Goal: Contribute content: Contribute content

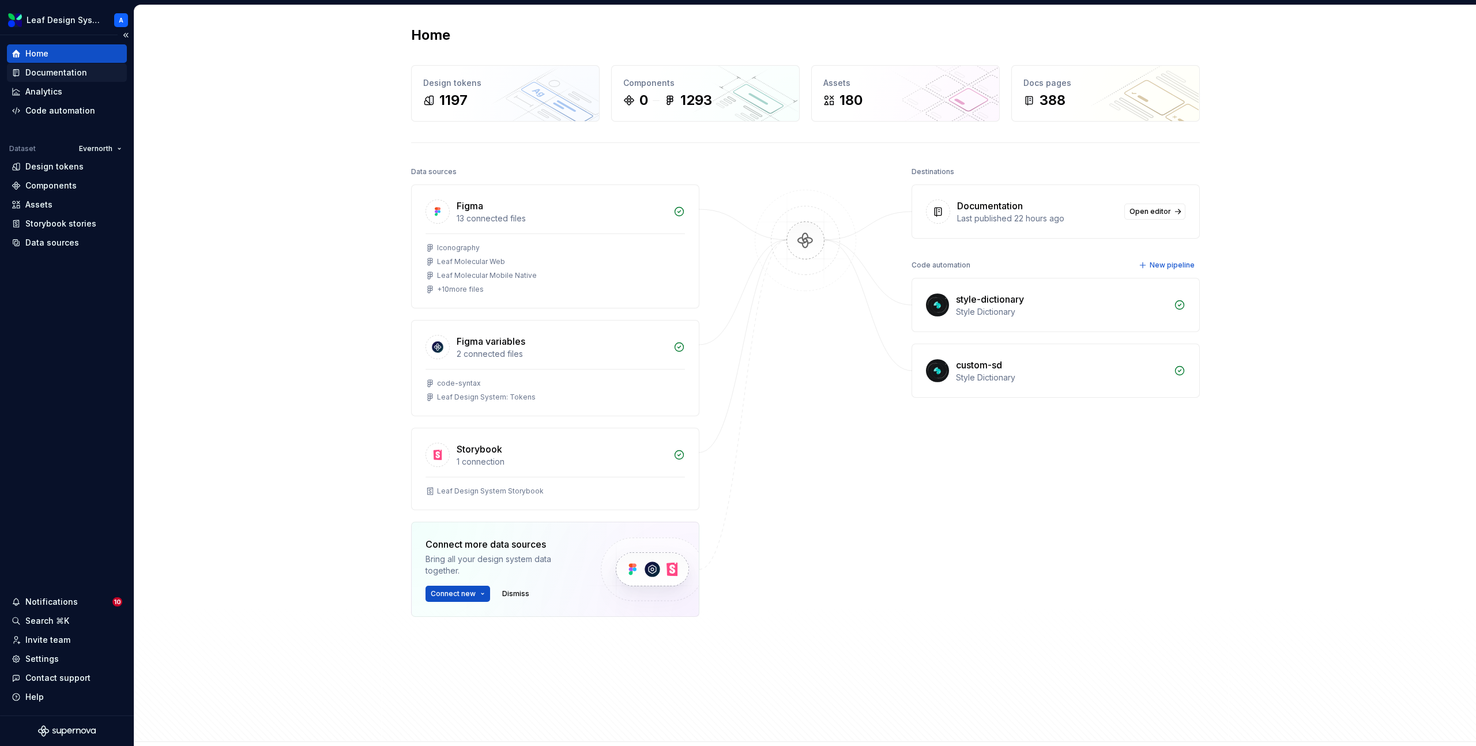
click at [72, 77] on div "Documentation" at bounding box center [56, 73] width 62 height 12
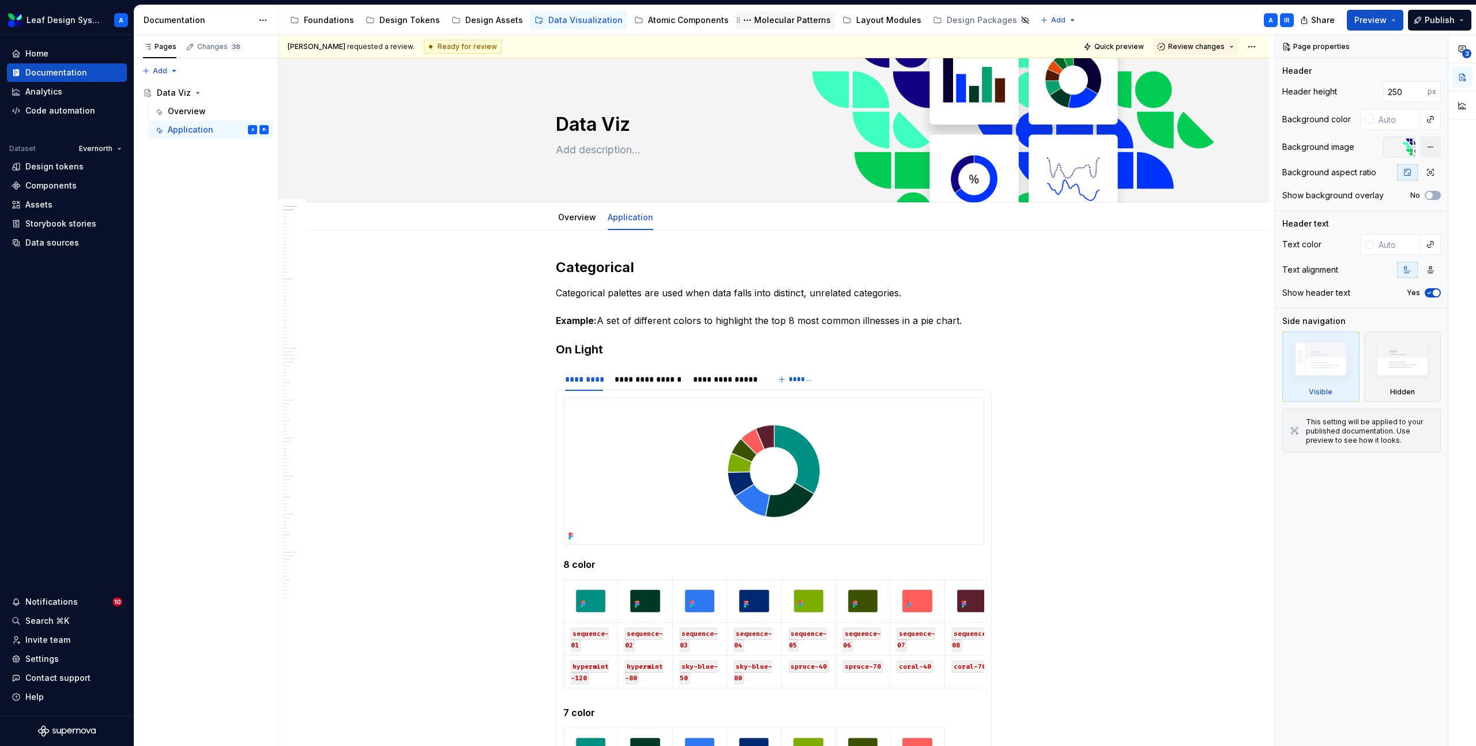
click at [765, 24] on div "Molecular Patterns" at bounding box center [792, 20] width 77 height 12
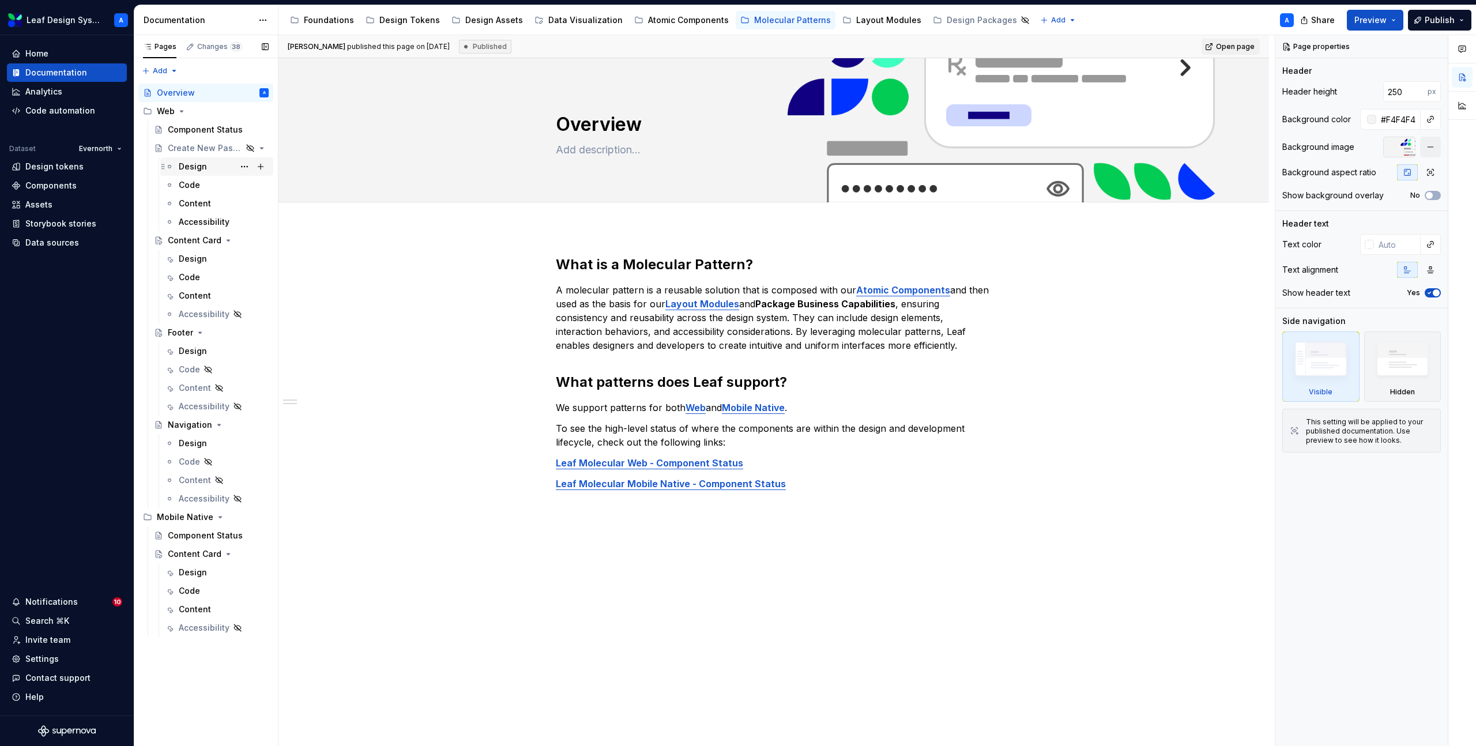
click at [193, 167] on div "Design" at bounding box center [193, 167] width 28 height 12
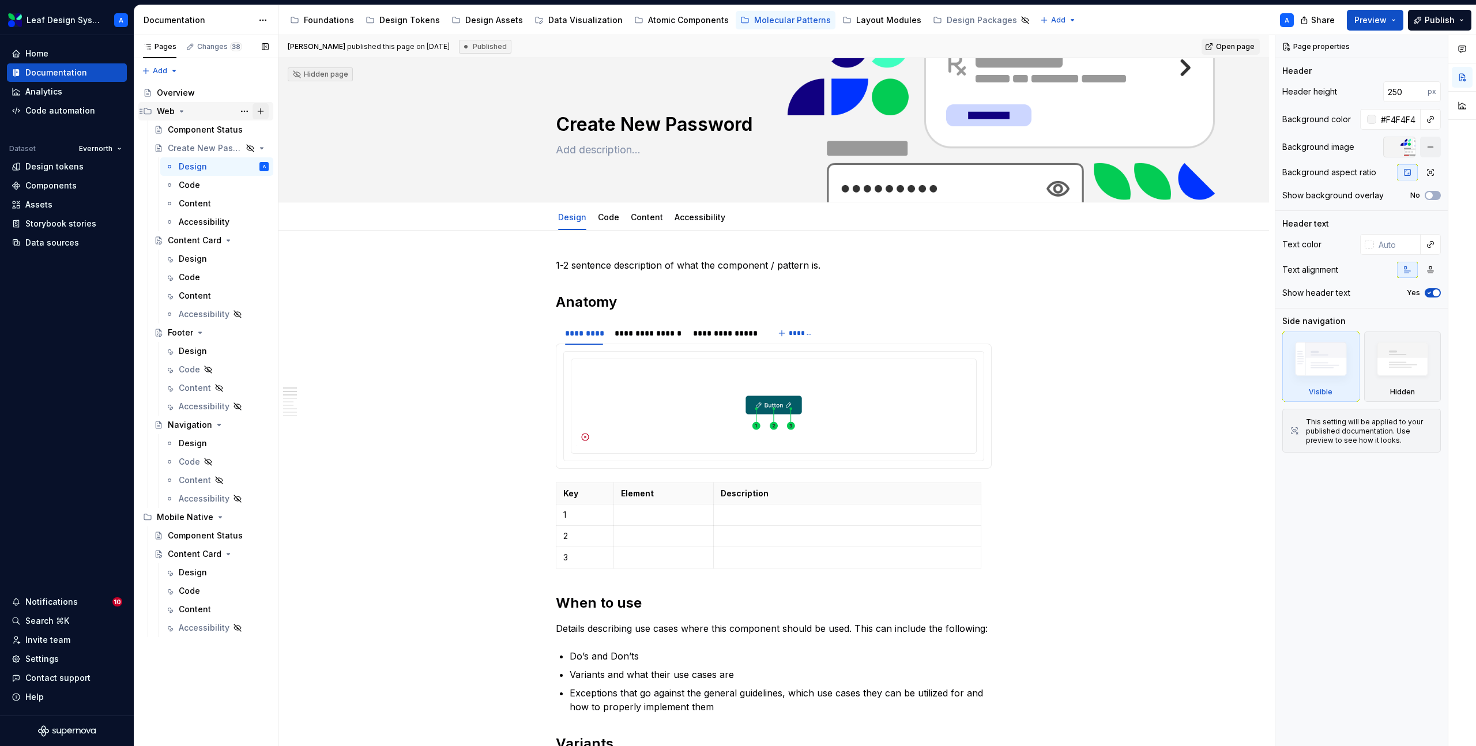
click at [260, 113] on button "Page tree" at bounding box center [261, 111] width 16 height 16
type textarea "*"
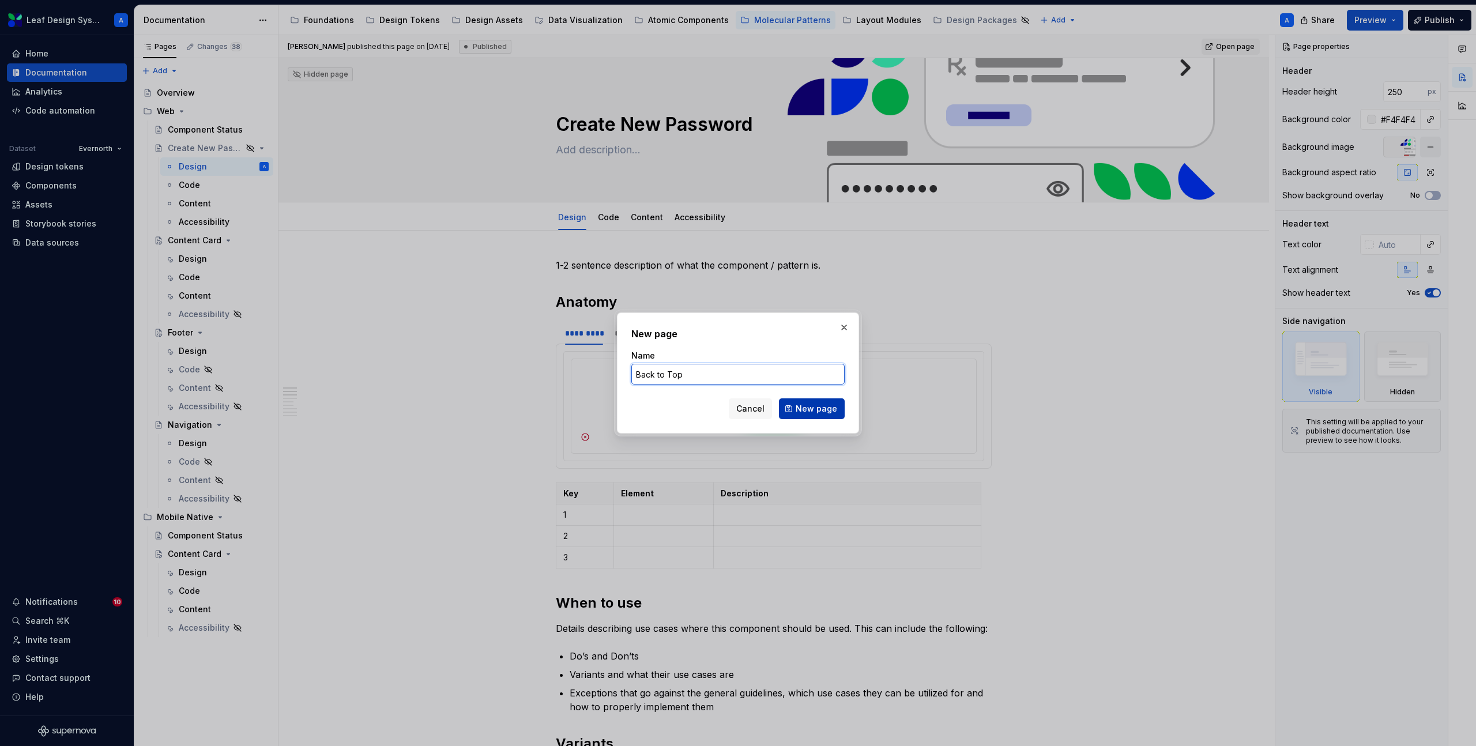
type input "Back to Top"
click at [820, 407] on span "New page" at bounding box center [817, 409] width 42 height 12
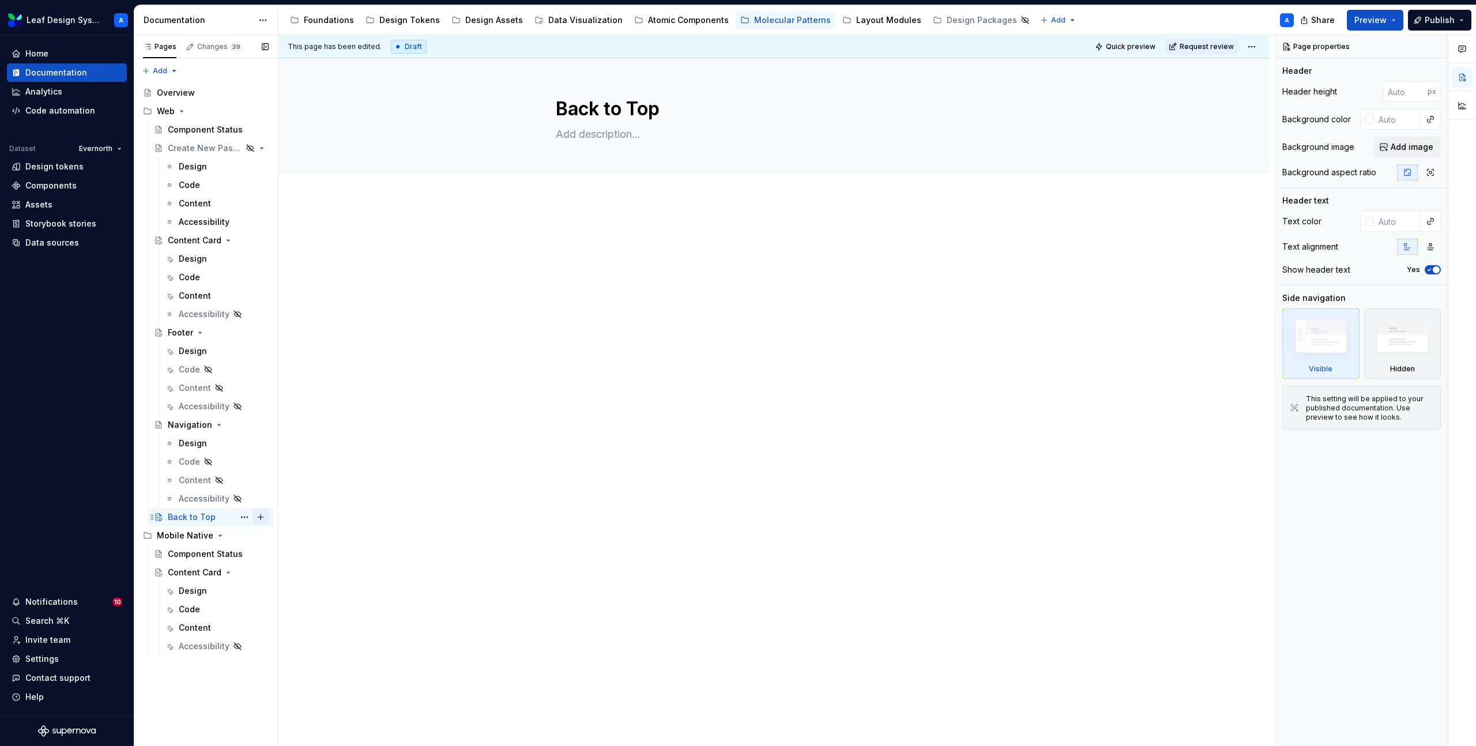
click at [258, 518] on button "Page tree" at bounding box center [261, 517] width 16 height 16
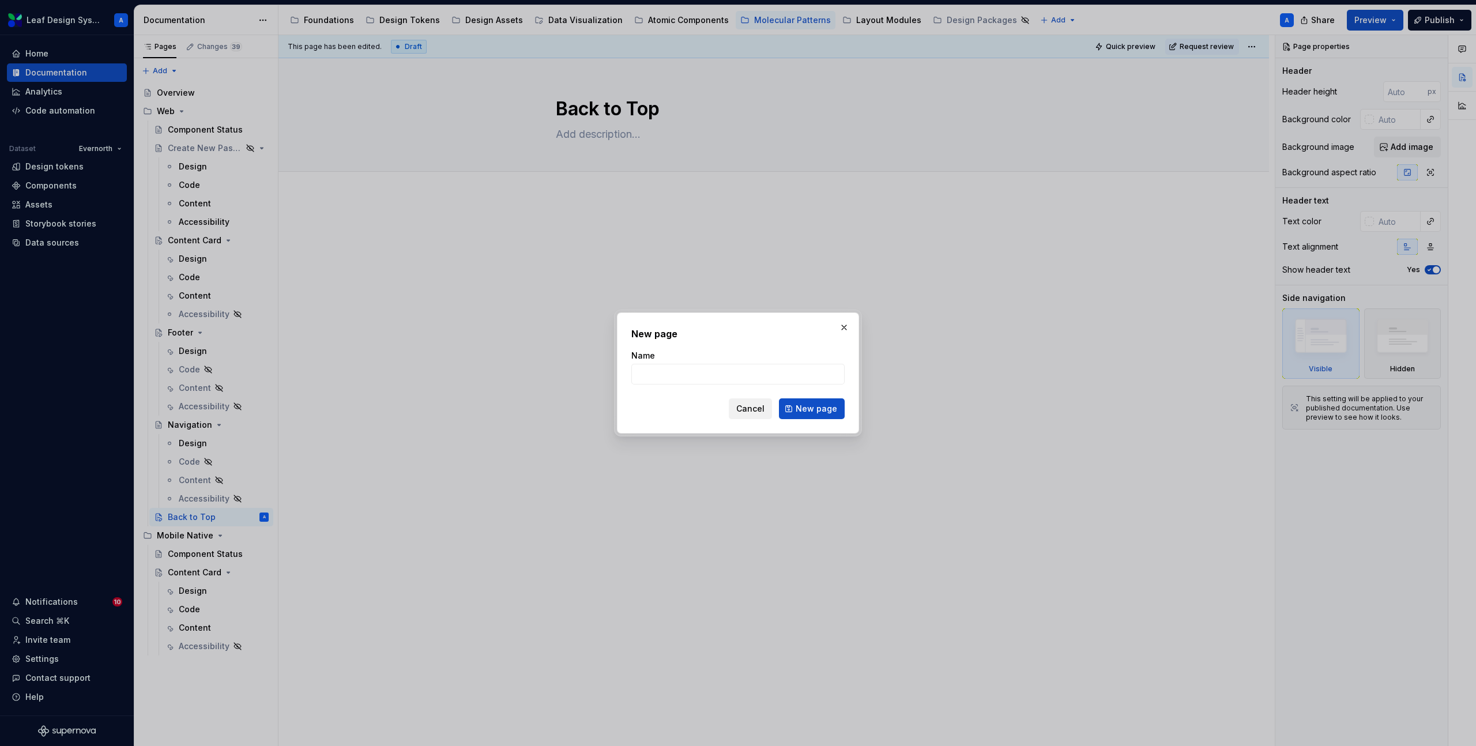
click at [754, 412] on span "Cancel" at bounding box center [750, 409] width 28 height 12
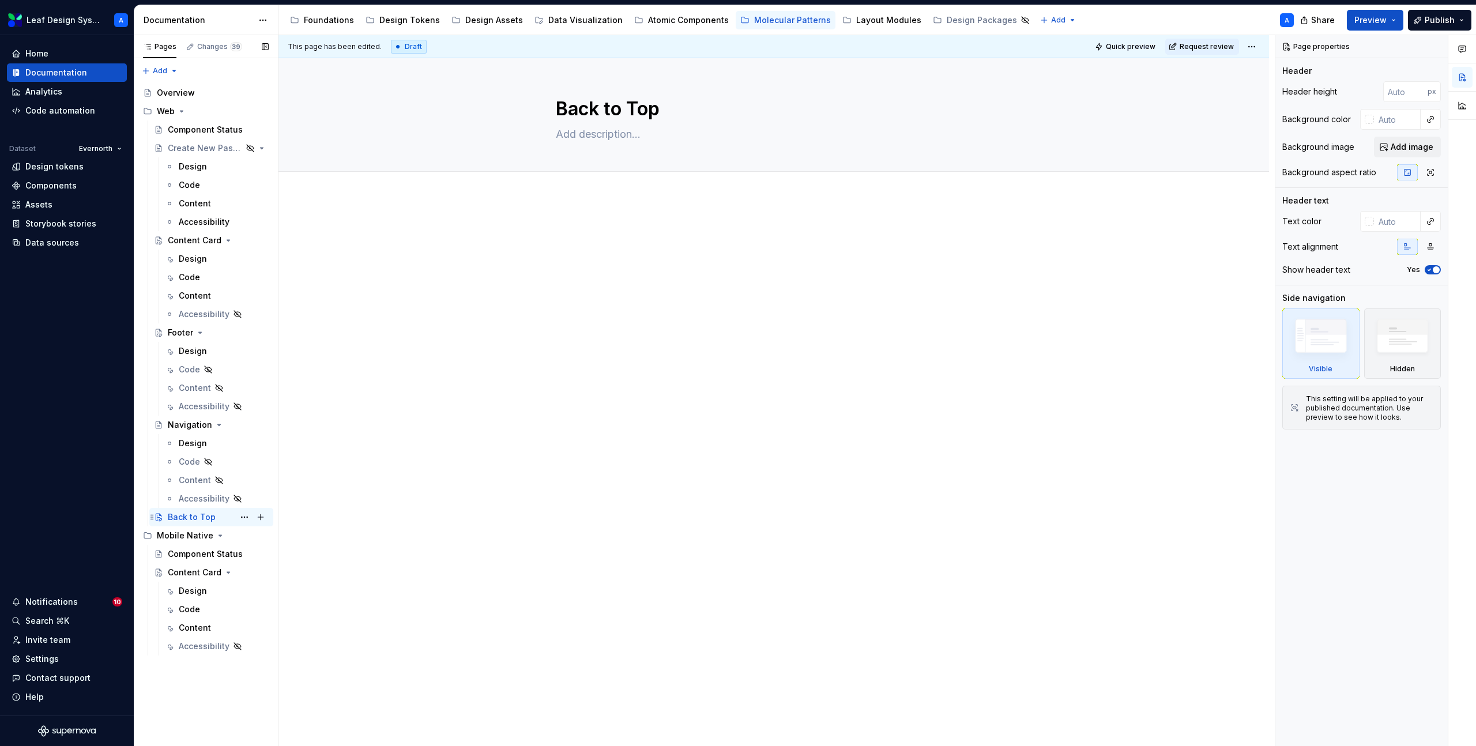
click at [175, 512] on div "Back to Top" at bounding box center [192, 518] width 48 height 12
type textarea "*"
click at [577, 183] on span "Add tab" at bounding box center [583, 184] width 27 height 9
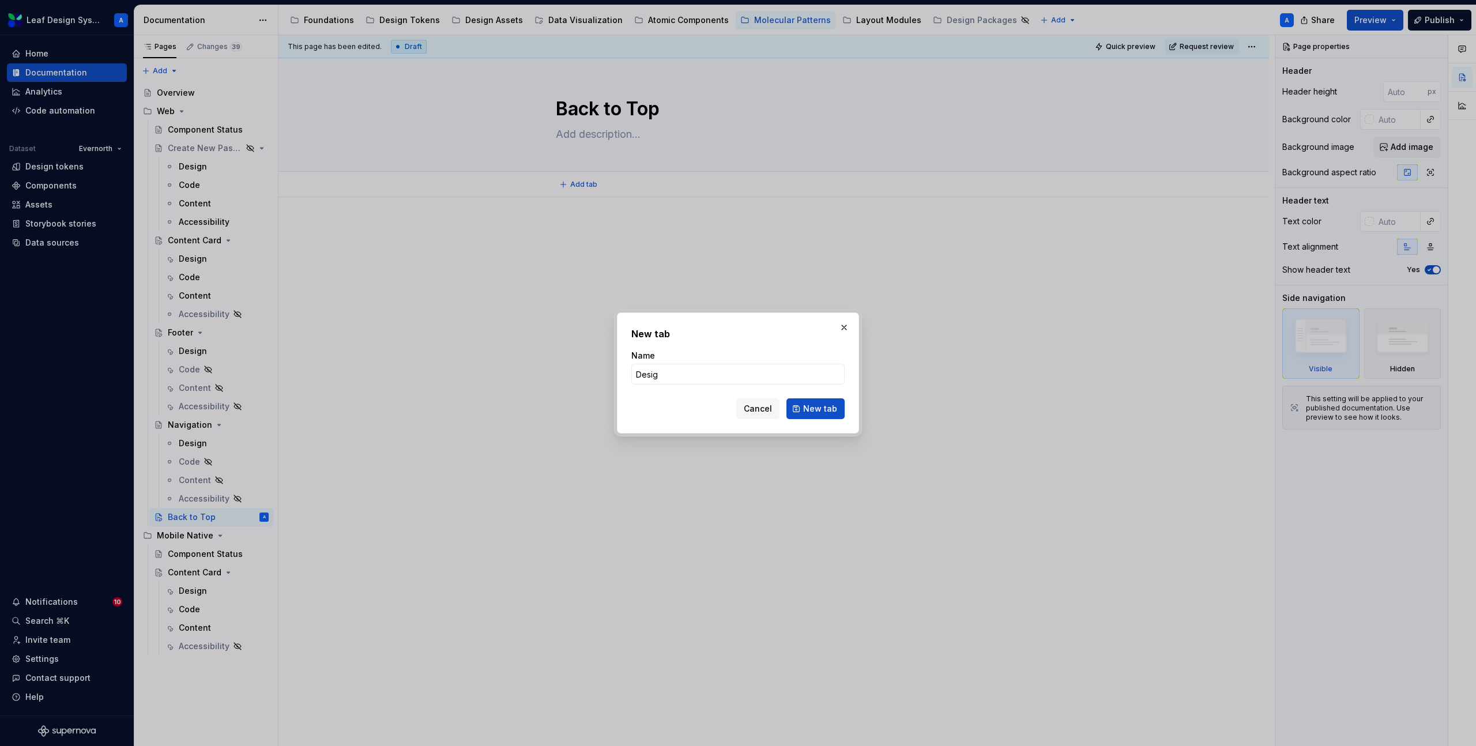
type input "Design"
click button "New tab" at bounding box center [816, 409] width 58 height 21
type textarea "*"
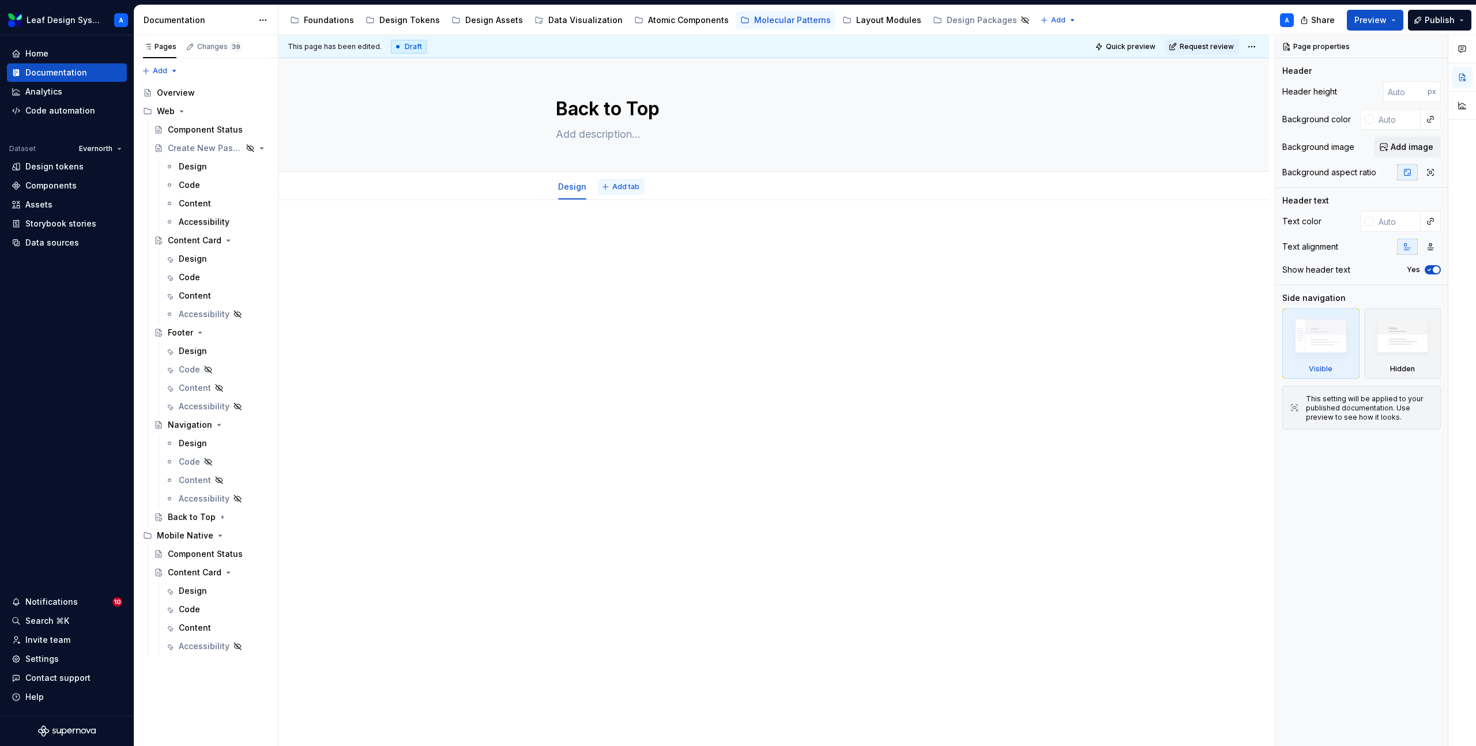
click at [629, 189] on span "Add tab" at bounding box center [625, 186] width 27 height 9
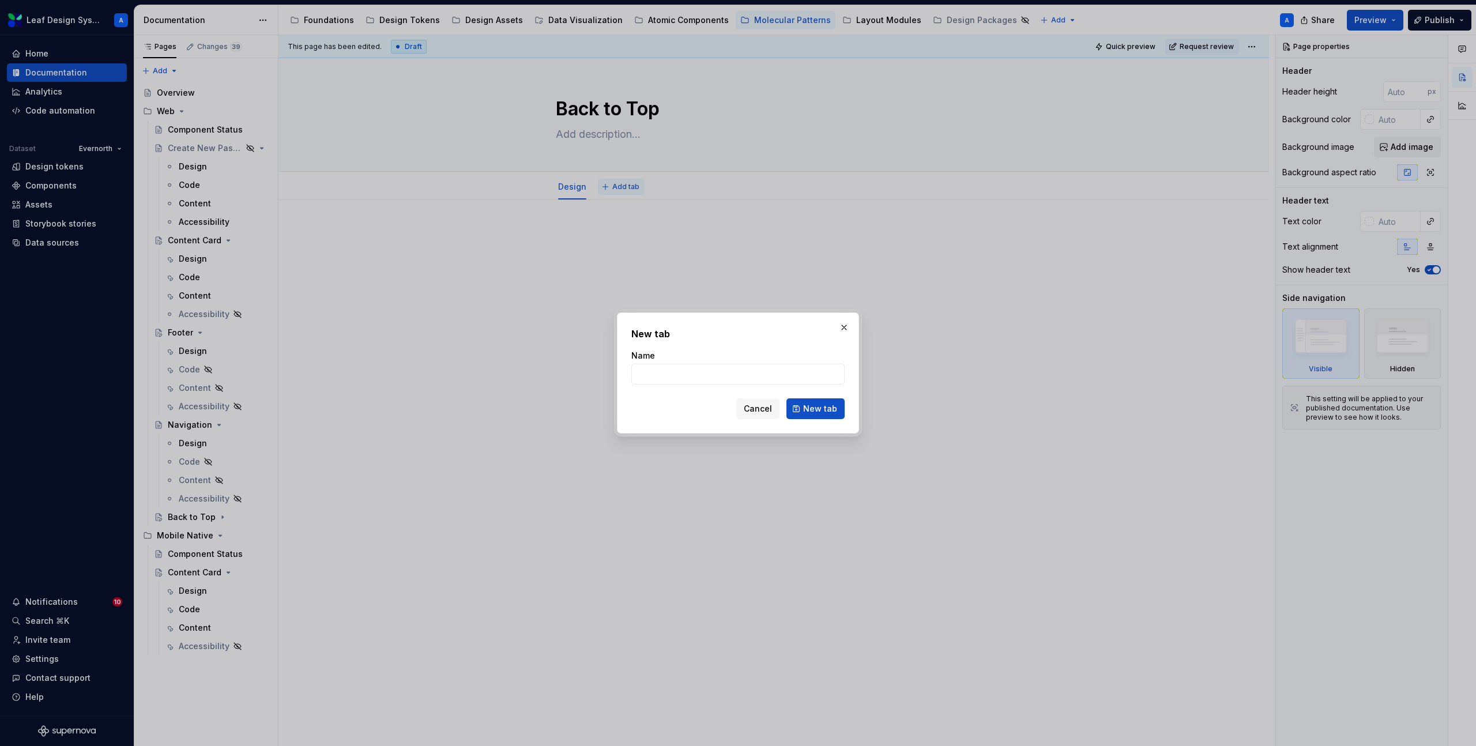
type input "D"
type input "Code"
click button "New tab" at bounding box center [816, 409] width 58 height 21
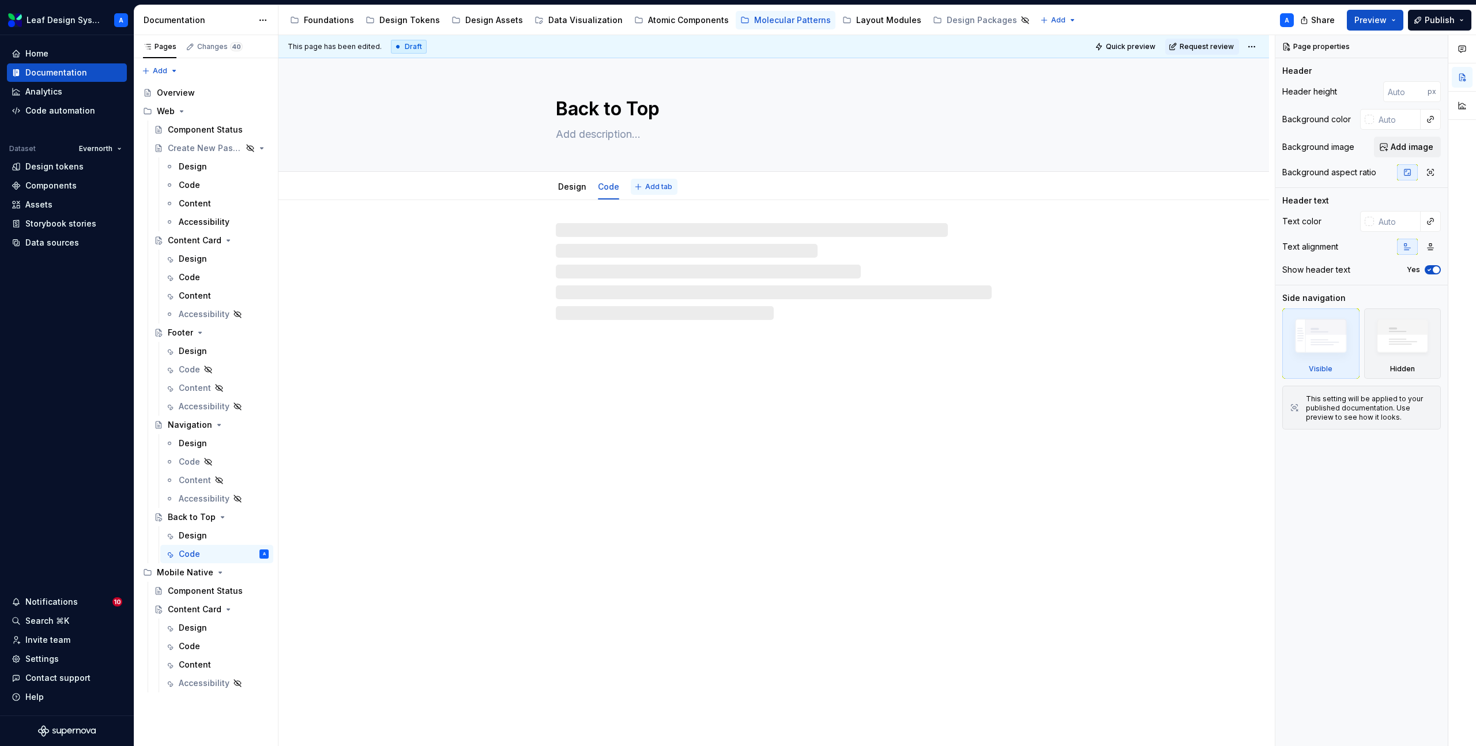
click at [652, 192] on button "Add tab" at bounding box center [654, 187] width 47 height 16
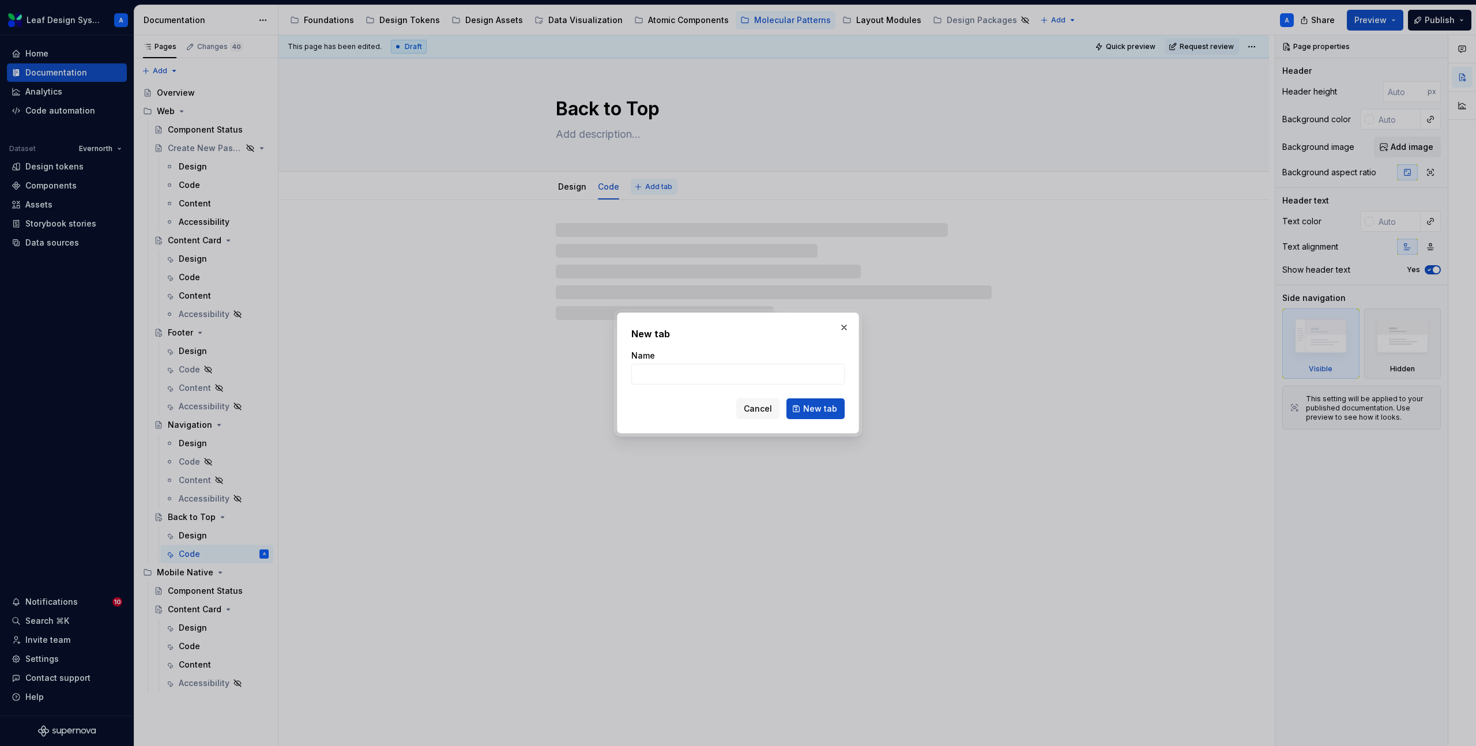
type textarea "*"
type input "Content"
click button "New tab" at bounding box center [816, 409] width 58 height 21
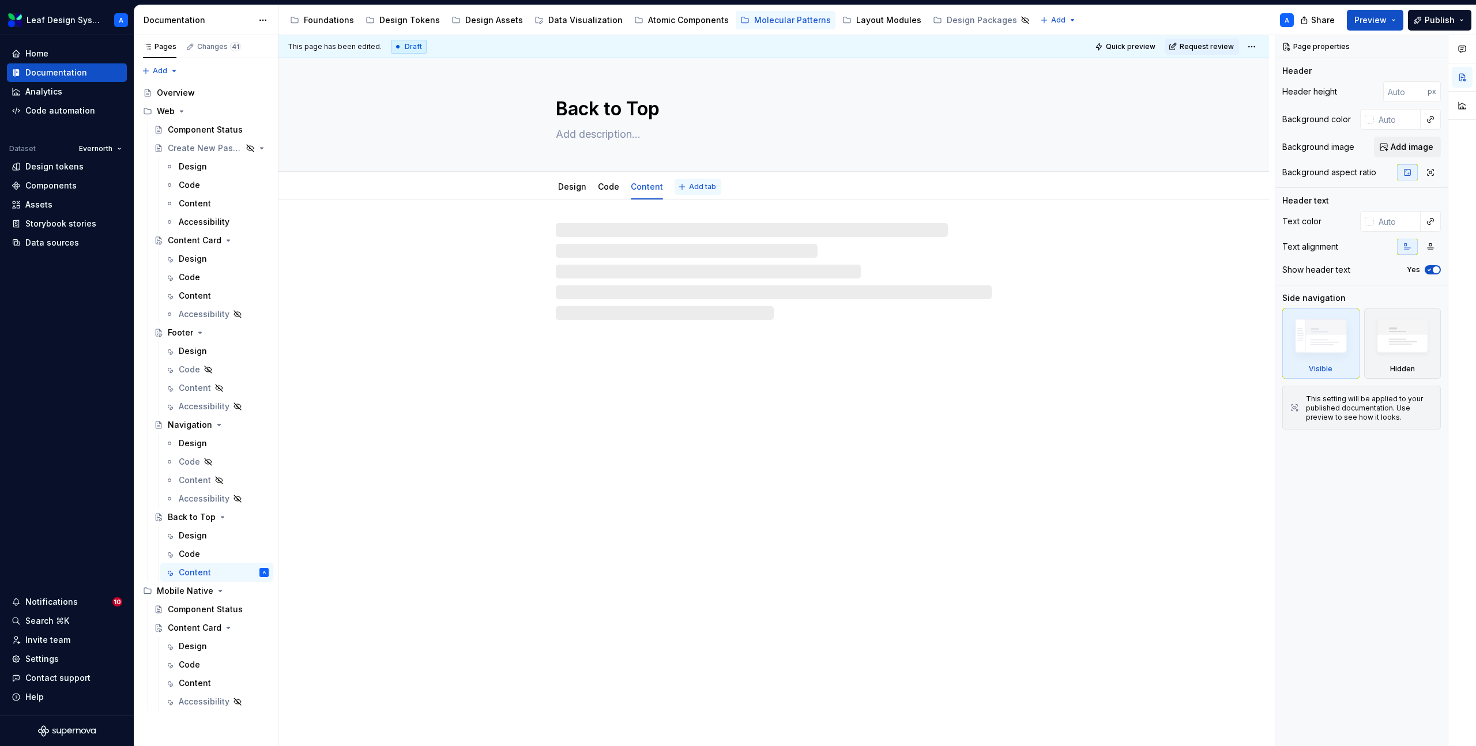
click at [702, 188] on span "Add tab" at bounding box center [702, 186] width 27 height 9
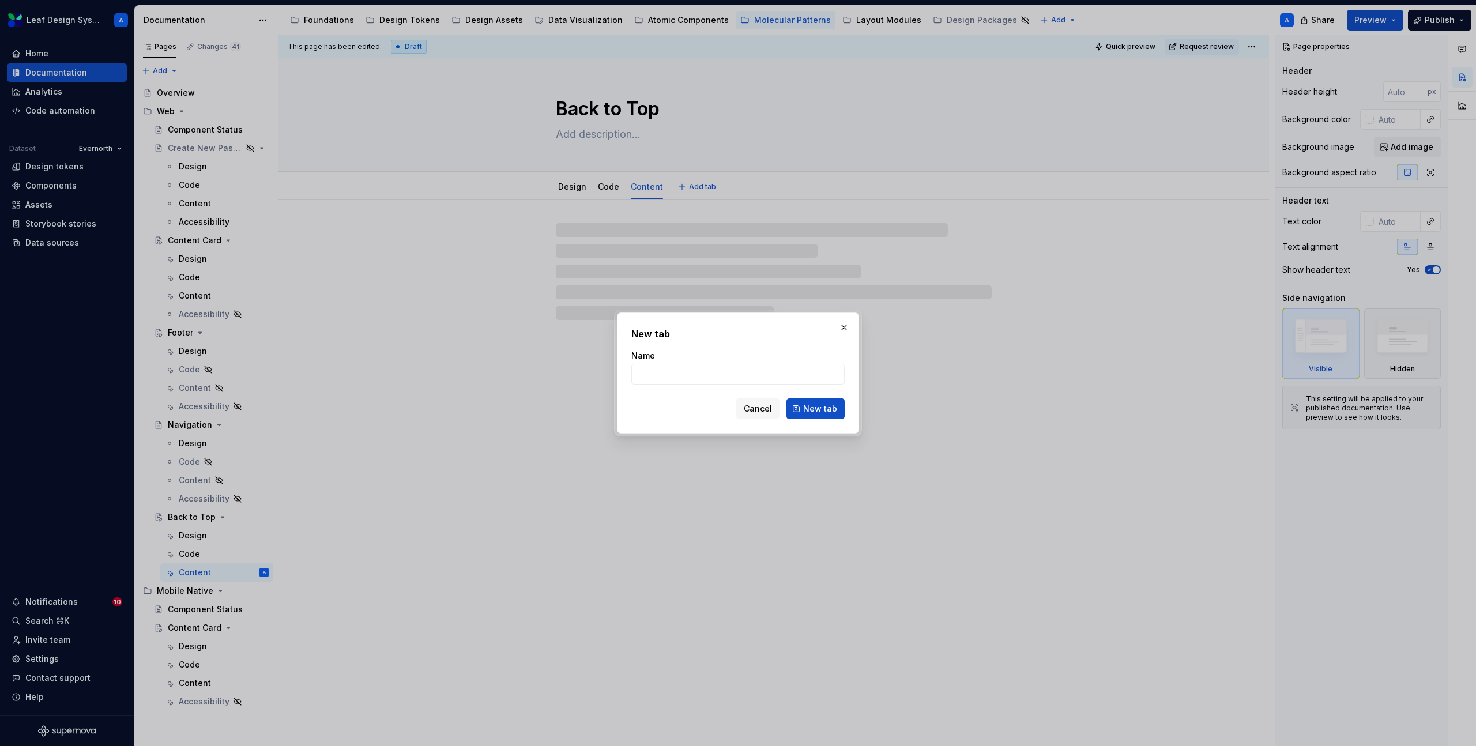
type textarea "*"
type input "Ac"
type textarea "*"
type input "Acc"
type textarea "*"
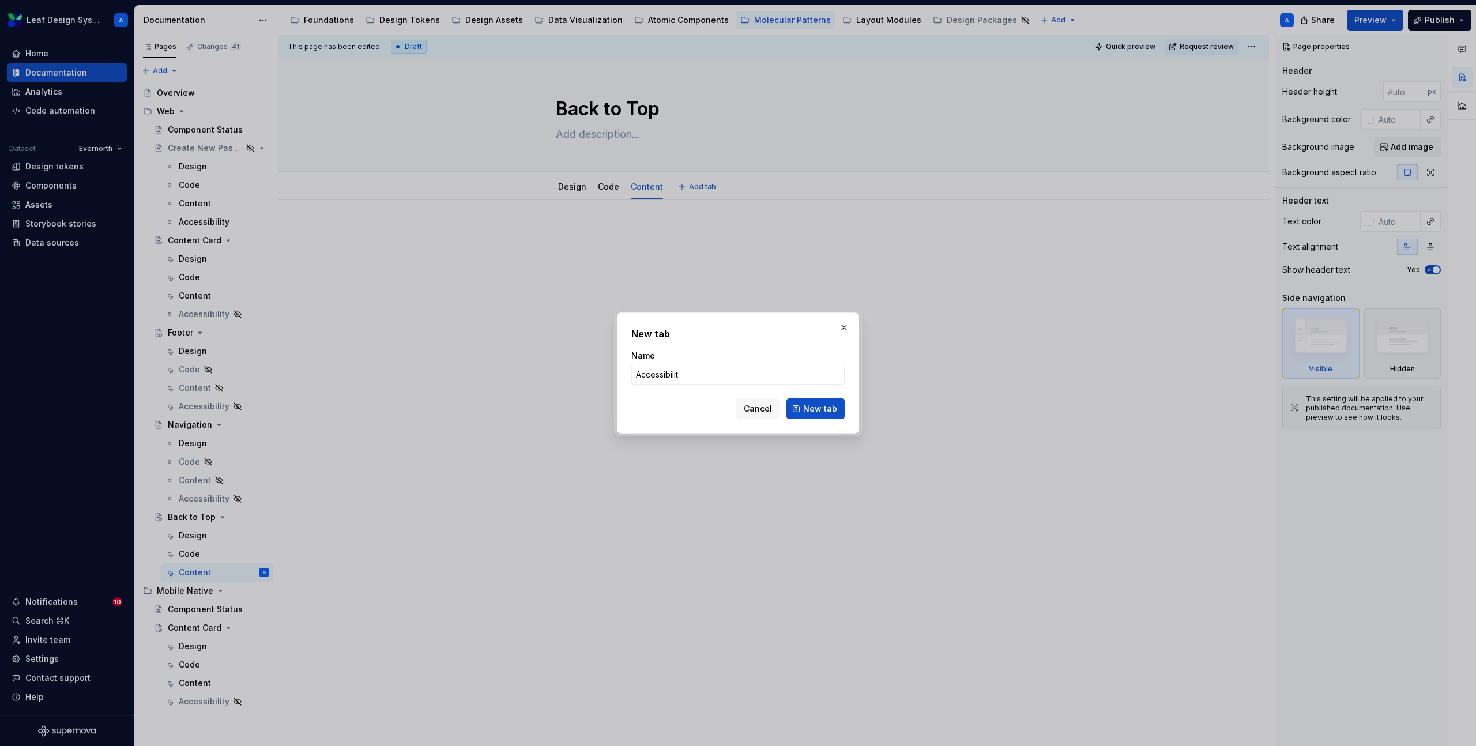
type input "Accessibility"
click button "New tab" at bounding box center [816, 409] width 58 height 21
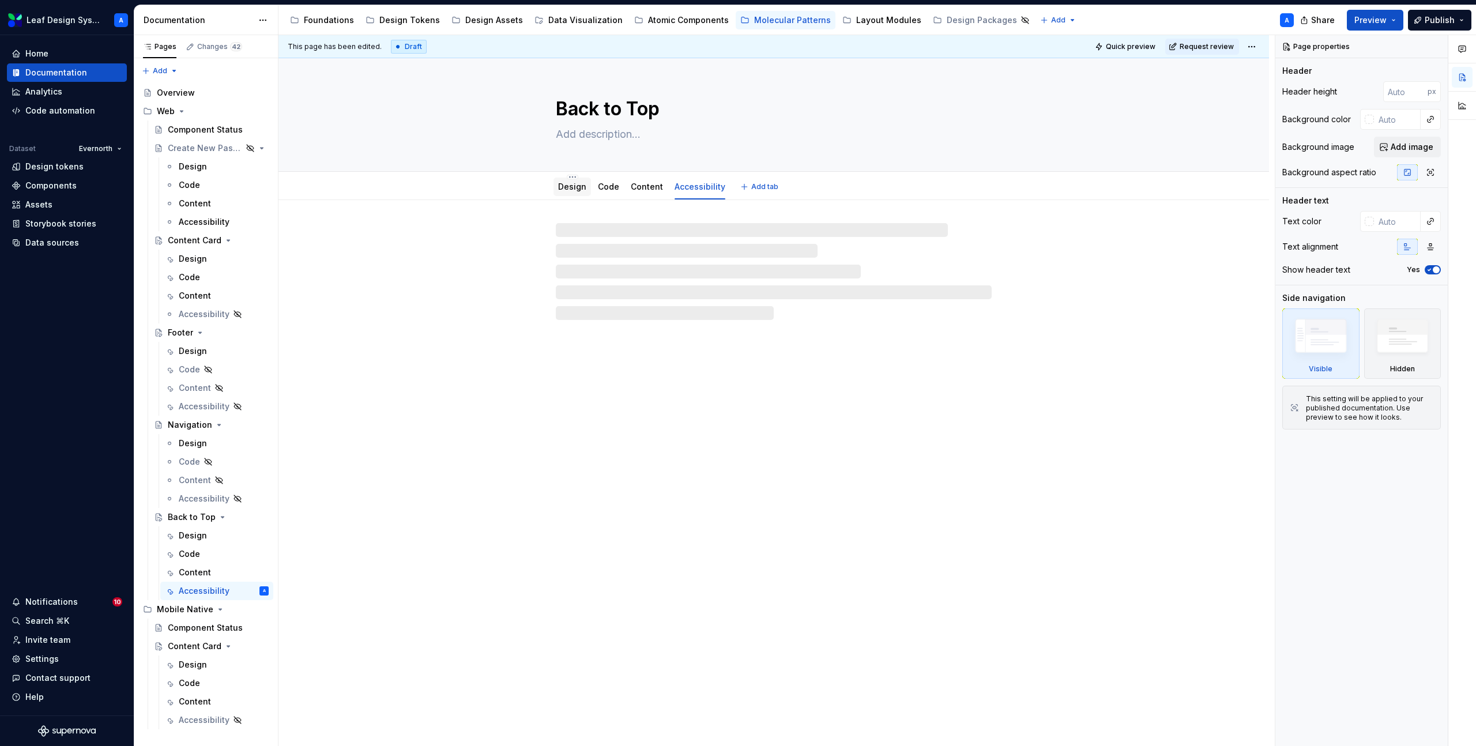
click at [575, 194] on div "Design" at bounding box center [572, 187] width 37 height 18
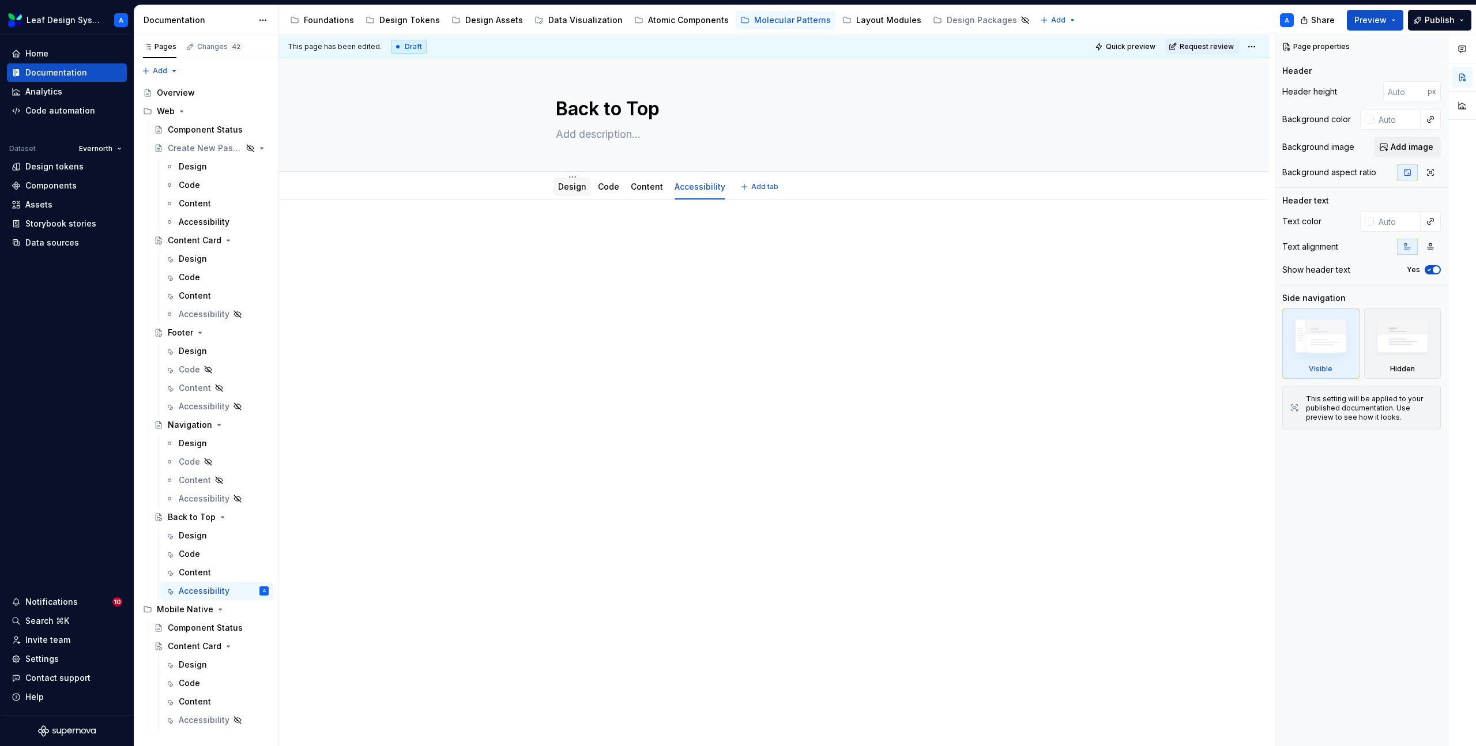
click at [573, 193] on div "Design" at bounding box center [572, 187] width 28 height 14
click at [193, 168] on div "Design" at bounding box center [193, 167] width 28 height 12
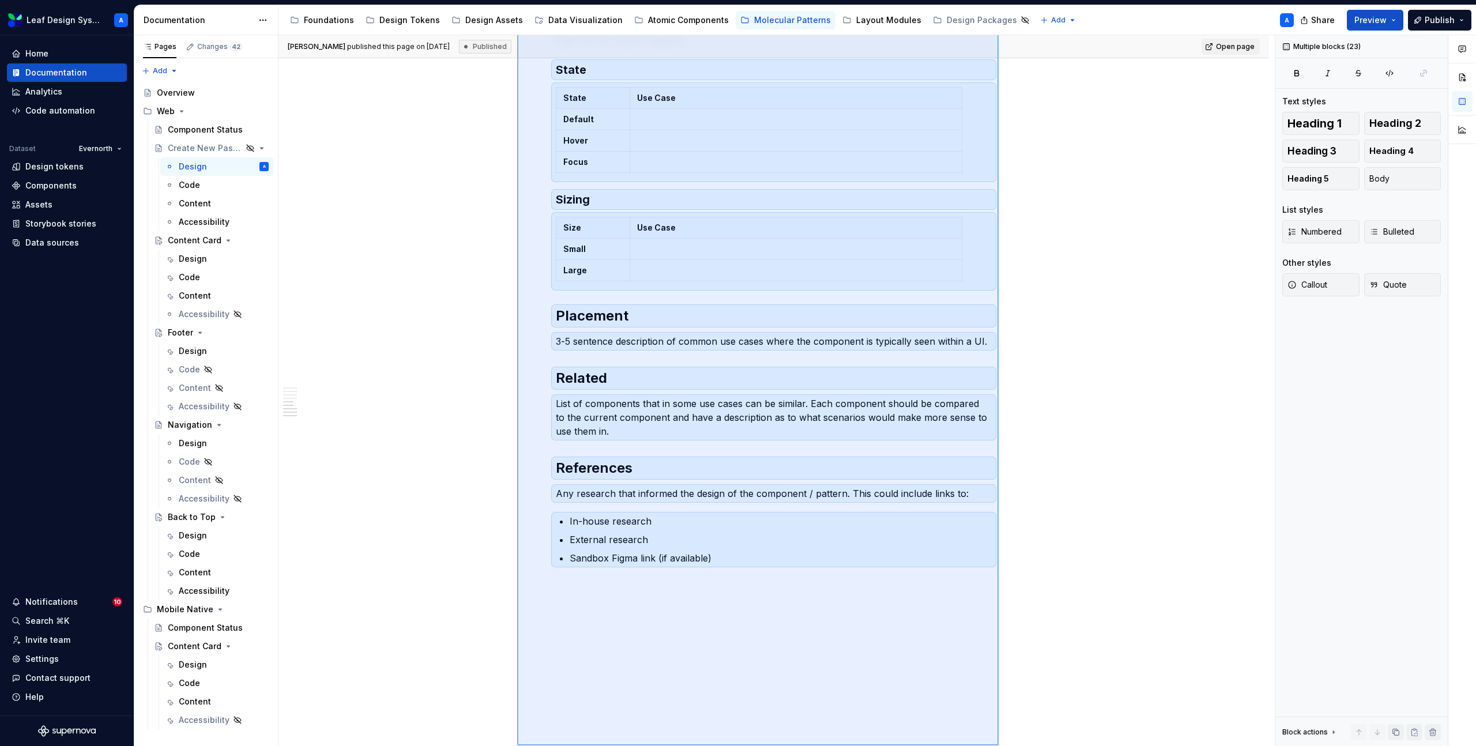
scroll to position [1006, 0]
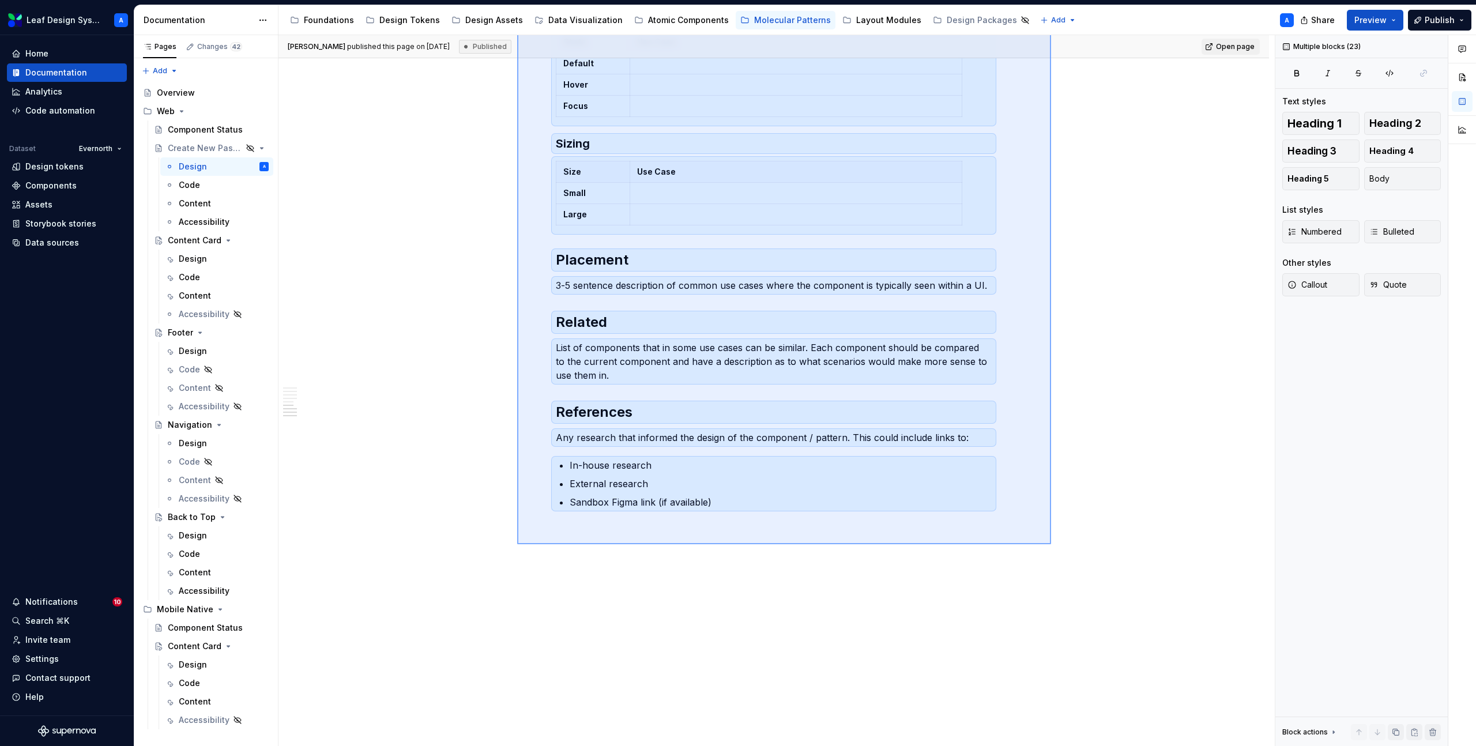
drag, startPoint x: 517, startPoint y: 255, endPoint x: 1051, endPoint y: 544, distance: 607.2
click at [1051, 544] on div "**********" at bounding box center [777, 391] width 997 height 712
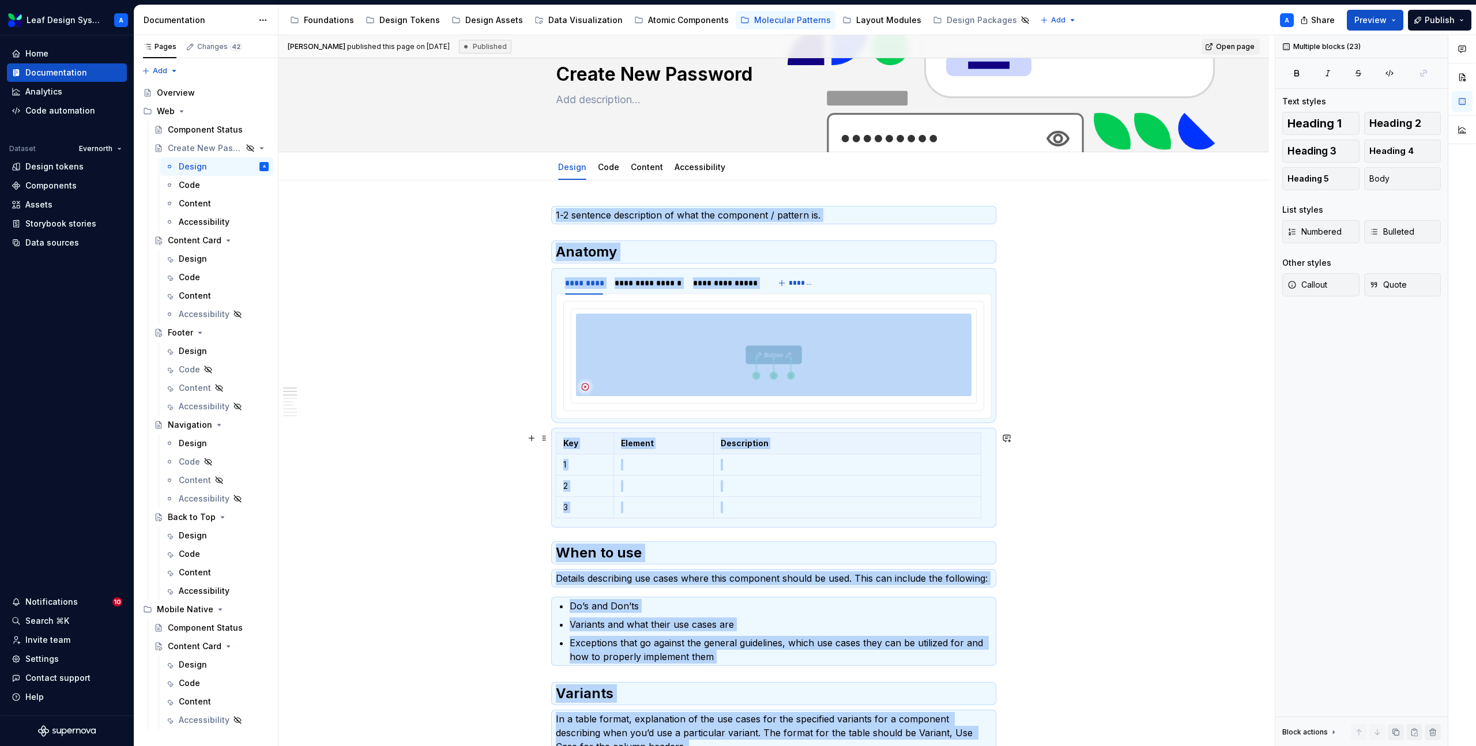
scroll to position [0, 0]
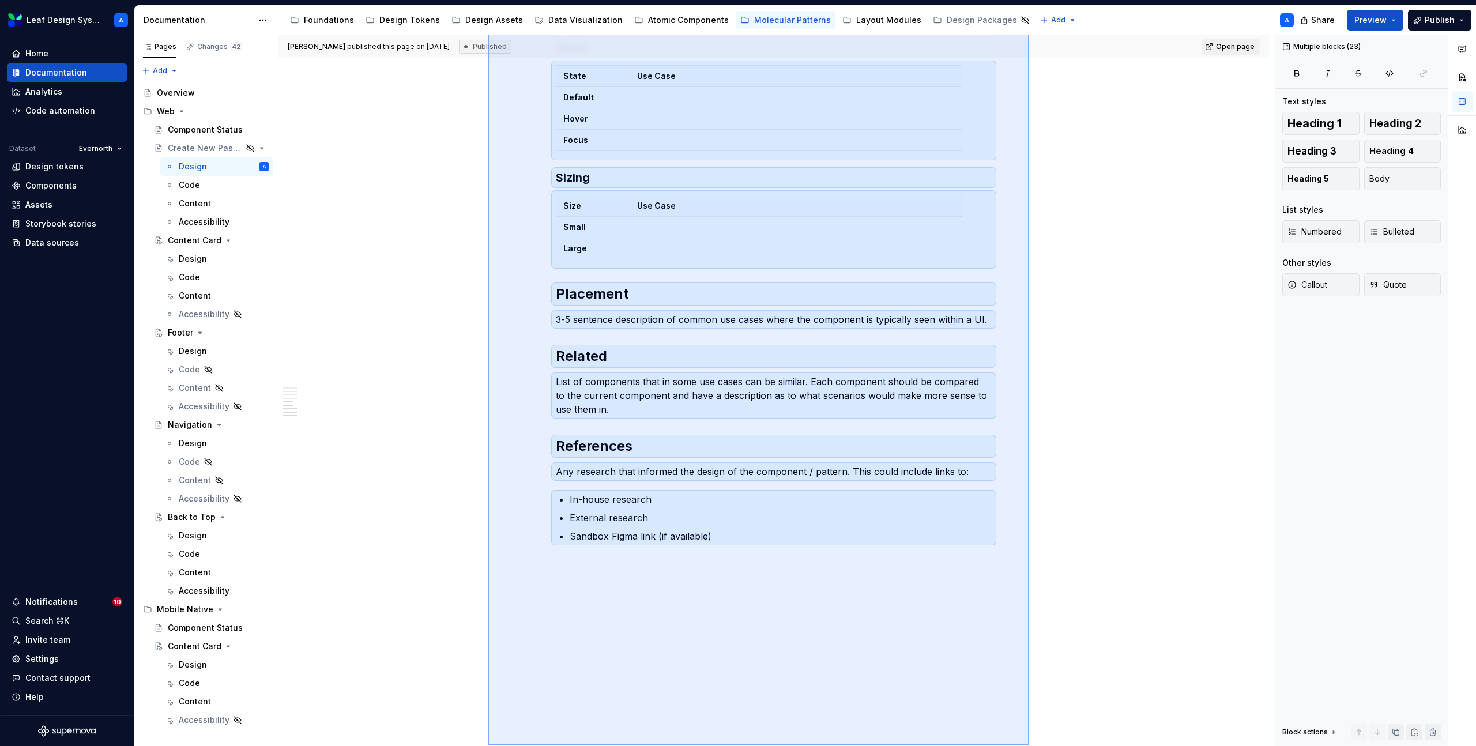
scroll to position [1006, 0]
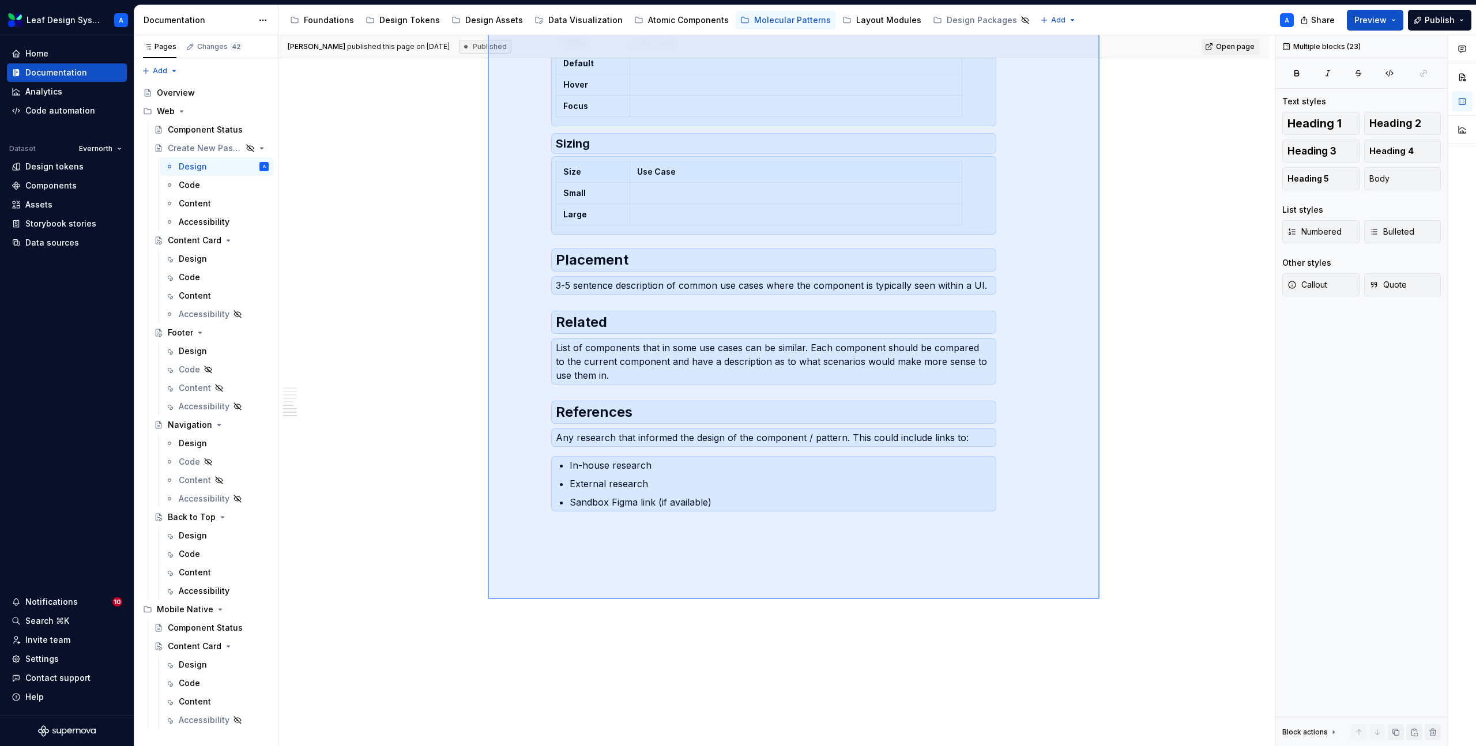
drag, startPoint x: 488, startPoint y: 252, endPoint x: 1098, endPoint y: 578, distance: 691.7
click at [1102, 578] on div "**********" at bounding box center [777, 391] width 997 height 712
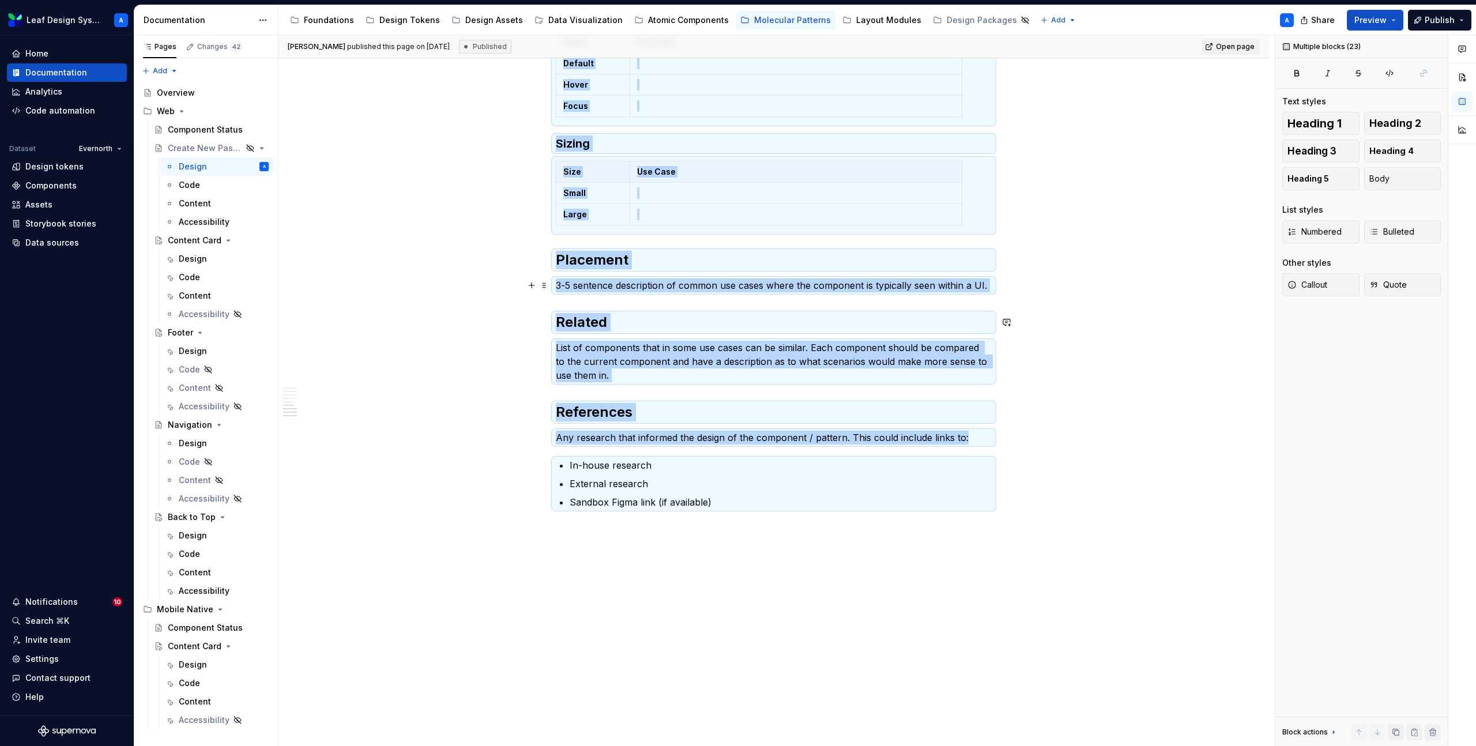
copy div "**********"
click at [193, 535] on div "Design" at bounding box center [193, 536] width 28 height 12
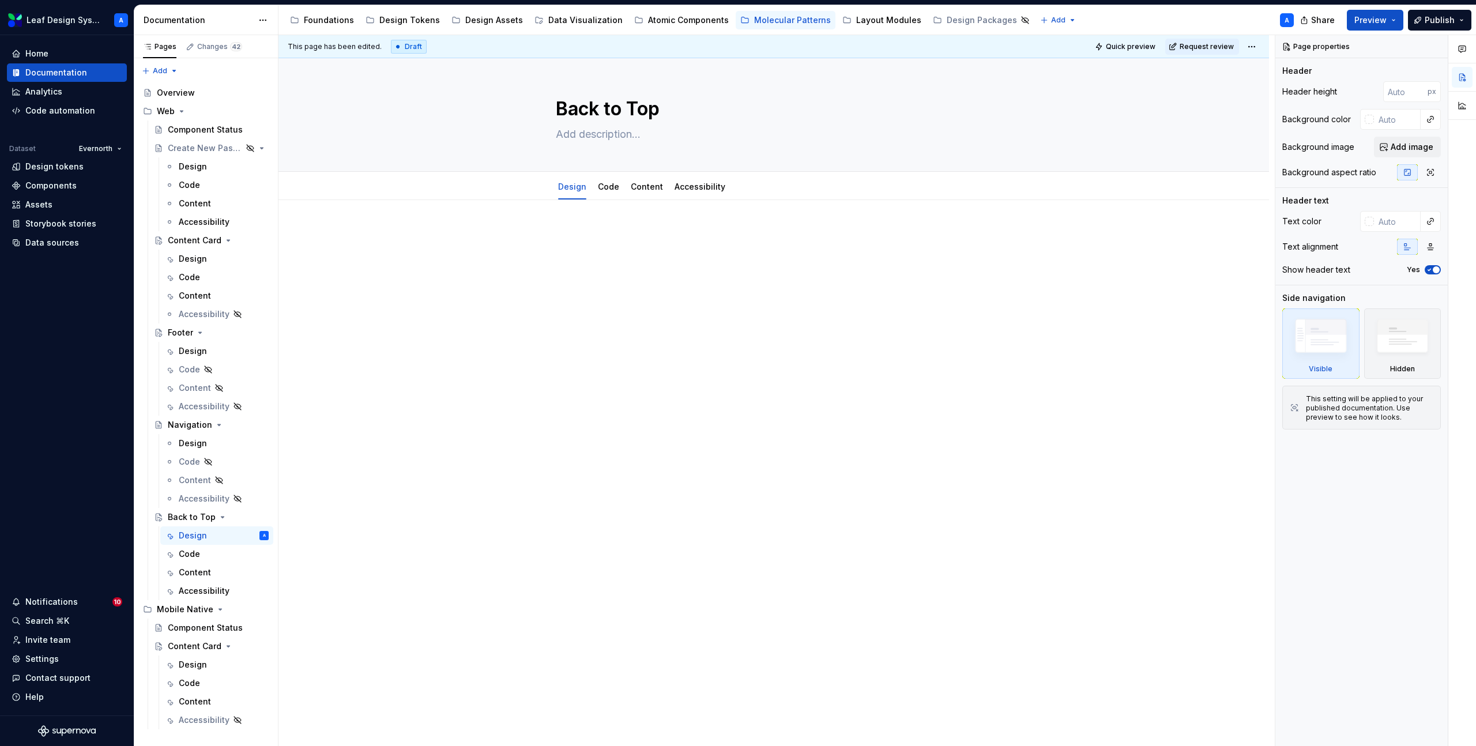
click at [587, 237] on p at bounding box center [774, 235] width 436 height 14
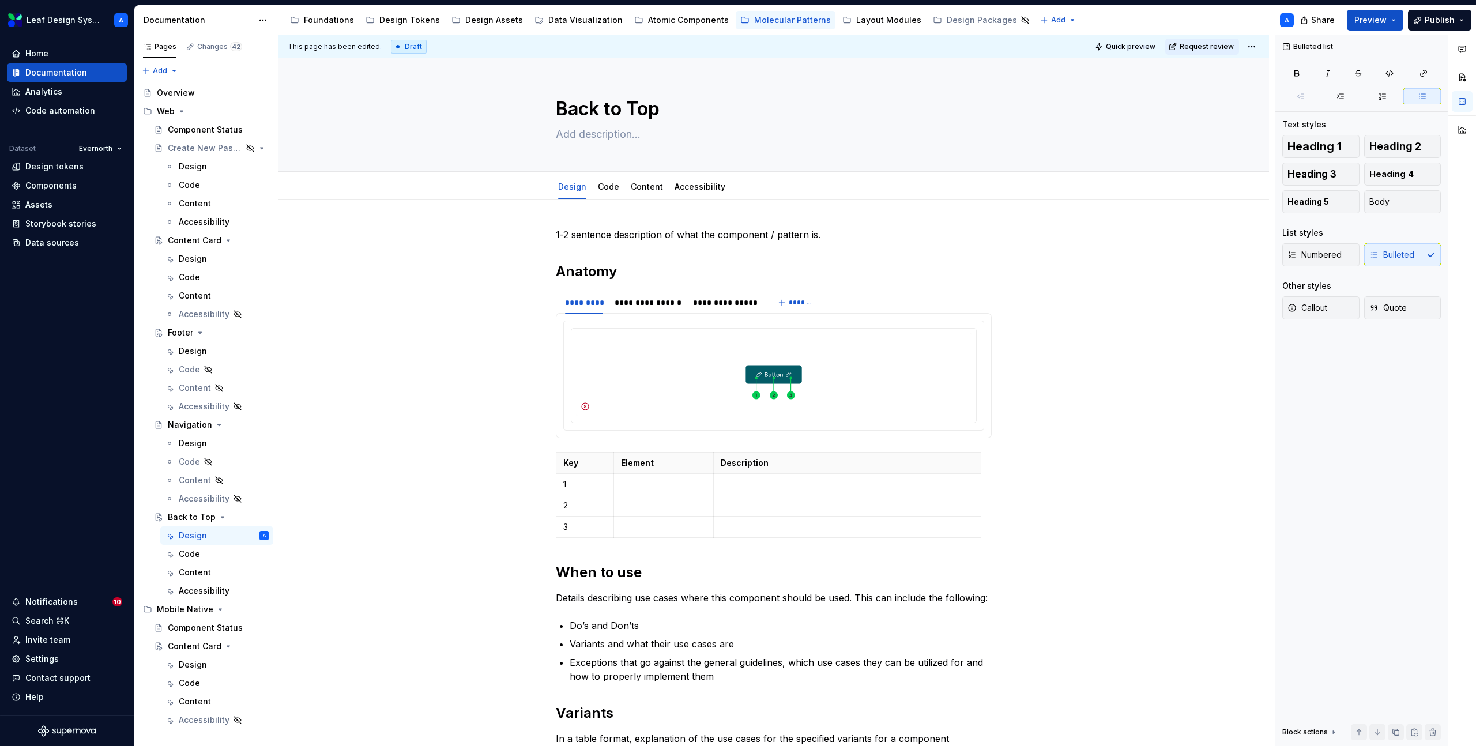
type textarea "*"
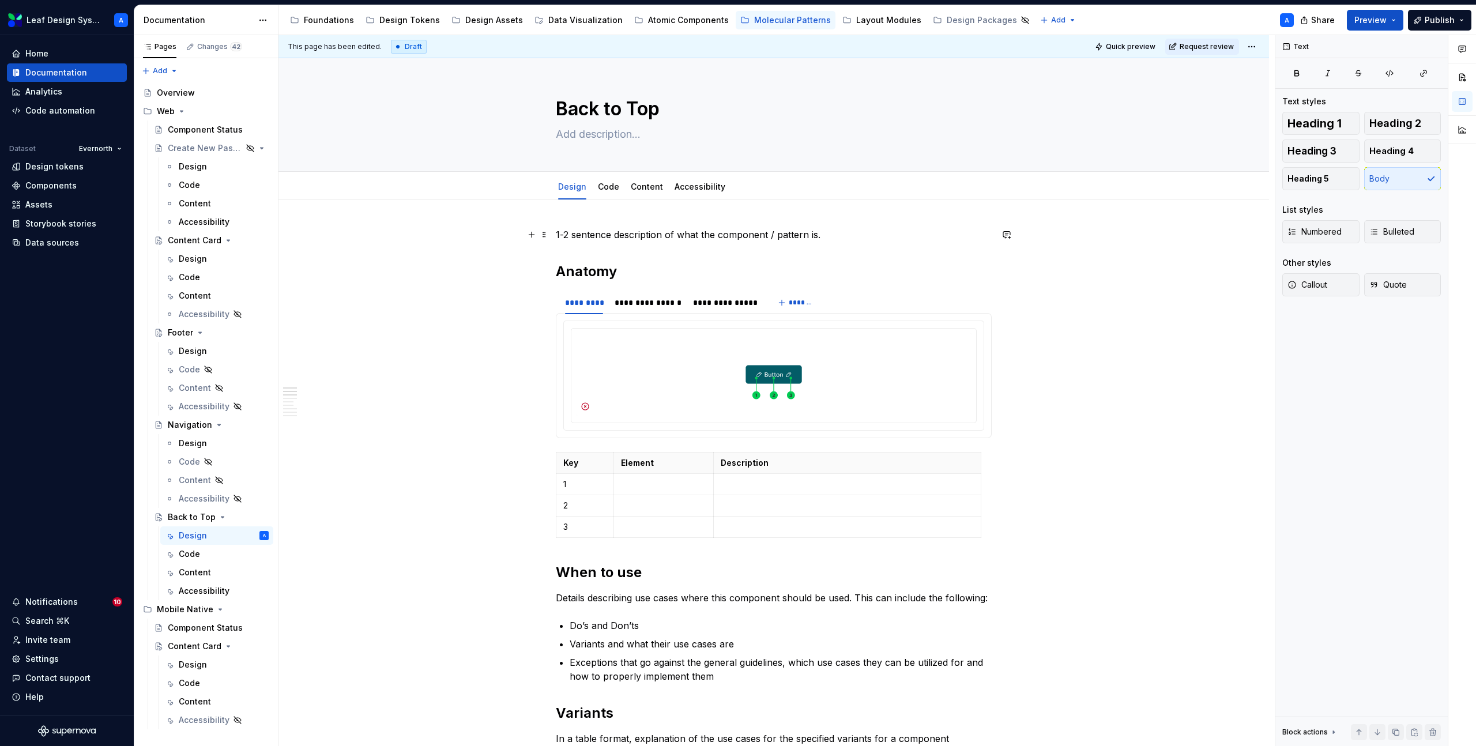
click at [614, 238] on p "1-2 sentence description of what the component / pattern is." at bounding box center [774, 235] width 436 height 14
click at [615, 232] on p "1-2 sentence description of what the component / pattern is." at bounding box center [774, 235] width 436 height 14
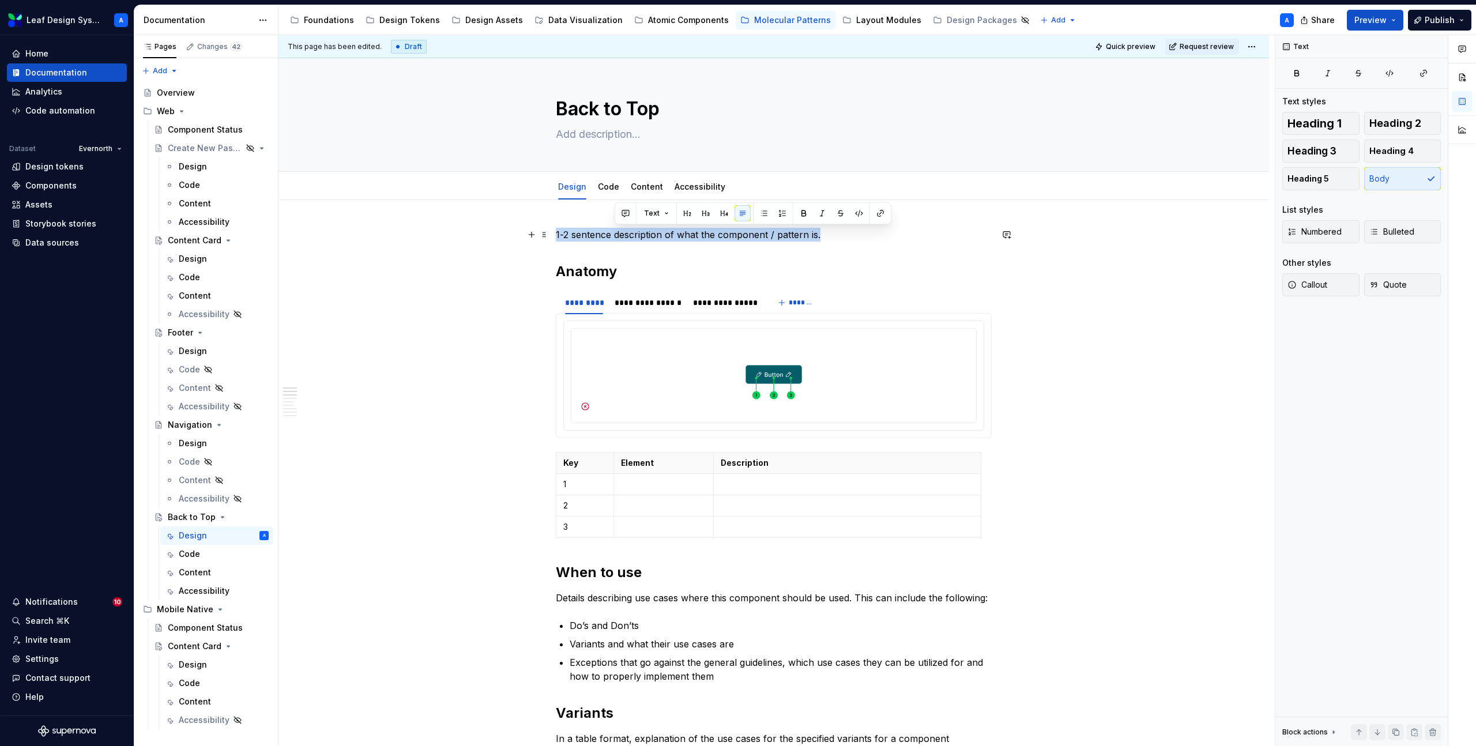
click at [615, 232] on p "1-2 sentence description of what the component / pattern is." at bounding box center [774, 235] width 436 height 14
paste div
click at [771, 234] on p "The back to top component is used for websites that have pages with long scroll…" at bounding box center [774, 235] width 436 height 14
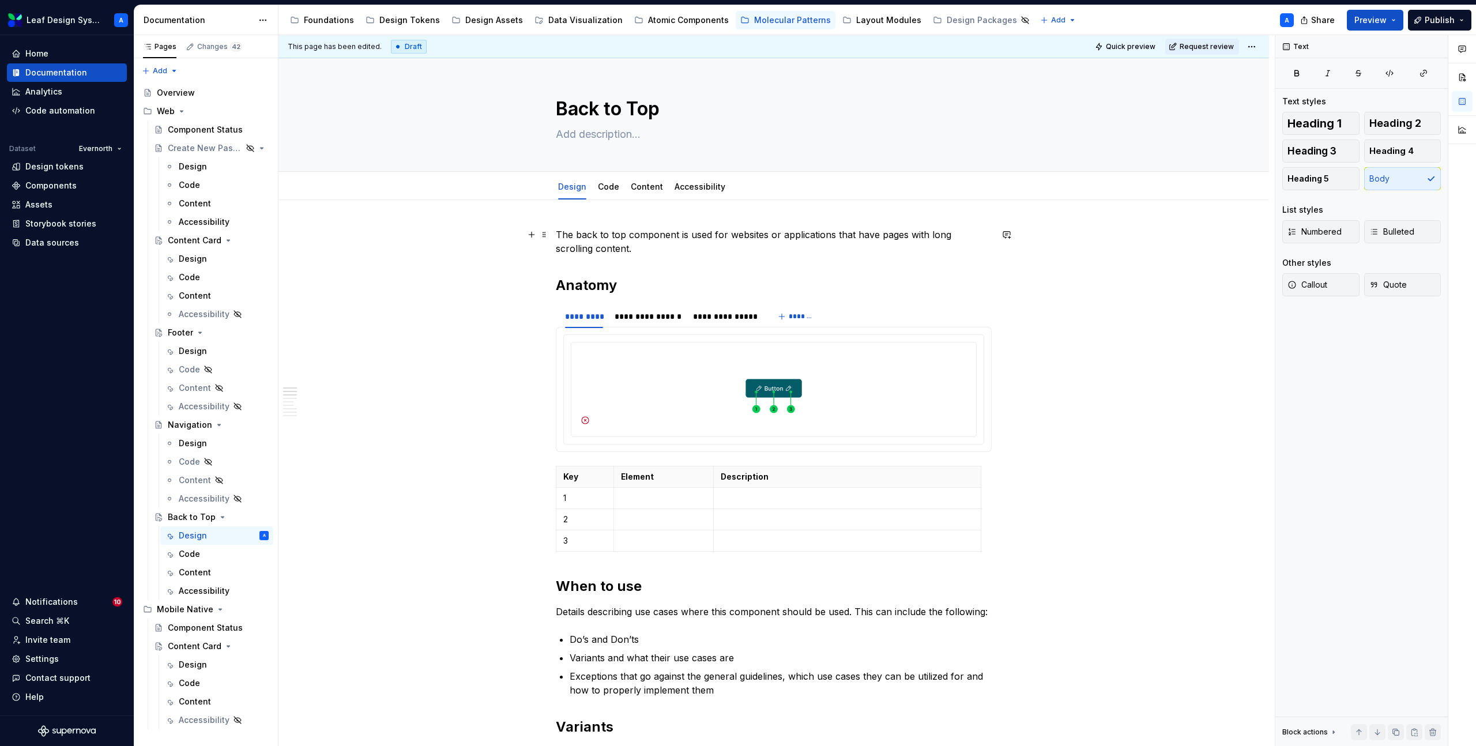
click at [602, 238] on p "The back to top component is used for websites or applications that have pages …" at bounding box center [774, 242] width 436 height 28
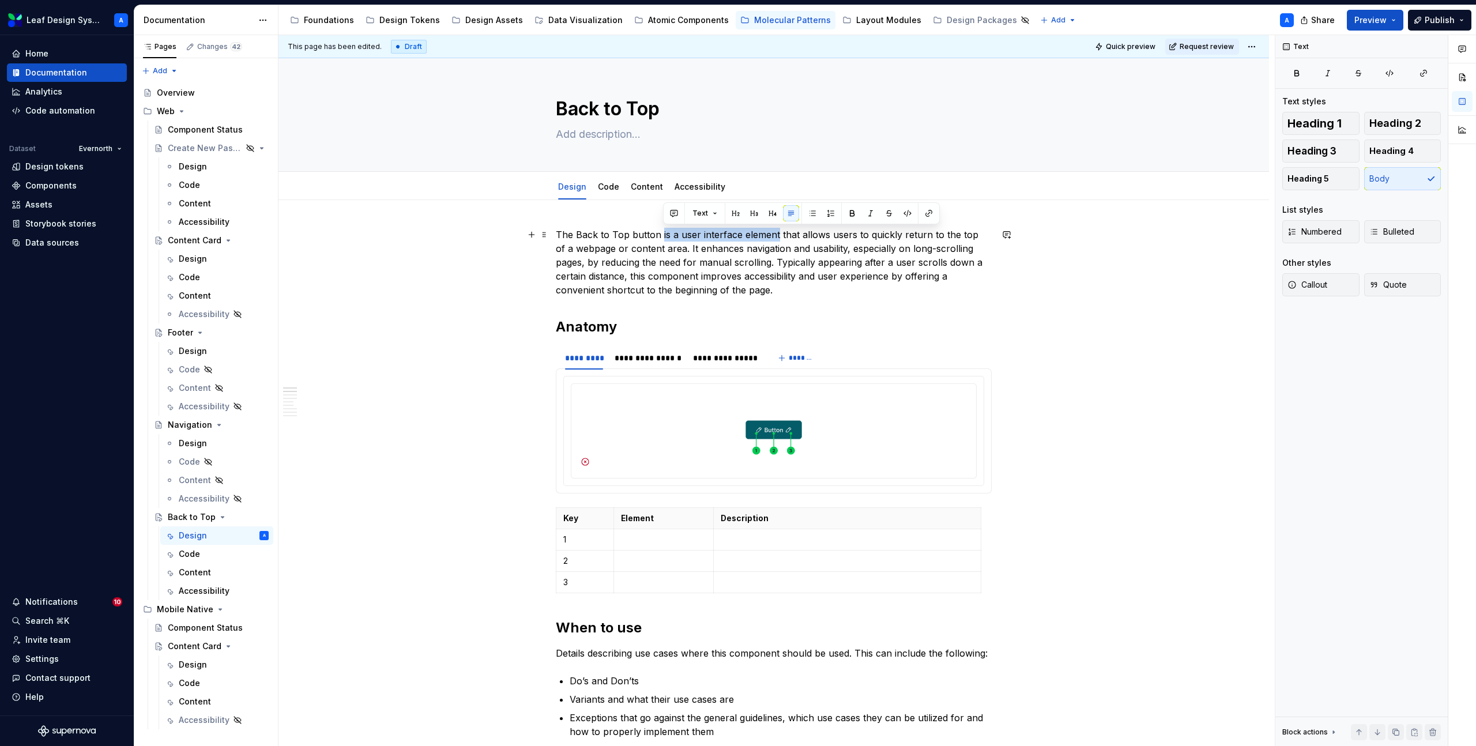
drag, startPoint x: 779, startPoint y: 235, endPoint x: 663, endPoint y: 237, distance: 115.4
click at [663, 237] on p "The Back to Top button is a user interface element that allows users to quickly…" at bounding box center [774, 262] width 436 height 69
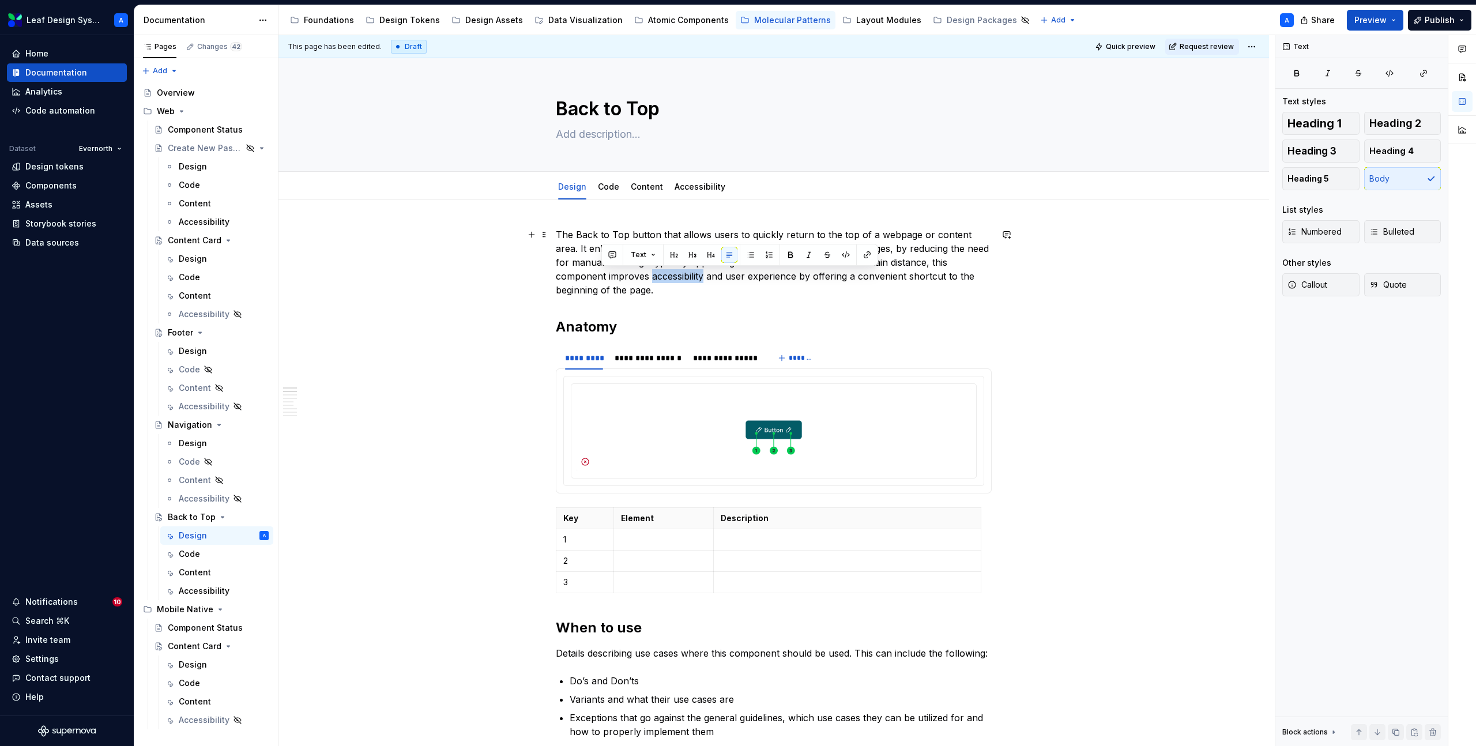
drag, startPoint x: 655, startPoint y: 278, endPoint x: 600, endPoint y: 278, distance: 54.2
click at [600, 278] on p "The Back to Top button that allows users to quickly return to the top of a webp…" at bounding box center [774, 262] width 436 height 69
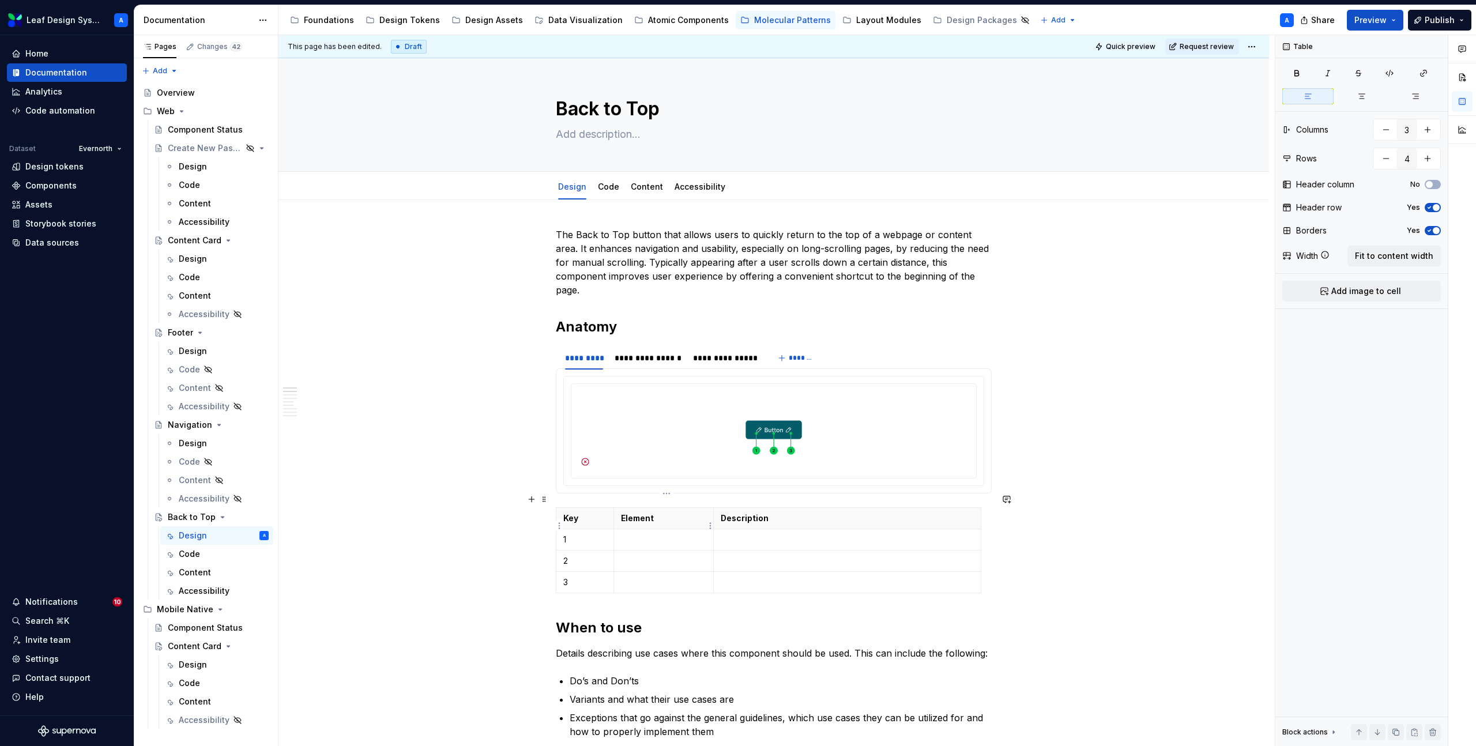
click at [645, 534] on p at bounding box center [663, 540] width 85 height 12
click at [689, 555] on p at bounding box center [663, 561] width 85 height 12
click at [558, 569] on html "Leaf Design System A Home Documentation Analytics Code automation Dataset Evern…" at bounding box center [738, 373] width 1476 height 746
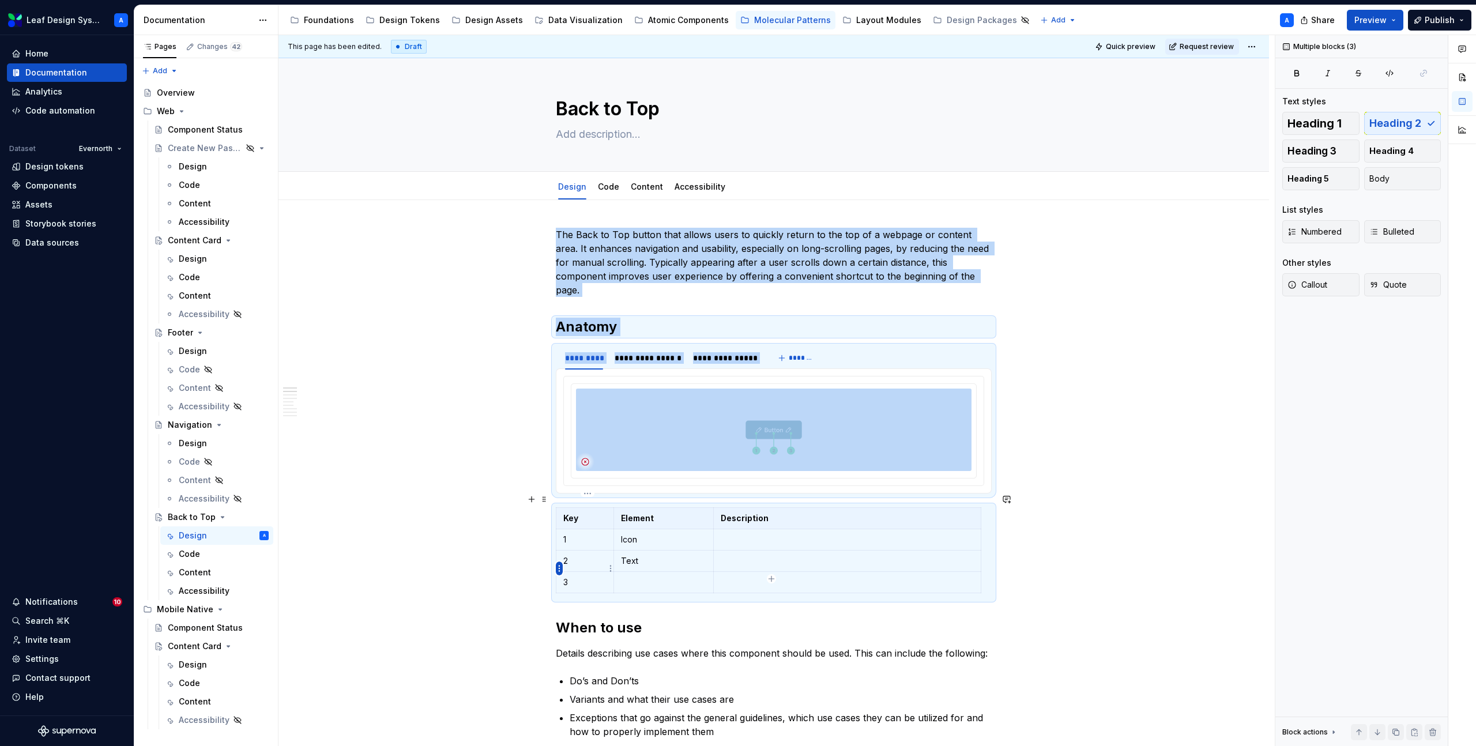
click at [557, 569] on html "Leaf Design System A Home Documentation Analytics Code automation Dataset Evern…" at bounding box center [738, 373] width 1476 height 746
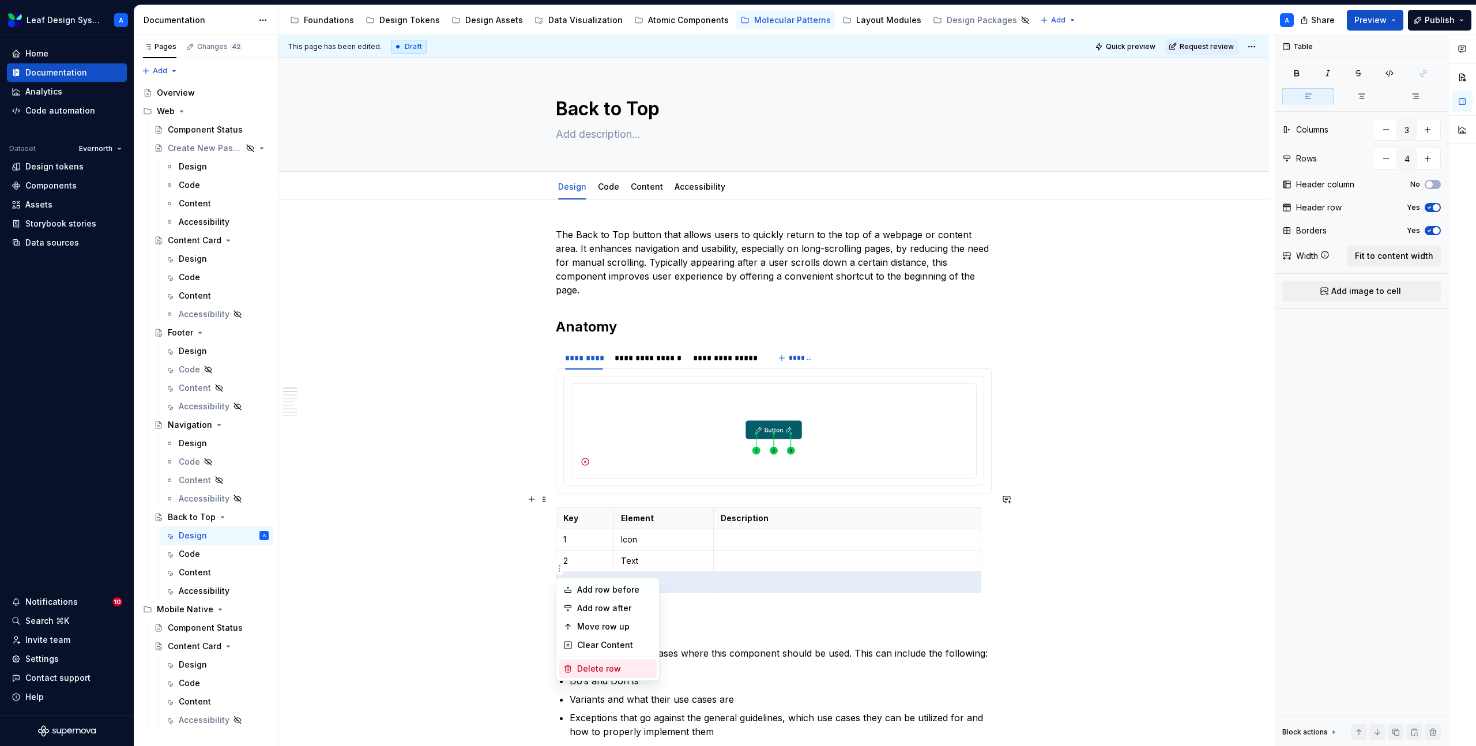
click at [584, 664] on div "Delete row" at bounding box center [614, 669] width 75 height 12
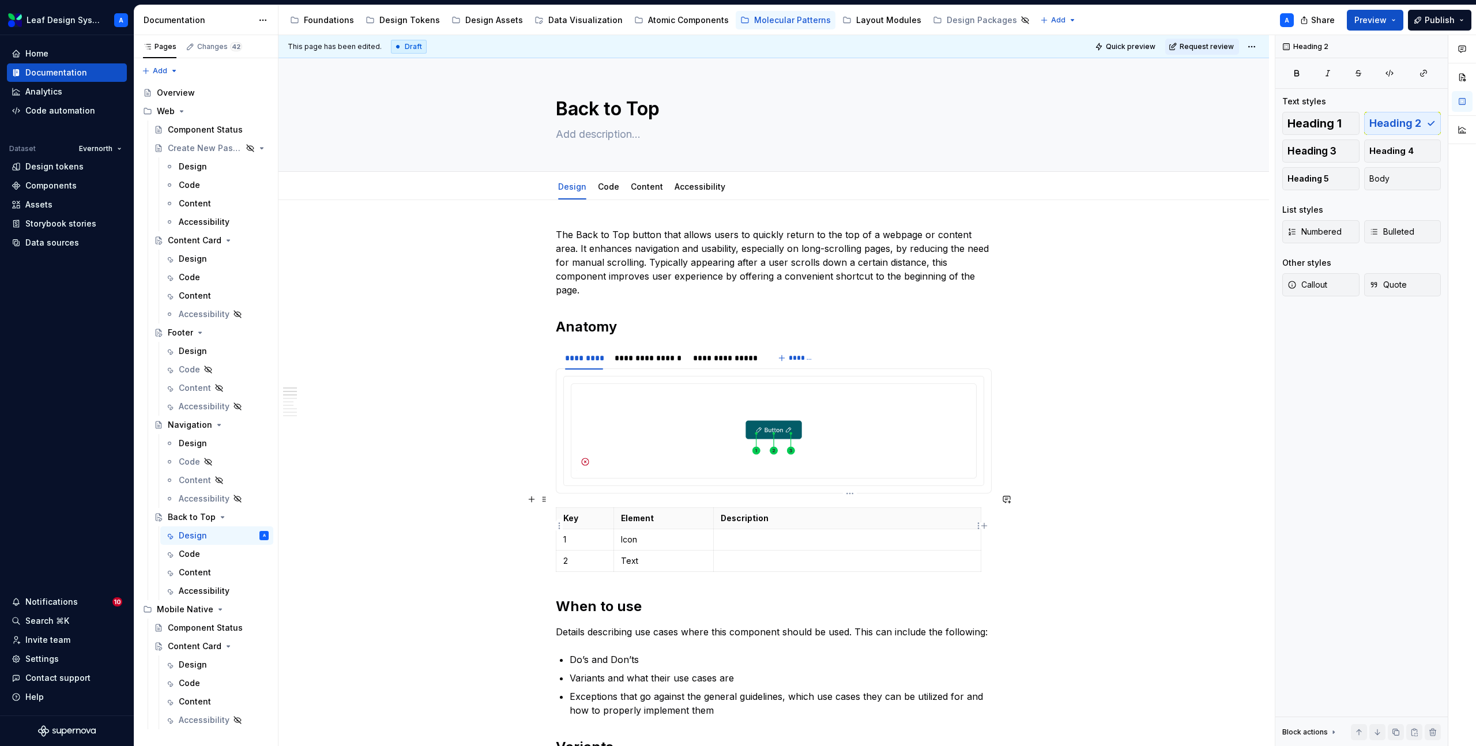
click at [753, 534] on p at bounding box center [847, 540] width 253 height 12
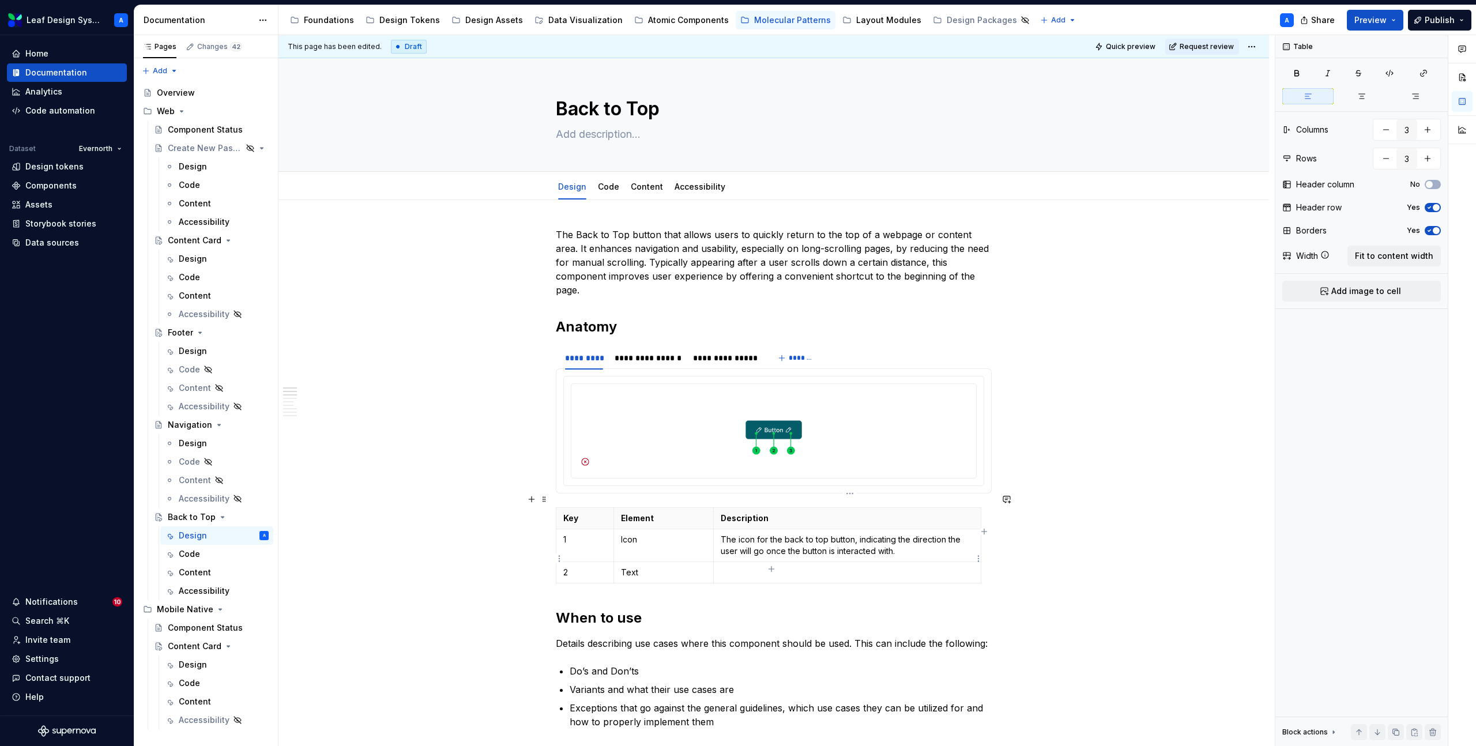
click at [867, 567] on p at bounding box center [847, 573] width 253 height 12
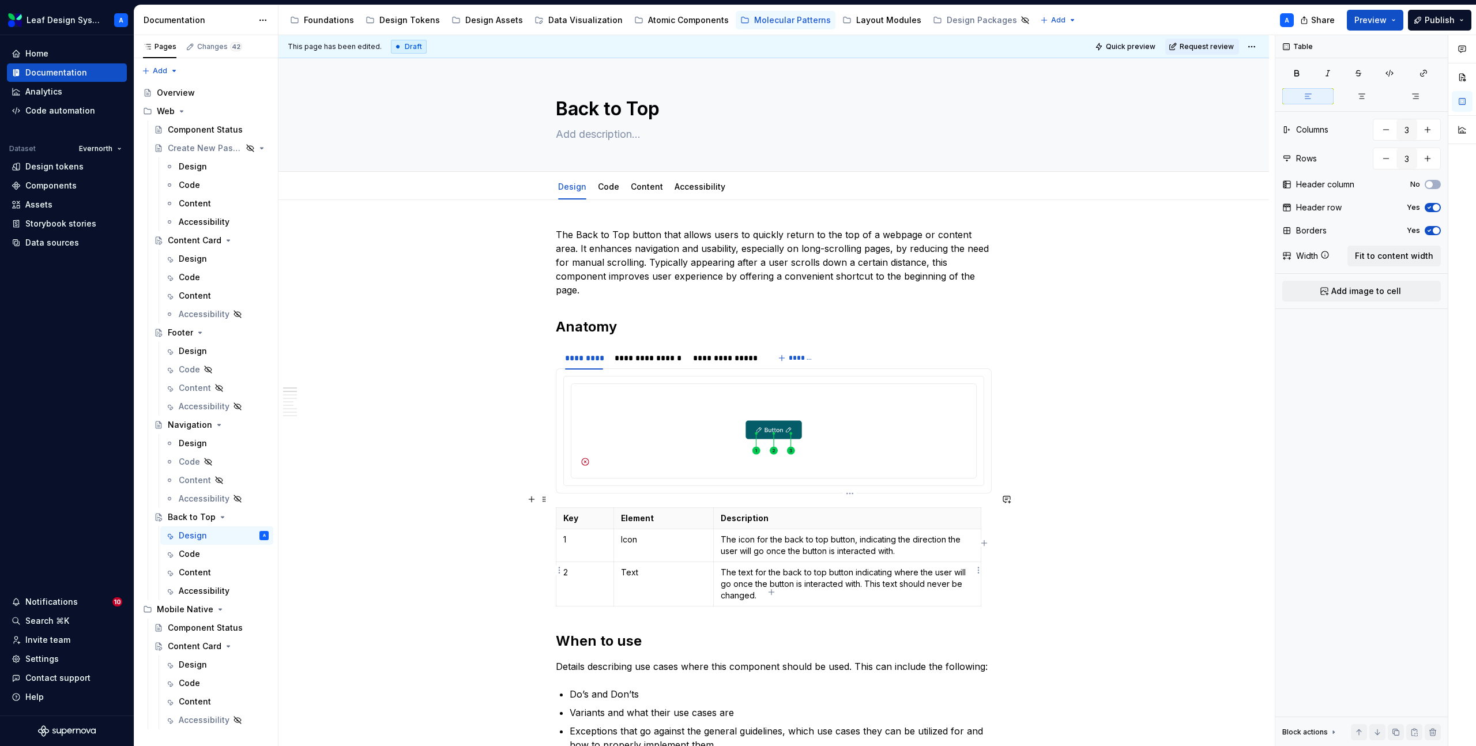
click at [949, 546] on td "The icon for the back to top button, indicating the direction the user will go …" at bounding box center [847, 545] width 268 height 33
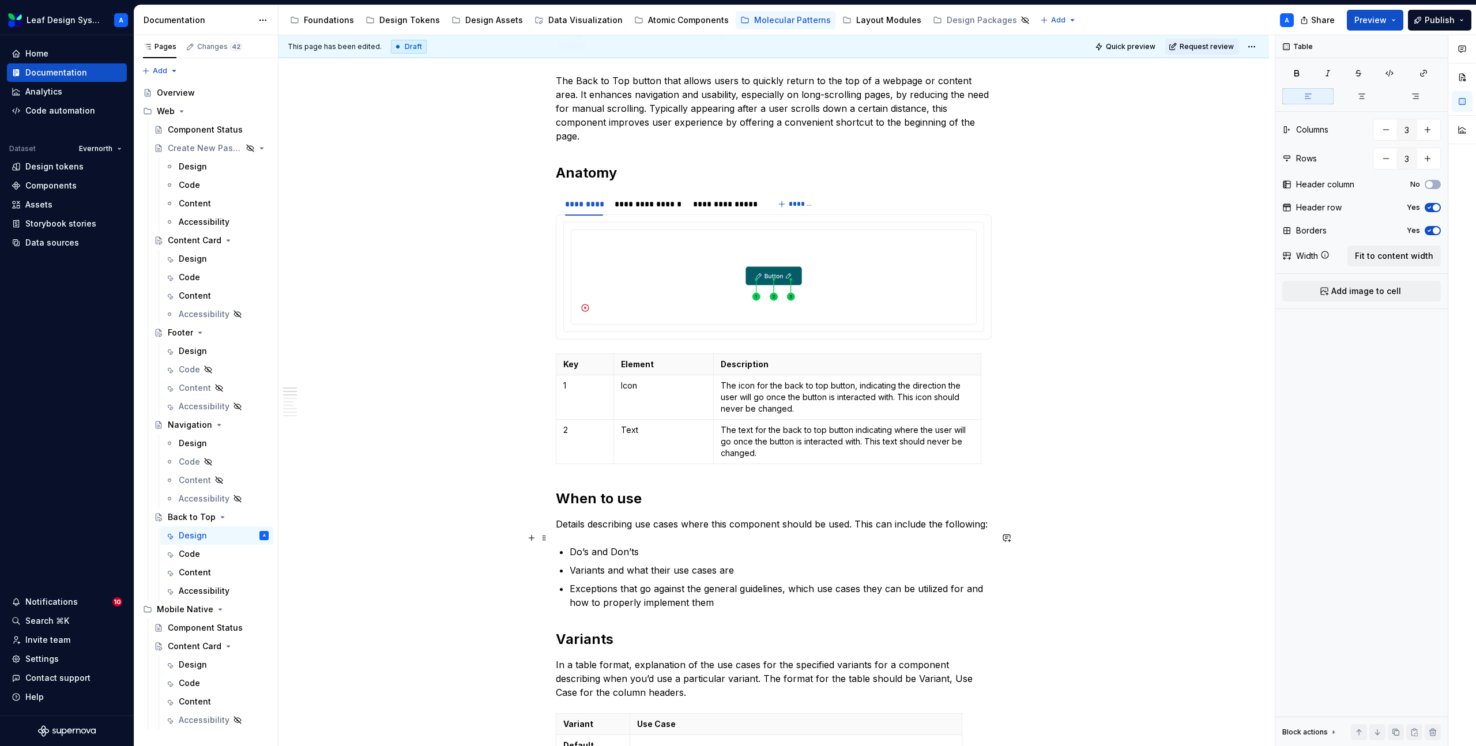
scroll to position [157, 0]
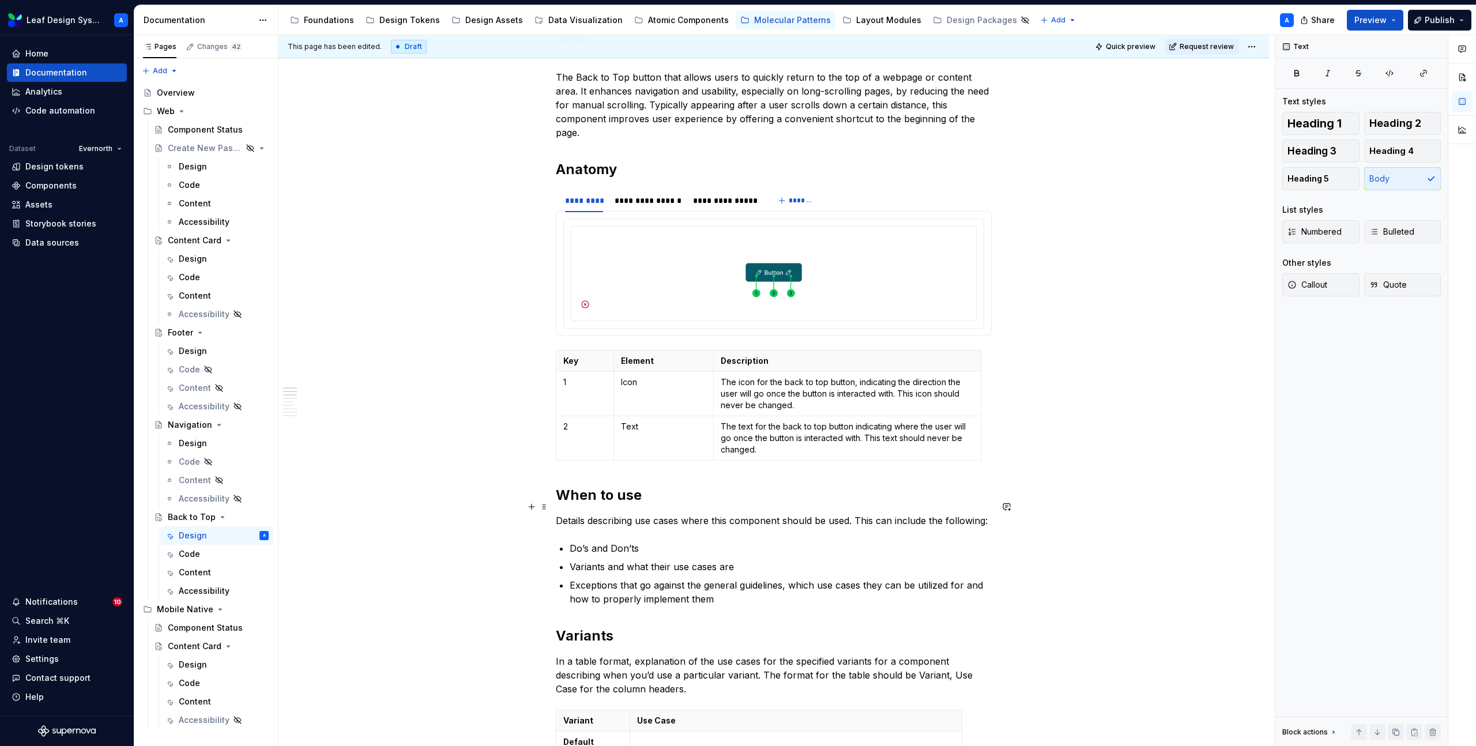
click at [855, 514] on p "Details describing use cases where this component should be used. This can incl…" at bounding box center [774, 521] width 436 height 14
copy p "Details describing use cases where this component should be used. This can incl…"
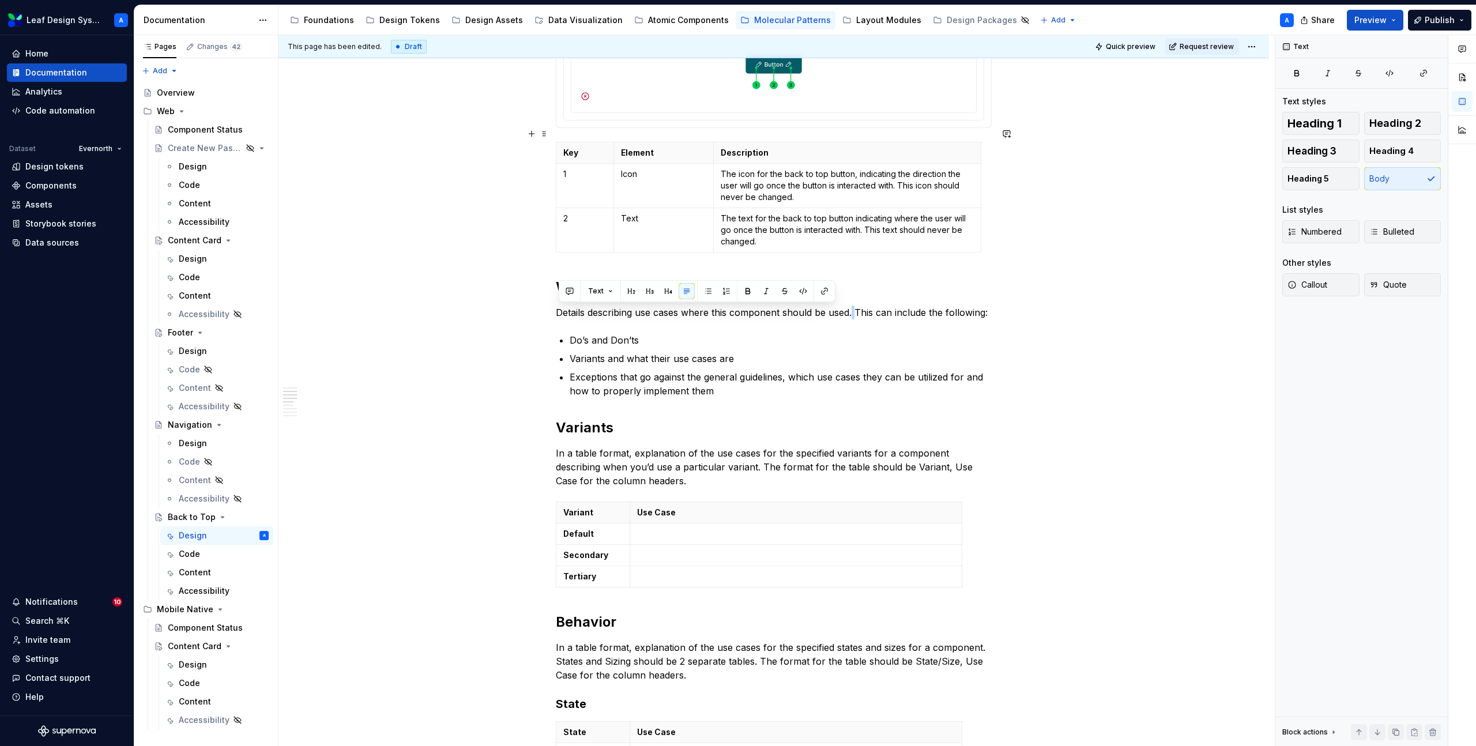
scroll to position [390, 0]
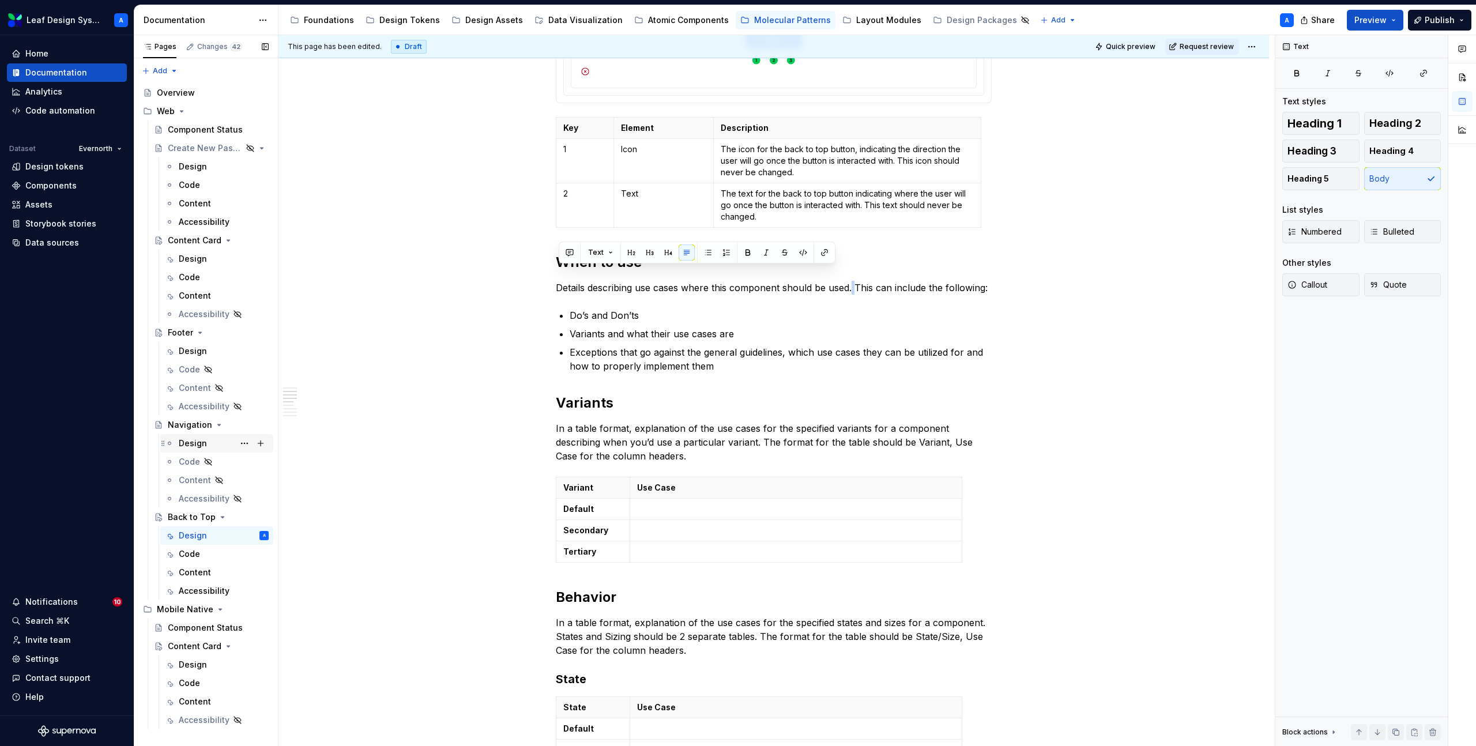
click at [191, 442] on div "Design" at bounding box center [193, 444] width 28 height 12
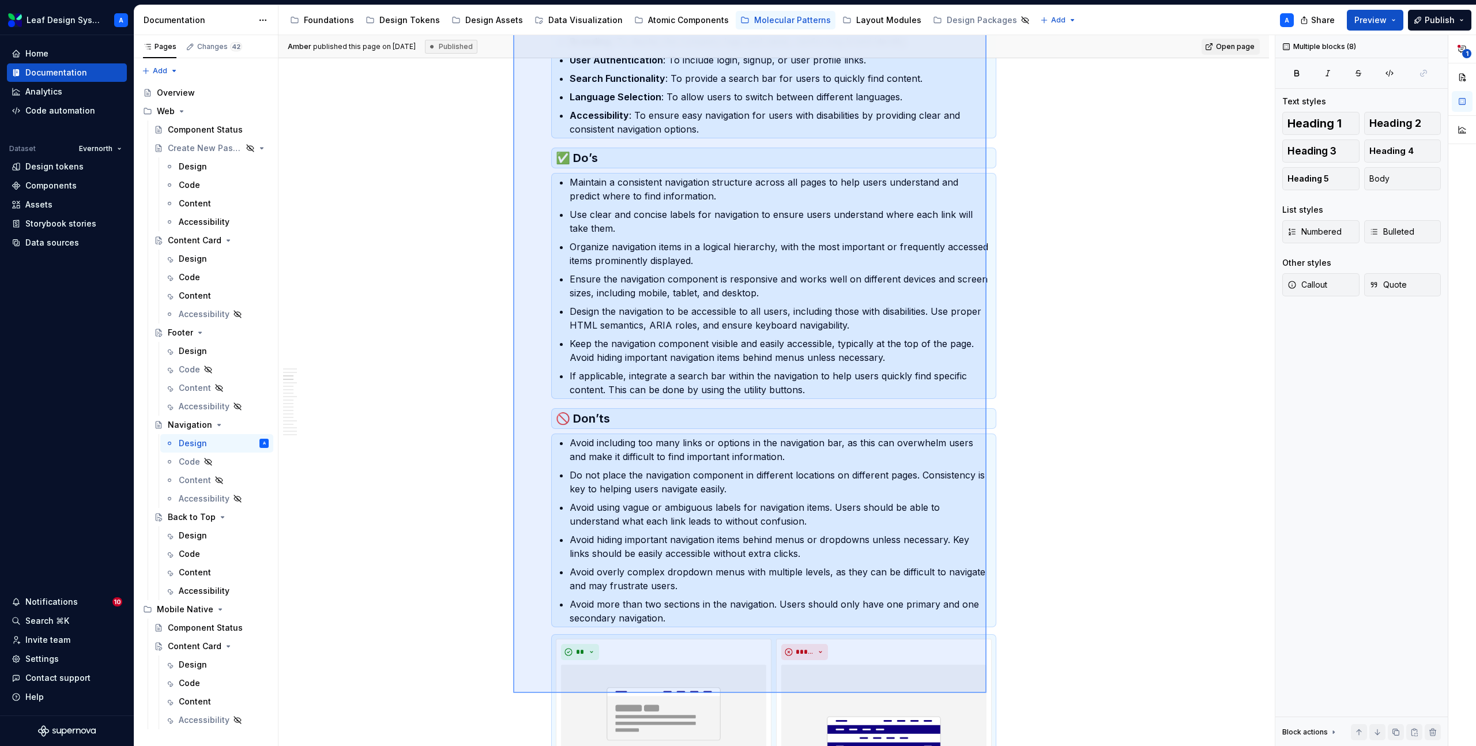
scroll to position [1332, 0]
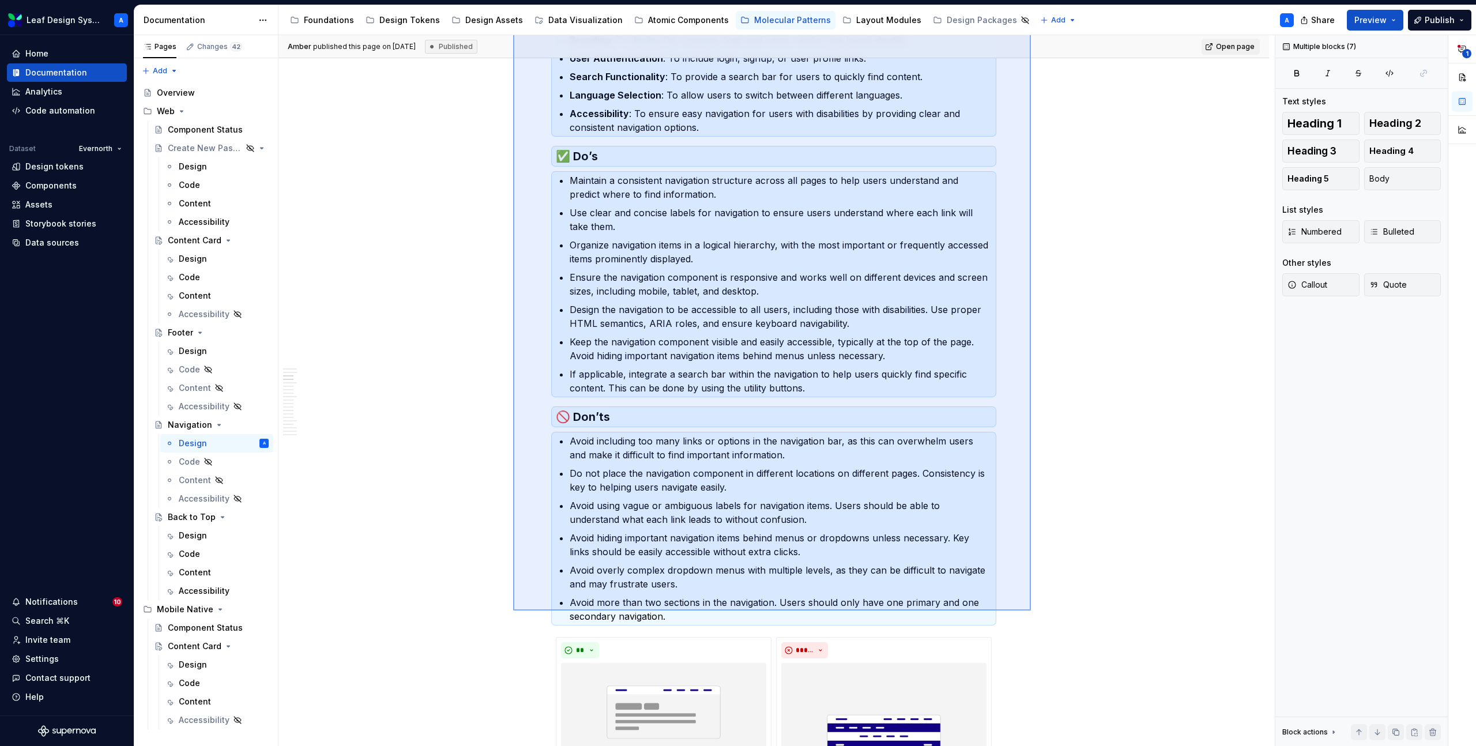
drag, startPoint x: 513, startPoint y: 106, endPoint x: 1031, endPoint y: 611, distance: 723.5
click at [1031, 611] on div "**********" at bounding box center [777, 391] width 997 height 712
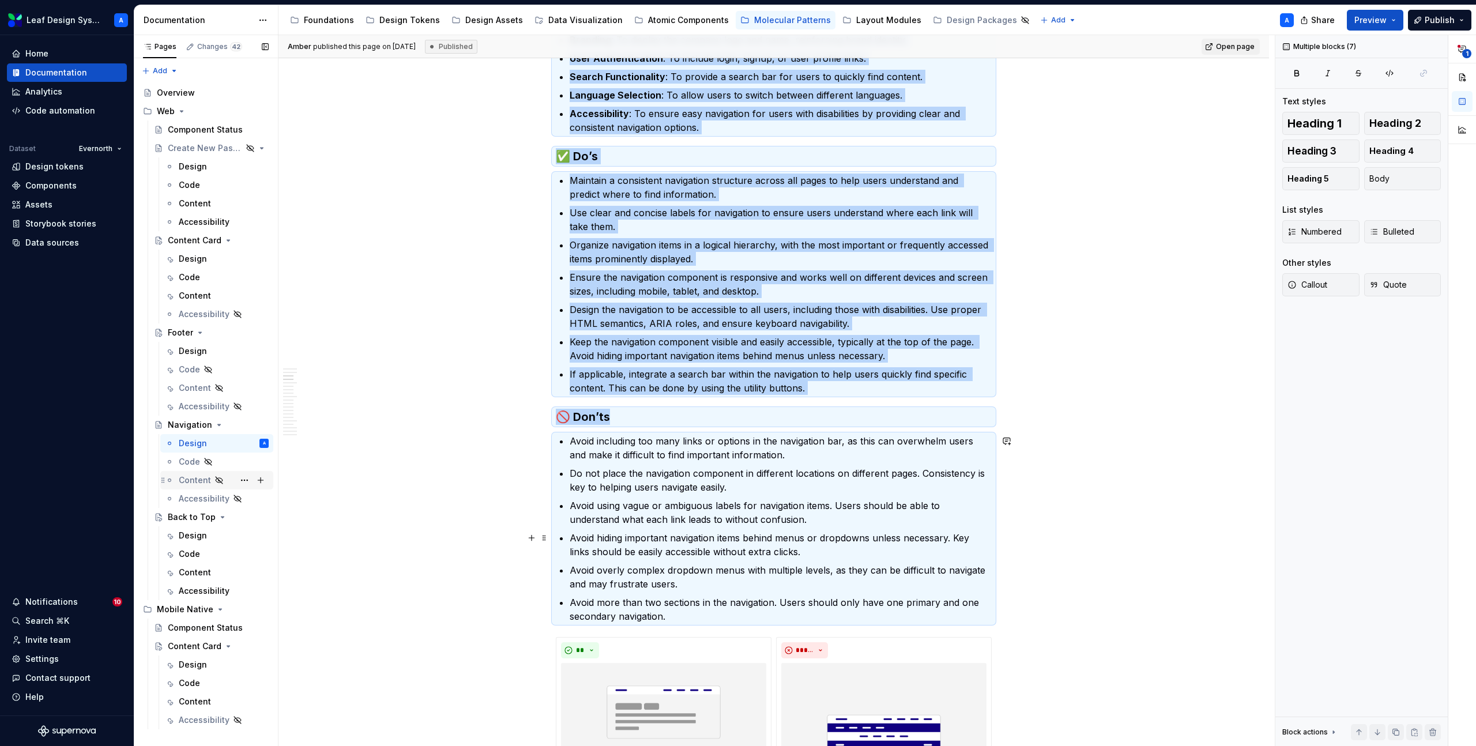
copy div "Lor Ipsumdo Sitametcons 9 Adipi Elitsedd eiusm / tempo inc utl etdolorem ali en…"
click at [195, 535] on div "Design" at bounding box center [193, 536] width 28 height 12
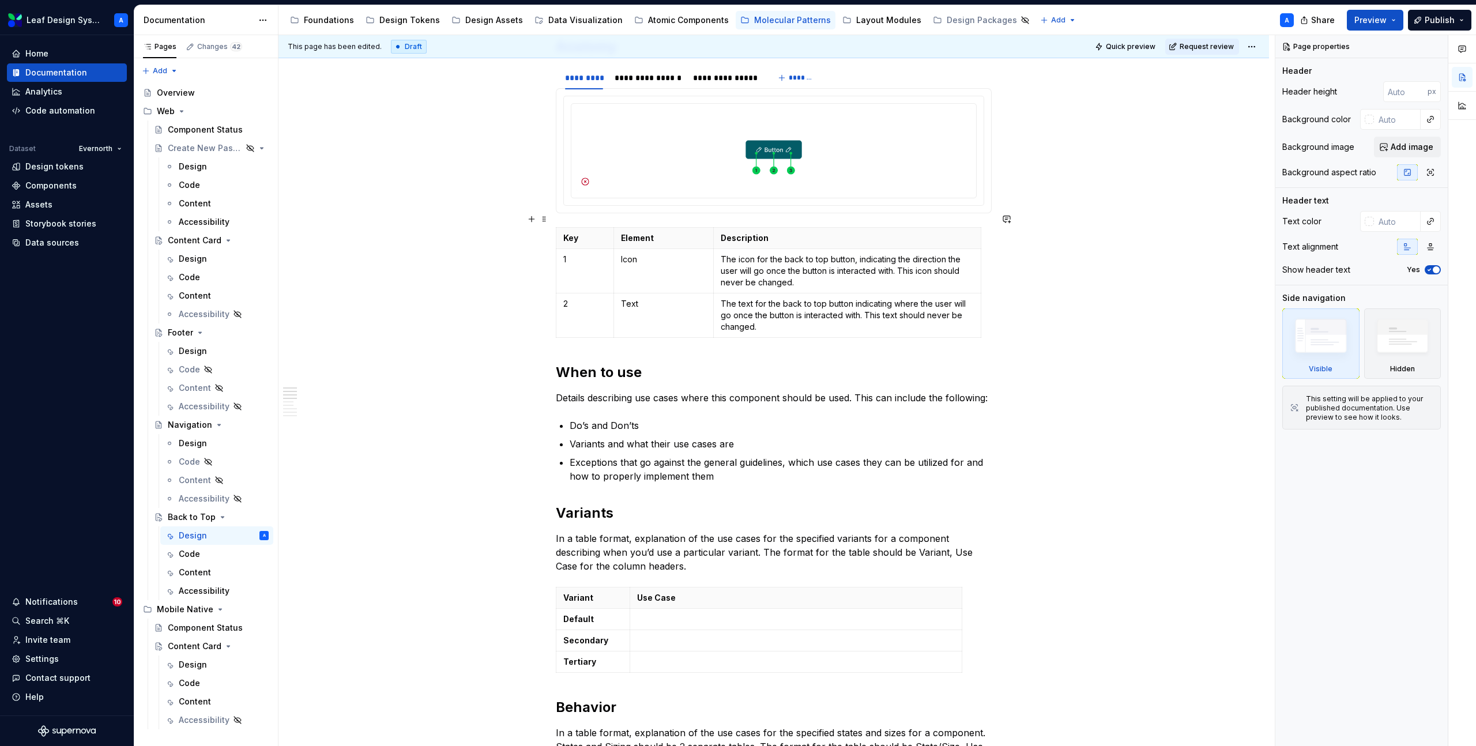
scroll to position [331, 0]
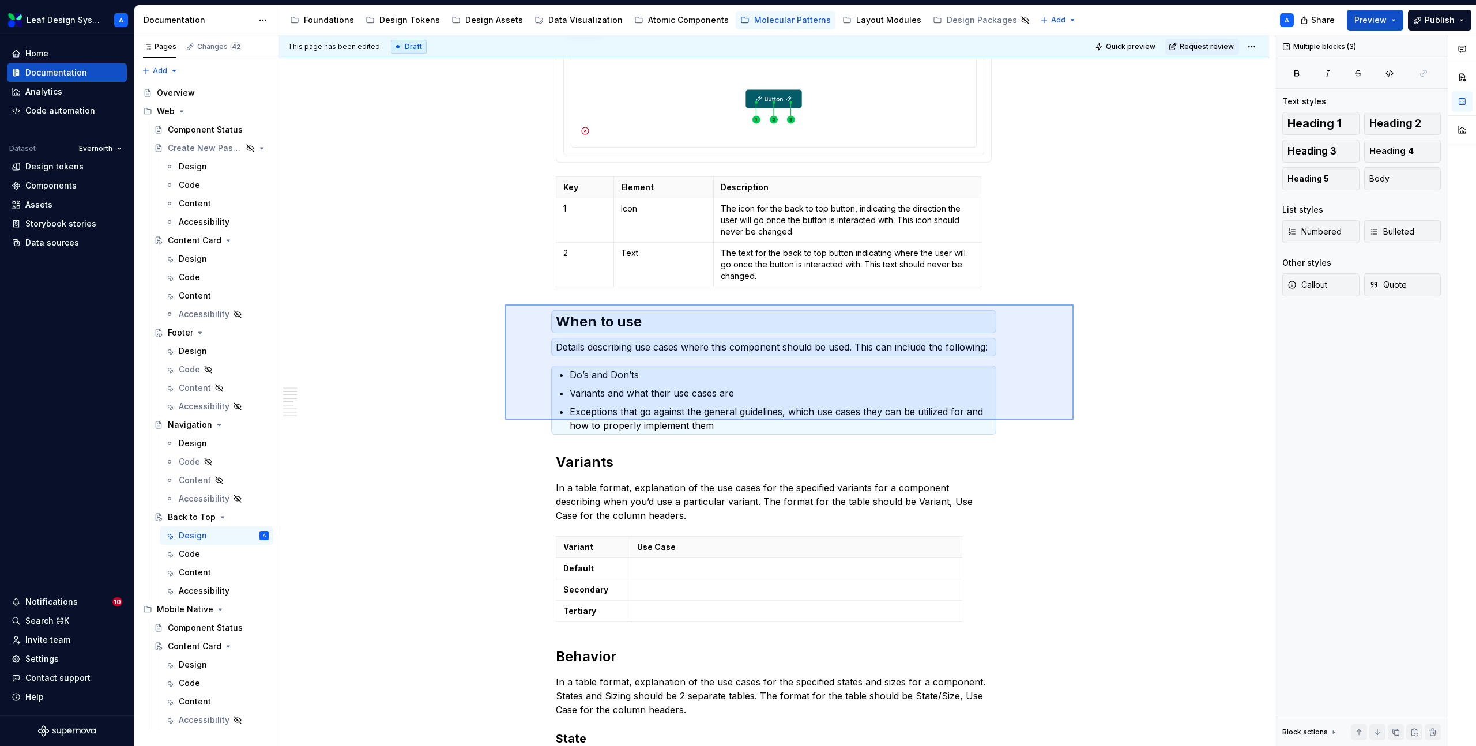
drag, startPoint x: 505, startPoint y: 305, endPoint x: 1074, endPoint y: 419, distance: 580.1
click at [1074, 419] on div "**********" at bounding box center [777, 391] width 997 height 712
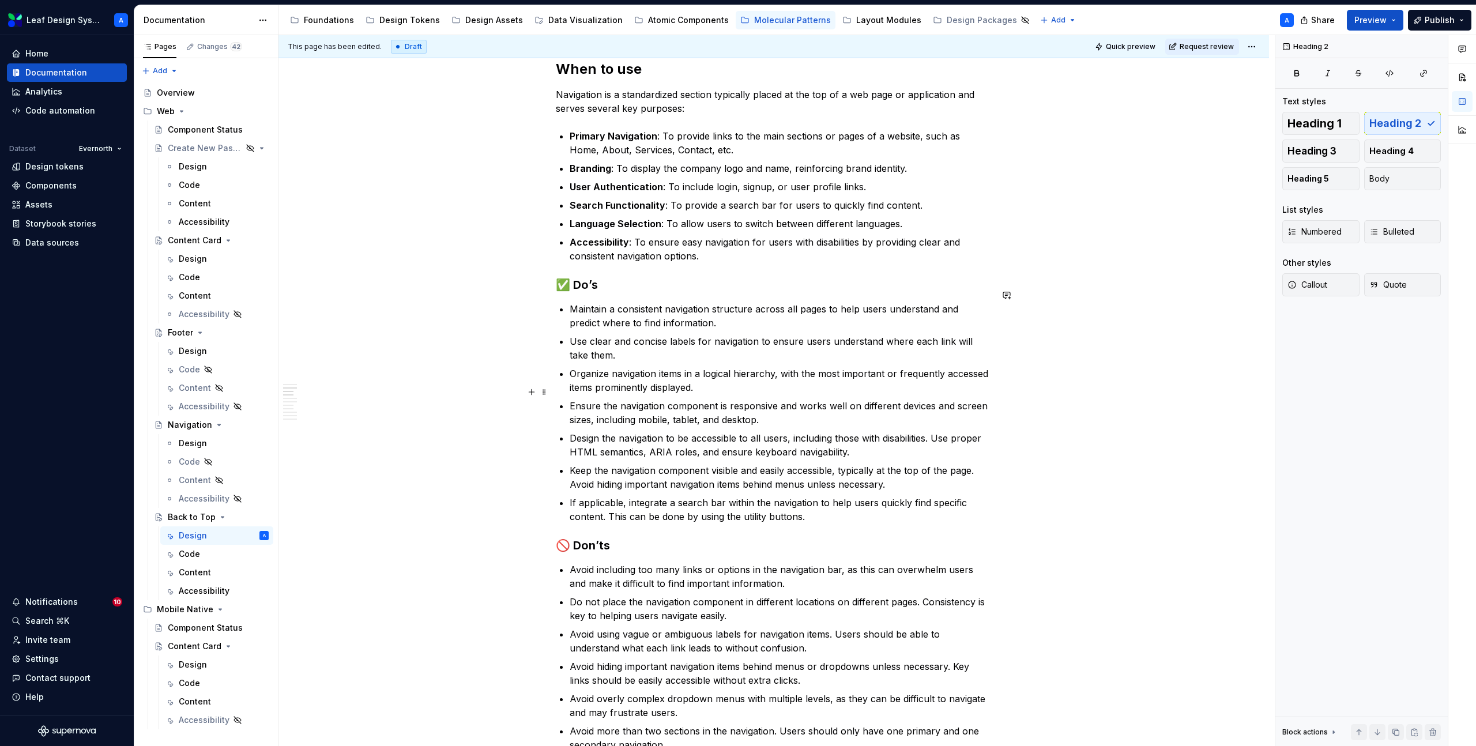
scroll to position [608, 0]
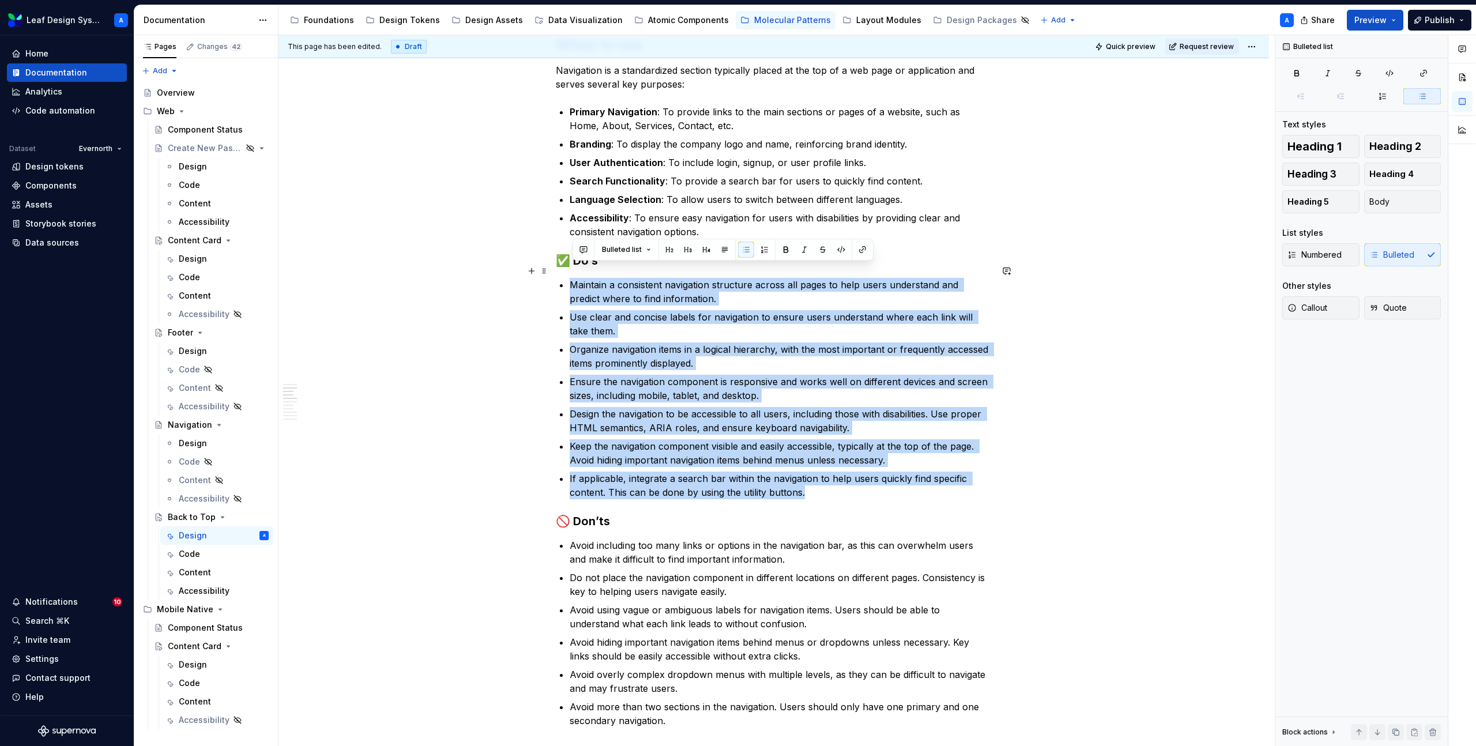
drag, startPoint x: 824, startPoint y: 485, endPoint x: 568, endPoint y: 270, distance: 334.4
click at [568, 270] on div "**********" at bounding box center [774, 575] width 436 height 1910
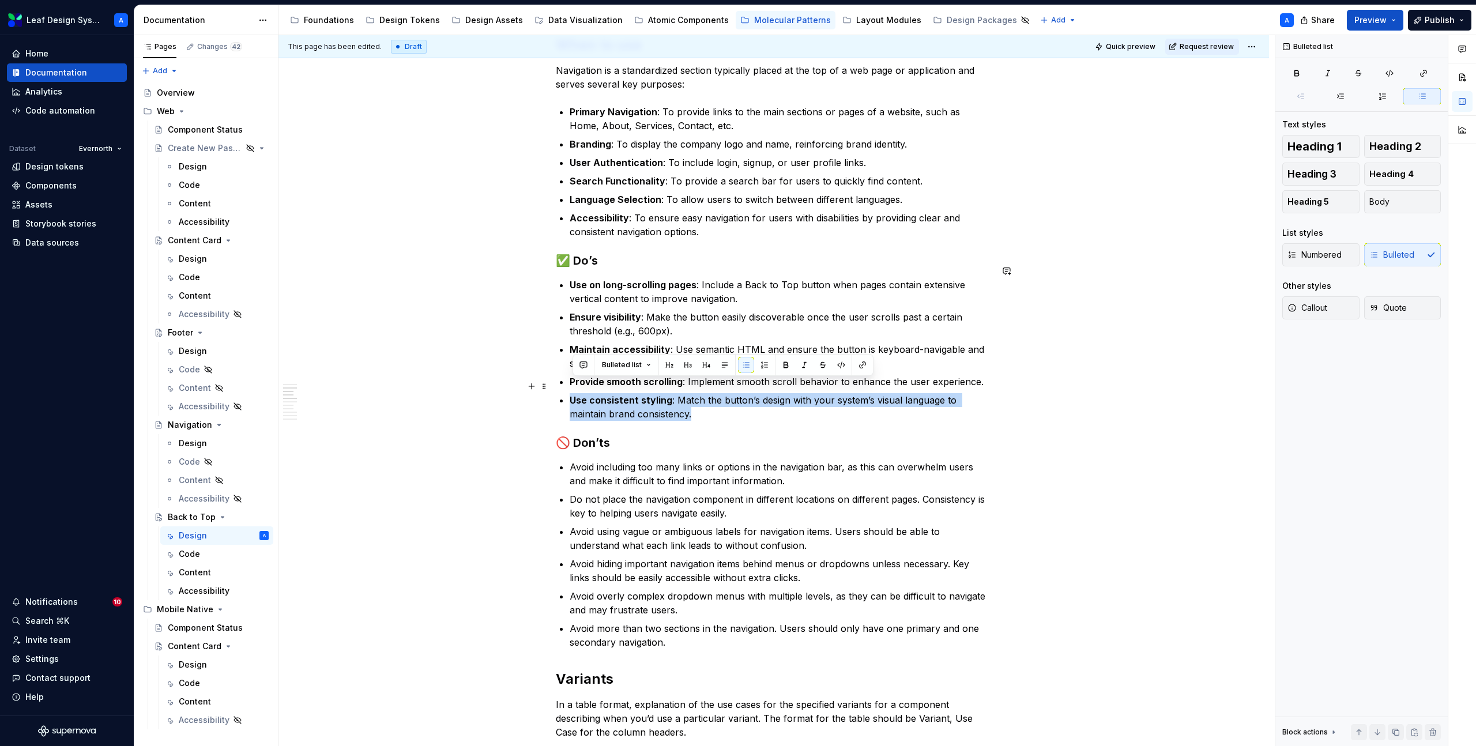
drag, startPoint x: 721, startPoint y: 400, endPoint x: 552, endPoint y: 382, distance: 169.9
click at [552, 382] on div "**********" at bounding box center [774, 640] width 991 height 2096
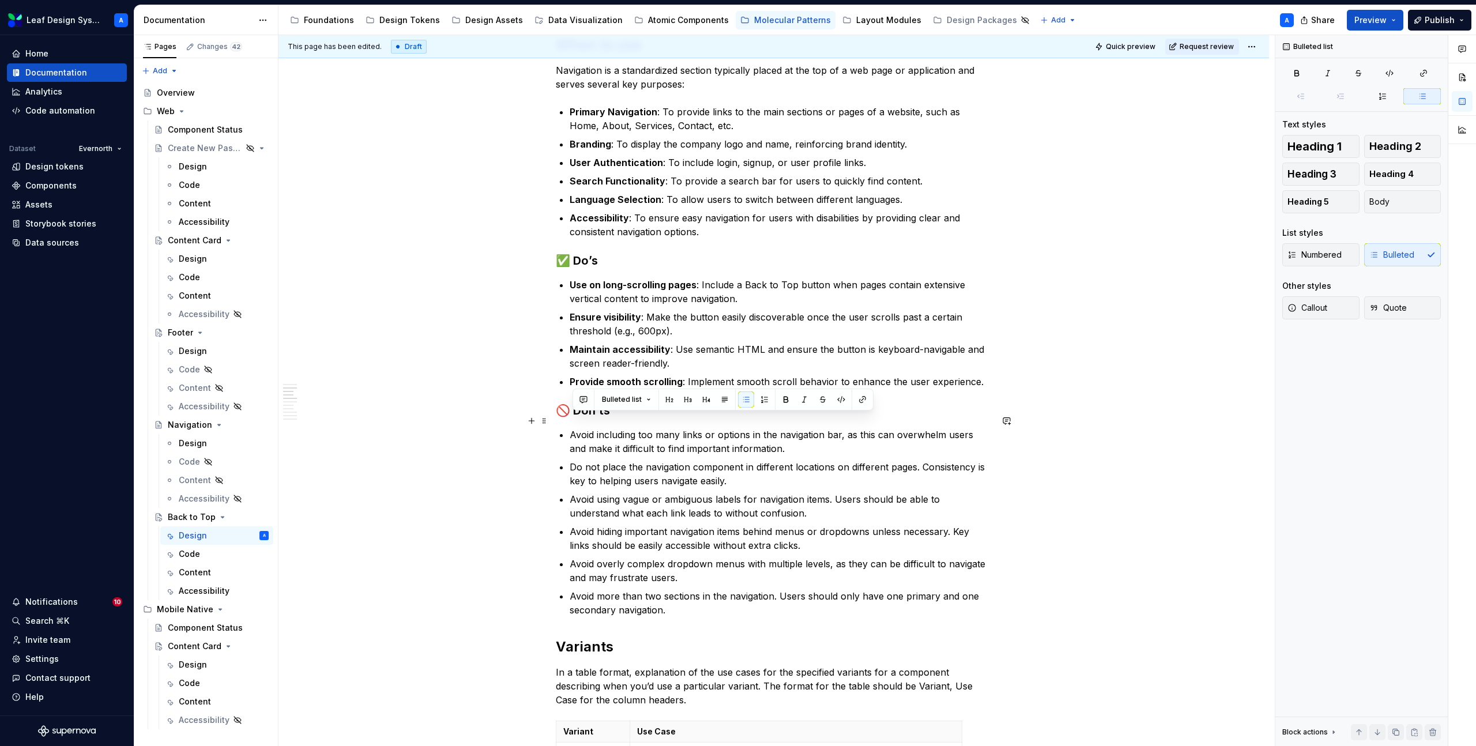
drag, startPoint x: 695, startPoint y: 599, endPoint x: 559, endPoint y: 426, distance: 219.8
click at [559, 426] on div "**********" at bounding box center [774, 519] width 436 height 1799
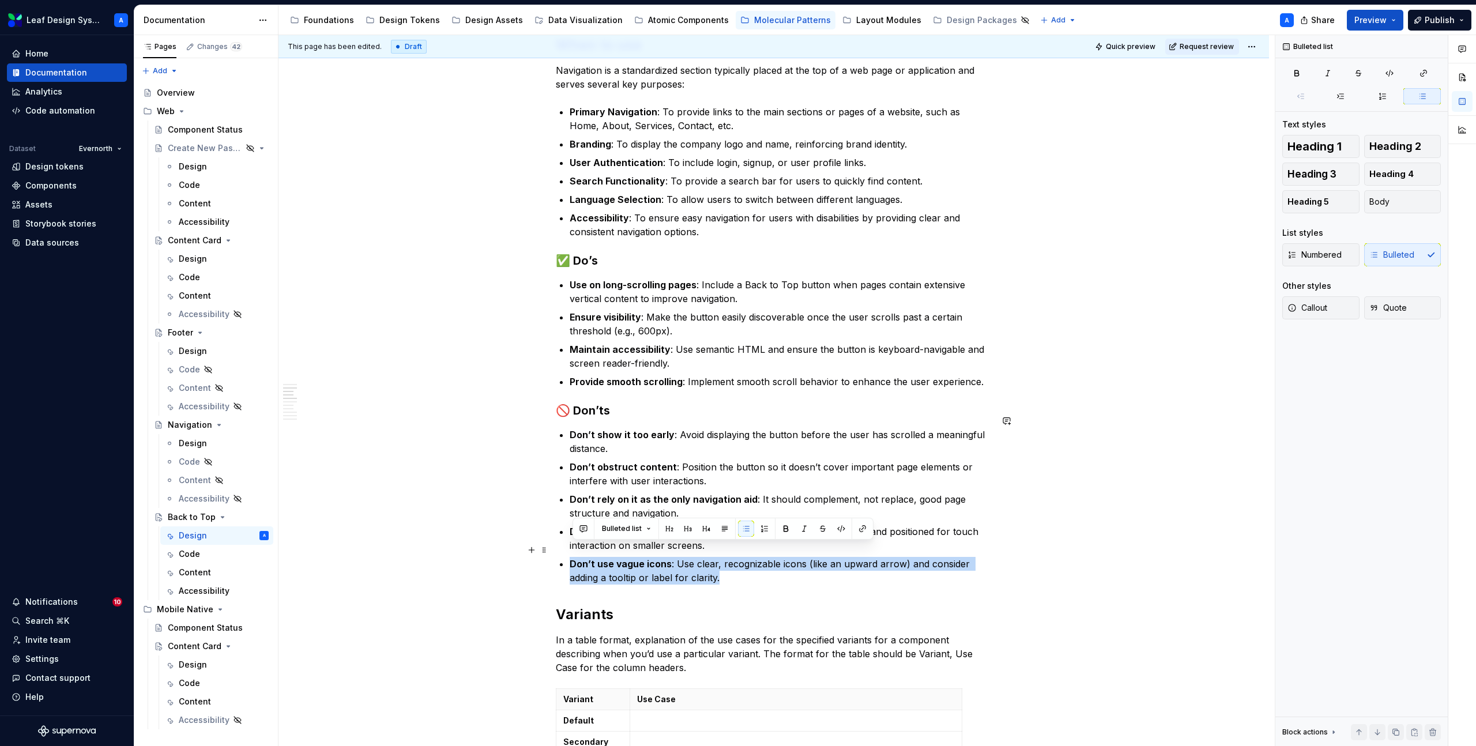
drag, startPoint x: 742, startPoint y: 567, endPoint x: 561, endPoint y: 556, distance: 181.5
click at [561, 556] on div "**********" at bounding box center [774, 503] width 436 height 1767
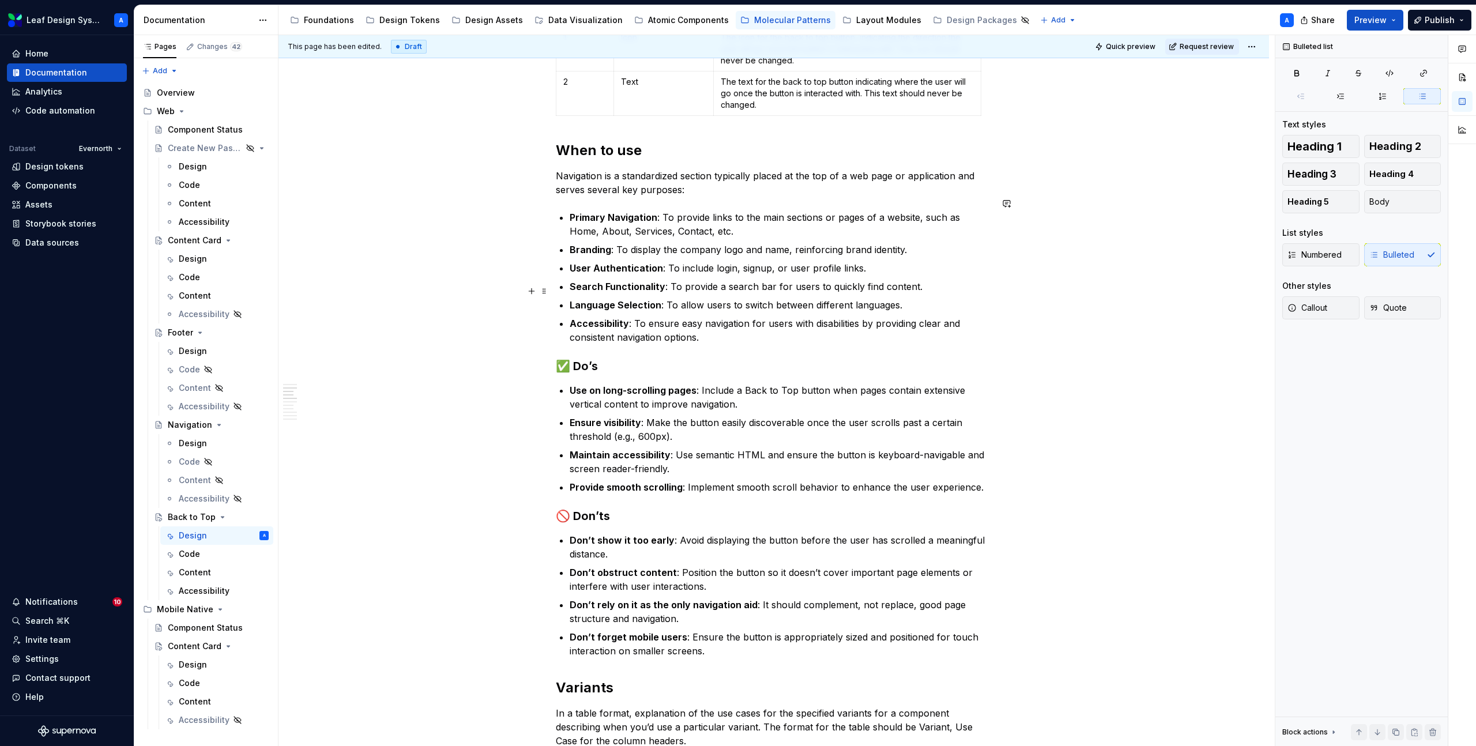
scroll to position [503, 0]
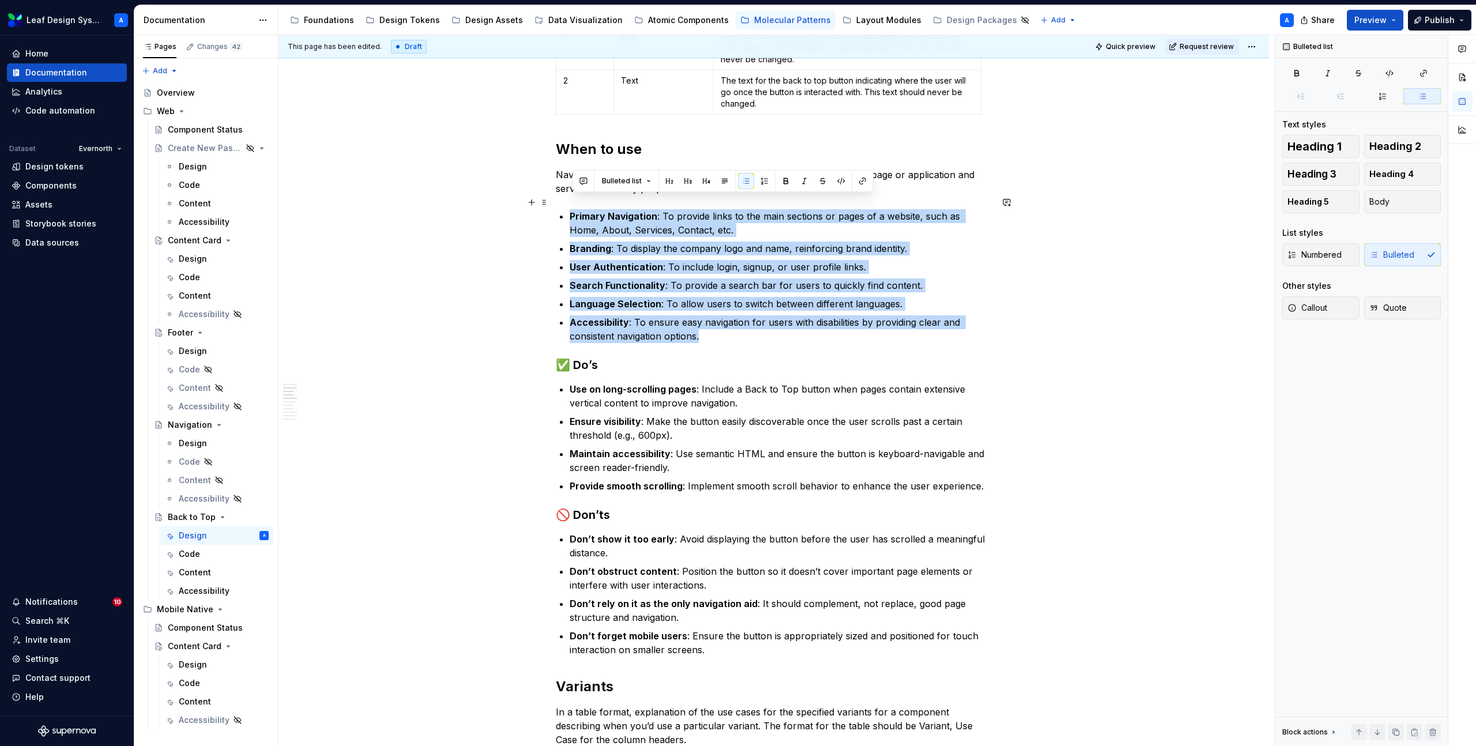
drag, startPoint x: 711, startPoint y: 320, endPoint x: 574, endPoint y: 205, distance: 178.1
click at [574, 209] on ul "Primary Navigation : To provide links to the main sections or pages of a websit…" at bounding box center [781, 276] width 422 height 134
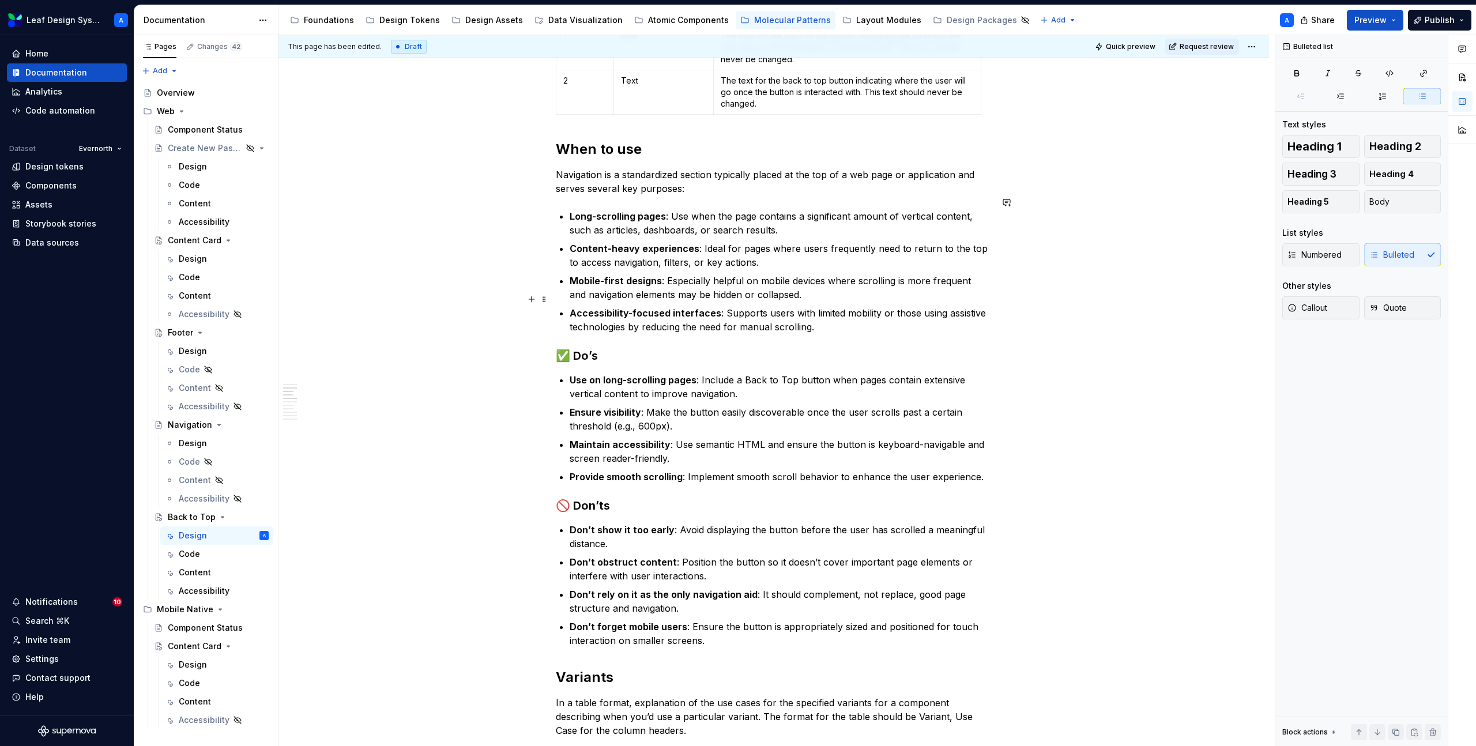
drag, startPoint x: 828, startPoint y: 315, endPoint x: 739, endPoint y: 316, distance: 88.8
click at [809, 315] on p "Accessibility-focused interfaces : Supports users with limited mobility or thos…" at bounding box center [781, 320] width 422 height 28
click at [562, 307] on div "**********" at bounding box center [774, 586] width 436 height 1725
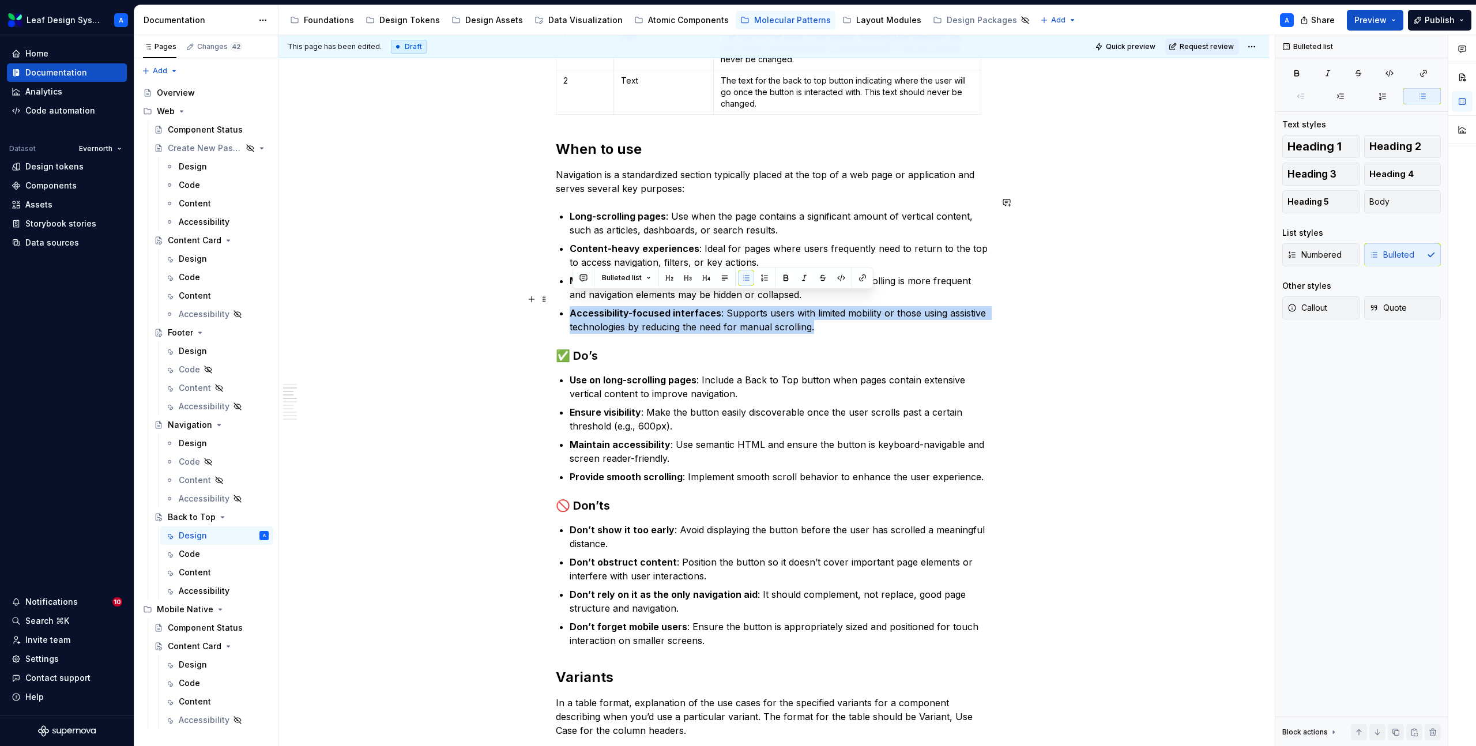
drag, startPoint x: 820, startPoint y: 317, endPoint x: 565, endPoint y: 303, distance: 255.8
click at [570, 306] on li "Accessibility-focused interfaces : Supports users with limited mobility or thos…" at bounding box center [781, 320] width 422 height 28
click at [686, 175] on p "Navigation is a standardized section typically placed at the top of a web page …" at bounding box center [774, 182] width 436 height 28
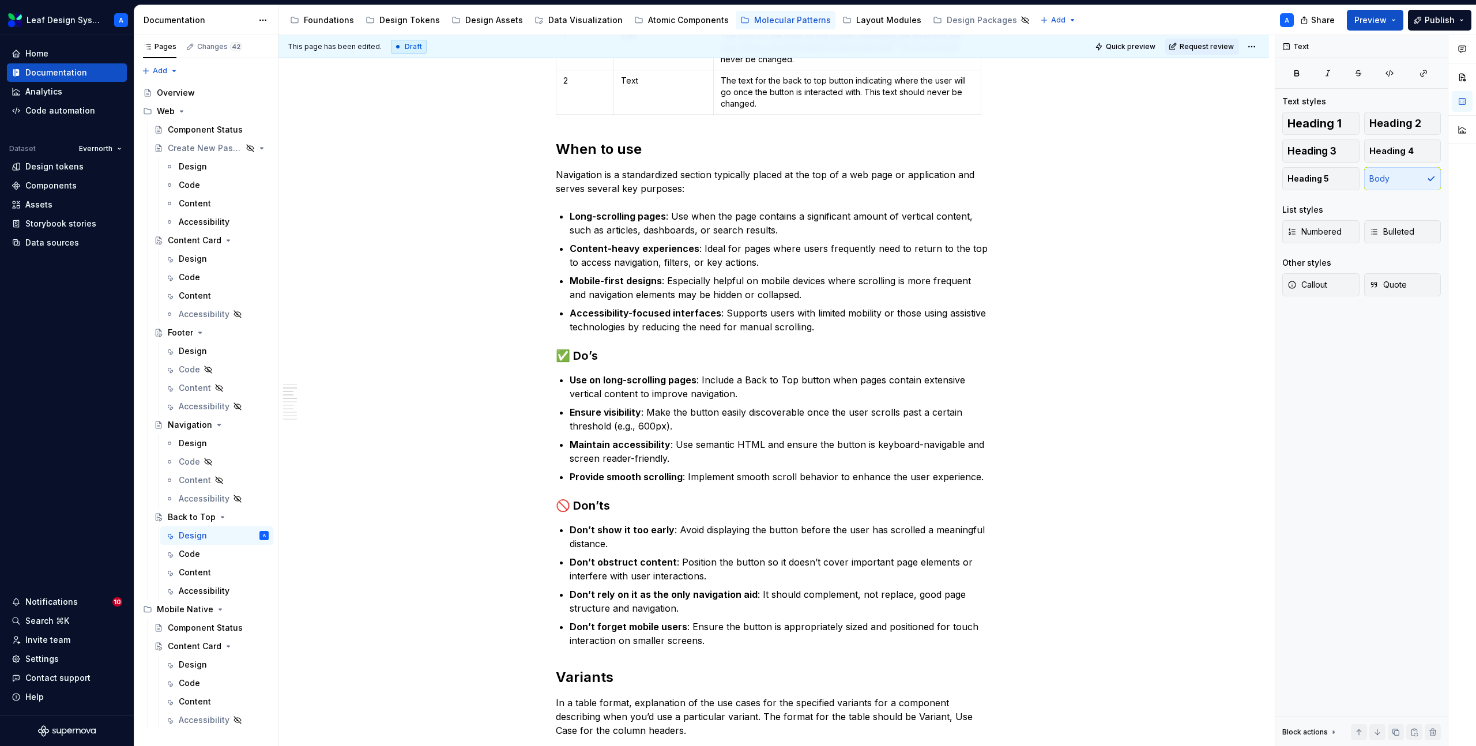
type textarea "*"
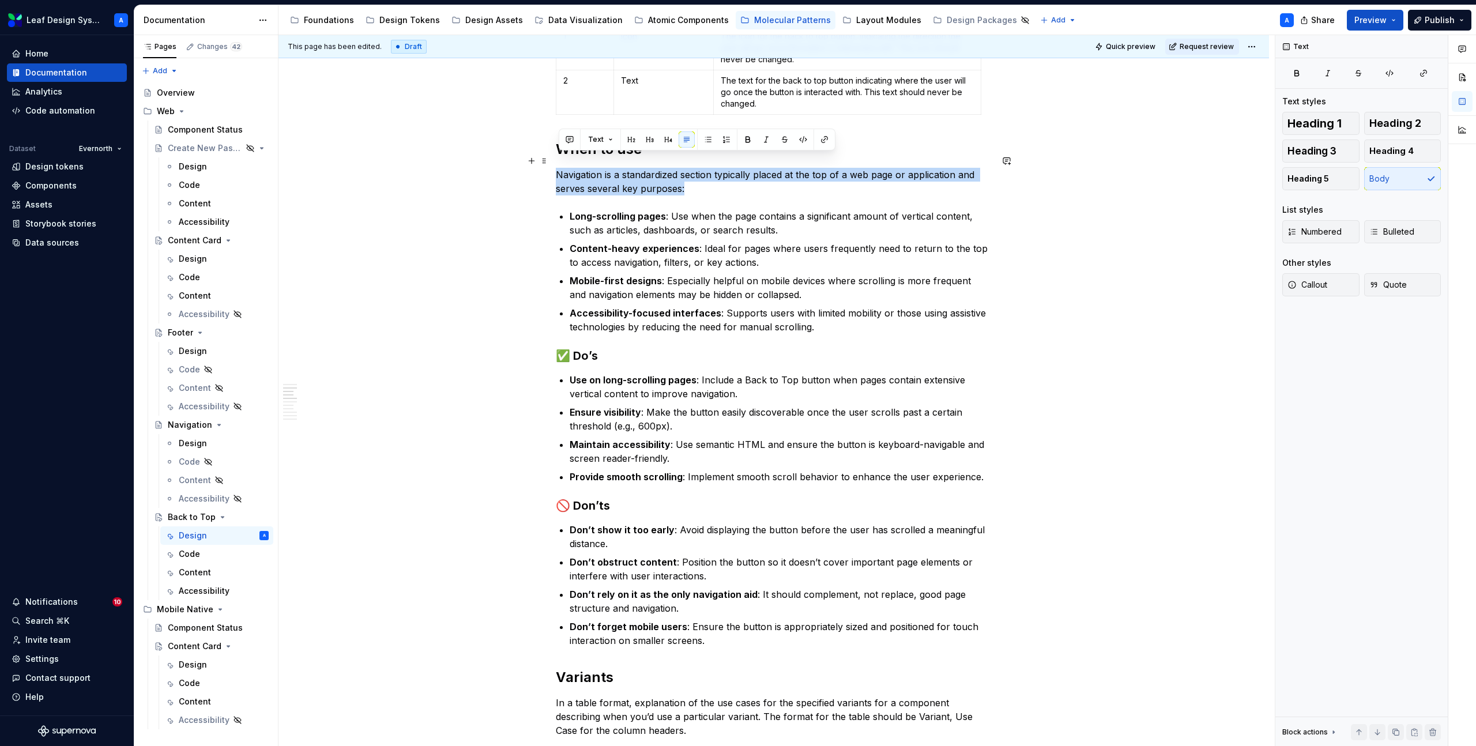
drag, startPoint x: 699, startPoint y: 177, endPoint x: 555, endPoint y: 163, distance: 144.8
click at [555, 163] on div "**********" at bounding box center [774, 692] width 991 height 1990
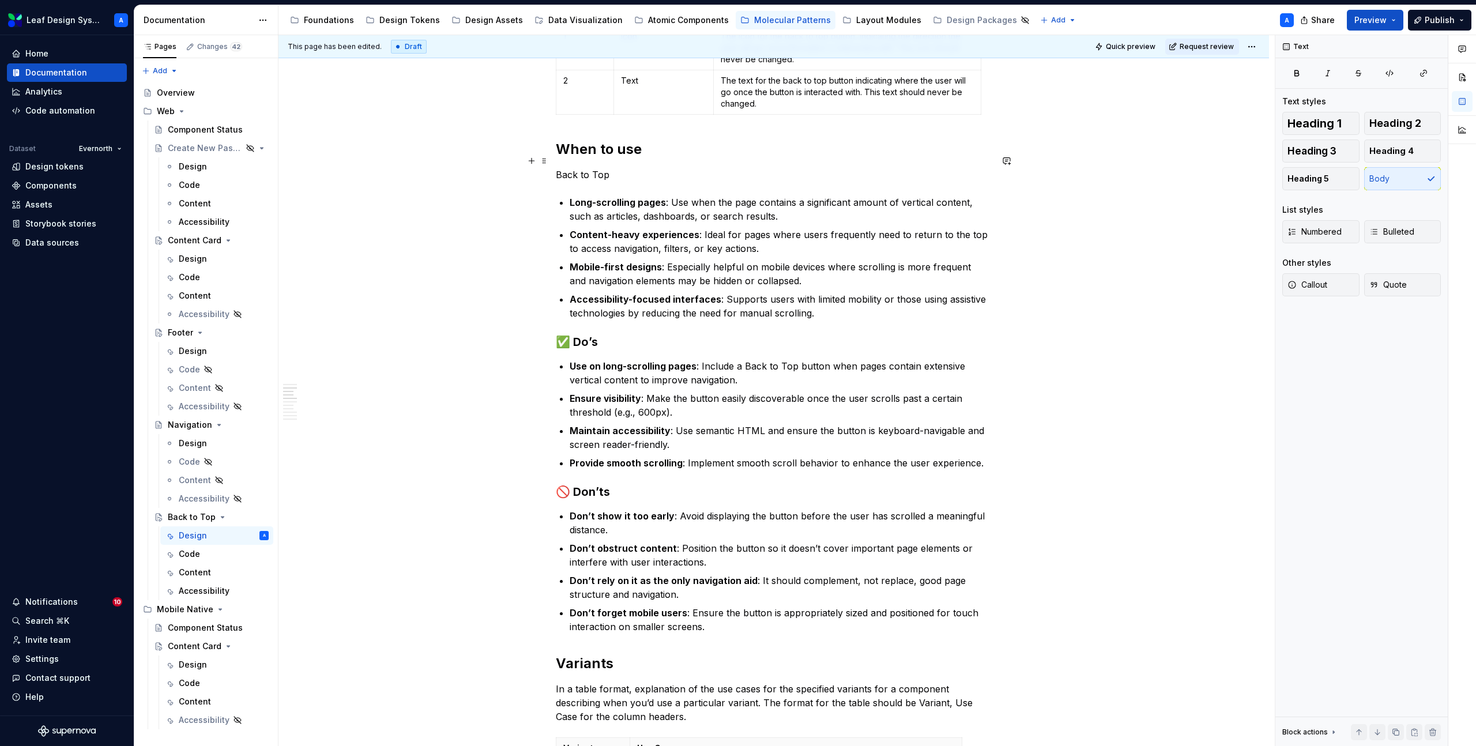
click at [588, 168] on p "Back to Top" at bounding box center [774, 175] width 436 height 14
drag, startPoint x: 932, startPoint y: 163, endPoint x: 873, endPoint y: 163, distance: 59.4
click at [873, 168] on p "The Back to Top button should be used for pages with long content and generally…" at bounding box center [774, 175] width 436 height 14
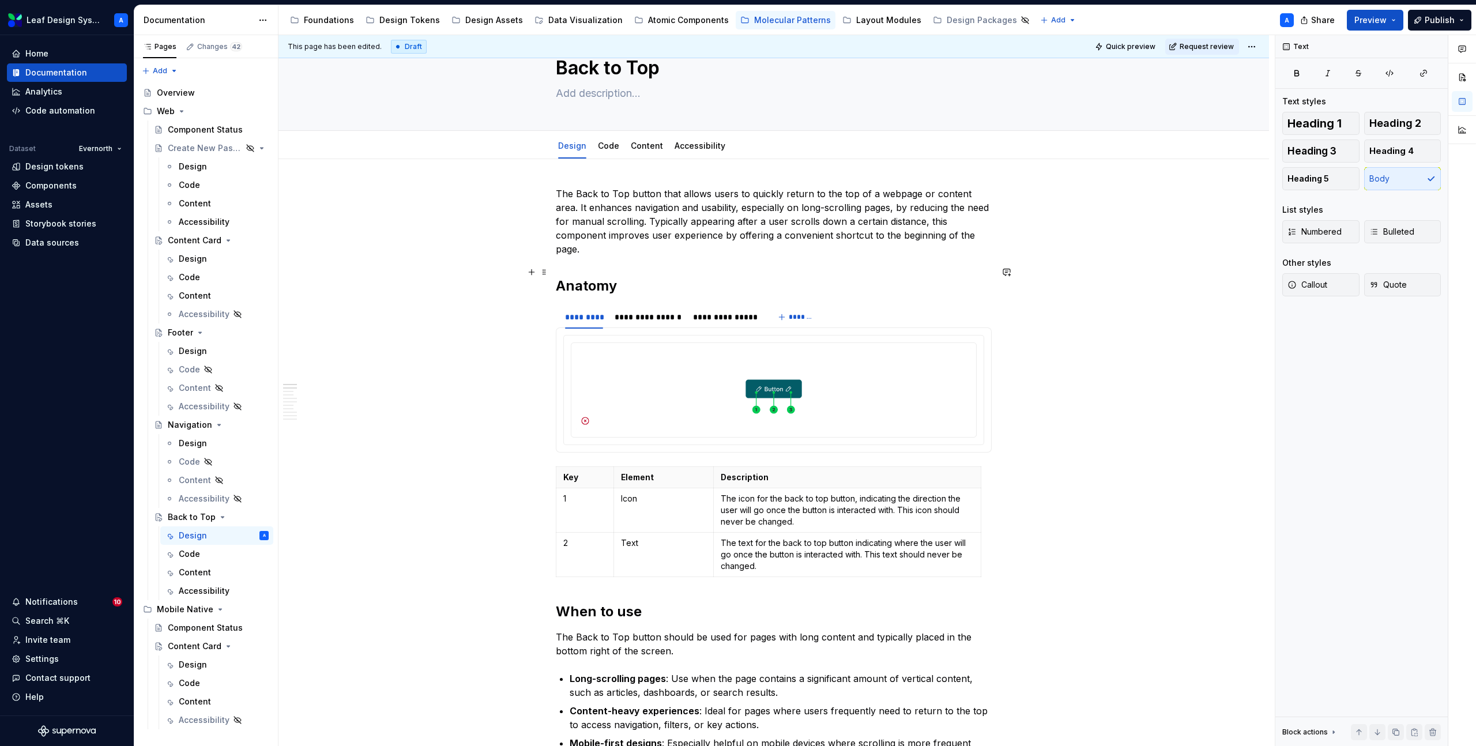
scroll to position [0, 0]
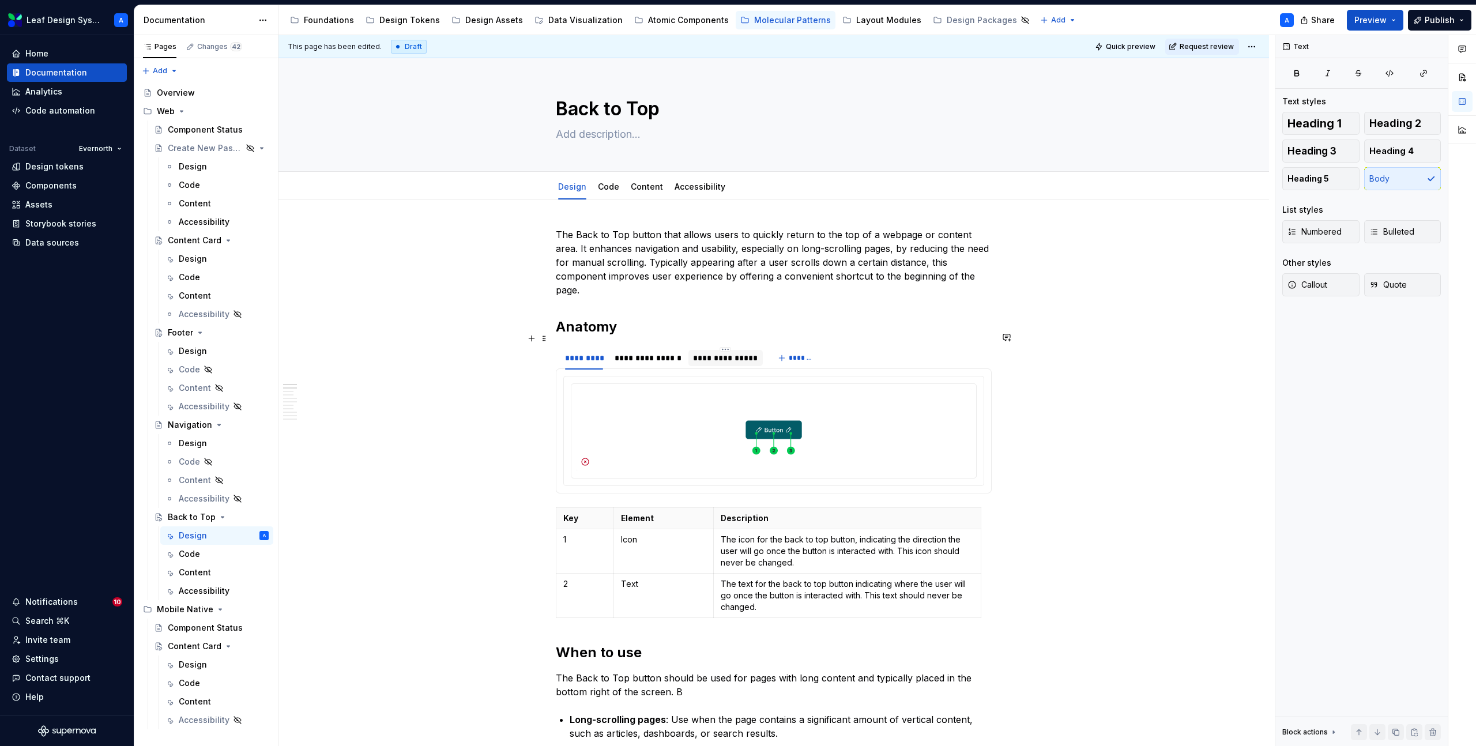
click at [742, 352] on div "**********" at bounding box center [725, 358] width 65 height 12
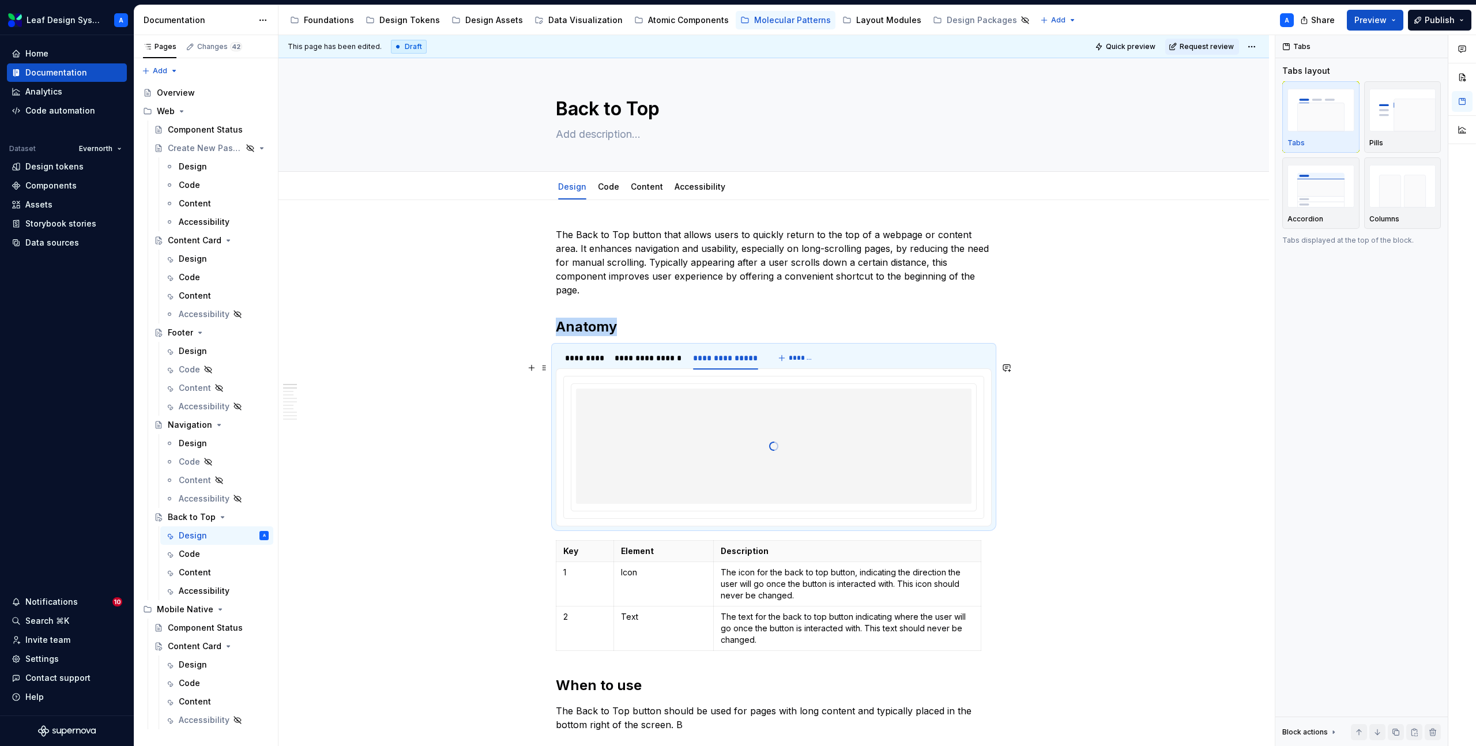
click at [786, 438] on div at bounding box center [774, 446] width 396 height 115
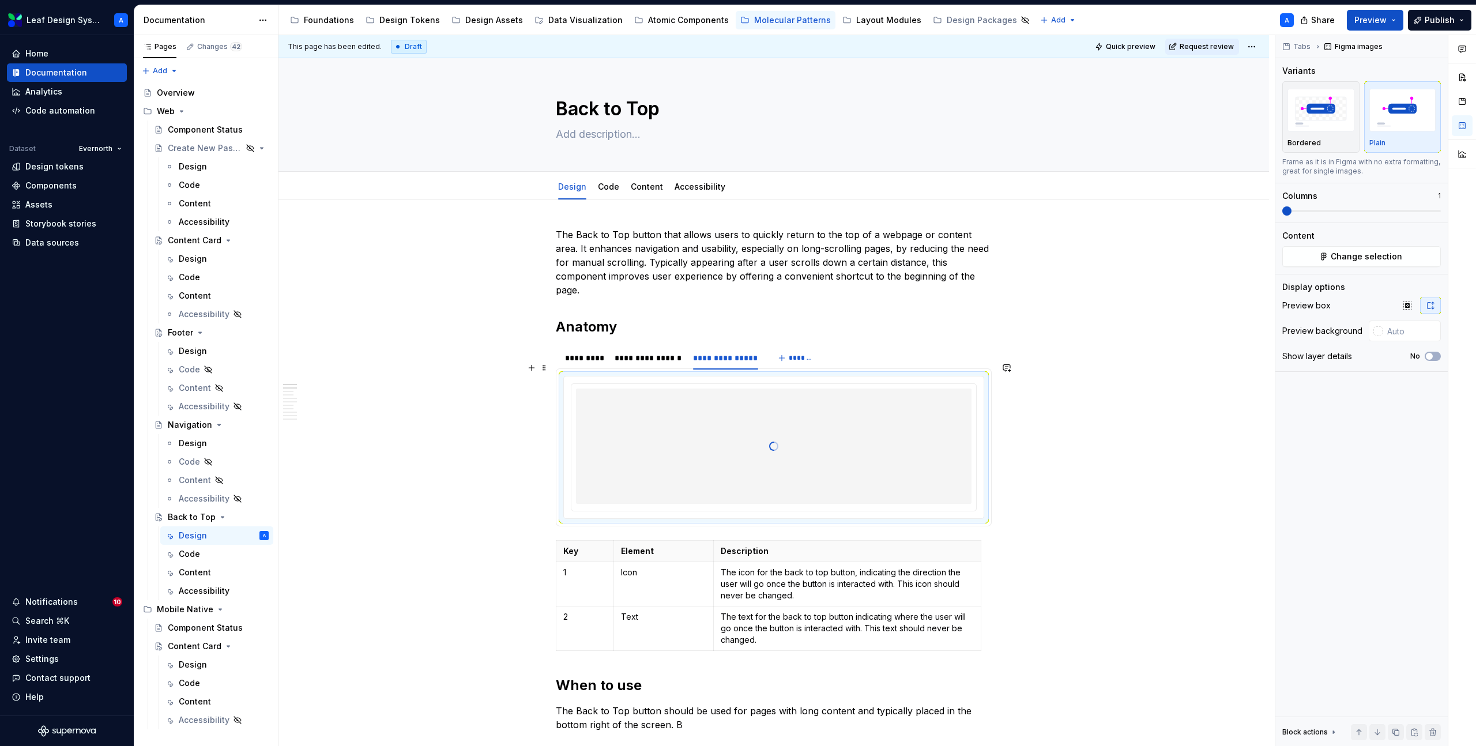
click at [786, 438] on div at bounding box center [774, 446] width 396 height 115
click at [651, 352] on div "**********" at bounding box center [648, 358] width 67 height 12
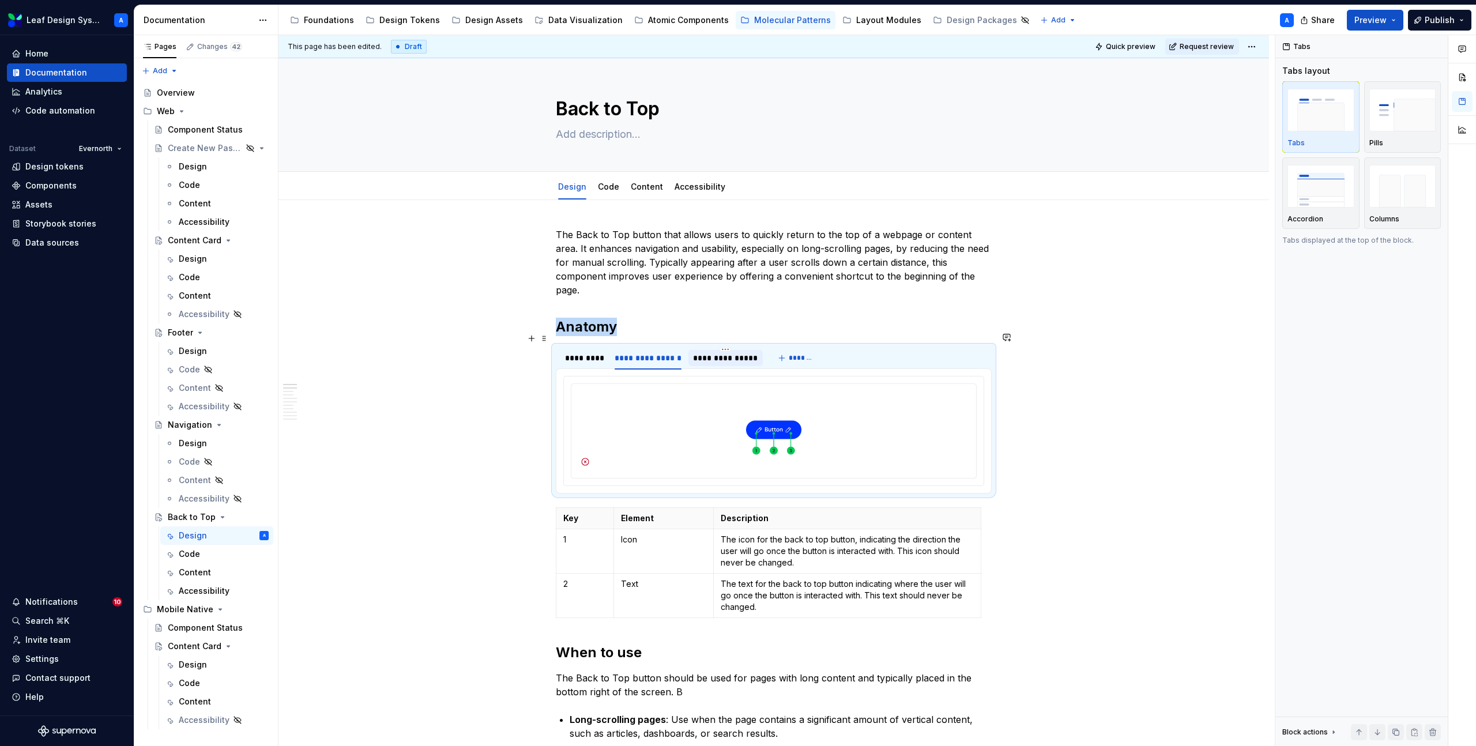
click at [707, 352] on div "**********" at bounding box center [725, 358] width 65 height 12
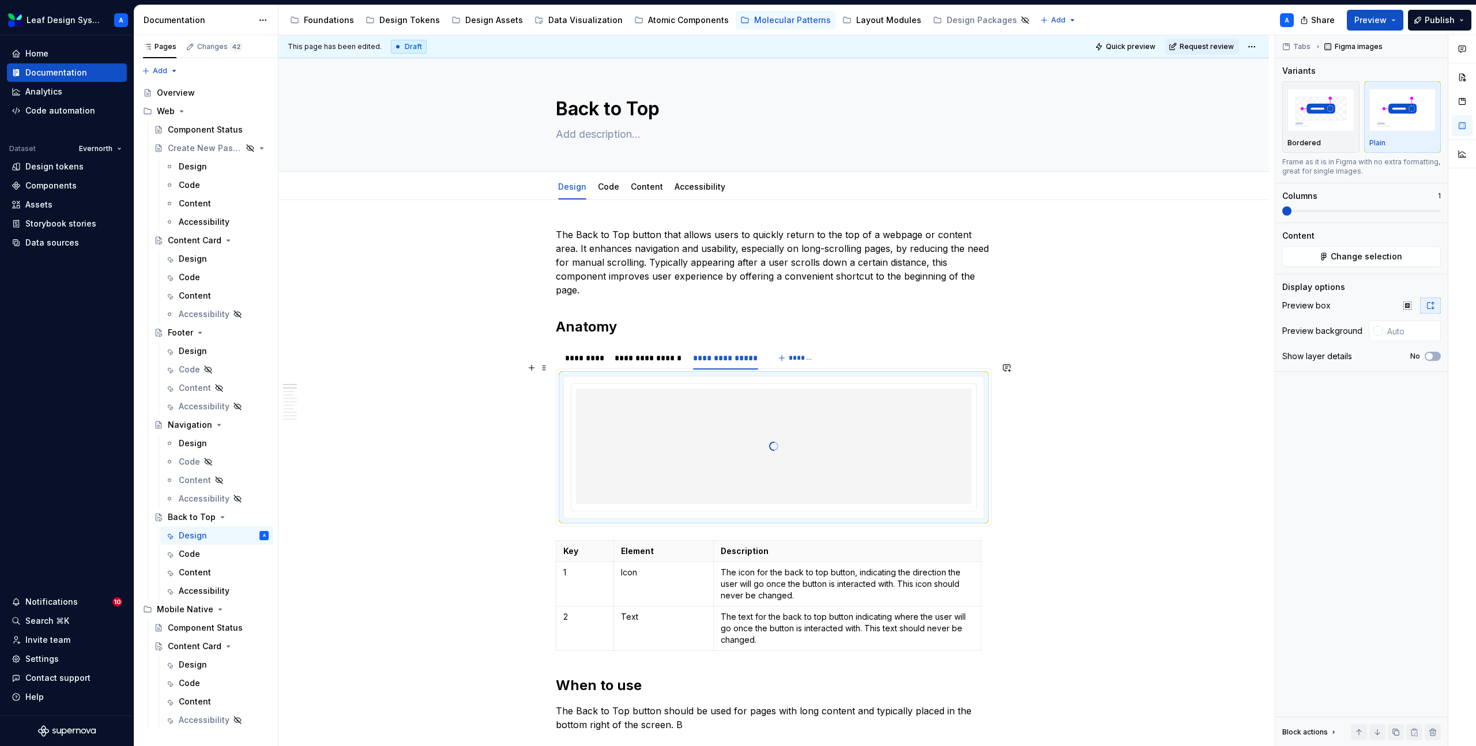
click at [739, 419] on div at bounding box center [774, 446] width 396 height 115
click at [652, 407] on div at bounding box center [774, 446] width 396 height 115
click at [651, 352] on div "**********" at bounding box center [648, 358] width 67 height 12
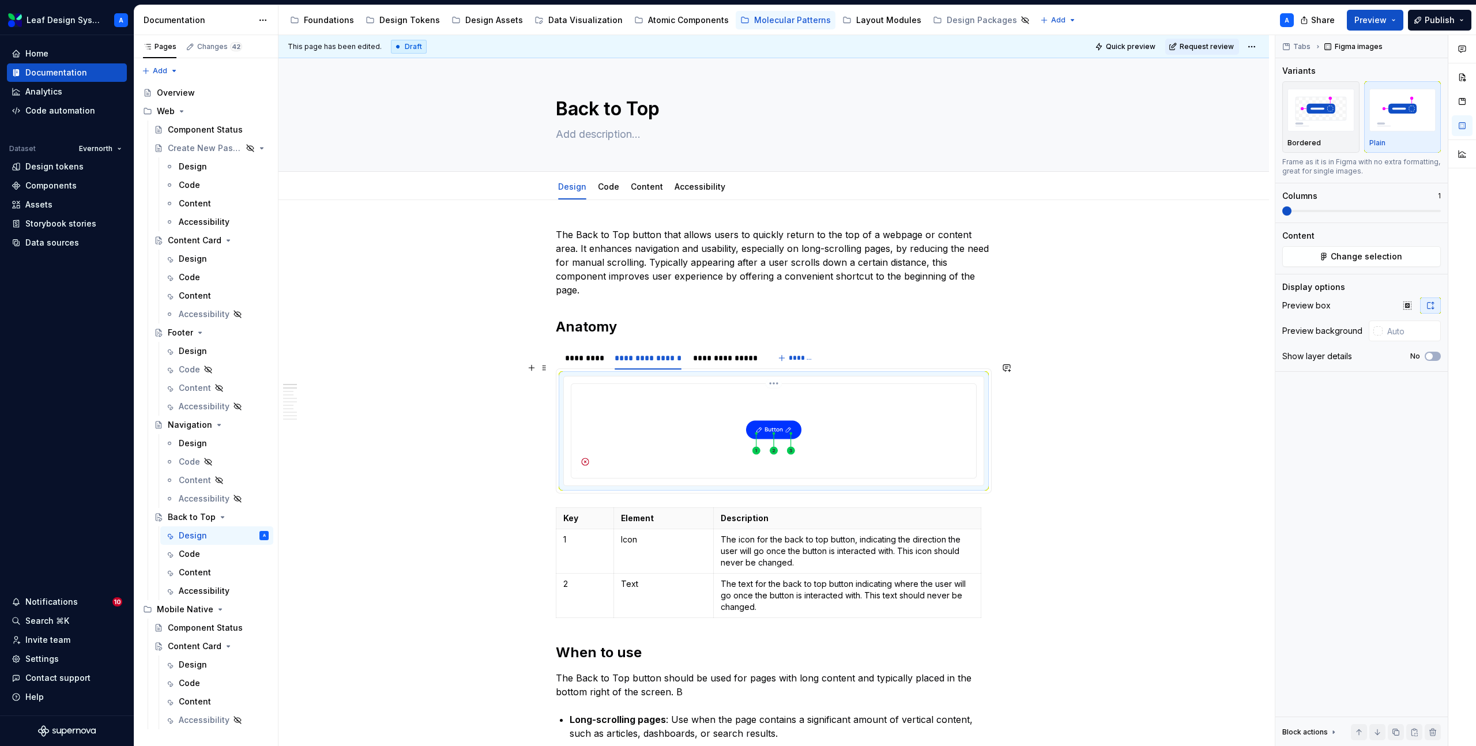
click at [639, 411] on img at bounding box center [774, 430] width 396 height 82
click at [802, 404] on img at bounding box center [774, 430] width 396 height 82
click at [1347, 258] on span "Change selection" at bounding box center [1367, 257] width 72 height 12
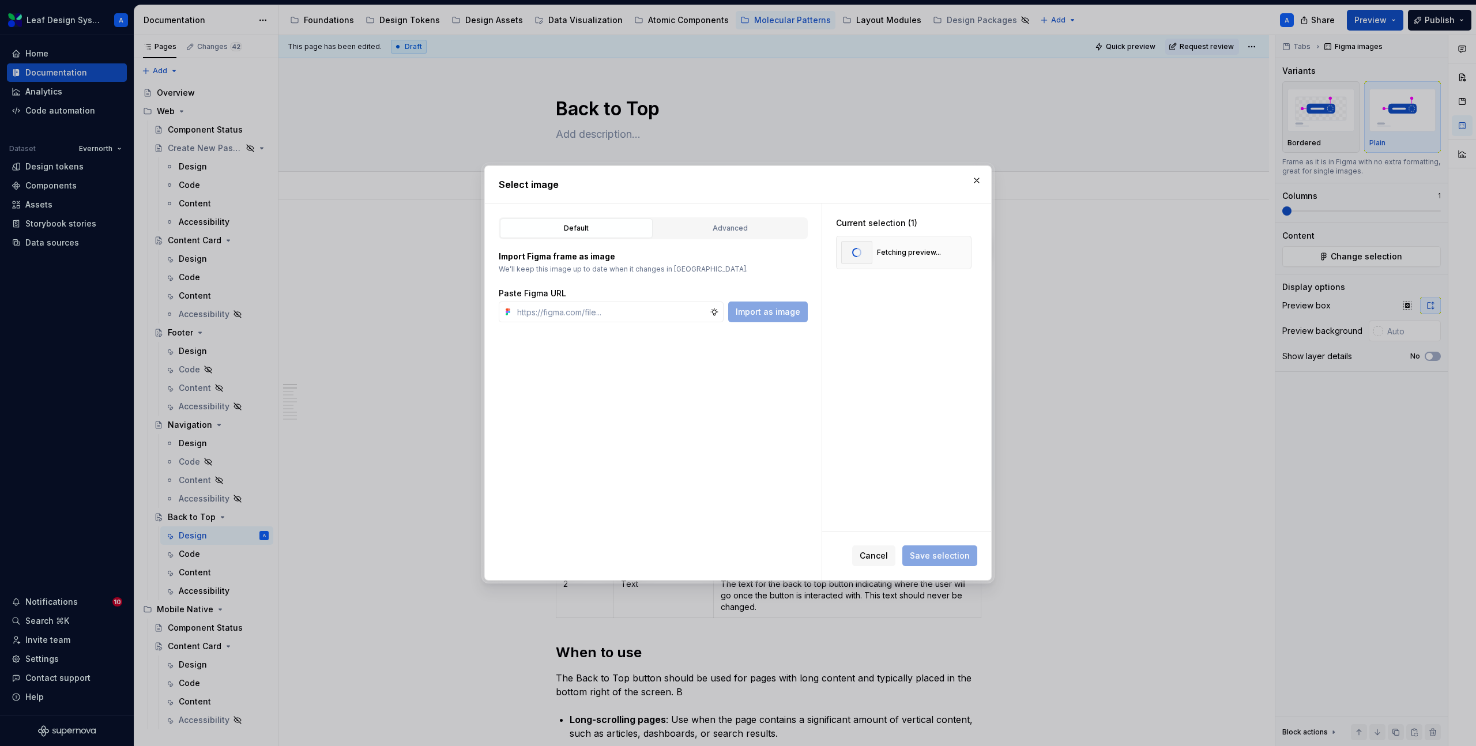
type textarea "*"
click at [667, 315] on input "text" at bounding box center [611, 312] width 197 height 21
paste input "[URL][DOMAIN_NAME]"
type input "[URL][DOMAIN_NAME]"
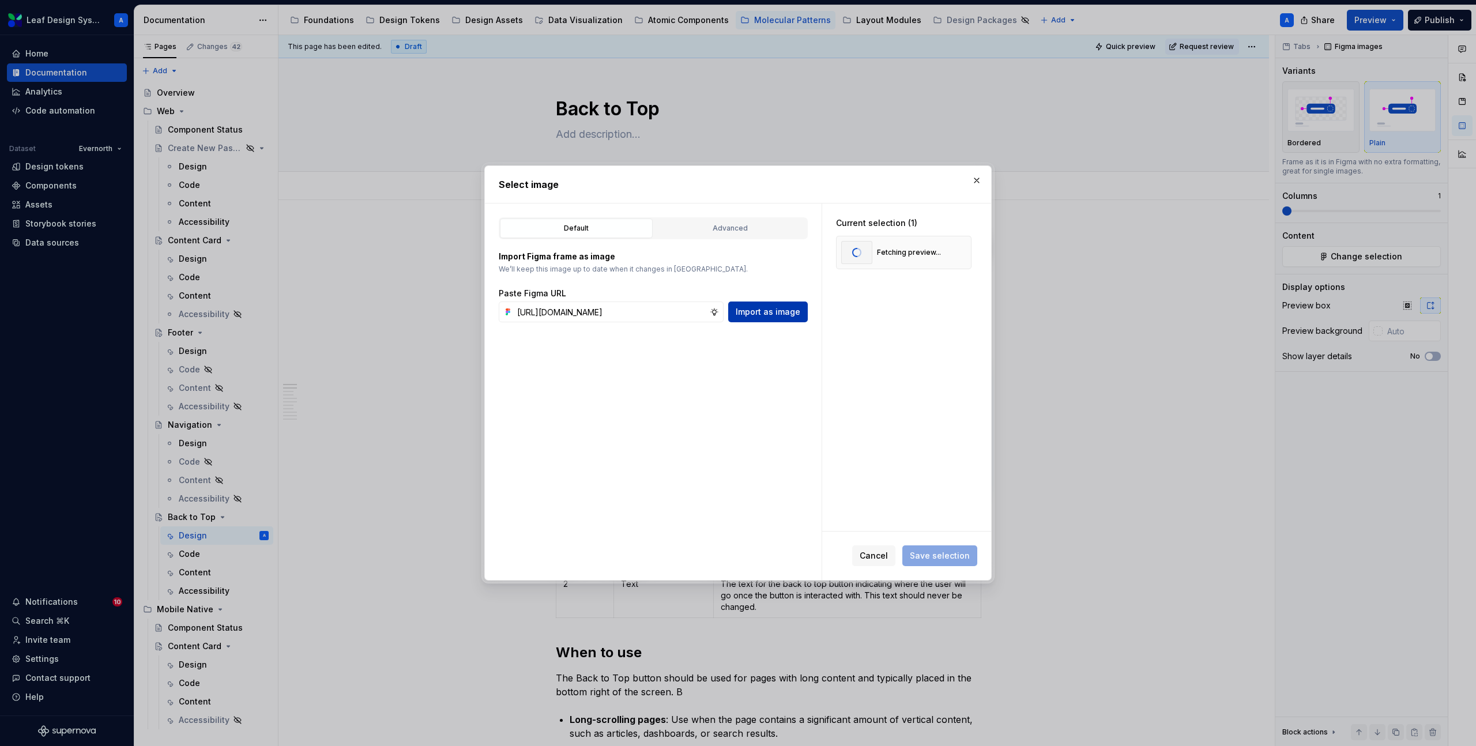
scroll to position [0, 0]
click at [773, 314] on span "Import as image" at bounding box center [768, 312] width 65 height 12
click at [963, 253] on button "button" at bounding box center [958, 253] width 16 height 16
click at [948, 553] on span "Save selection" at bounding box center [940, 556] width 60 height 12
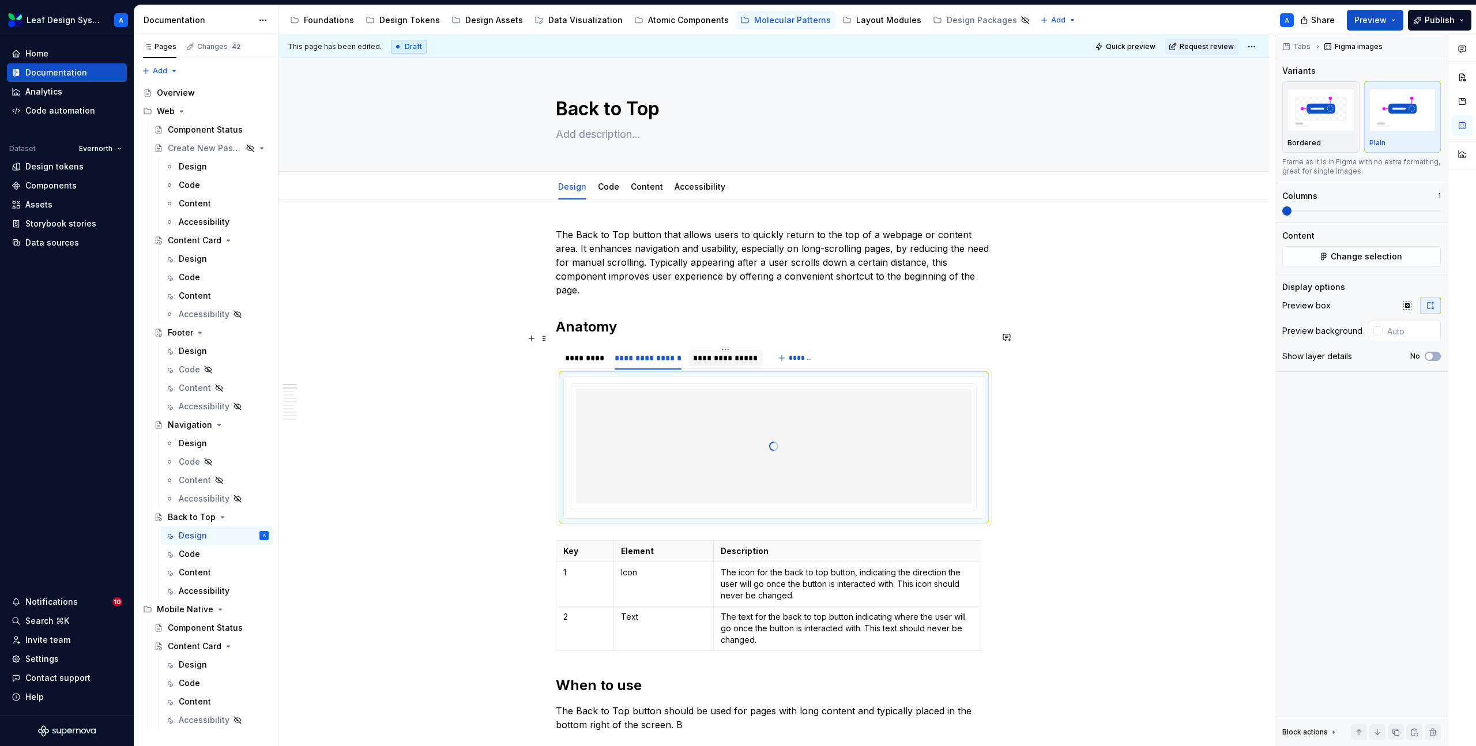
click at [721, 352] on div "**********" at bounding box center [725, 358] width 65 height 12
click at [776, 426] on div at bounding box center [774, 446] width 396 height 115
type textarea "*"
click at [1355, 254] on span "Change selection" at bounding box center [1367, 257] width 72 height 12
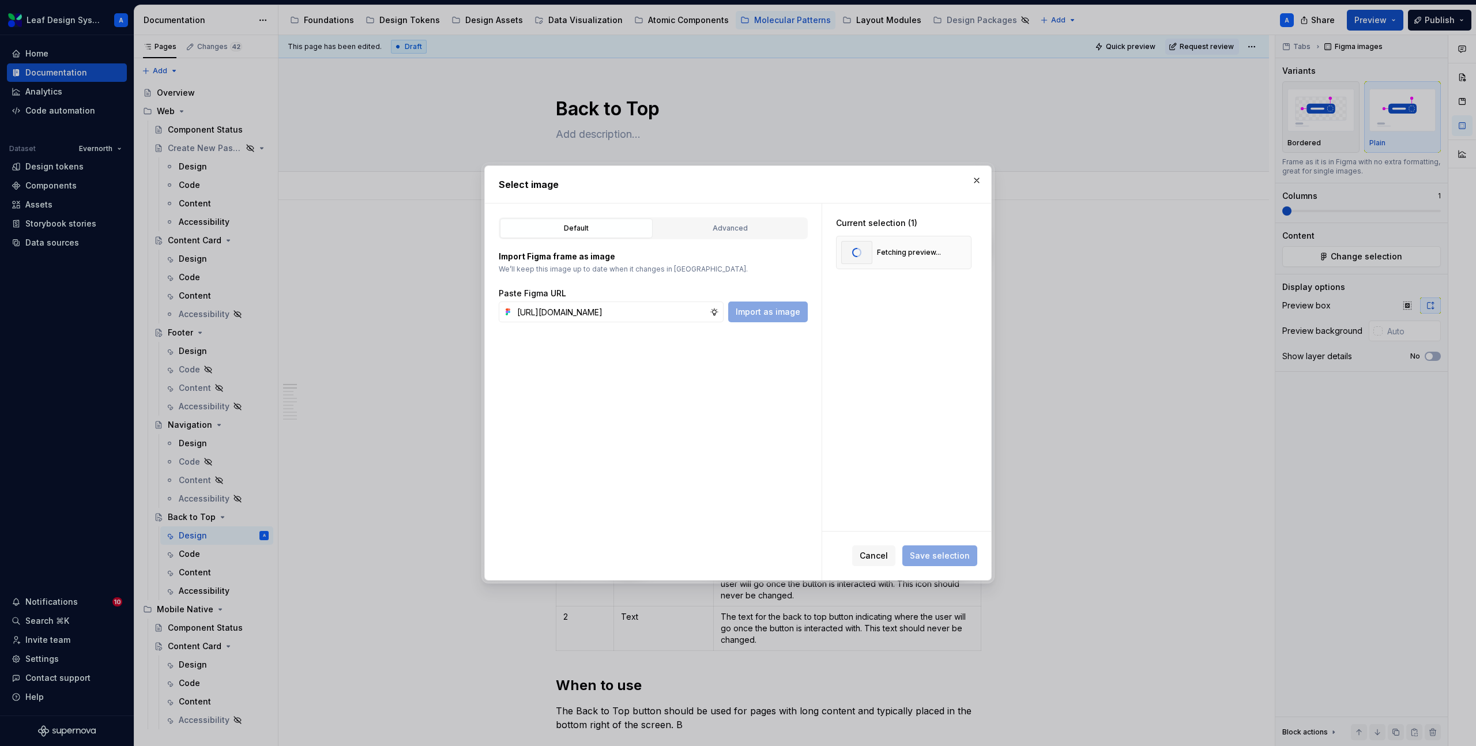
scroll to position [0, 388]
type input "[URL][DOMAIN_NAME]"
click at [792, 314] on span "Import as image" at bounding box center [768, 312] width 65 height 12
type textarea "*"
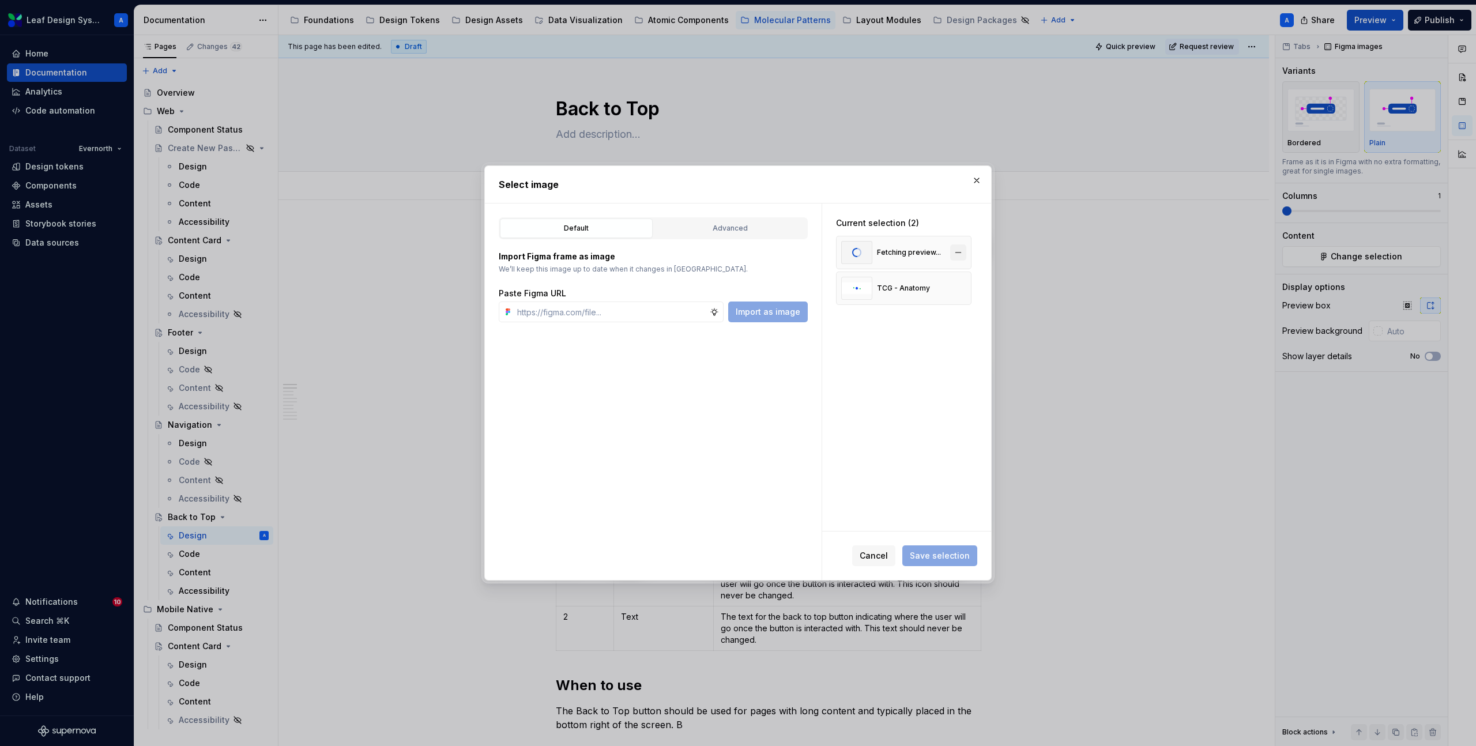
click at [966, 250] on button "button" at bounding box center [958, 253] width 16 height 16
click at [928, 553] on span "Save selection" at bounding box center [940, 556] width 60 height 12
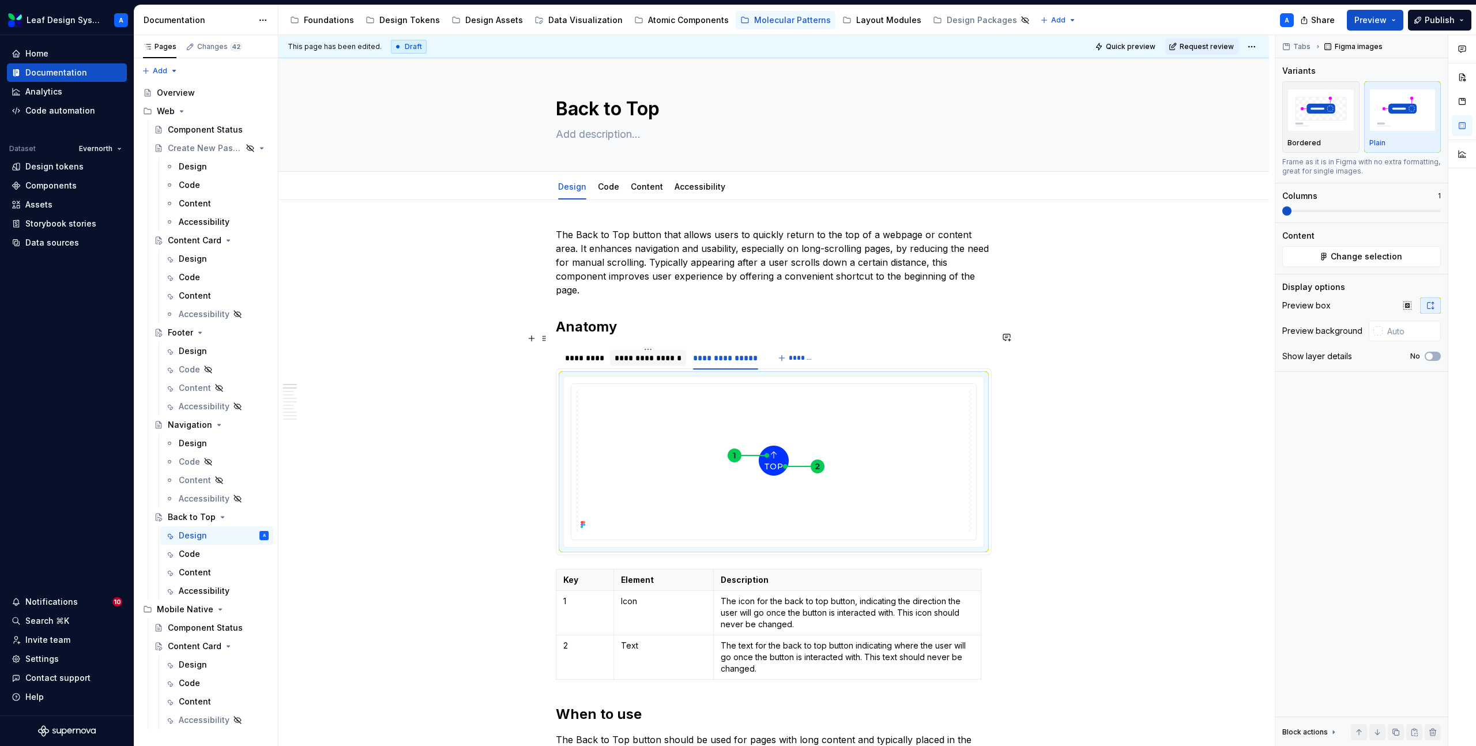
click at [665, 352] on div "**********" at bounding box center [648, 358] width 67 height 12
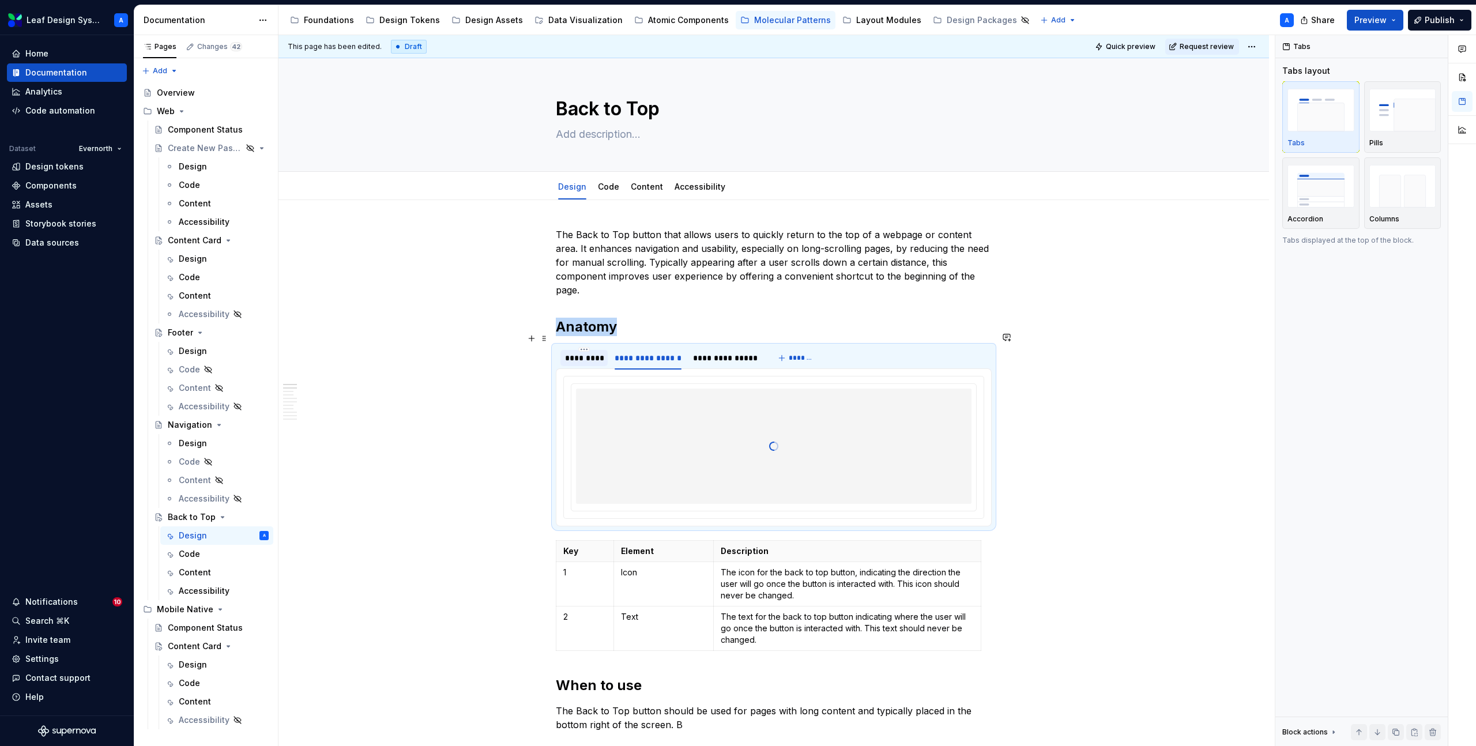
click at [586, 352] on div "*********" at bounding box center [584, 358] width 38 height 12
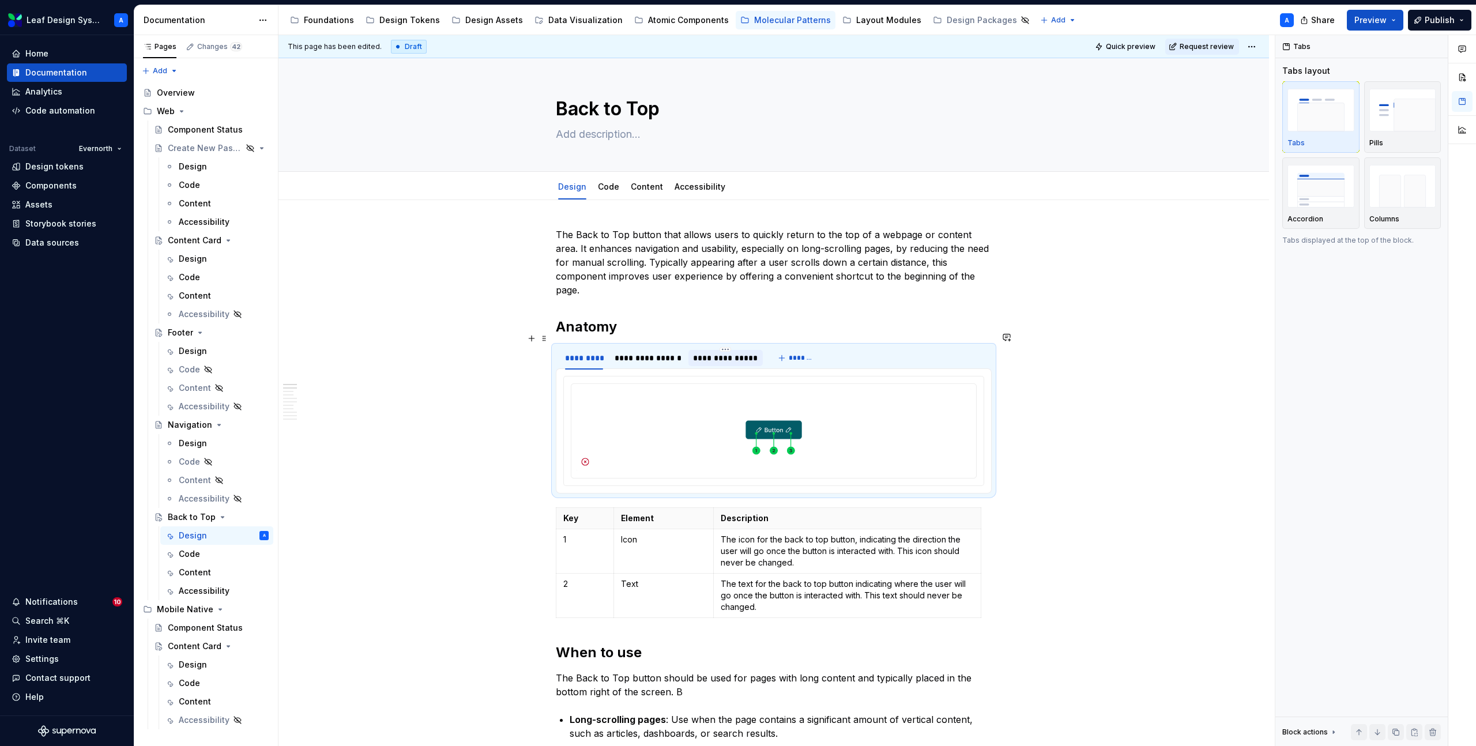
click at [736, 352] on div "**********" at bounding box center [725, 358] width 65 height 12
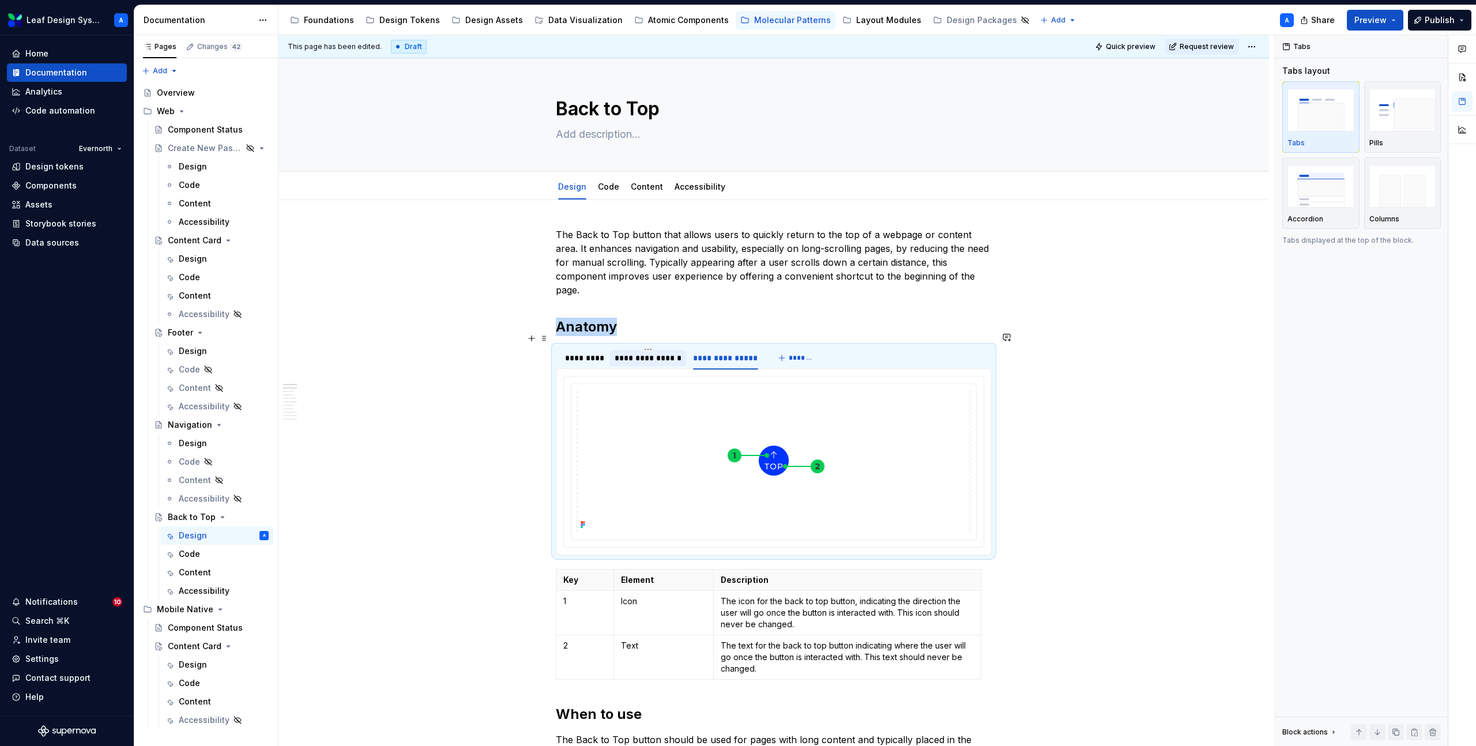
click at [659, 352] on div "**********" at bounding box center [648, 358] width 67 height 12
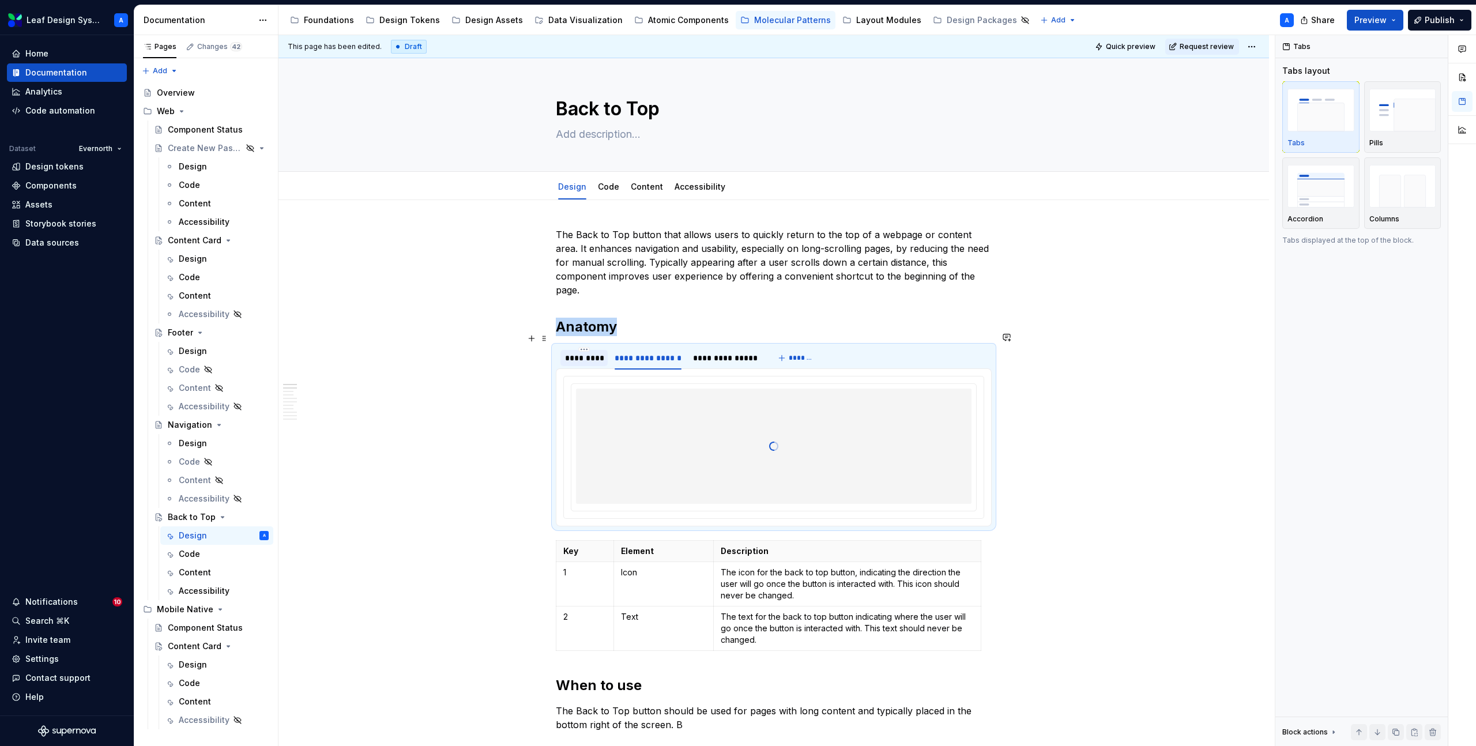
click at [573, 352] on div "*********" at bounding box center [584, 358] width 38 height 12
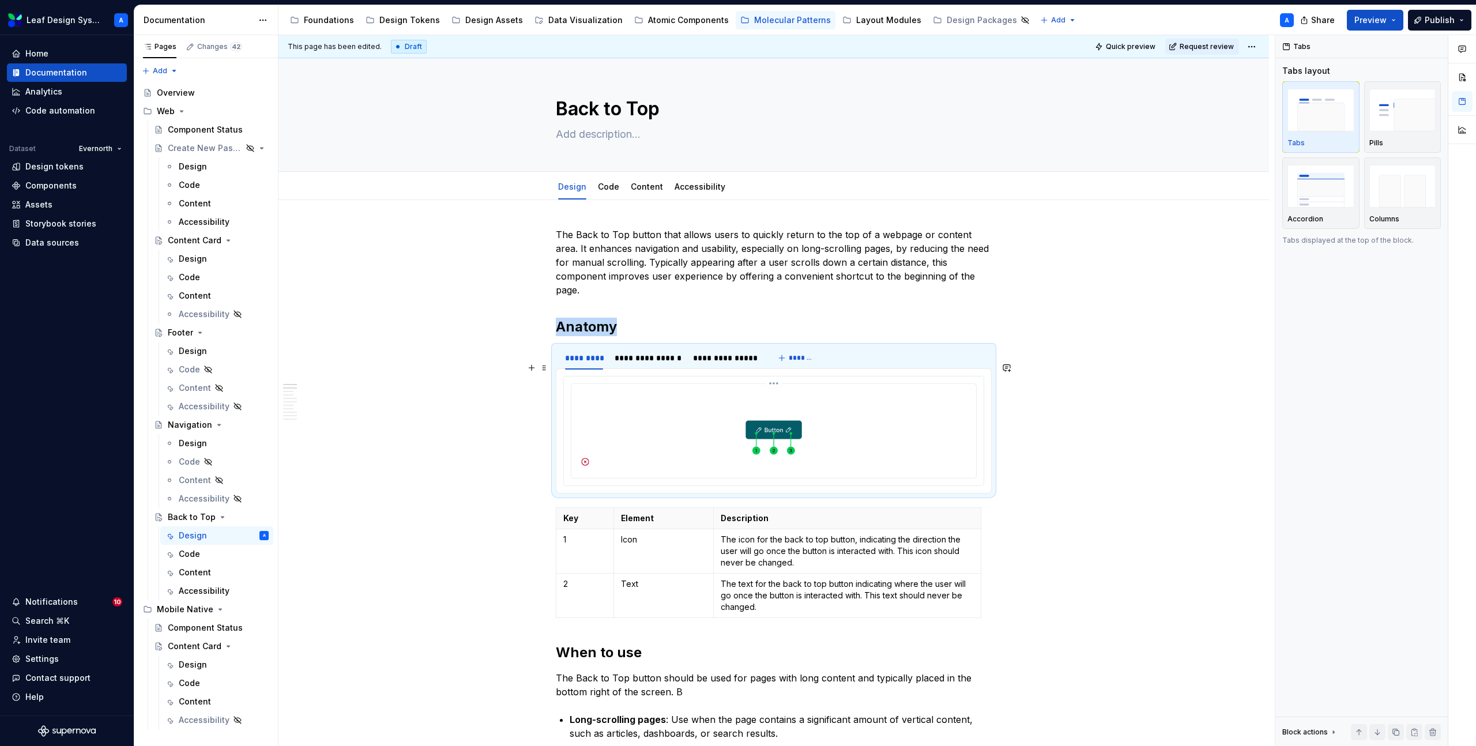
click at [775, 416] on img at bounding box center [774, 430] width 396 height 82
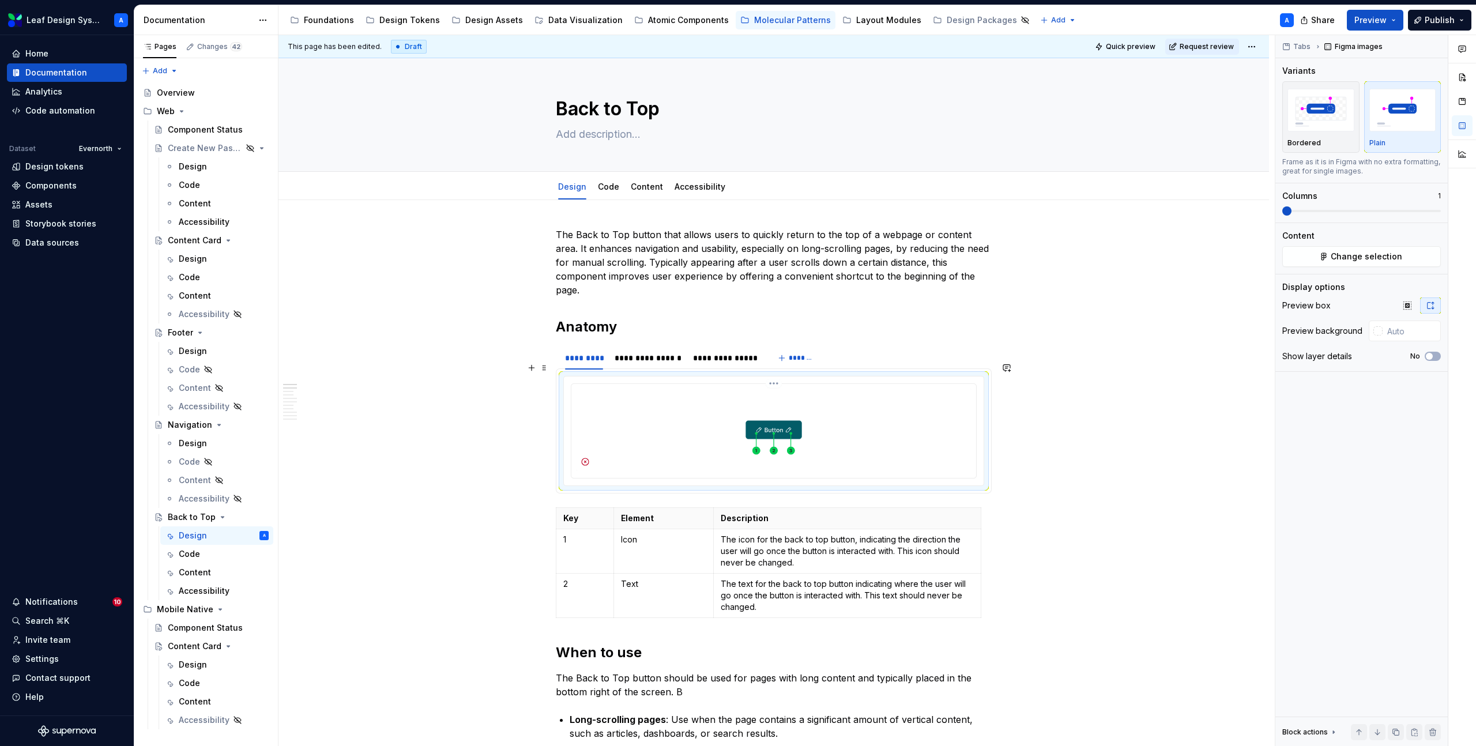
click at [783, 424] on img at bounding box center [774, 430] width 396 height 82
click at [844, 407] on img at bounding box center [774, 430] width 396 height 82
click at [1316, 262] on button "Change selection" at bounding box center [1362, 256] width 159 height 21
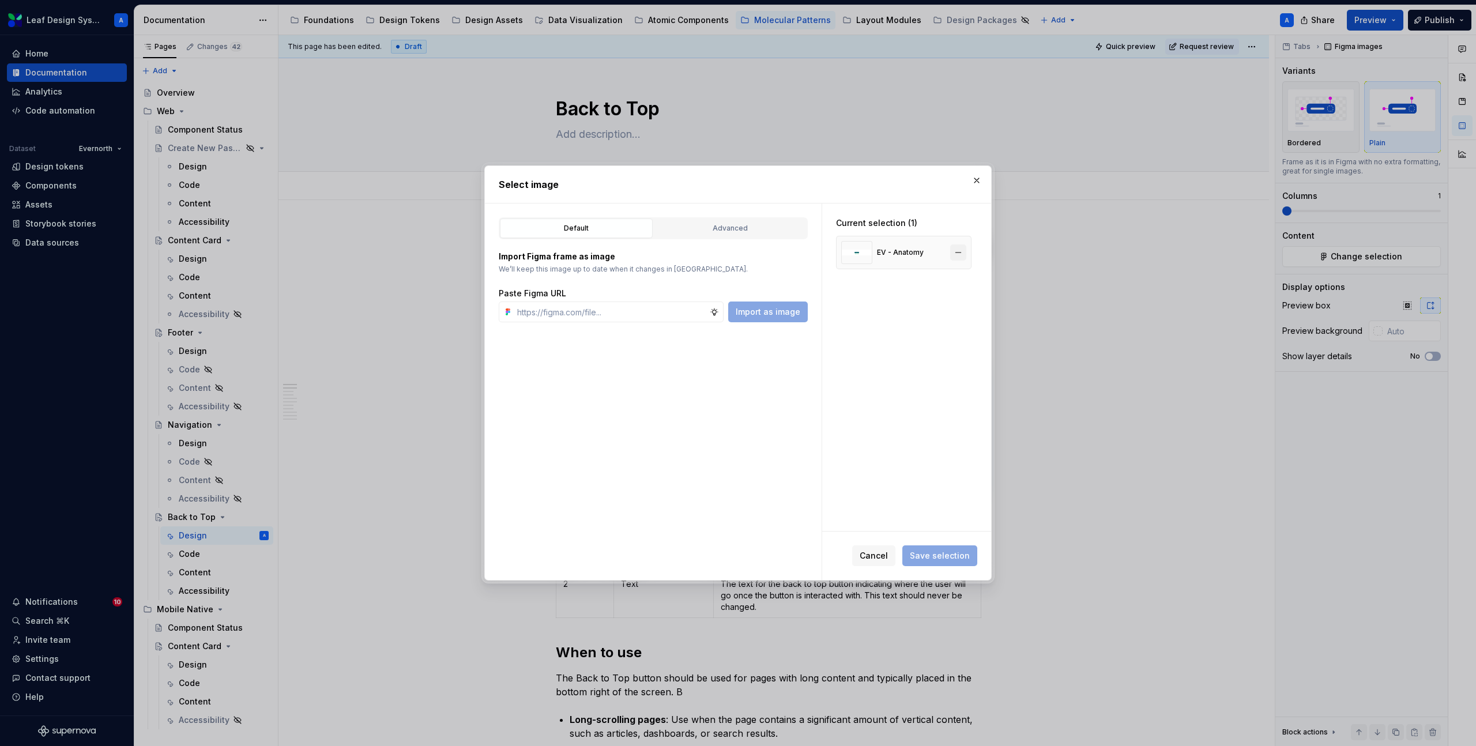
type textarea "*"
click at [963, 252] on button "button" at bounding box center [958, 253] width 16 height 16
click at [632, 308] on input "text" at bounding box center [611, 312] width 197 height 21
paste input "[URL][DOMAIN_NAME]"
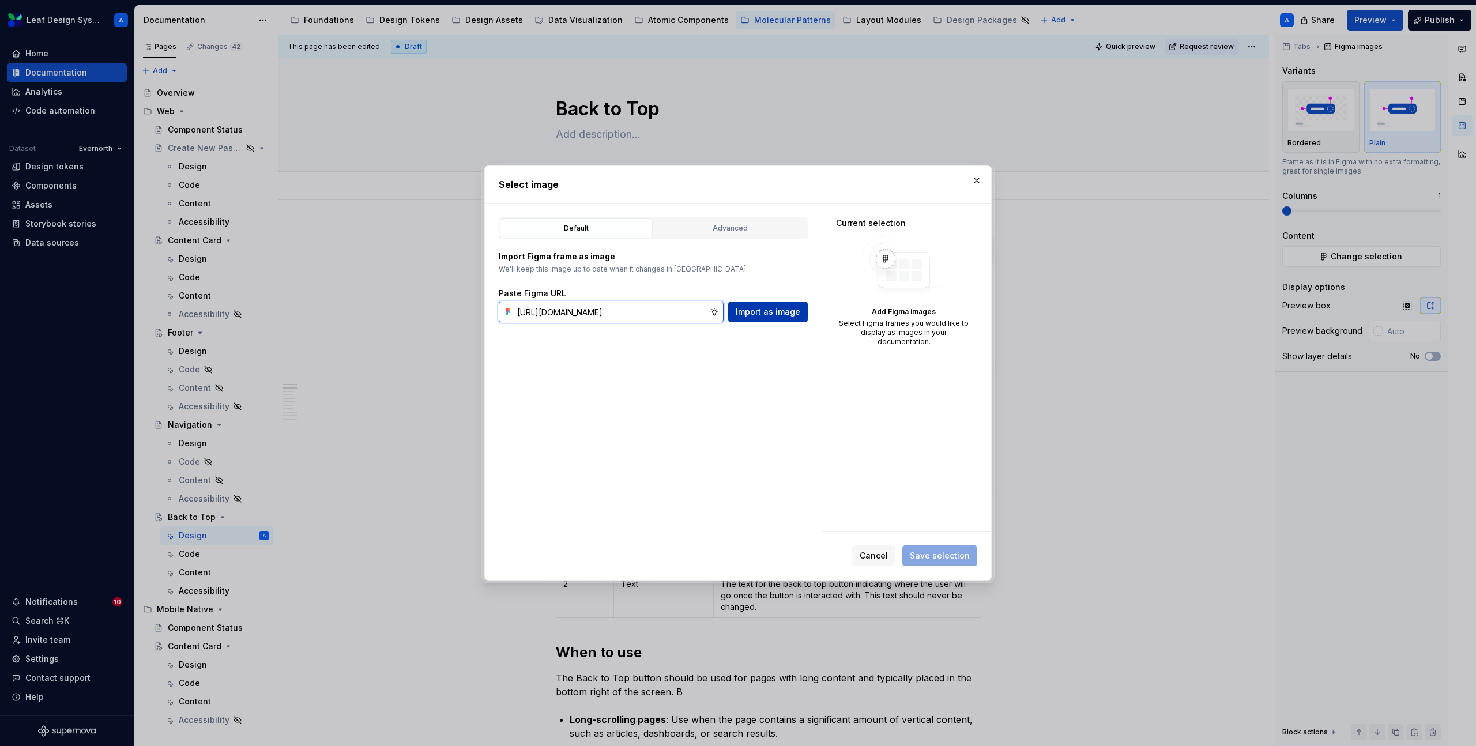
type input "[URL][DOMAIN_NAME]"
click at [756, 314] on span "Import as image" at bounding box center [768, 312] width 65 height 12
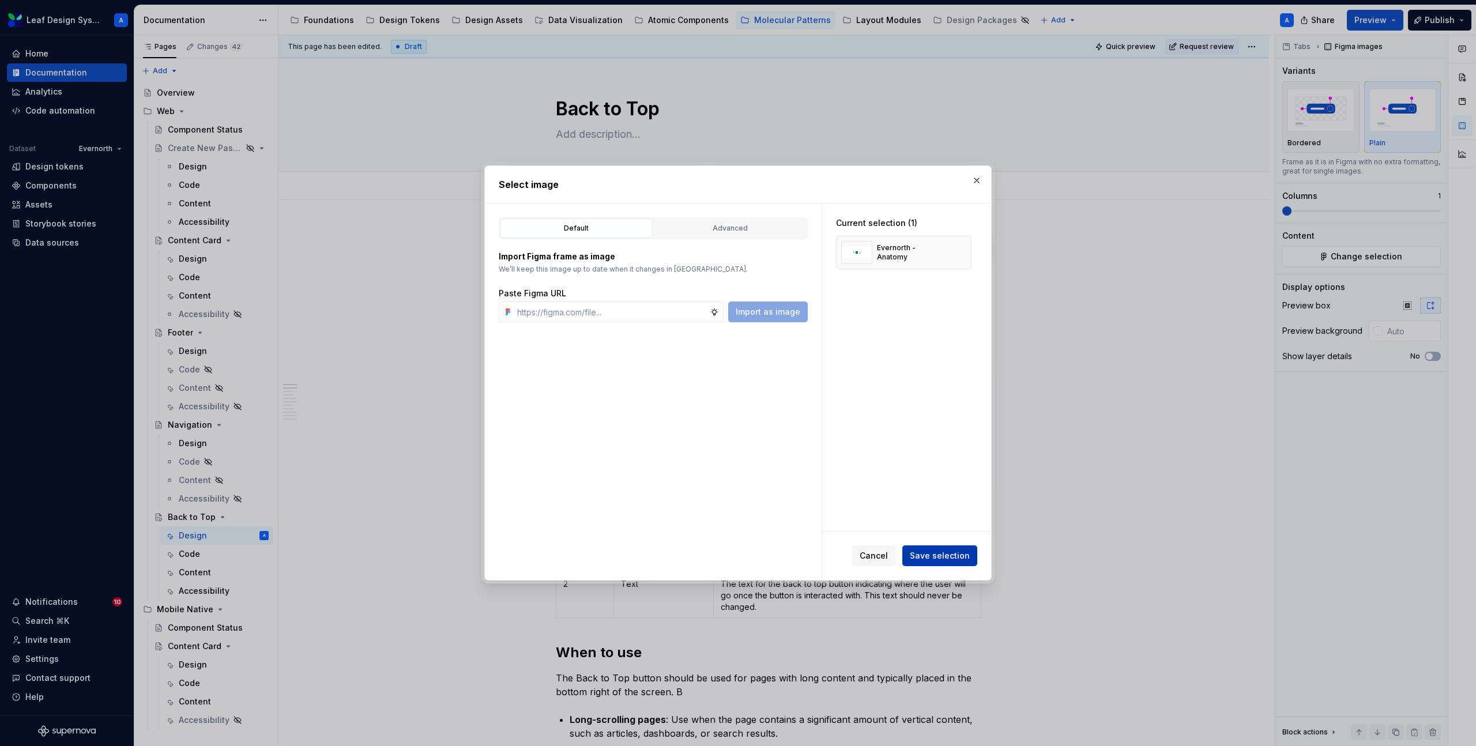
click at [964, 550] on span "Save selection" at bounding box center [940, 556] width 60 height 12
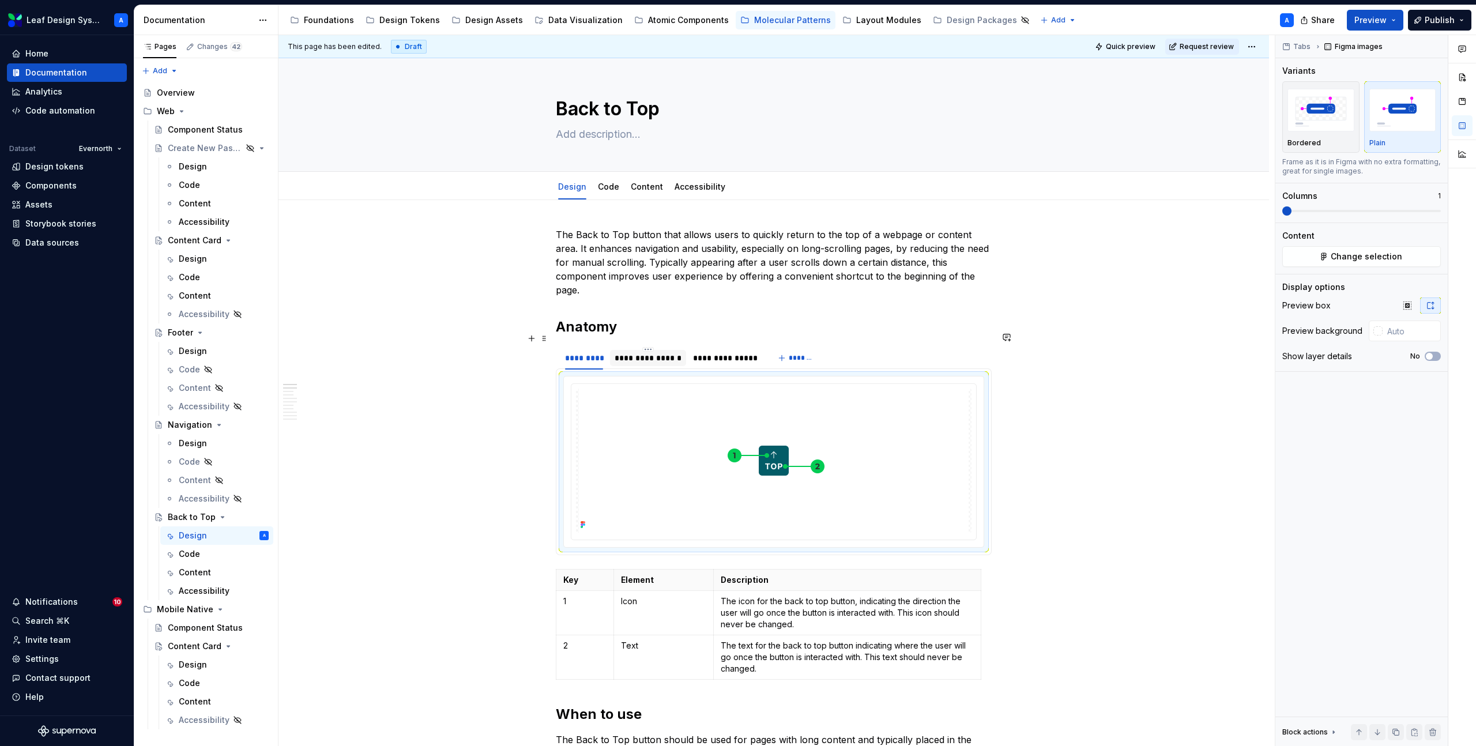
click at [651, 350] on div "**********" at bounding box center [648, 358] width 76 height 16
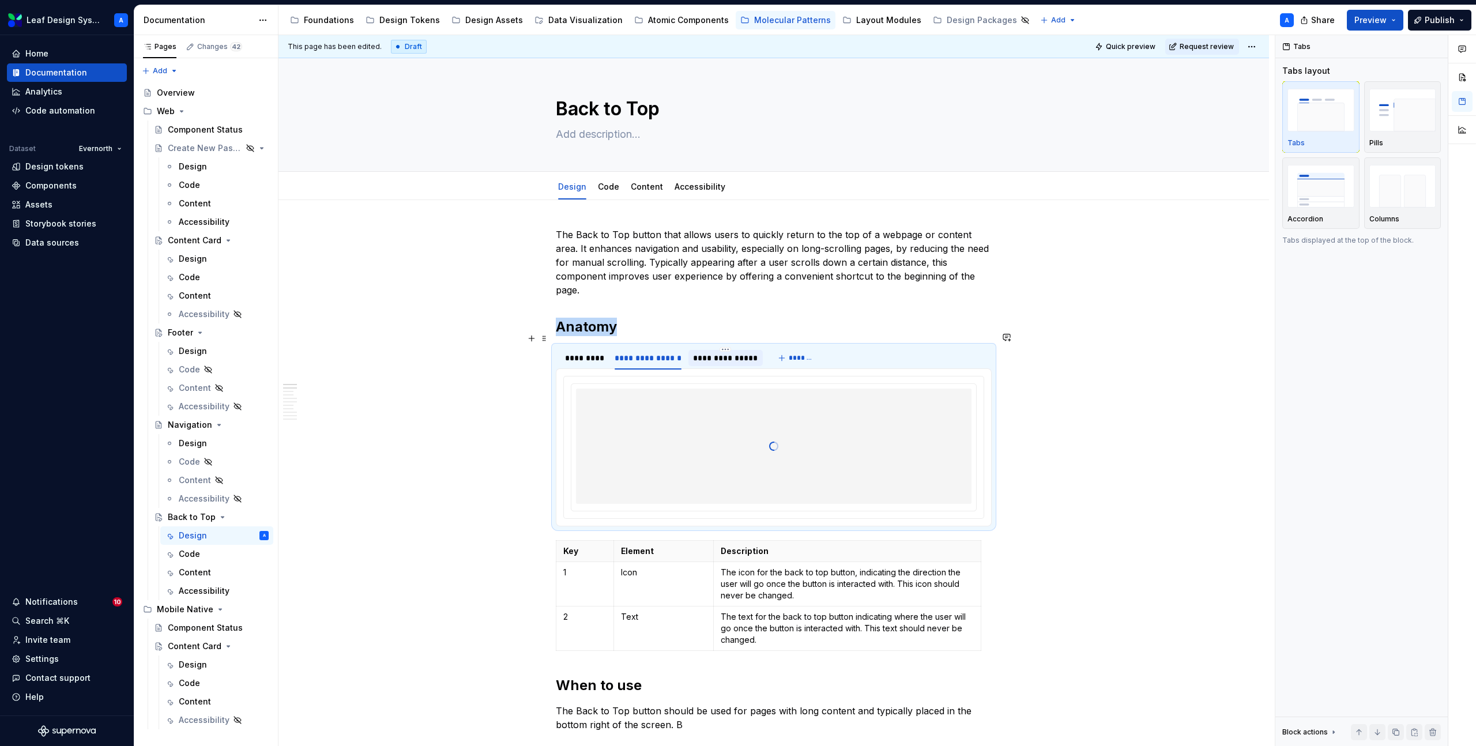
click at [736, 352] on div "**********" at bounding box center [725, 358] width 65 height 12
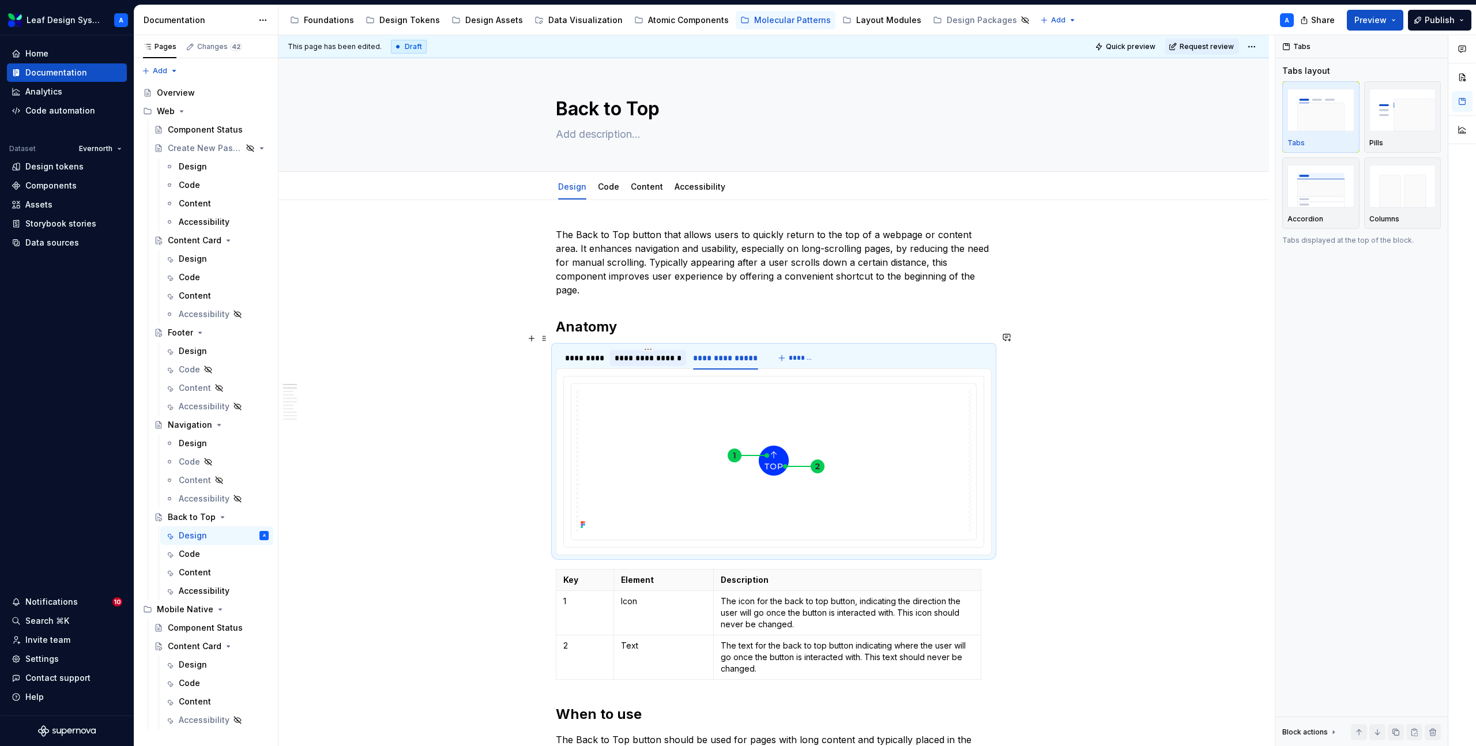
click at [649, 352] on div "**********" at bounding box center [648, 358] width 67 height 12
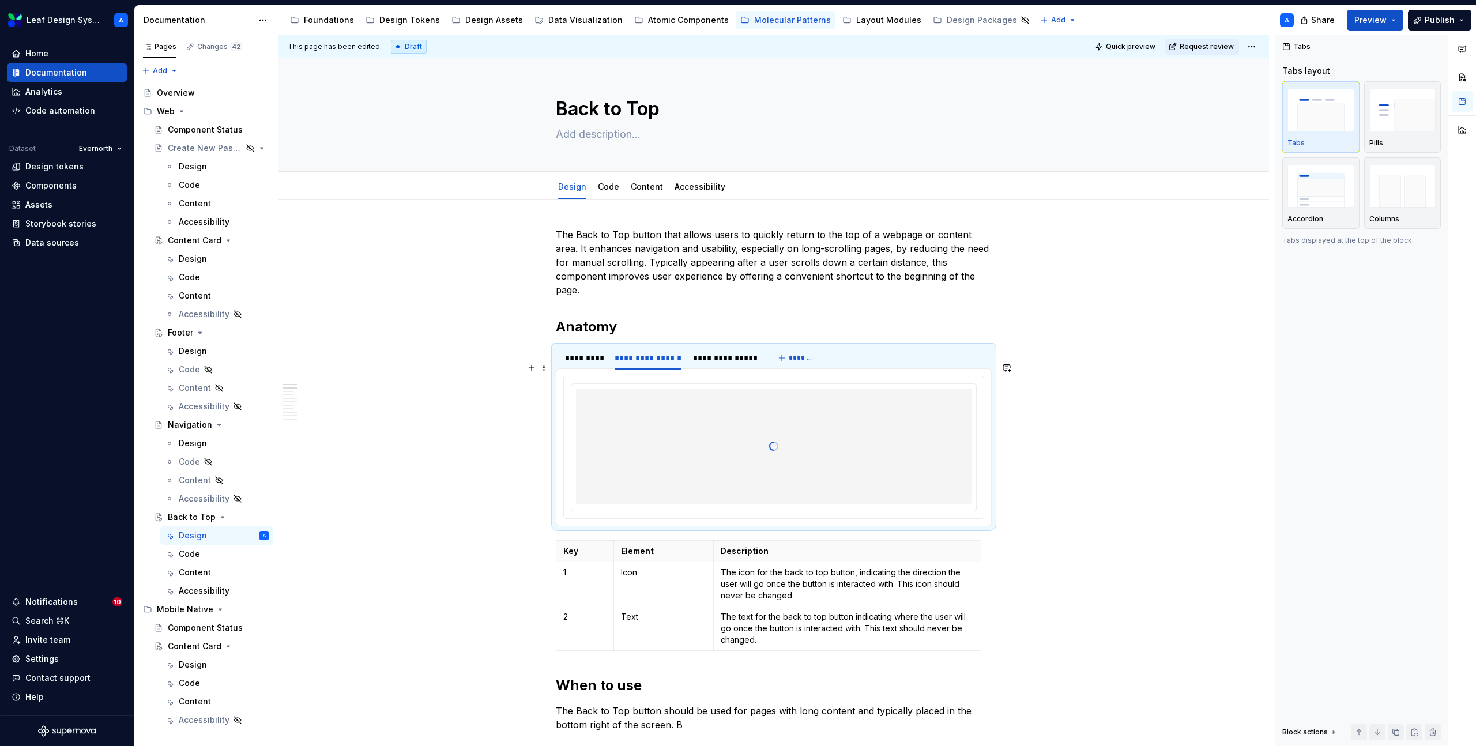
click at [757, 455] on div at bounding box center [774, 446] width 396 height 115
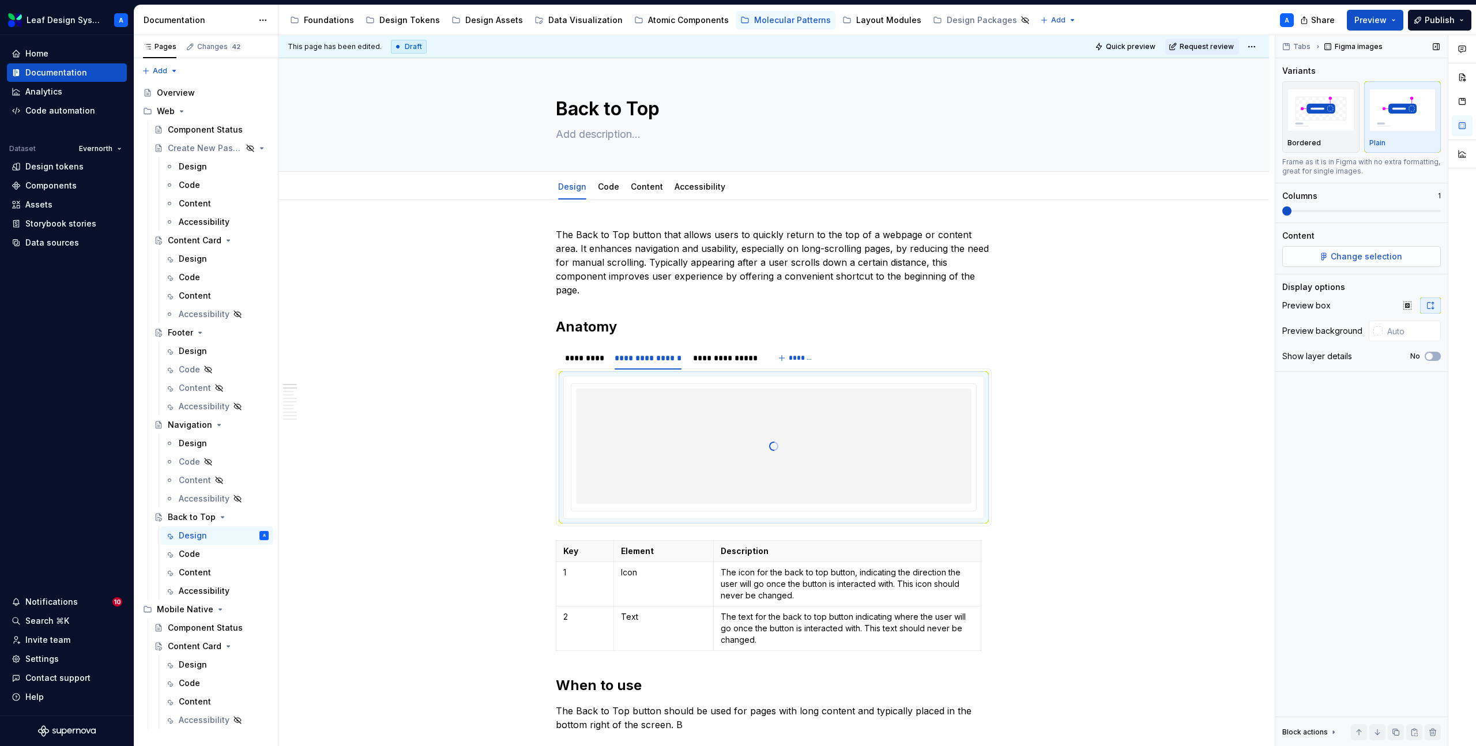
click at [1343, 261] on span "Change selection" at bounding box center [1367, 257] width 72 height 12
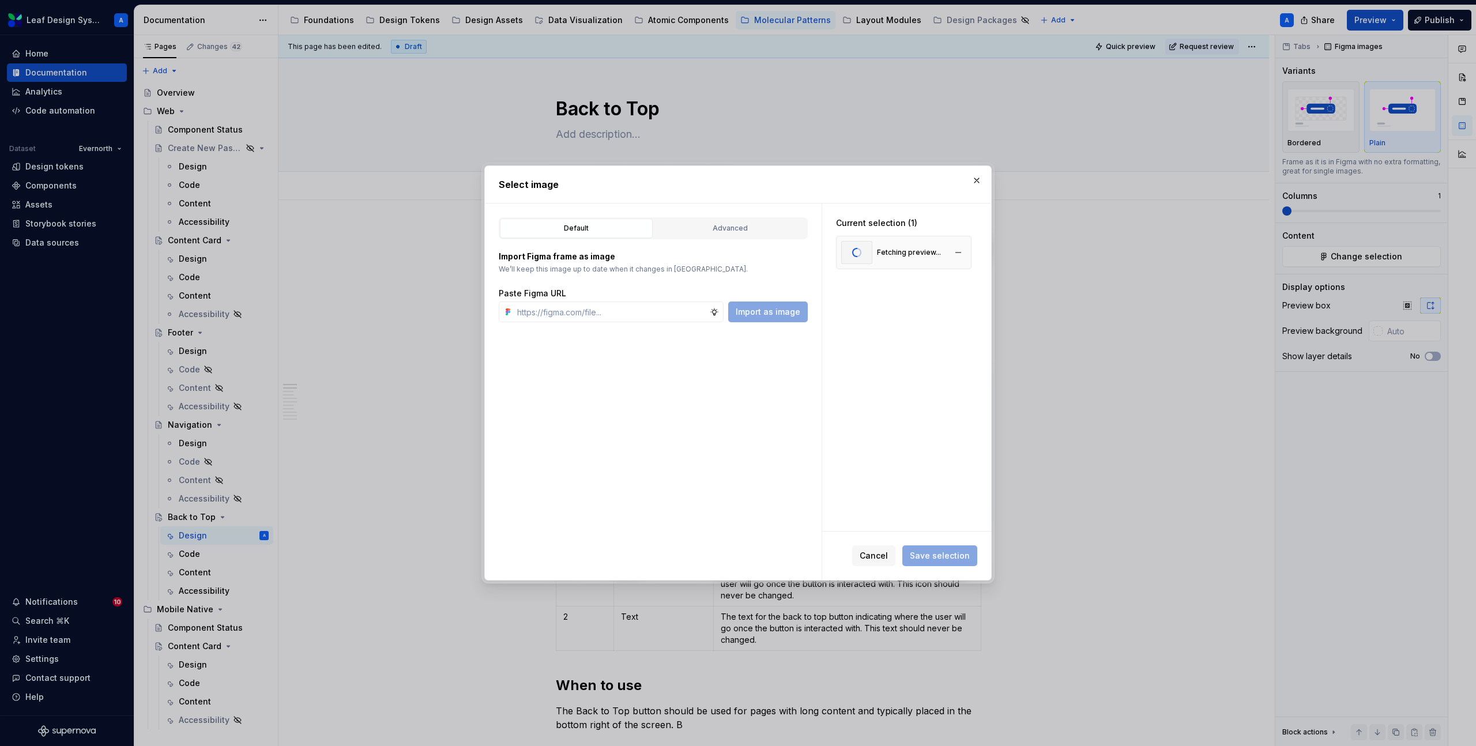
type textarea "*"
click at [972, 251] on div "Fetching preview..." at bounding box center [904, 252] width 136 height 33
click at [967, 251] on button "button" at bounding box center [958, 253] width 16 height 16
click at [636, 306] on input "text" at bounding box center [611, 312] width 197 height 21
paste input "[URL][DOMAIN_NAME]"
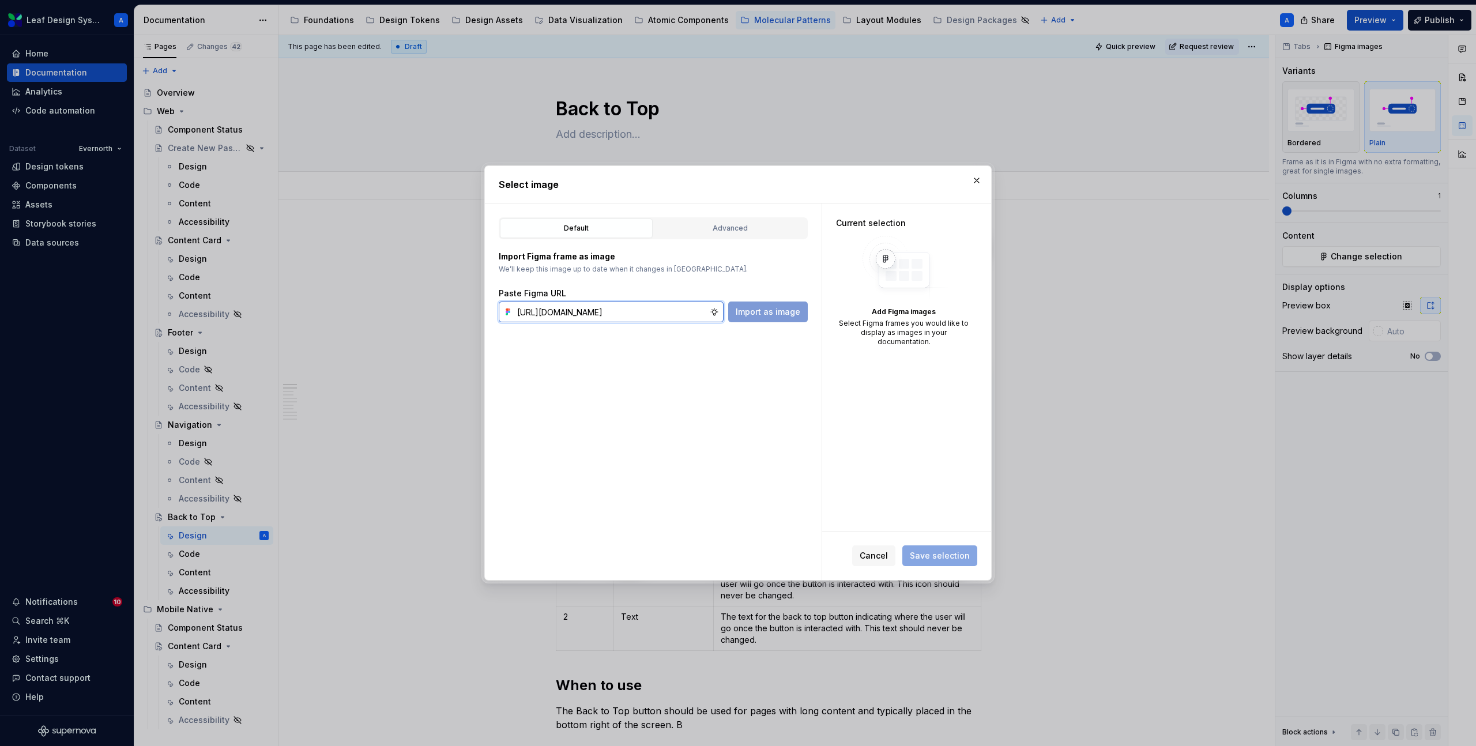
scroll to position [0, 388]
type input "[URL][DOMAIN_NAME]"
click at [782, 312] on span "Import as image" at bounding box center [768, 312] width 65 height 12
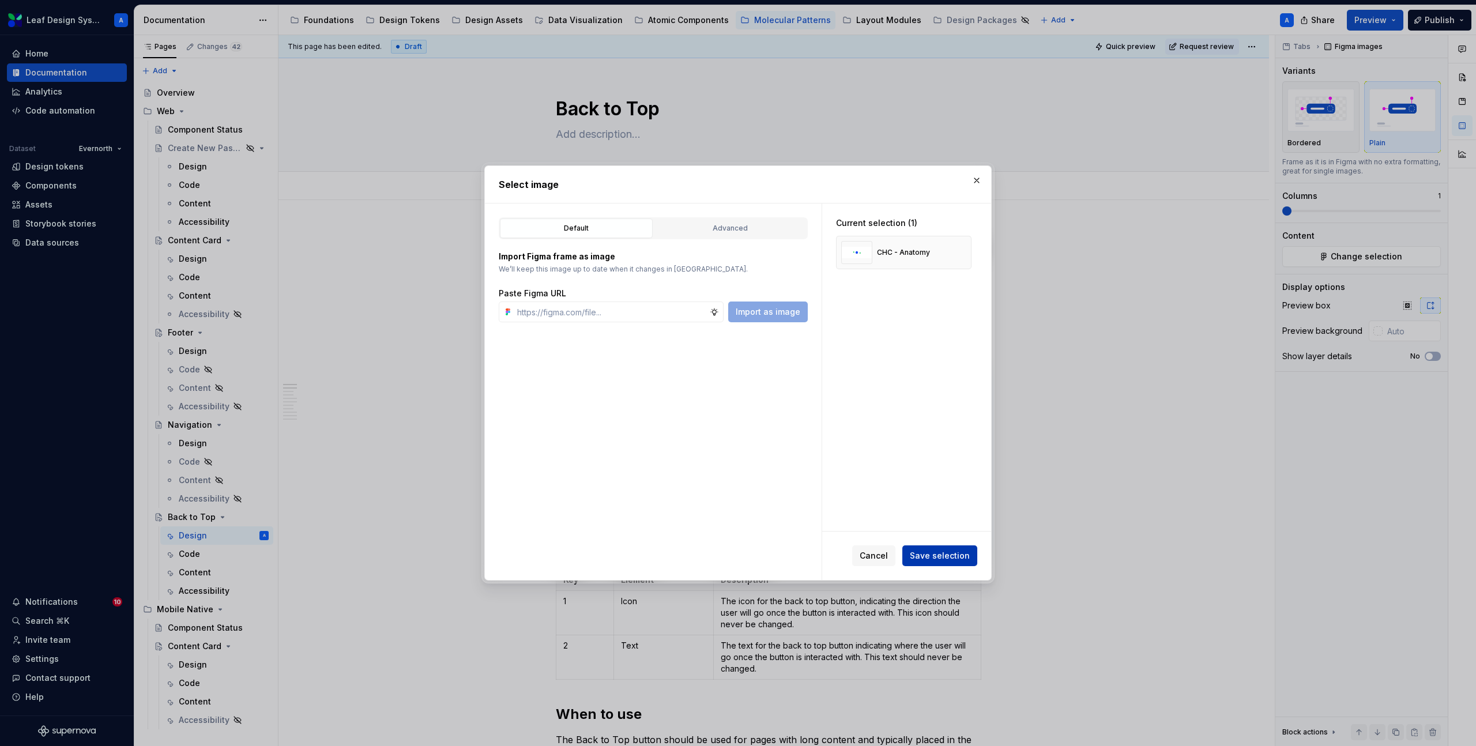
click at [958, 553] on span "Save selection" at bounding box center [940, 556] width 60 height 12
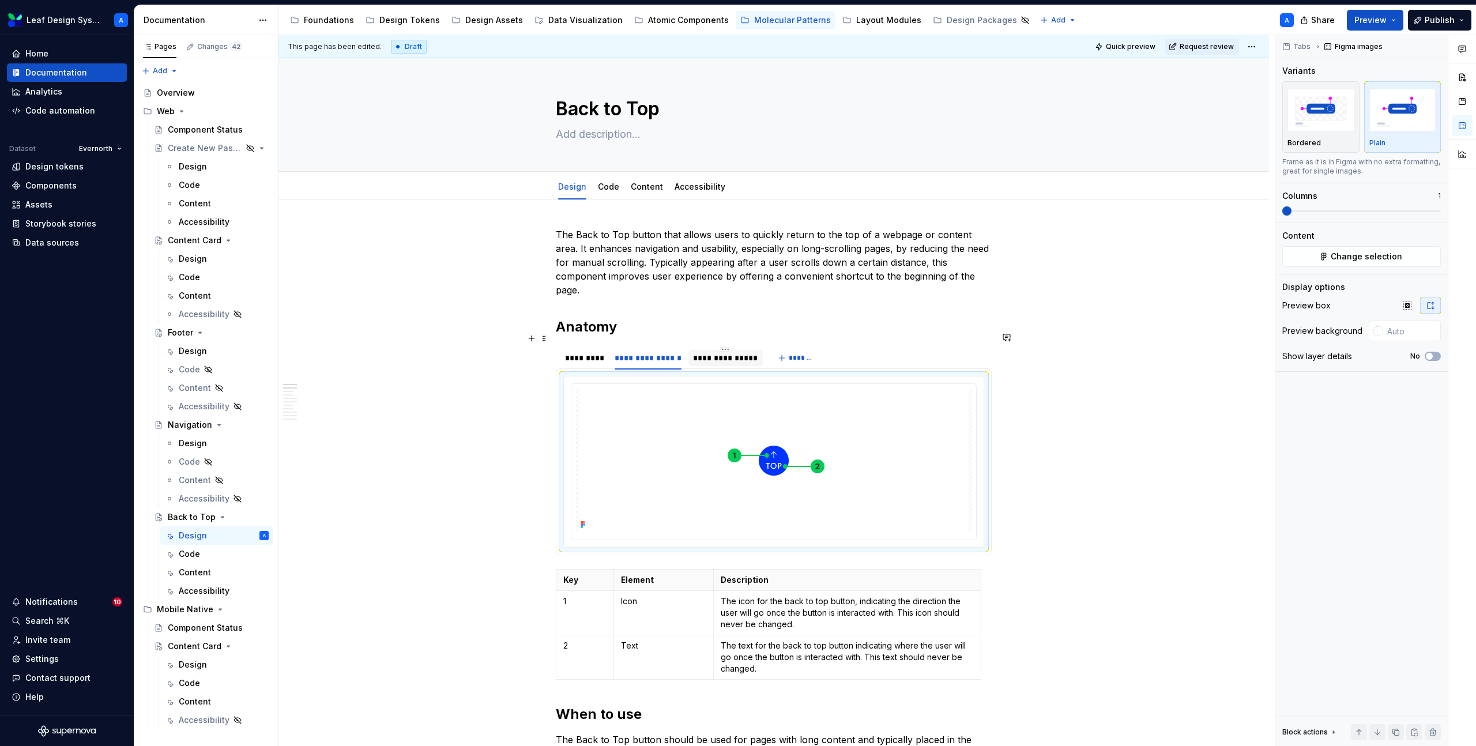
click at [733, 352] on div "**********" at bounding box center [725, 358] width 65 height 12
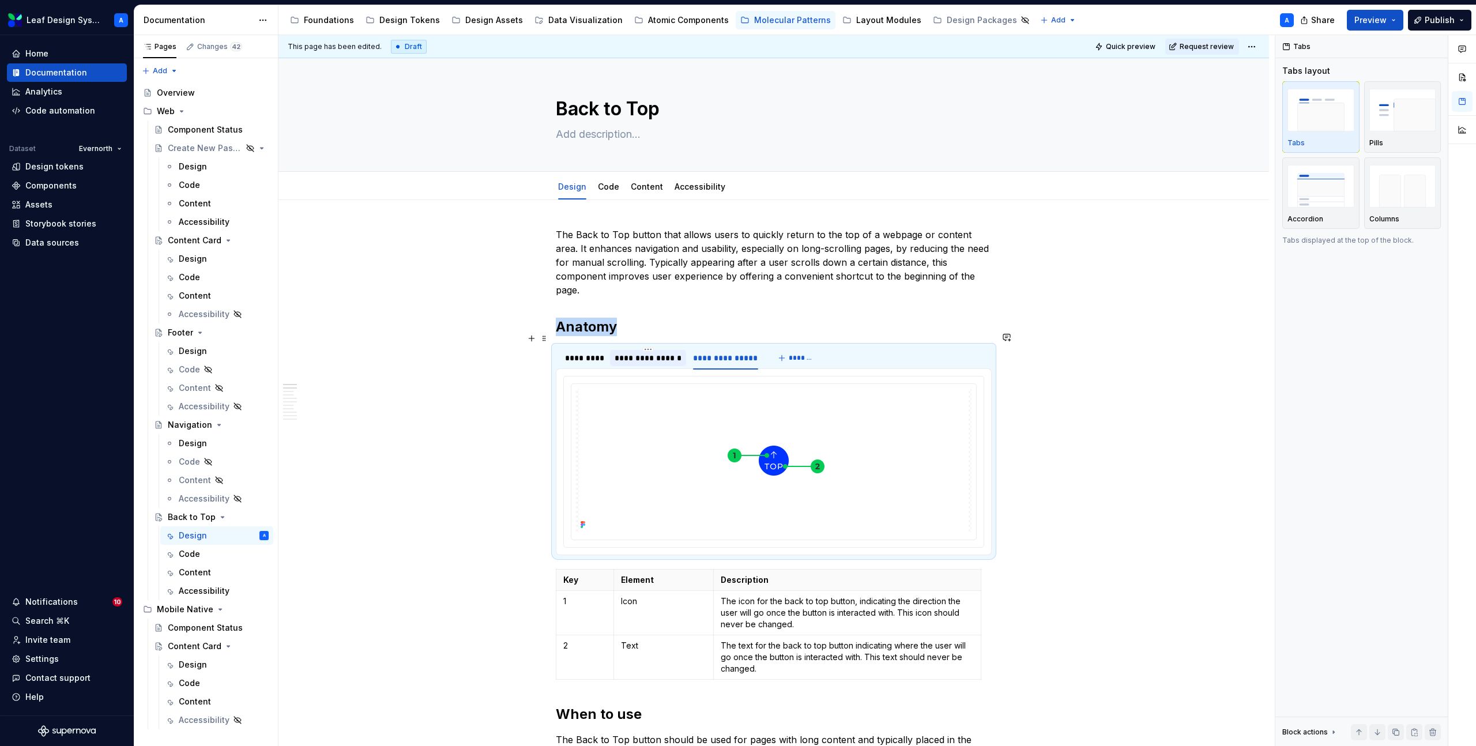
click at [657, 352] on div "**********" at bounding box center [648, 358] width 67 height 12
click at [581, 352] on div "*********" at bounding box center [584, 358] width 38 height 12
click at [664, 352] on div "**********" at bounding box center [648, 358] width 67 height 12
click at [716, 352] on div "**********" at bounding box center [725, 358] width 65 height 12
click at [638, 352] on div "**********" at bounding box center [648, 358] width 67 height 12
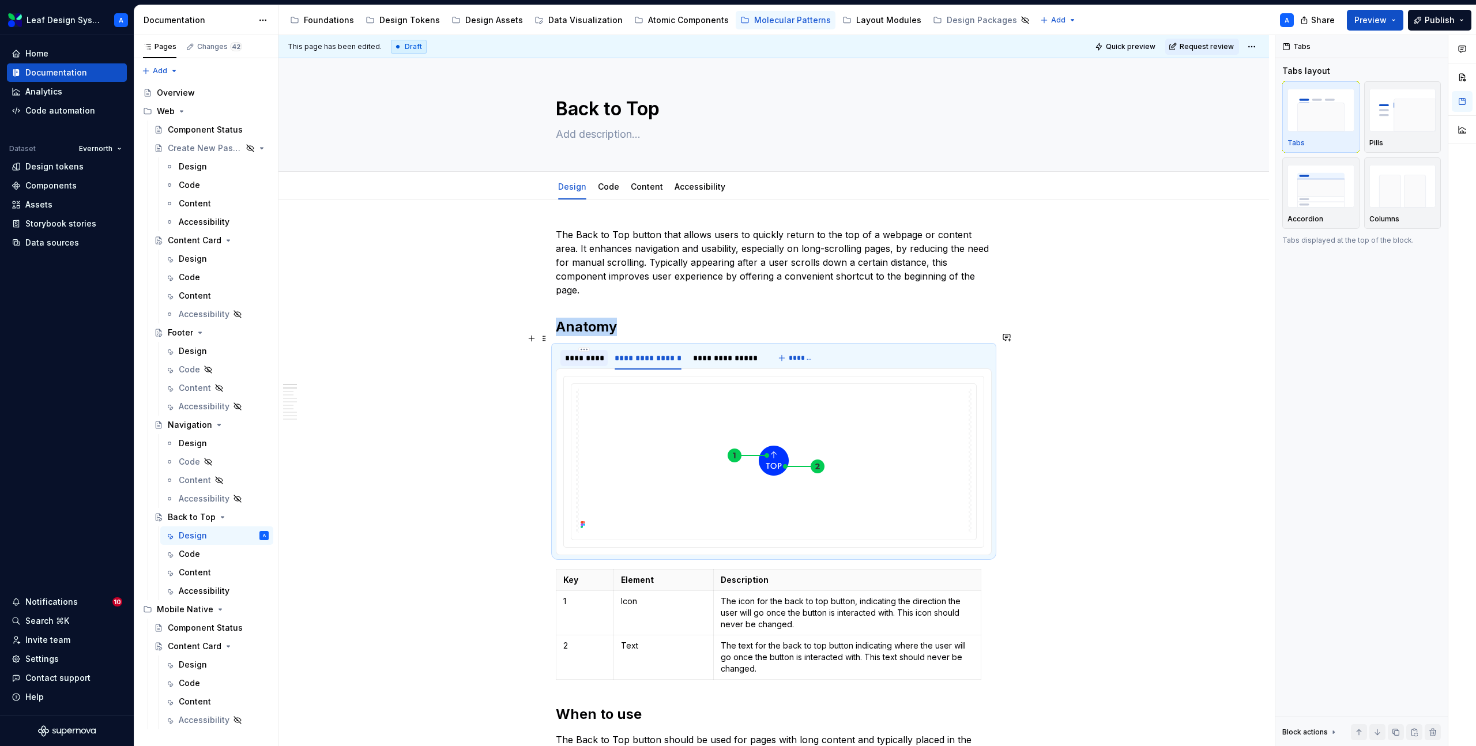
click at [577, 352] on div "*********" at bounding box center [584, 358] width 38 height 12
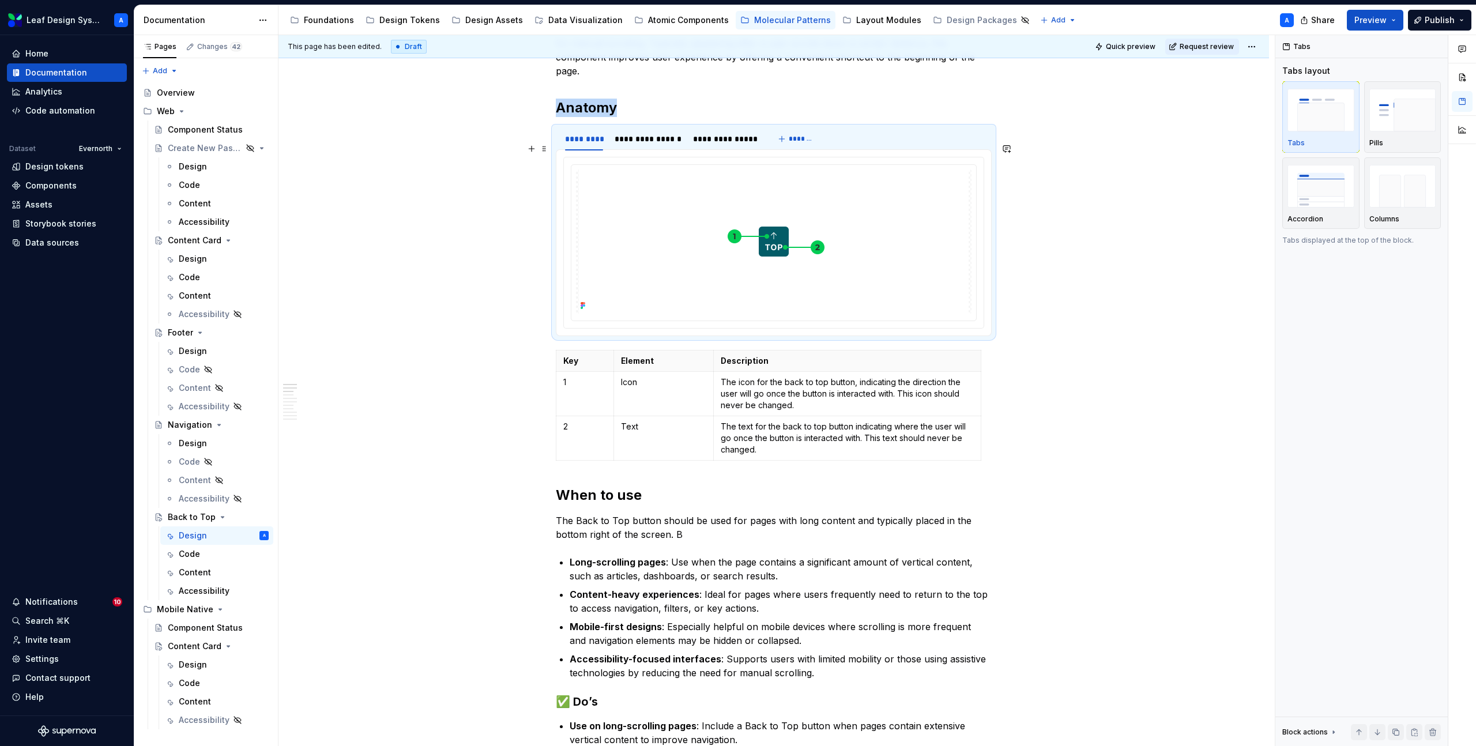
scroll to position [182, 0]
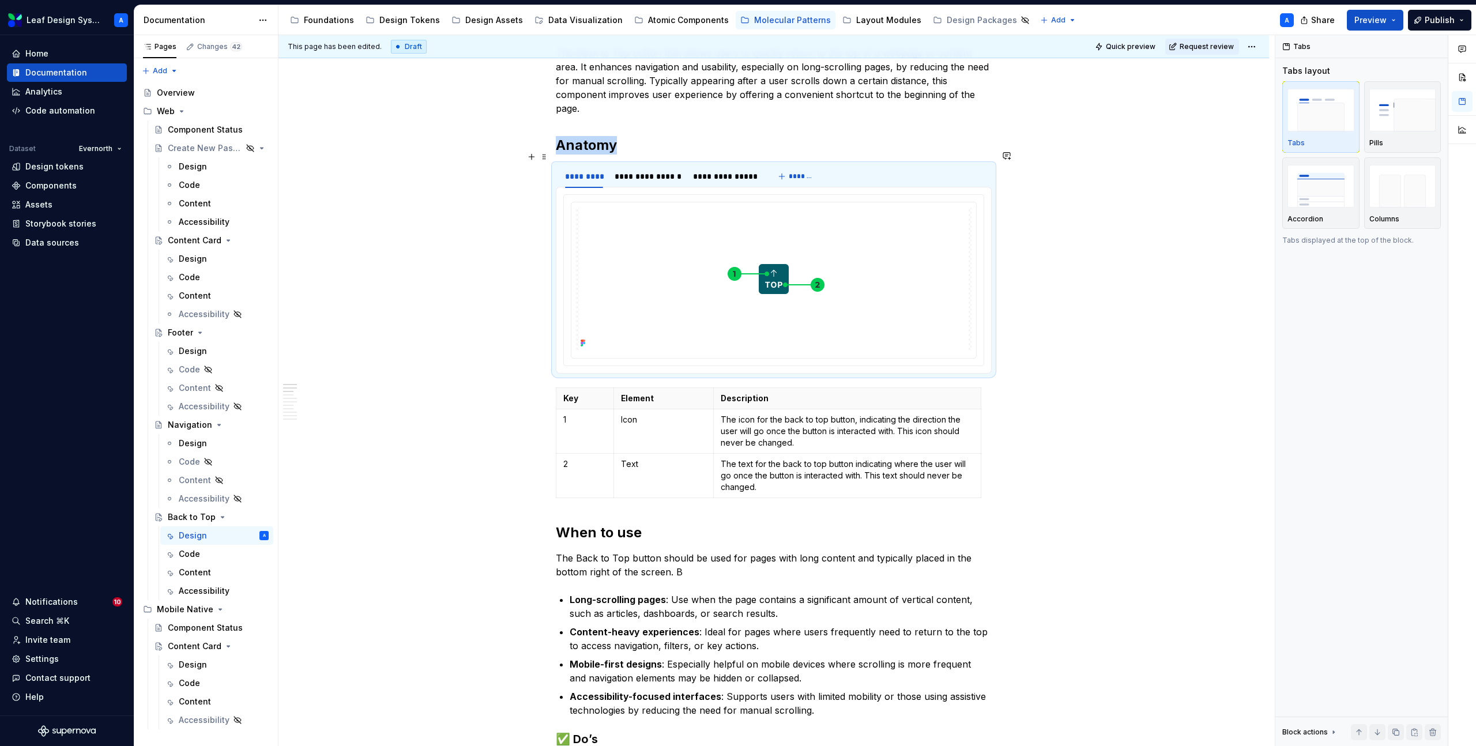
click at [492, 162] on div "**********" at bounding box center [777, 391] width 997 height 712
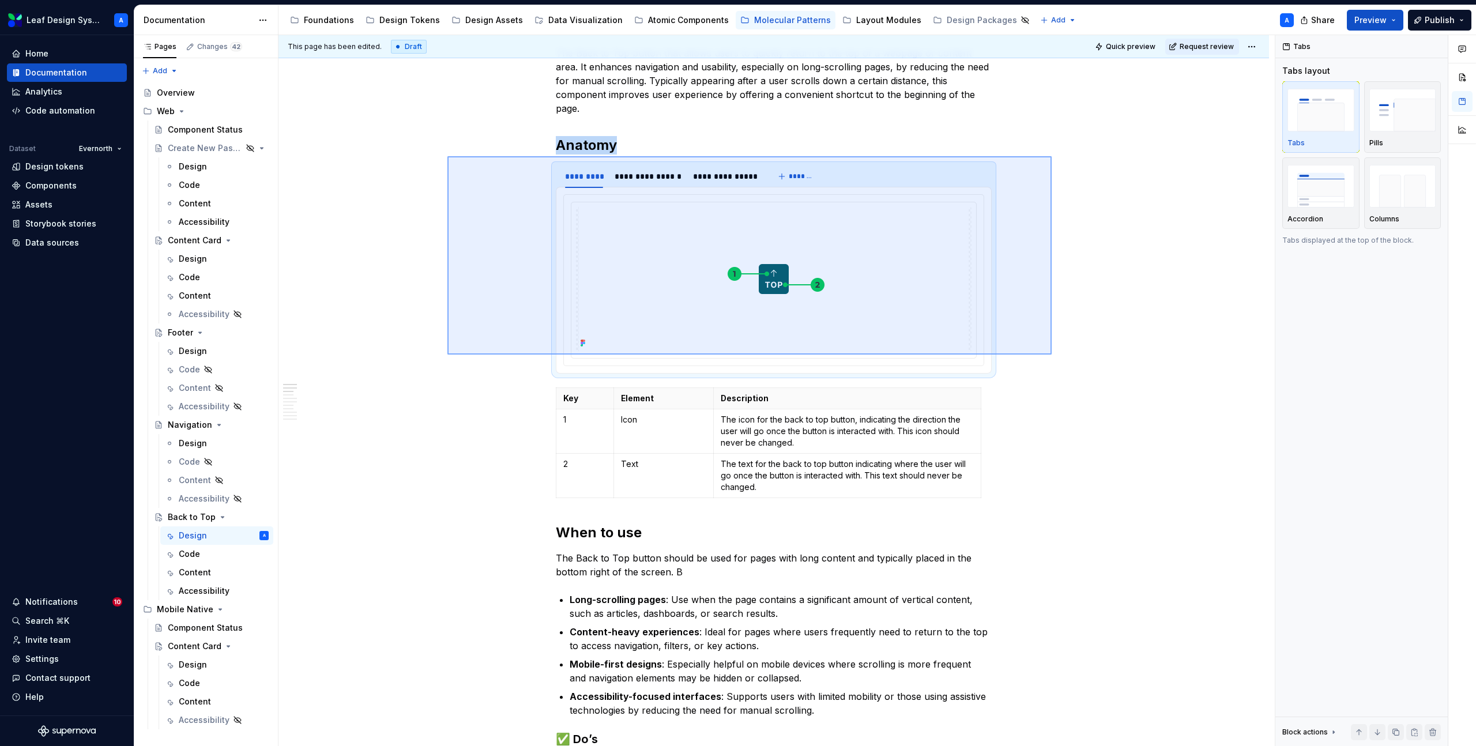
drag, startPoint x: 465, startPoint y: 156, endPoint x: 1053, endPoint y: 354, distance: 619.5
click at [1053, 354] on div "**********" at bounding box center [777, 391] width 997 height 712
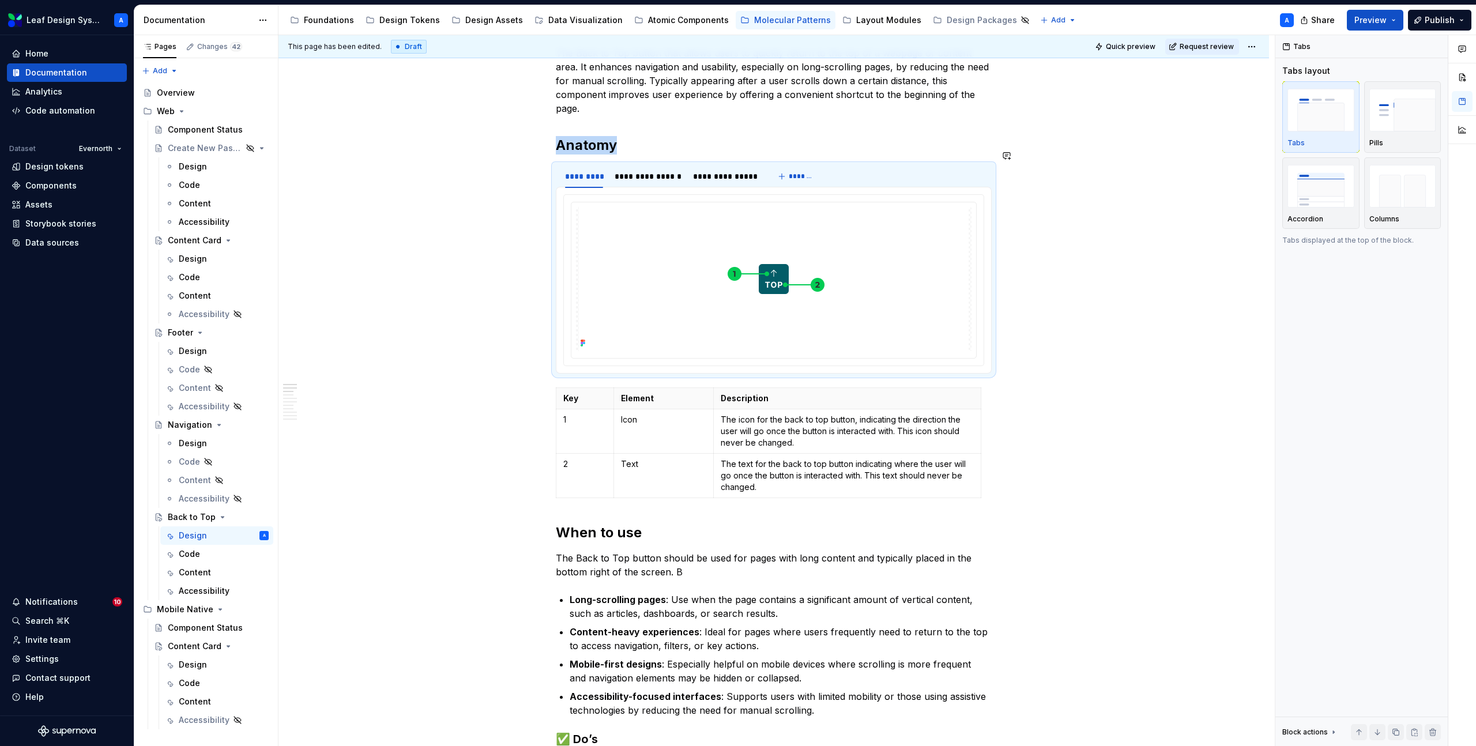
copy h2 "Anatomy"
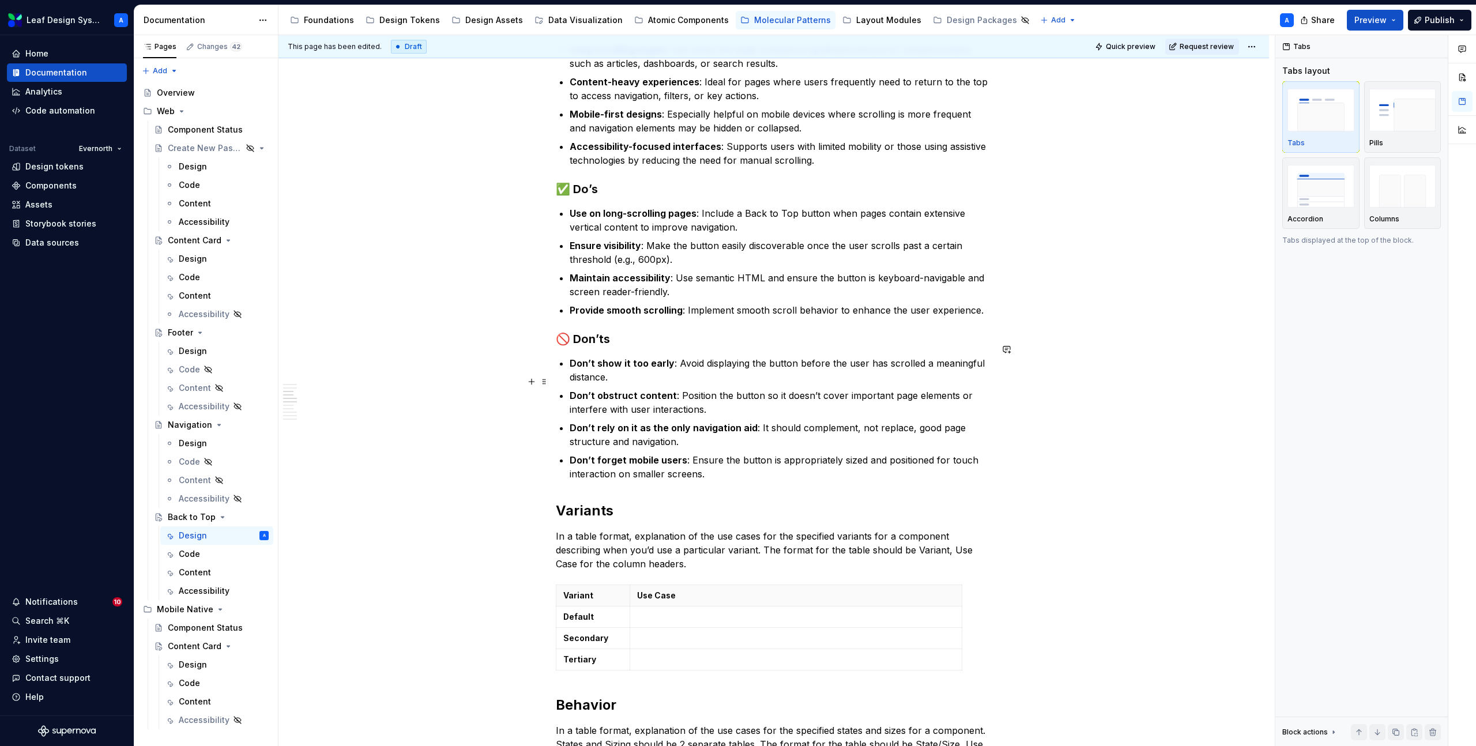
scroll to position [961, 0]
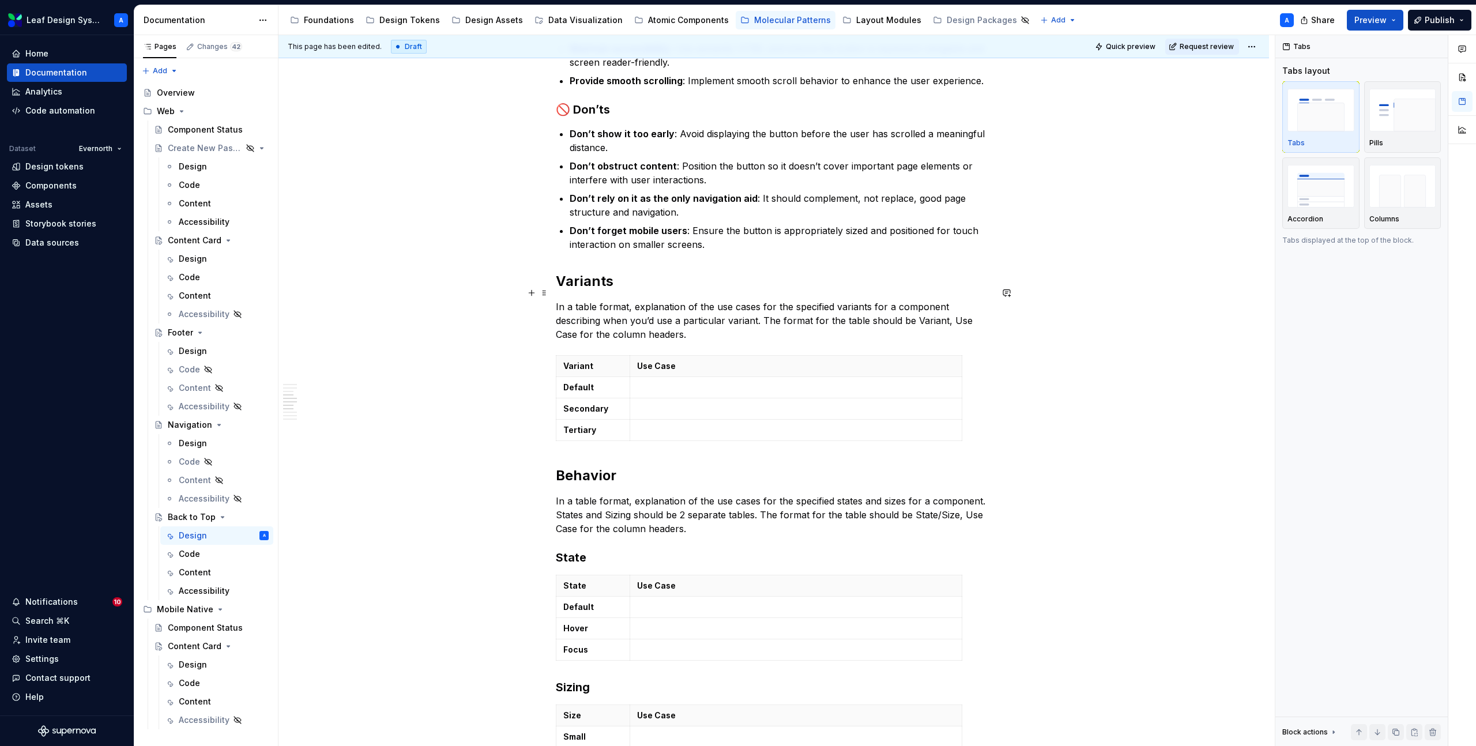
click at [698, 321] on p "In a table format, explanation of the use cases for the specified variants for …" at bounding box center [774, 321] width 436 height 42
click at [682, 321] on p "In a table format, explanation of the use cases for the specified variants for …" at bounding box center [774, 321] width 436 height 42
click at [565, 300] on p "In a table format, explanation of the use cases for the specified variants for …" at bounding box center [774, 321] width 436 height 42
click at [559, 300] on p "In a table format, explanation of the use cases for the specified variants for …" at bounding box center [774, 321] width 436 height 42
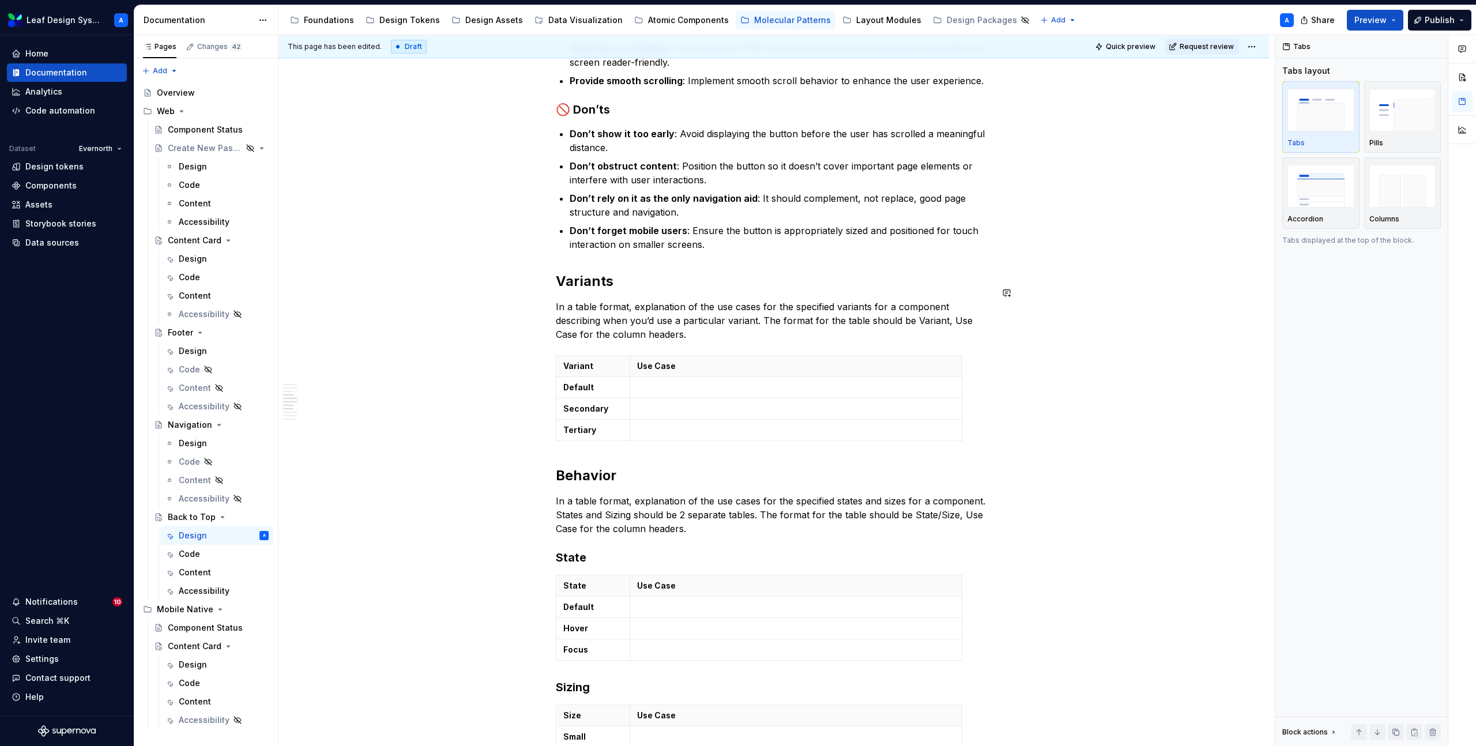
click at [610, 335] on div "**********" at bounding box center [774, 159] width 436 height 1787
click at [608, 308] on p "In a table format, explanation of the use cases for the specified variants for …" at bounding box center [774, 321] width 436 height 42
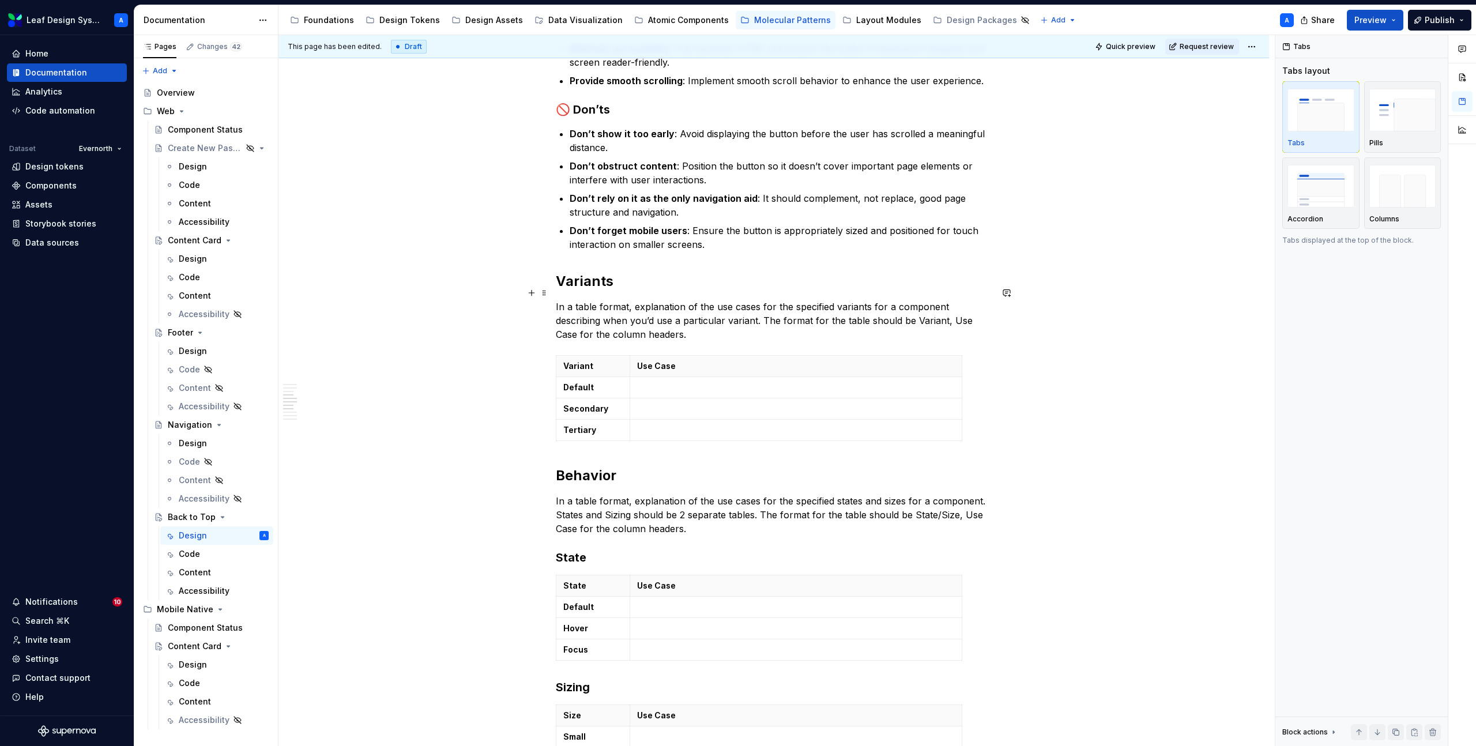
click at [608, 308] on p "In a table format, explanation of the use cases for the specified variants for …" at bounding box center [774, 321] width 436 height 42
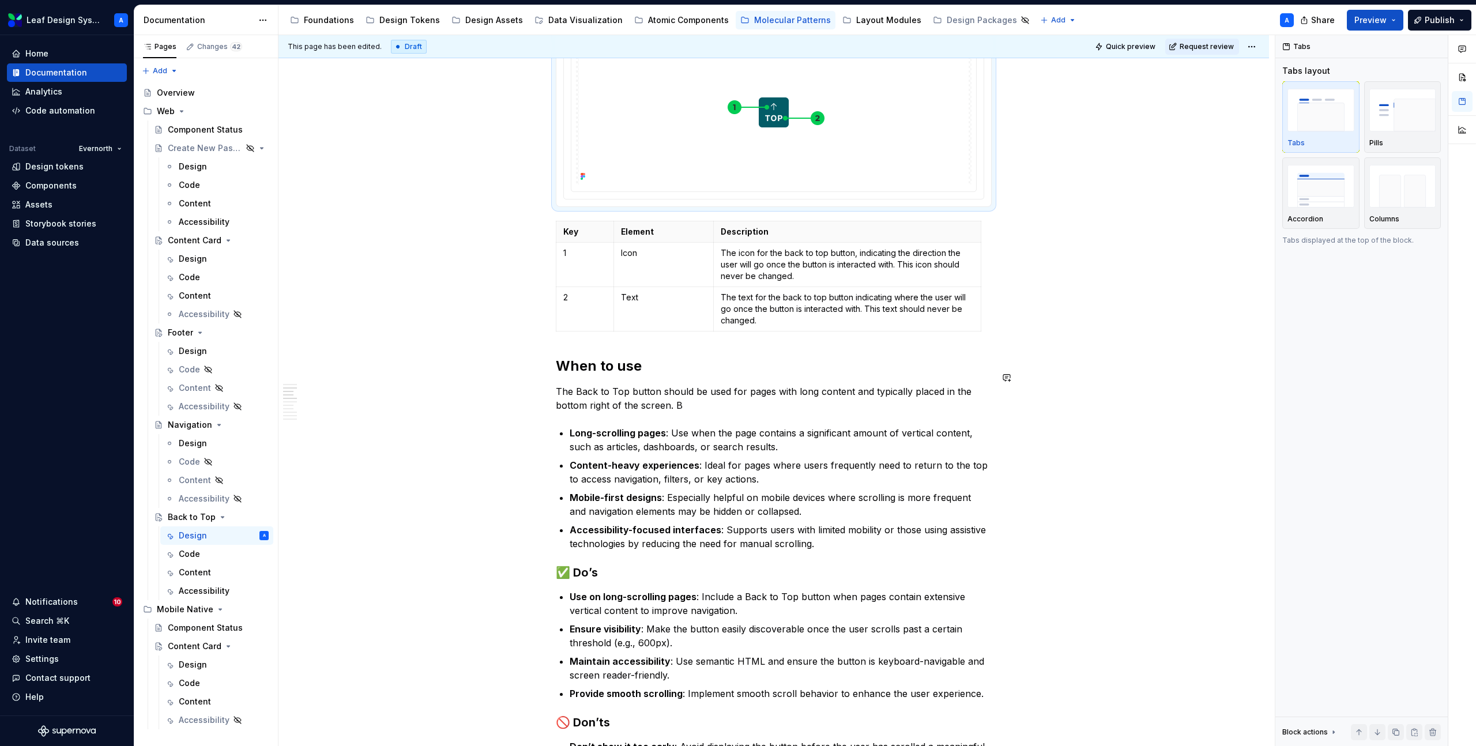
scroll to position [283, 0]
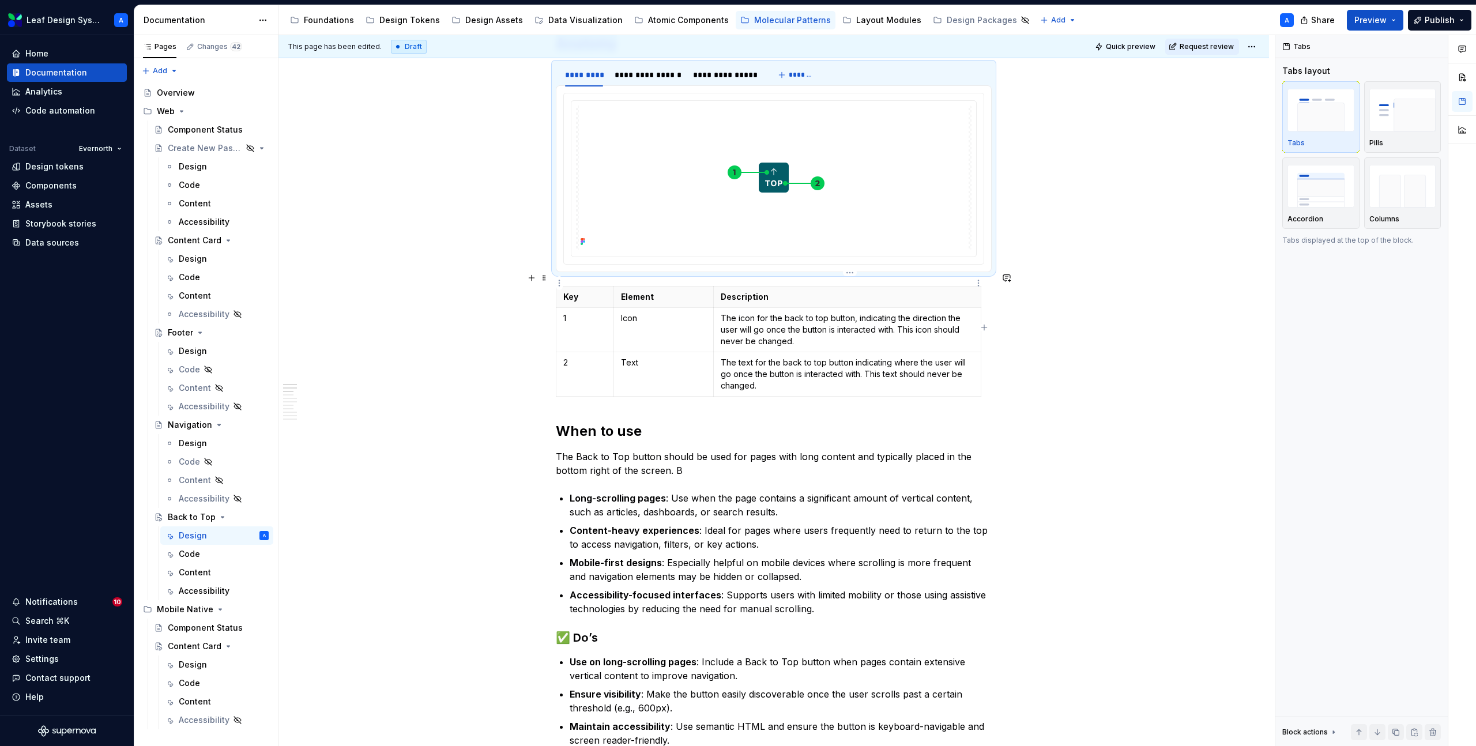
click at [738, 289] on th "Description" at bounding box center [847, 297] width 268 height 21
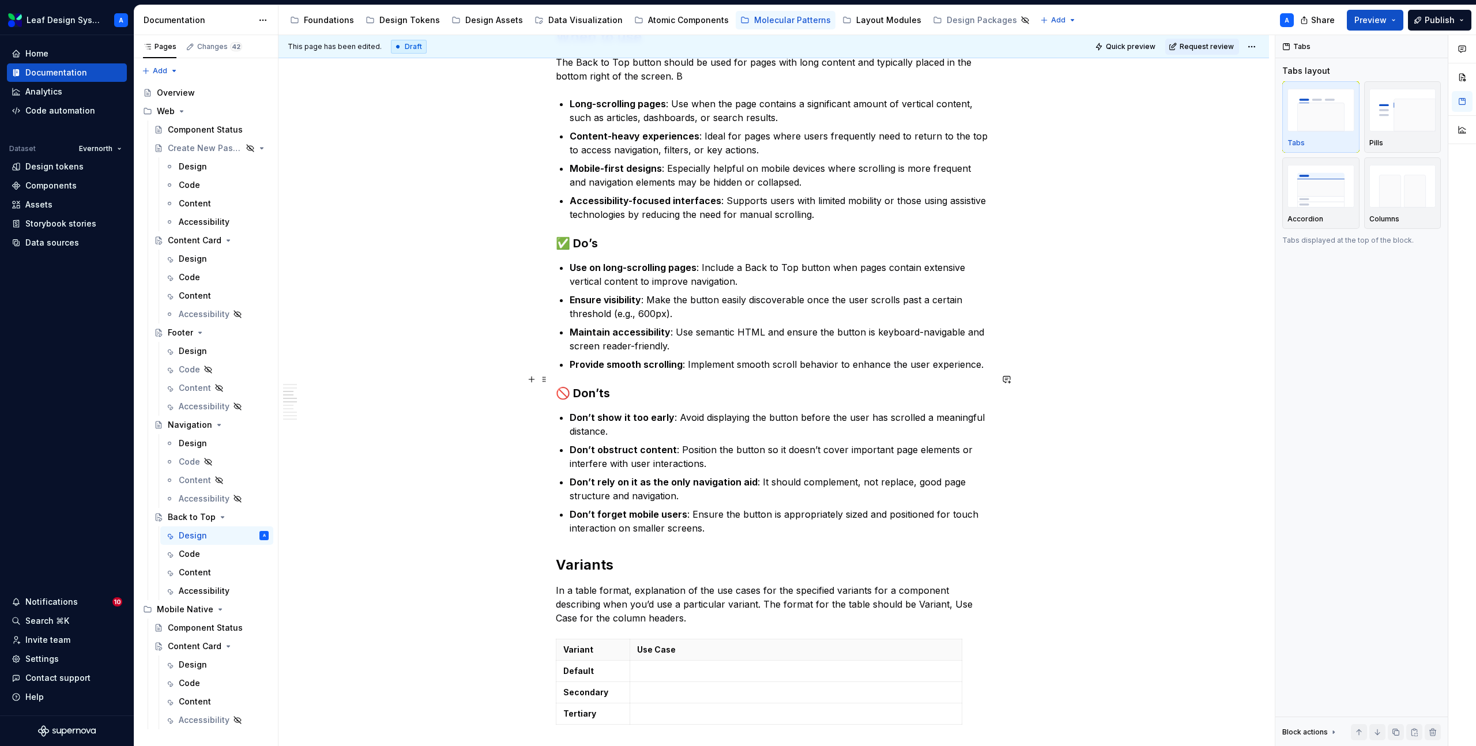
scroll to position [698, 0]
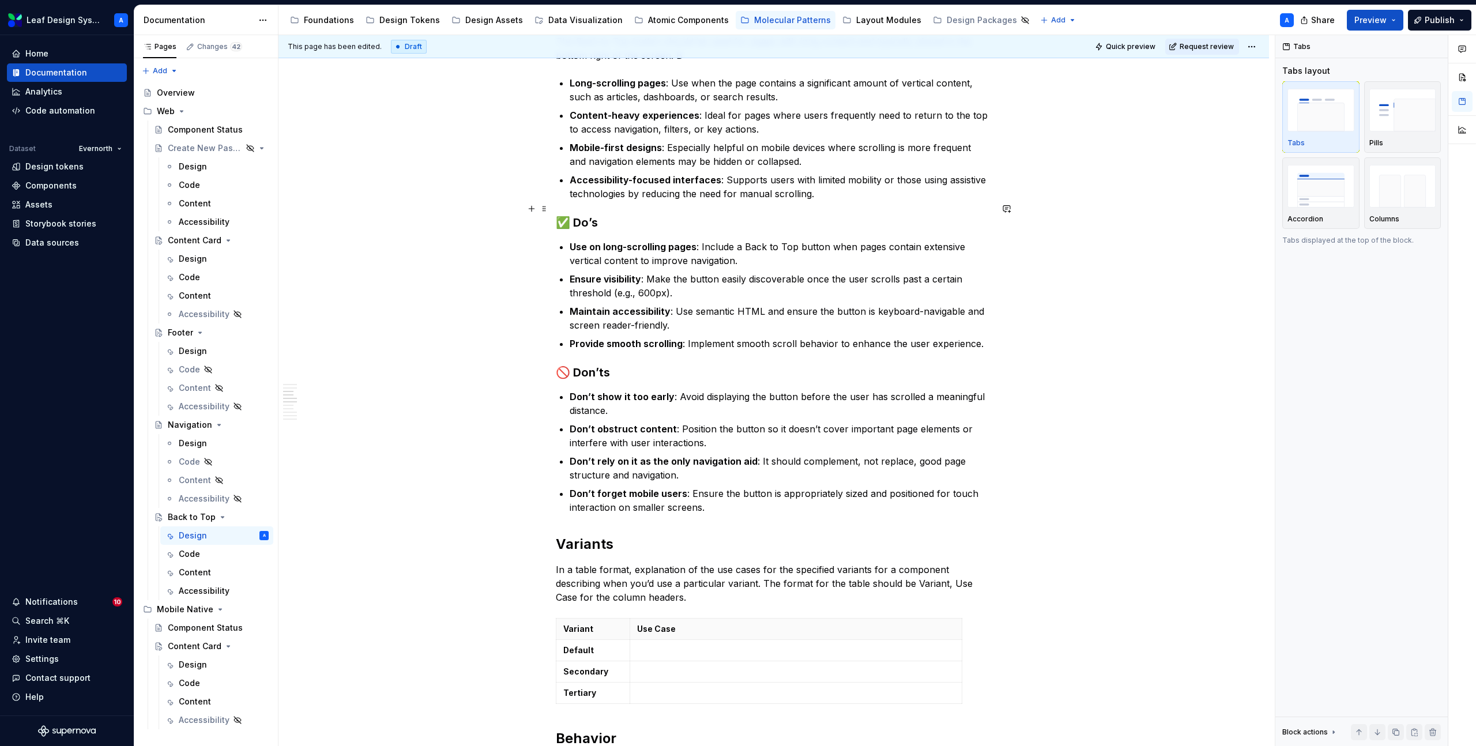
click at [573, 216] on strong "✅ Do’s" at bounding box center [577, 223] width 42 height 14
click at [535, 533] on button "button" at bounding box center [532, 531] width 16 height 16
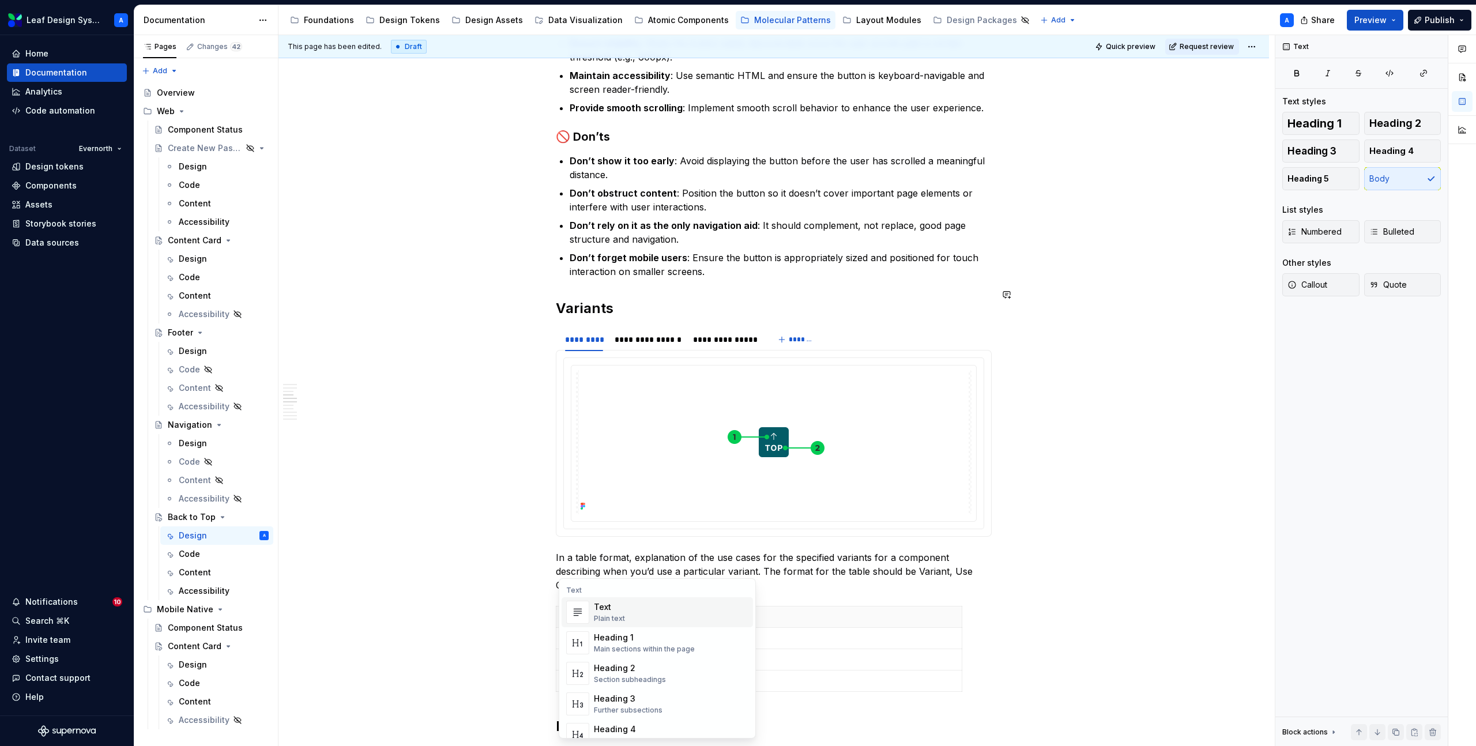
scroll to position [945, 0]
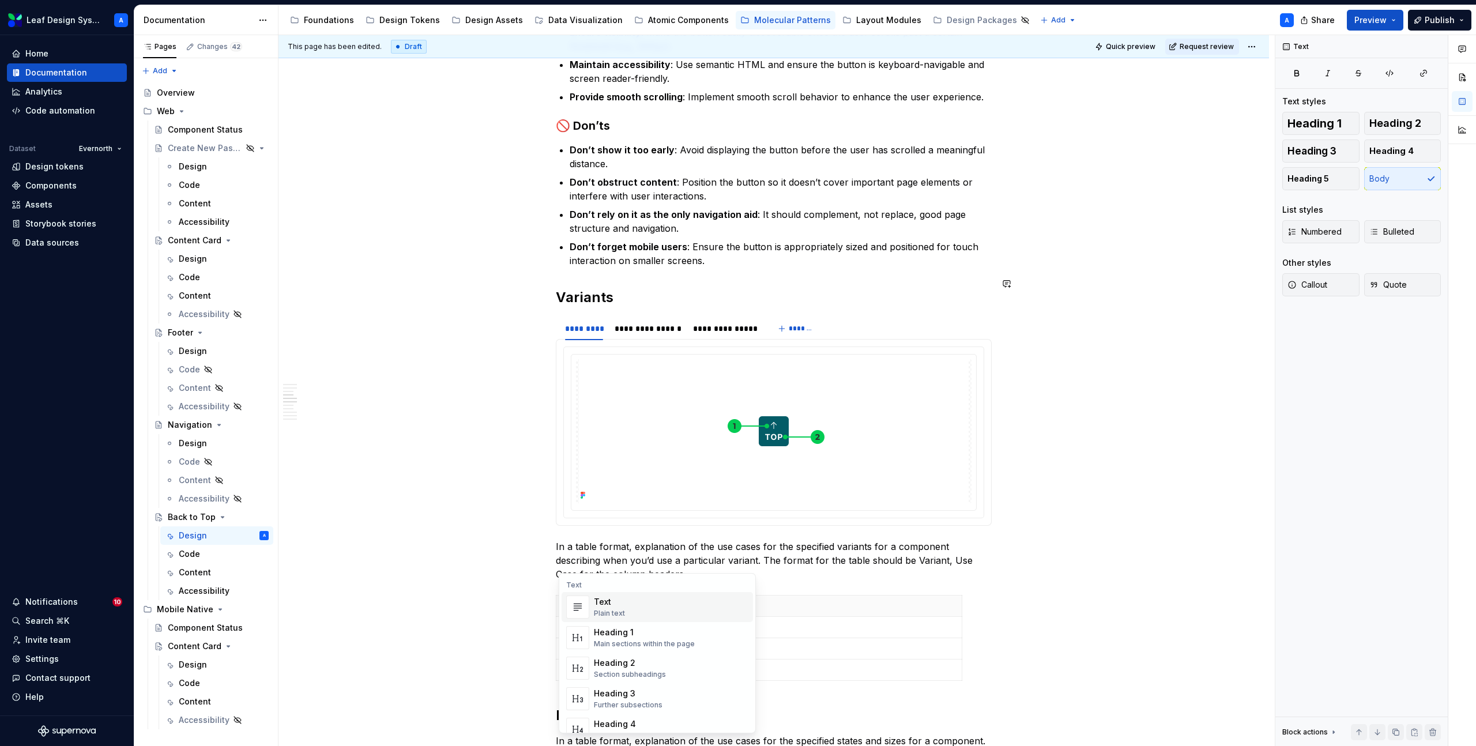
click at [479, 516] on div "**********" at bounding box center [774, 393] width 991 height 2276
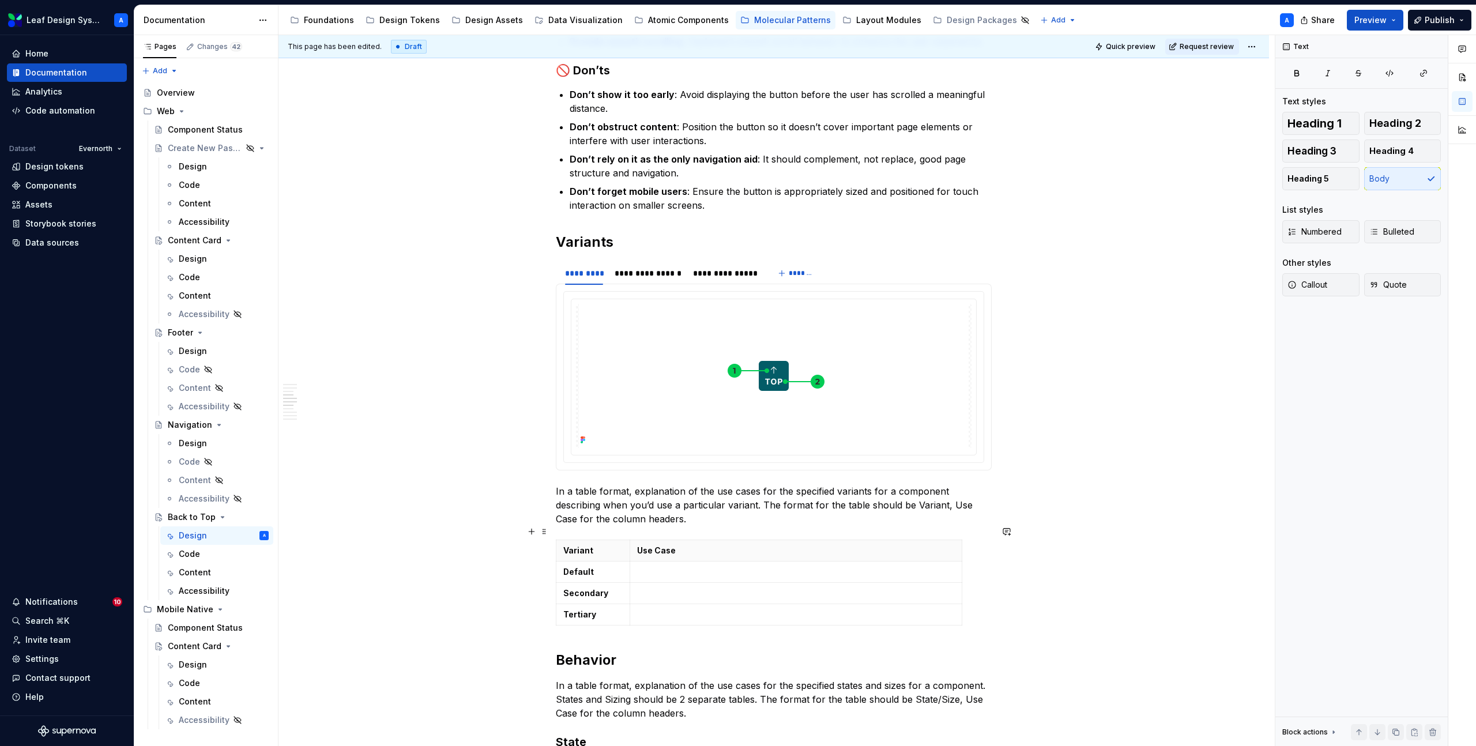
scroll to position [1018, 0]
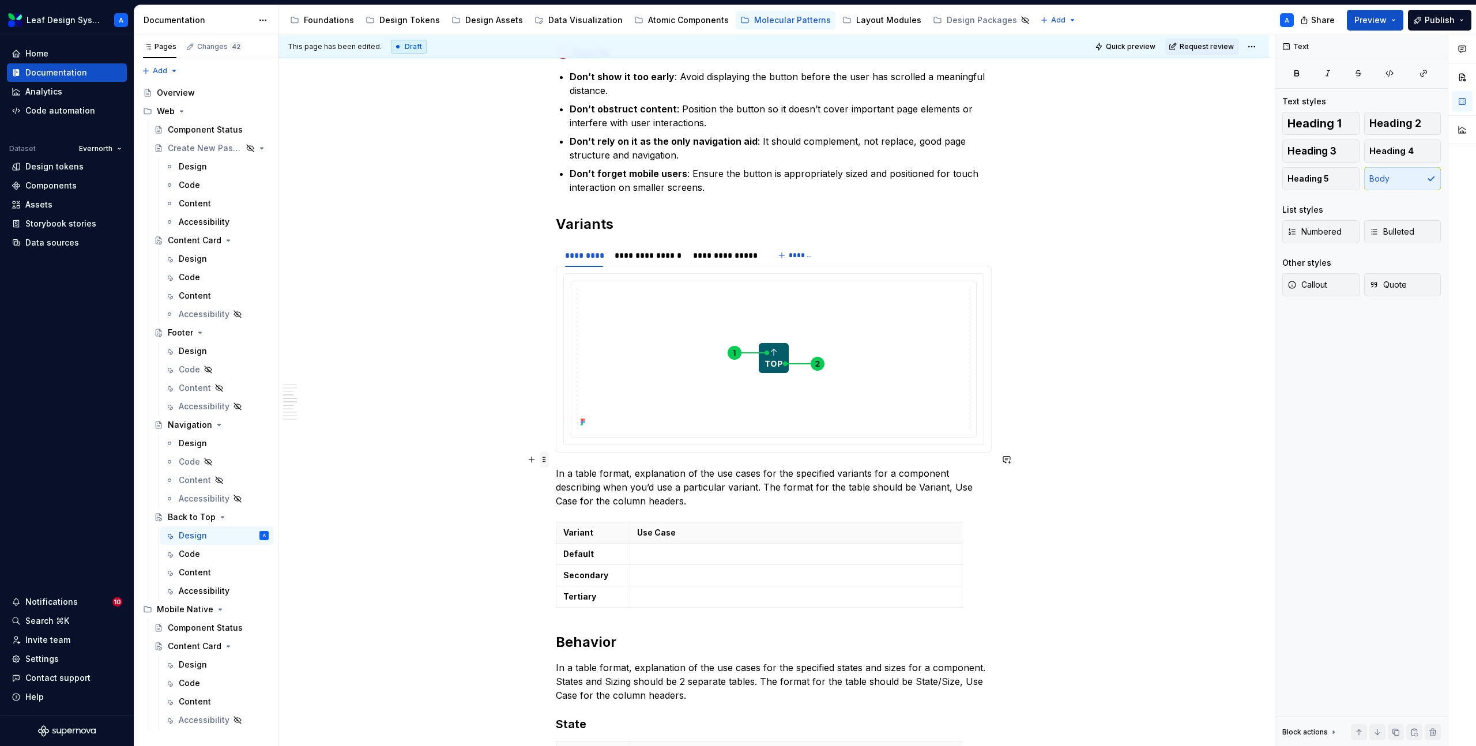
click at [549, 461] on span at bounding box center [544, 460] width 9 height 16
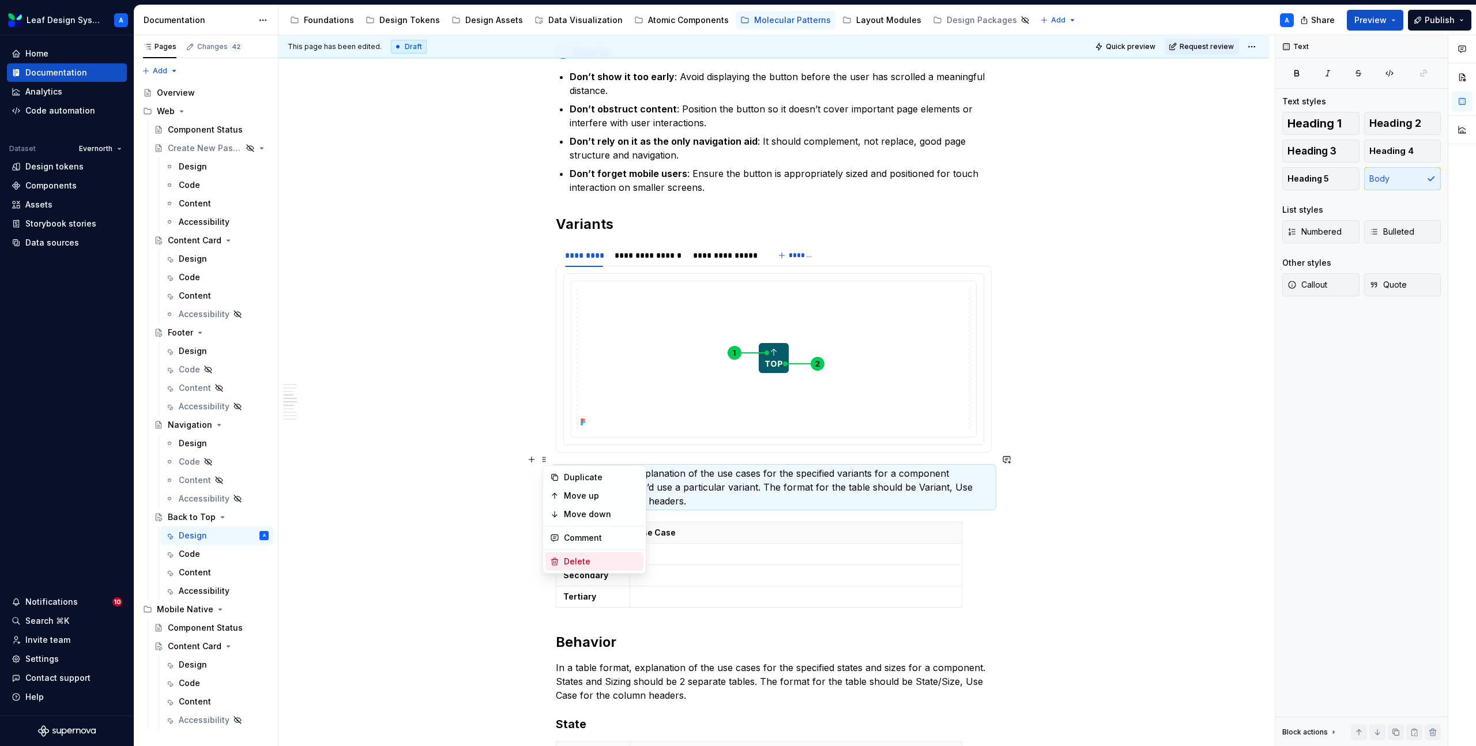
click at [577, 559] on div "Delete" at bounding box center [601, 562] width 75 height 12
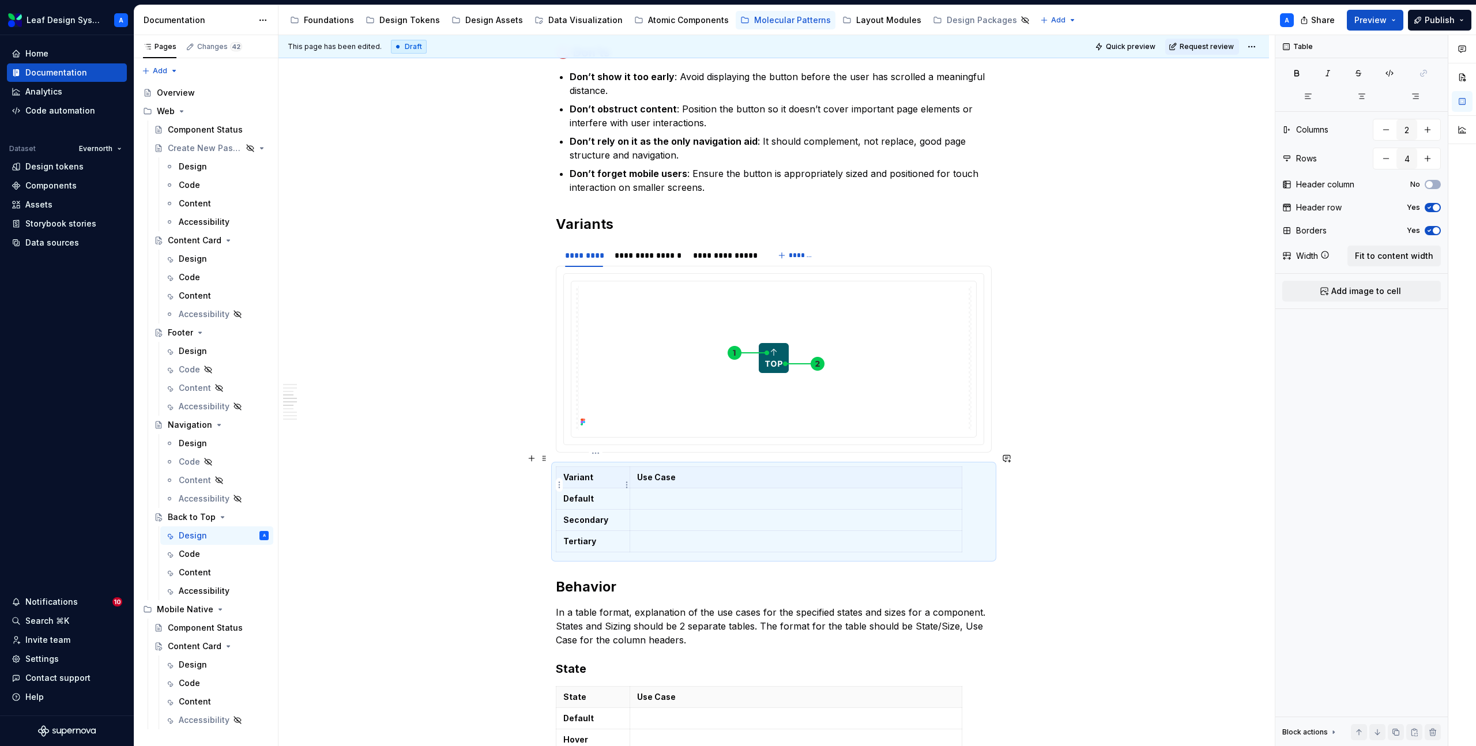
click at [583, 494] on strong "Default" at bounding box center [578, 499] width 31 height 10
type textarea "*"
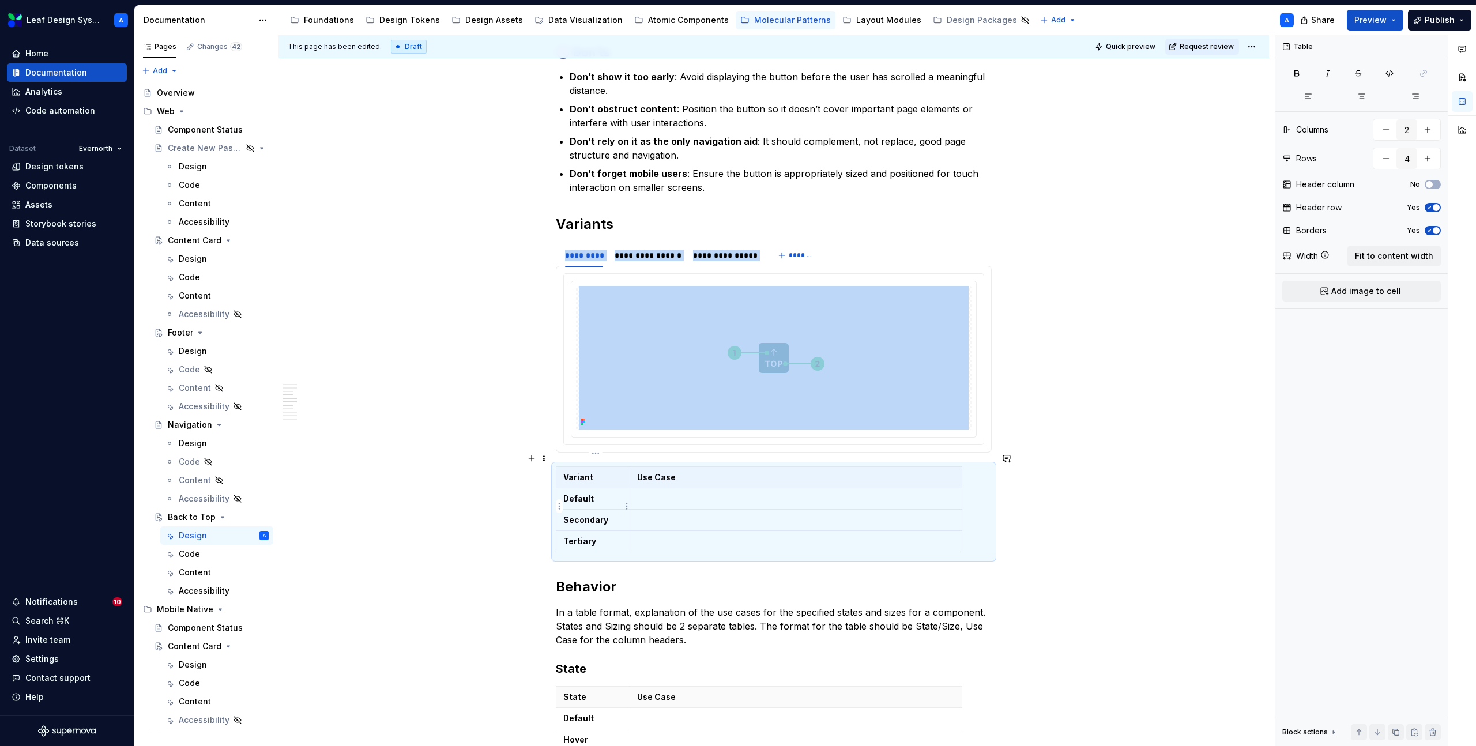
click at [585, 491] on td "Default" at bounding box center [594, 498] width 74 height 21
click at [585, 494] on strong "Default" at bounding box center [578, 499] width 31 height 10
click at [475, 472] on div "**********" at bounding box center [774, 292] width 991 height 2220
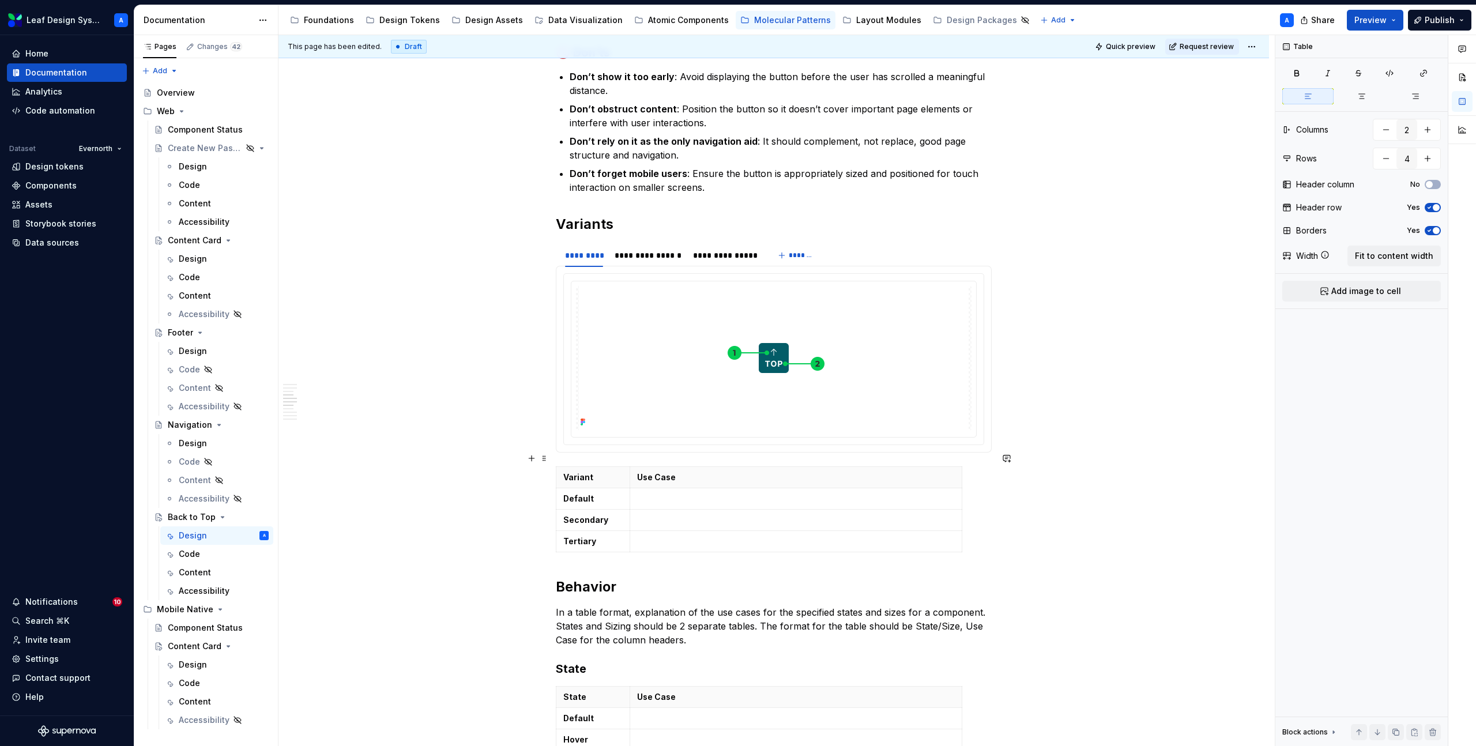
click at [475, 472] on div "**********" at bounding box center [774, 292] width 991 height 2220
click at [584, 494] on strong "Default" at bounding box center [578, 499] width 31 height 10
click at [585, 515] on strong "Secondary" at bounding box center [585, 520] width 45 height 10
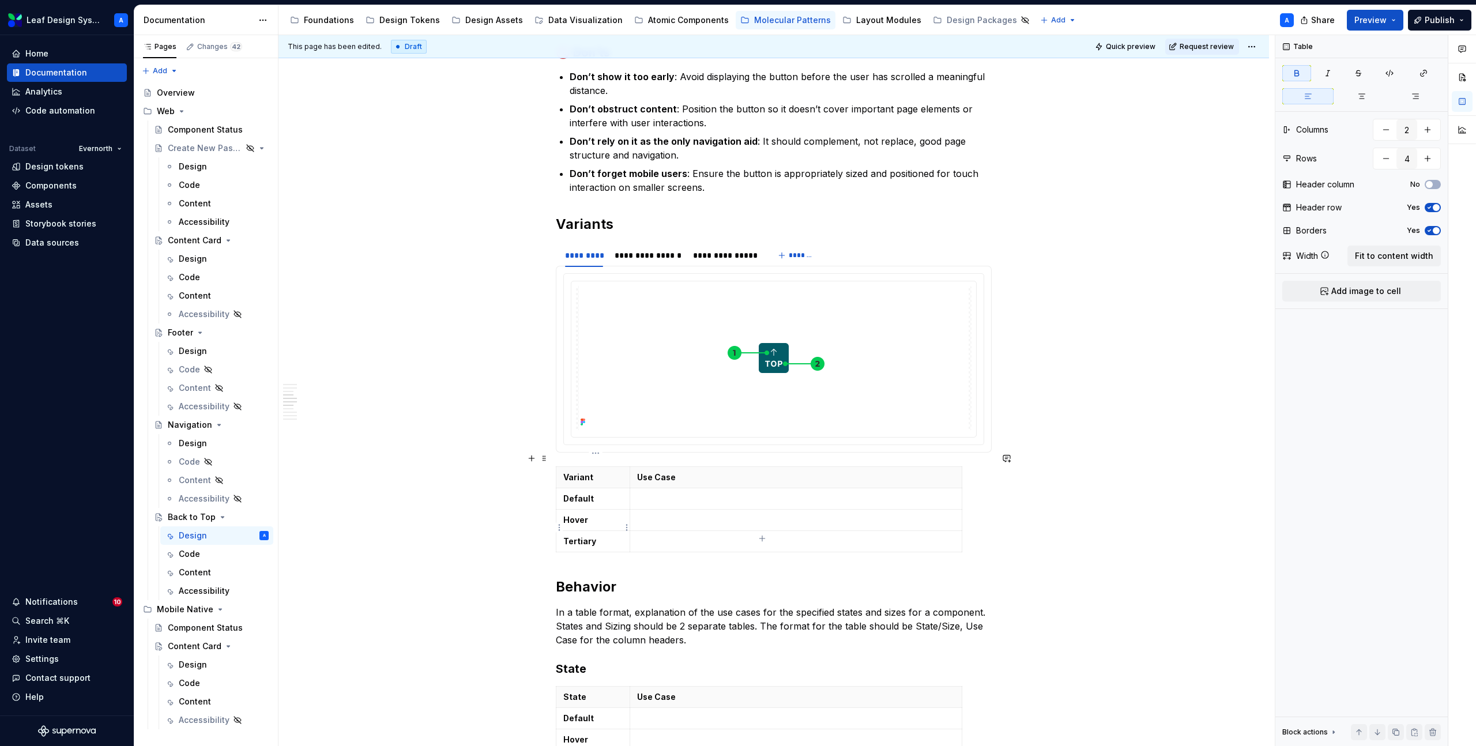
click at [587, 536] on strong "Tertiary" at bounding box center [579, 541] width 33 height 10
click at [764, 538] on icon "button" at bounding box center [762, 538] width 9 height 9
type input "5"
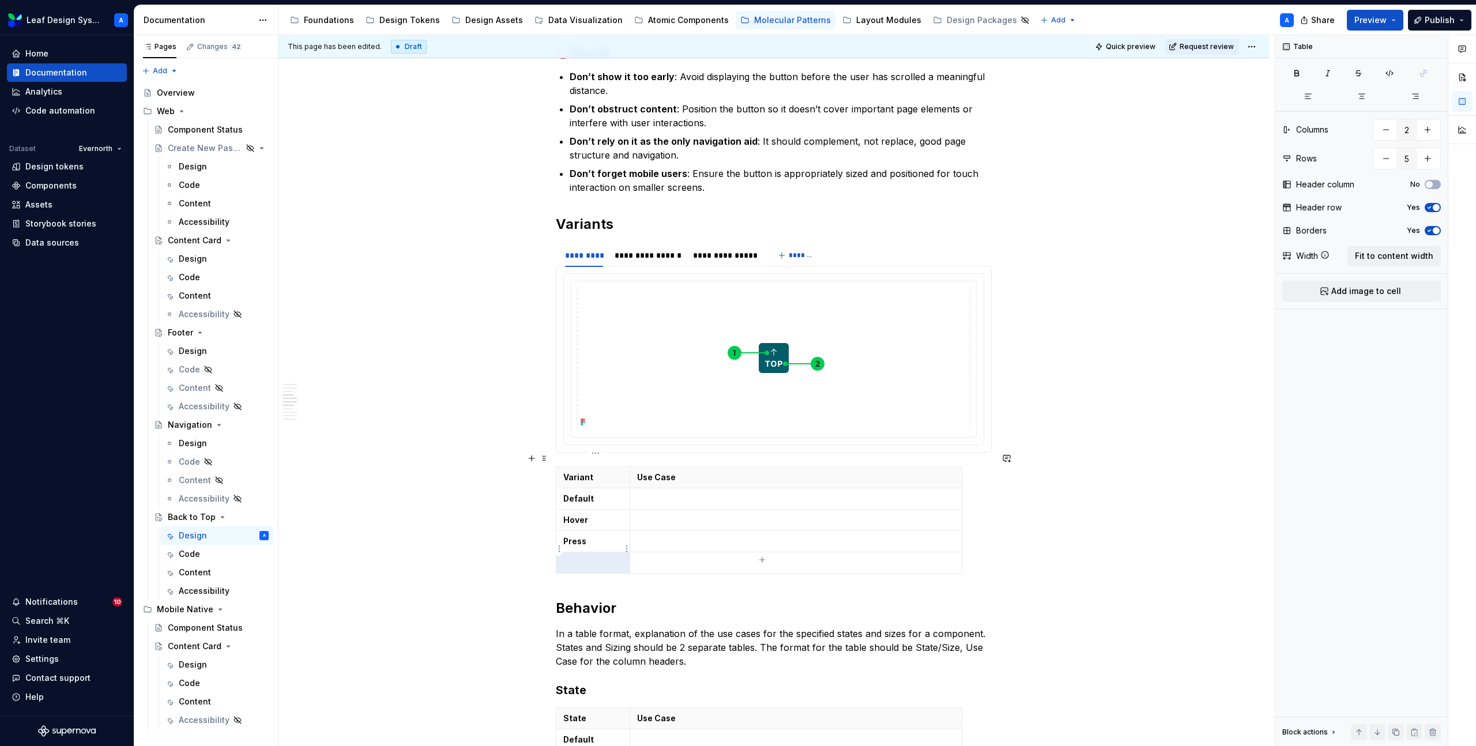
click at [600, 557] on p at bounding box center [592, 563] width 59 height 12
click at [587, 557] on p "Focus" at bounding box center [592, 563] width 59 height 12
click at [662, 493] on p at bounding box center [796, 499] width 318 height 12
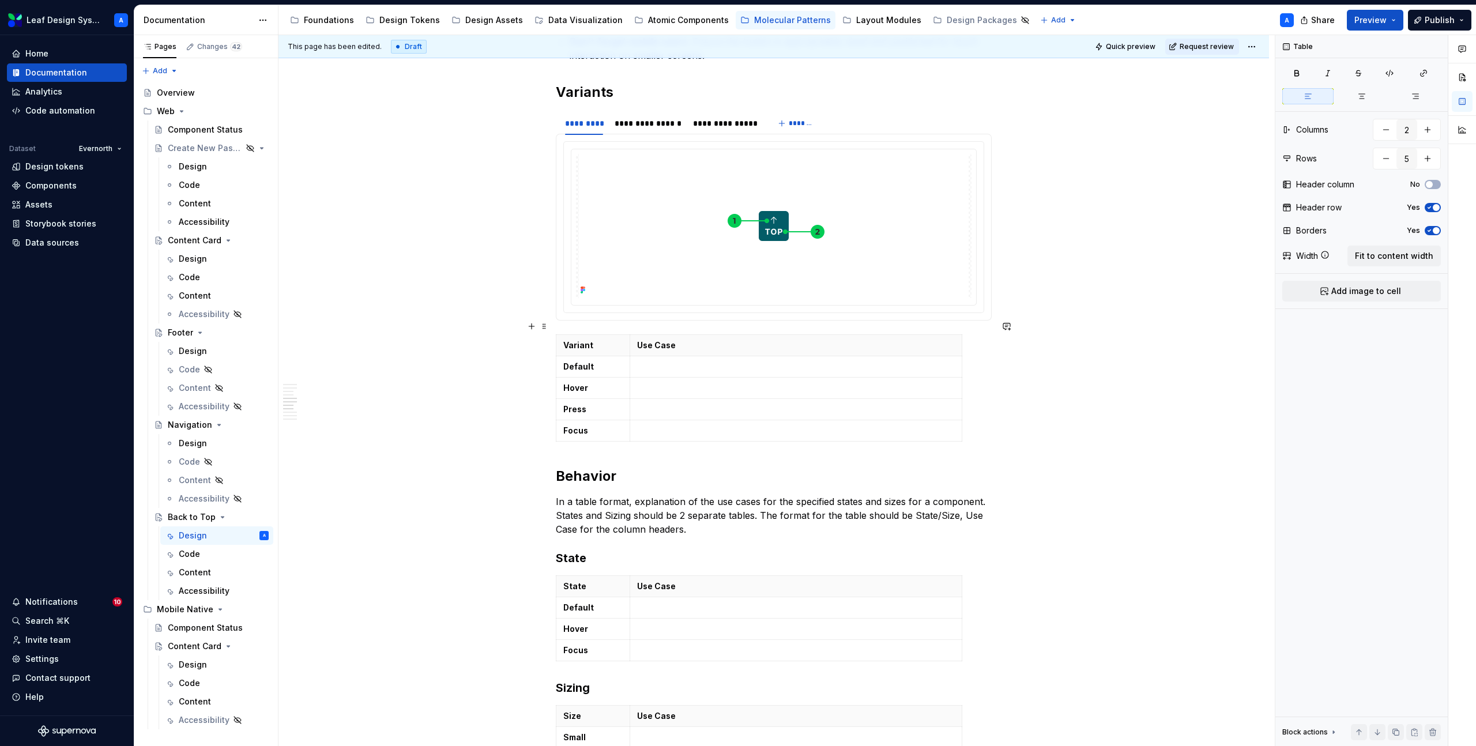
scroll to position [1214, 0]
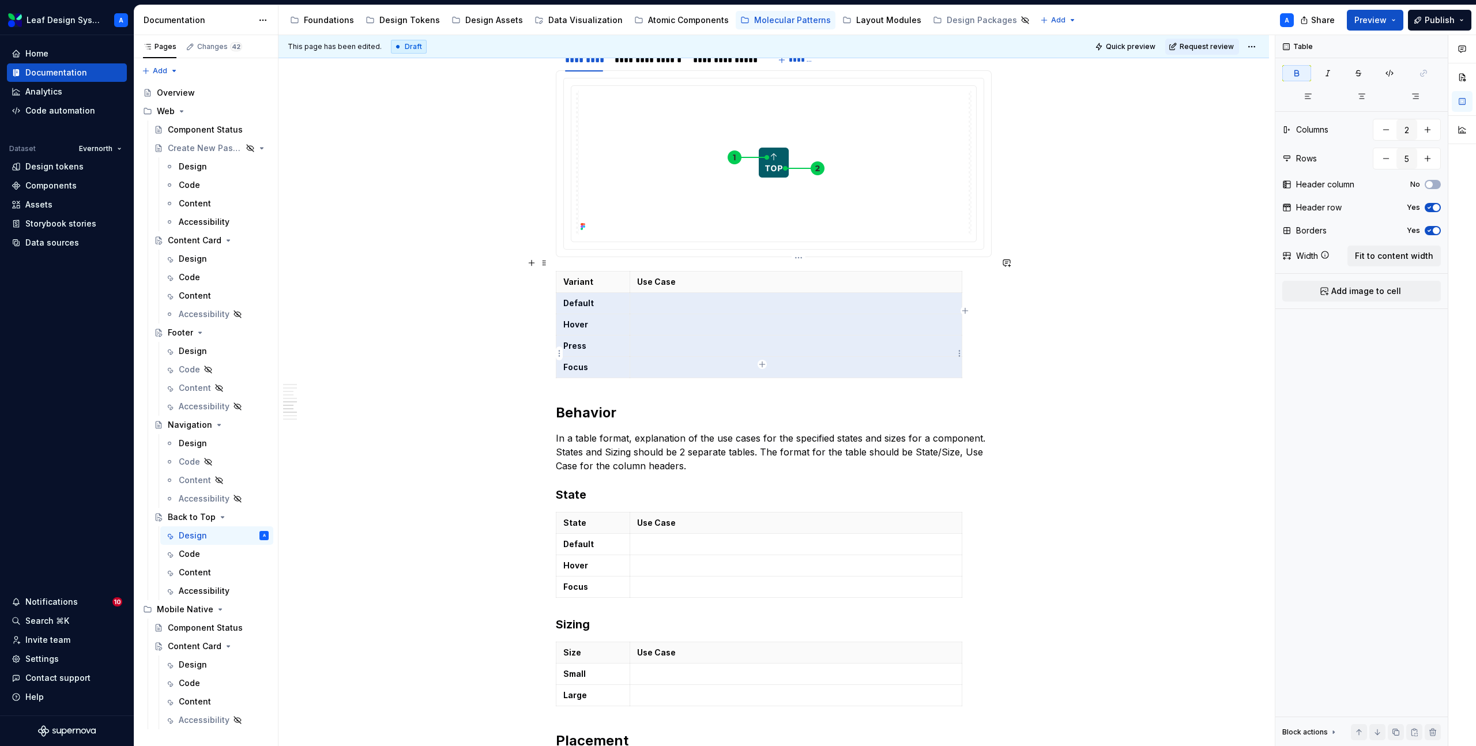
drag, startPoint x: 567, startPoint y: 287, endPoint x: 933, endPoint y: 352, distance: 372.0
click at [933, 352] on tbody "Variant Use Case Default Hover Press Focus" at bounding box center [760, 325] width 406 height 107
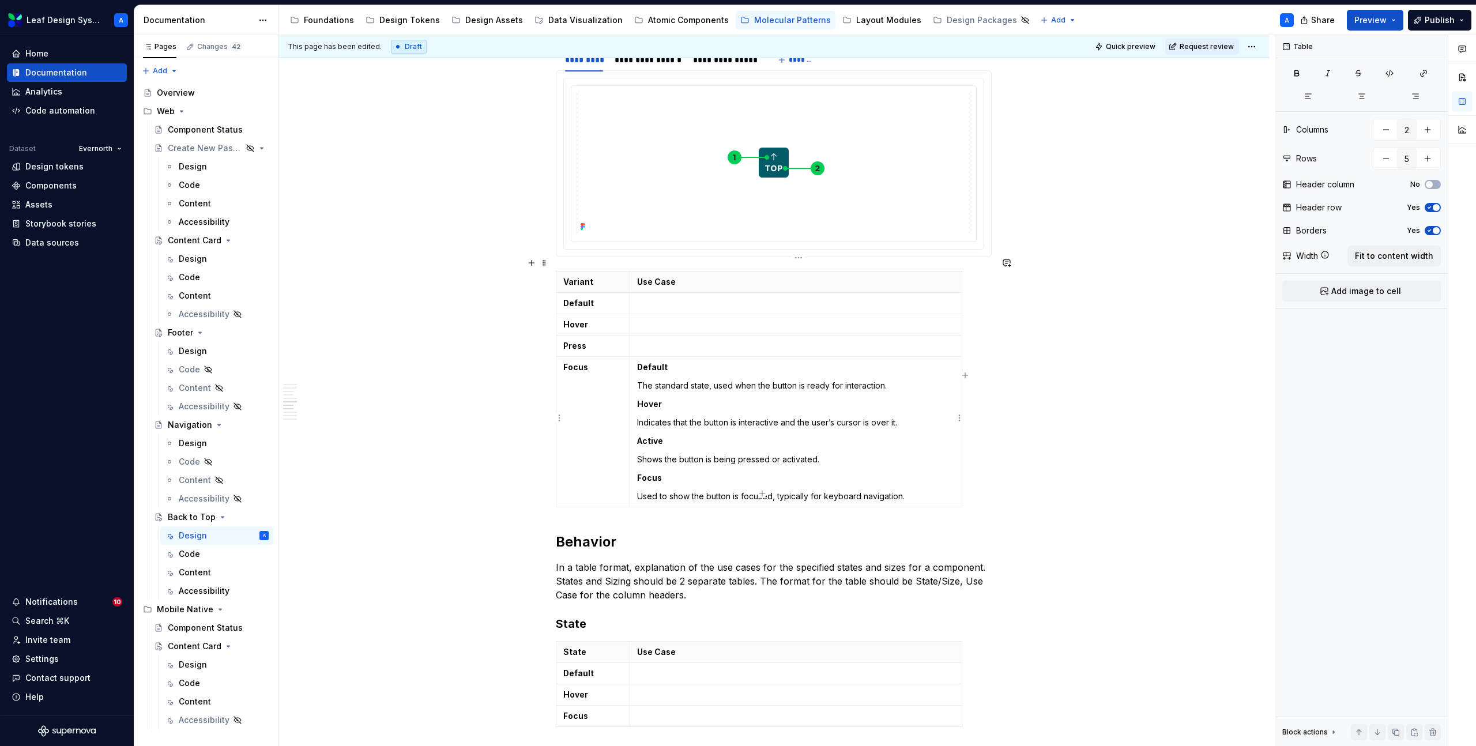
click at [687, 380] on p "The standard state, used when the button is ready for interaction." at bounding box center [796, 386] width 318 height 12
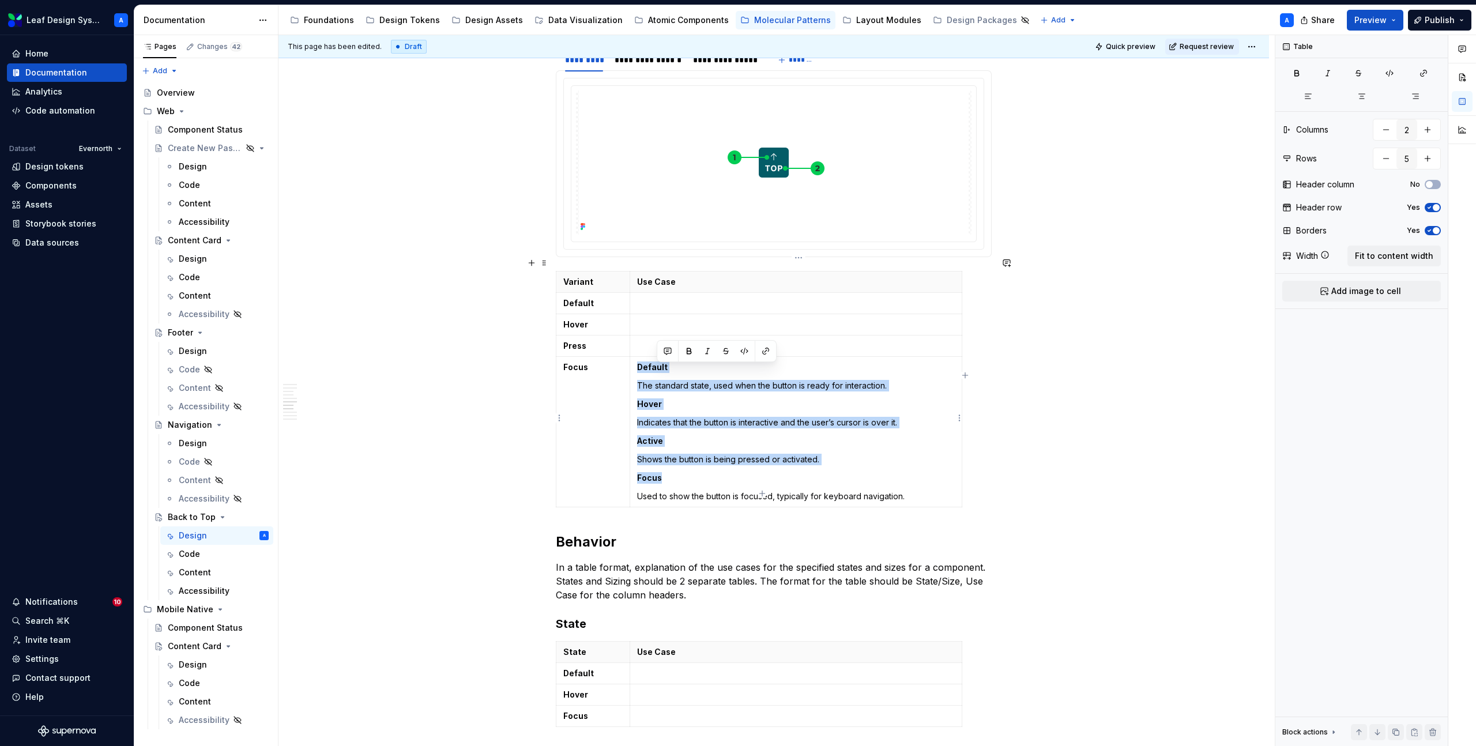
click at [687, 380] on p "The standard state, used when the button is ready for interaction." at bounding box center [796, 386] width 318 height 12
drag, startPoint x: 895, startPoint y: 377, endPoint x: 642, endPoint y: 373, distance: 252.6
click at [642, 373] on td "Default The standard state, used when the button is ready for interaction. Hove…" at bounding box center [796, 432] width 332 height 151
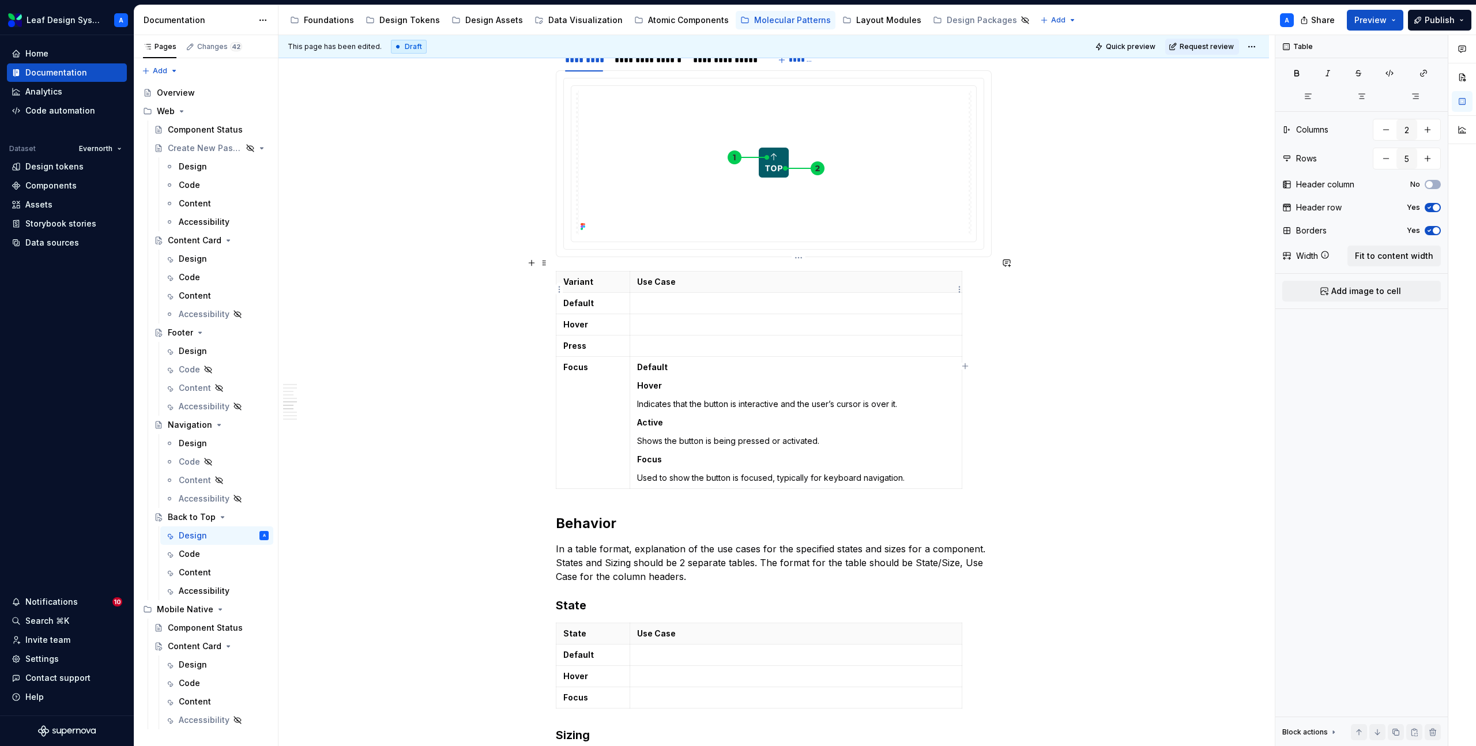
click at [647, 298] on p at bounding box center [796, 304] width 318 height 12
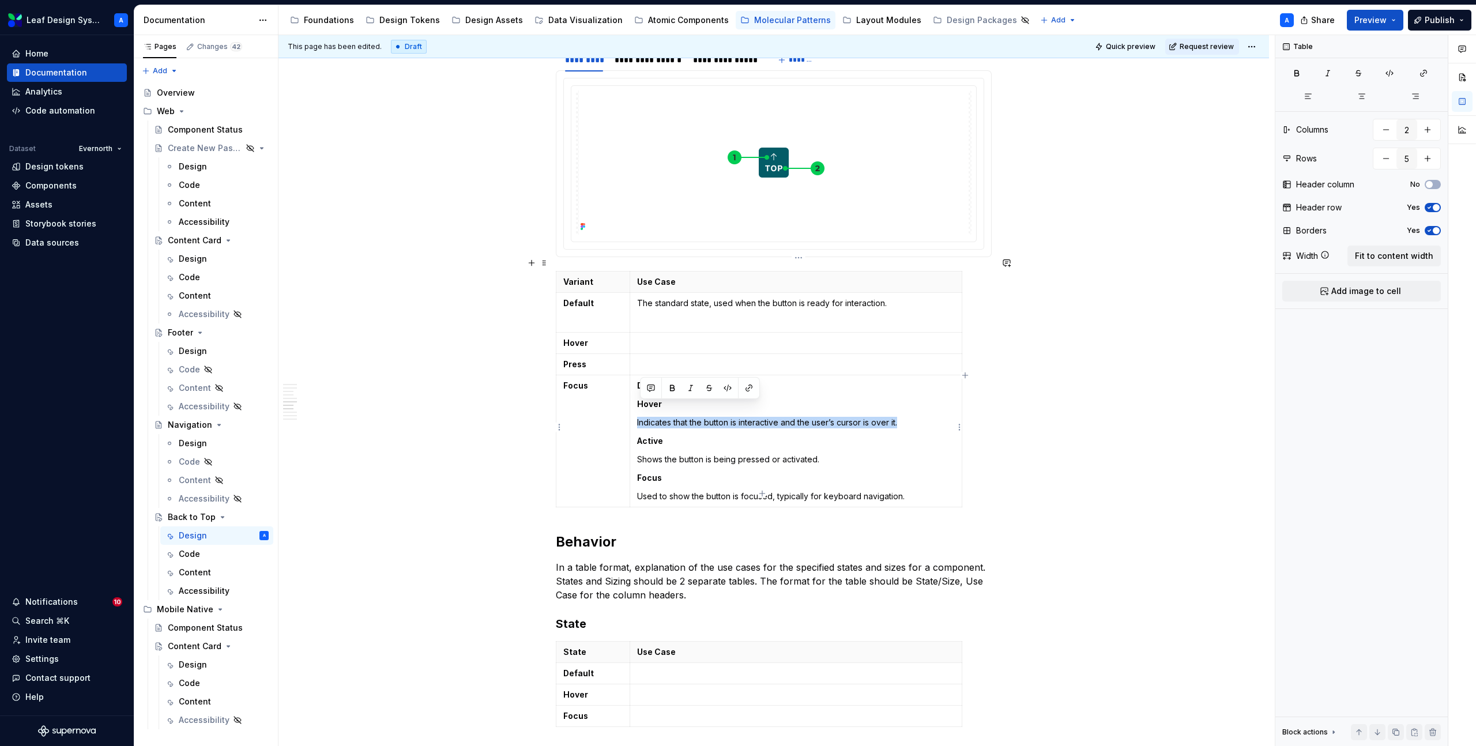
drag, startPoint x: 901, startPoint y: 411, endPoint x: 638, endPoint y: 406, distance: 263.6
click at [638, 406] on td "Default Hover Indicates that the button is interactive and the user’s cursor is…" at bounding box center [796, 441] width 332 height 132
click at [646, 337] on p at bounding box center [796, 343] width 318 height 12
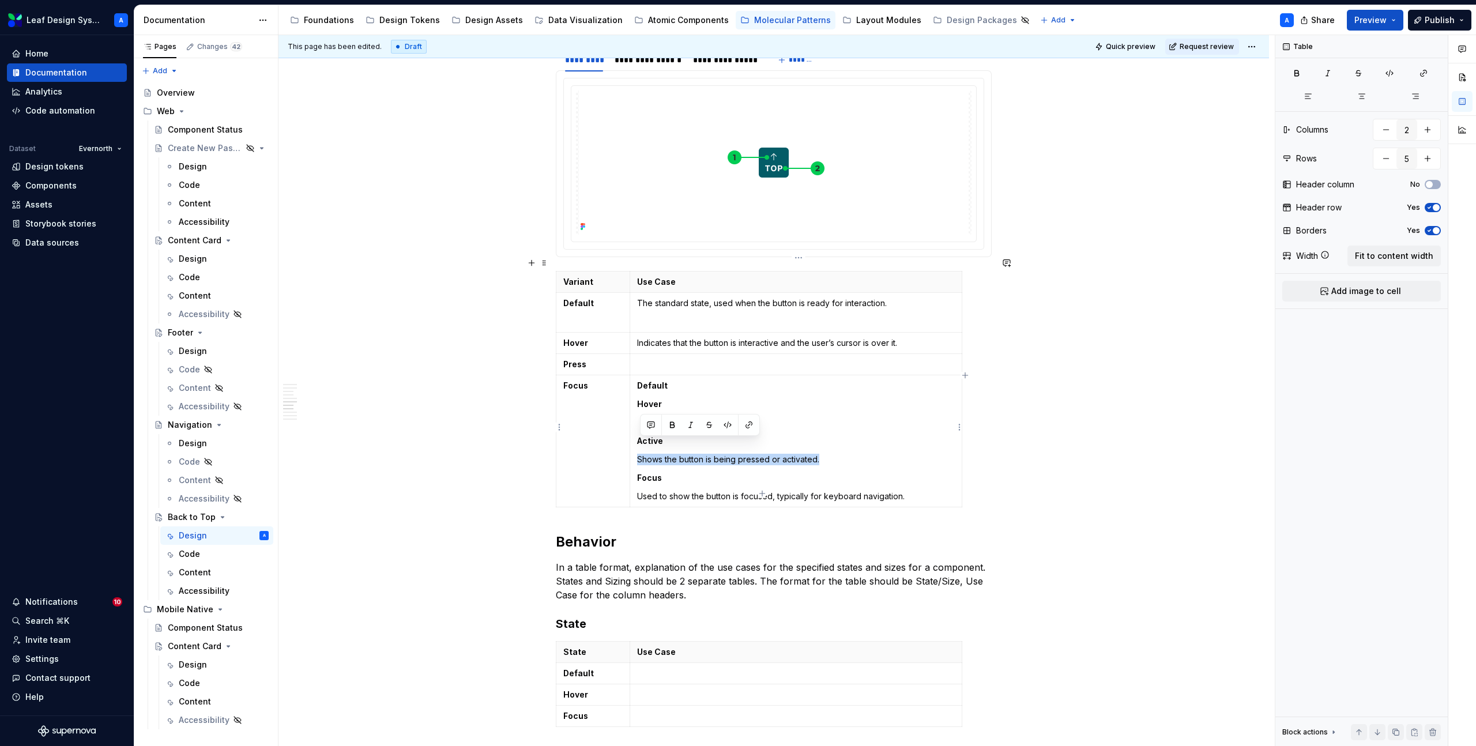
drag, startPoint x: 824, startPoint y: 445, endPoint x: 641, endPoint y: 446, distance: 183.4
click at [641, 454] on p "Shows the button is being pressed or activated." at bounding box center [796, 460] width 318 height 12
click at [645, 359] on p at bounding box center [796, 365] width 318 height 12
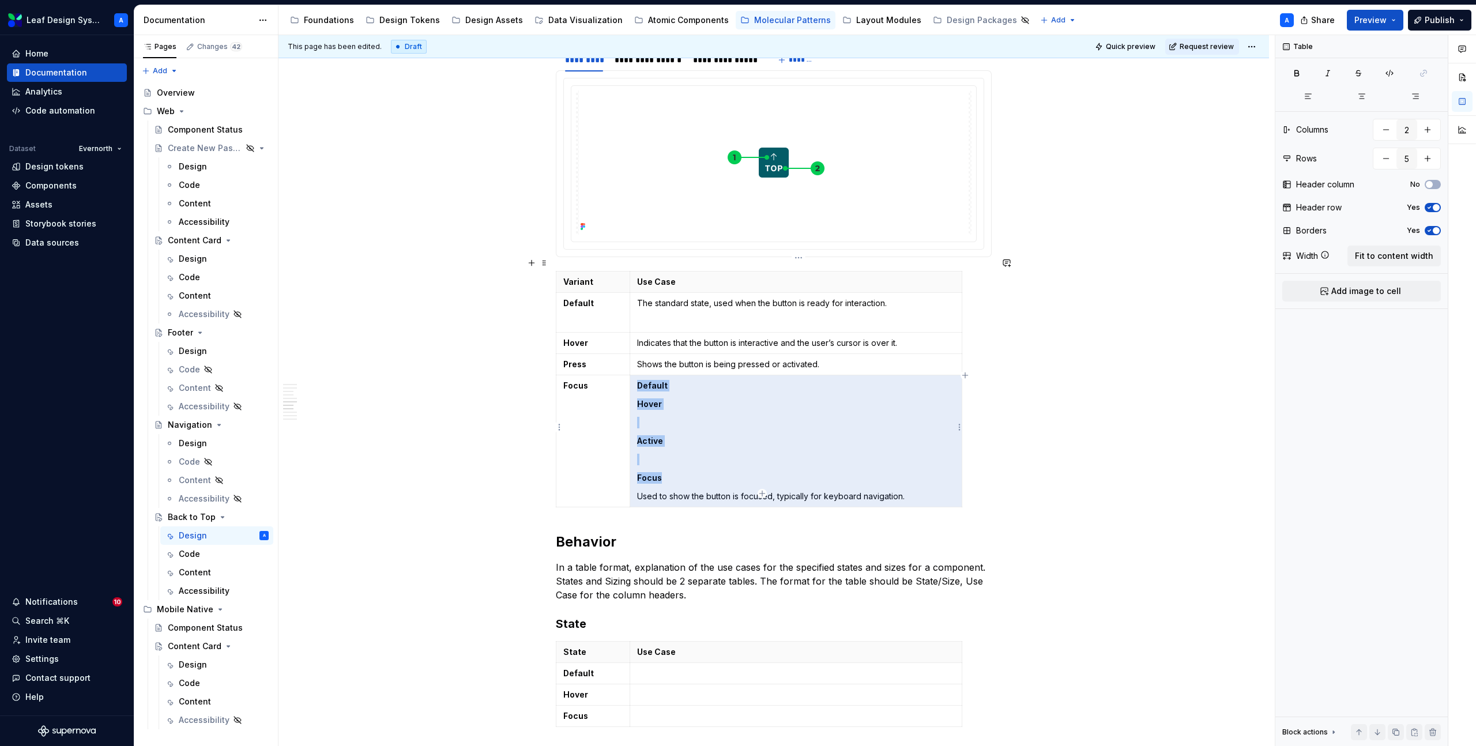
drag, startPoint x: 669, startPoint y: 464, endPoint x: 643, endPoint y: 373, distance: 94.7
click at [643, 375] on td "Default Hover Active Focus Used to show the button is focused, typically for ke…" at bounding box center [796, 441] width 332 height 132
click at [643, 381] on strong "Default" at bounding box center [652, 386] width 31 height 10
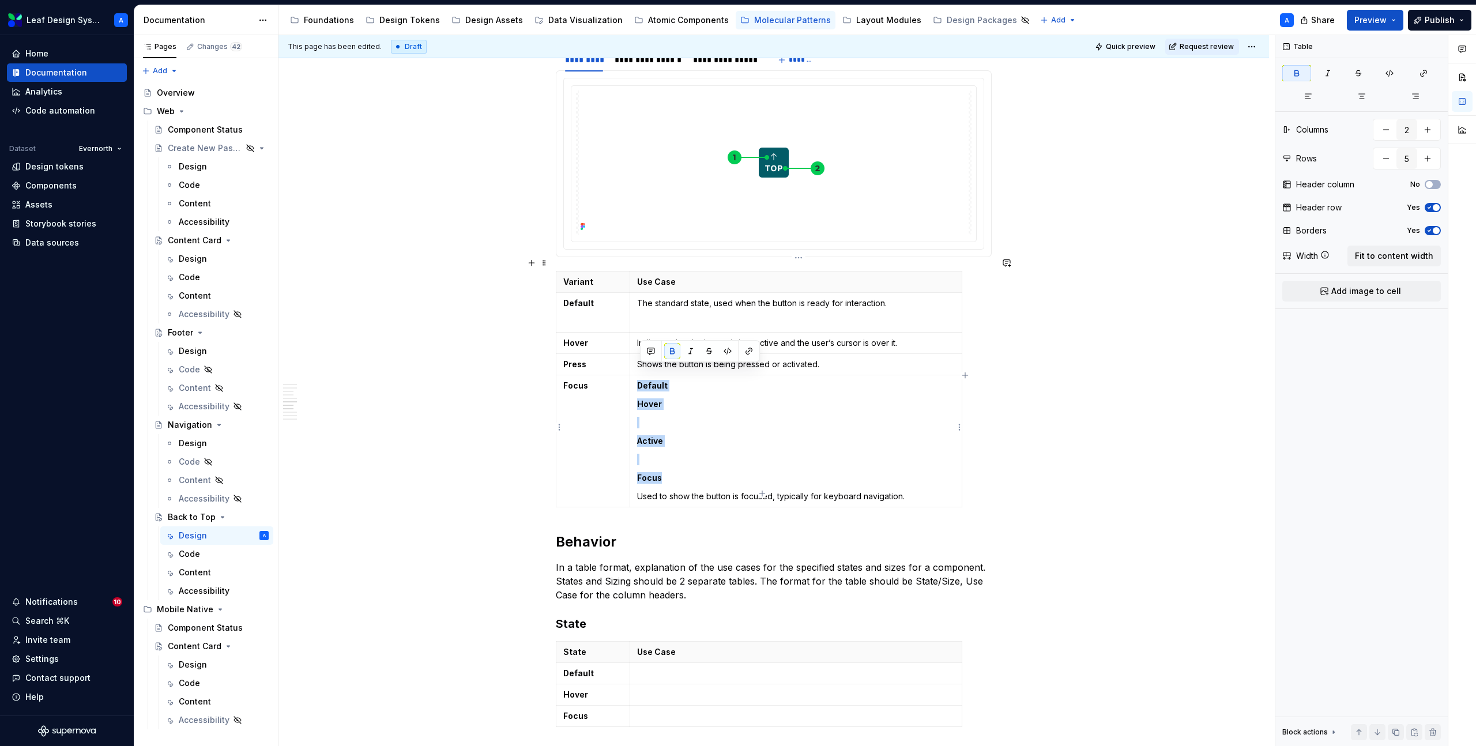
drag, startPoint x: 638, startPoint y: 372, endPoint x: 674, endPoint y: 464, distance: 98.4
click at [674, 464] on td "Default Hover Active Focus Used to show the button is focused, typically for ke…" at bounding box center [796, 441] width 332 height 132
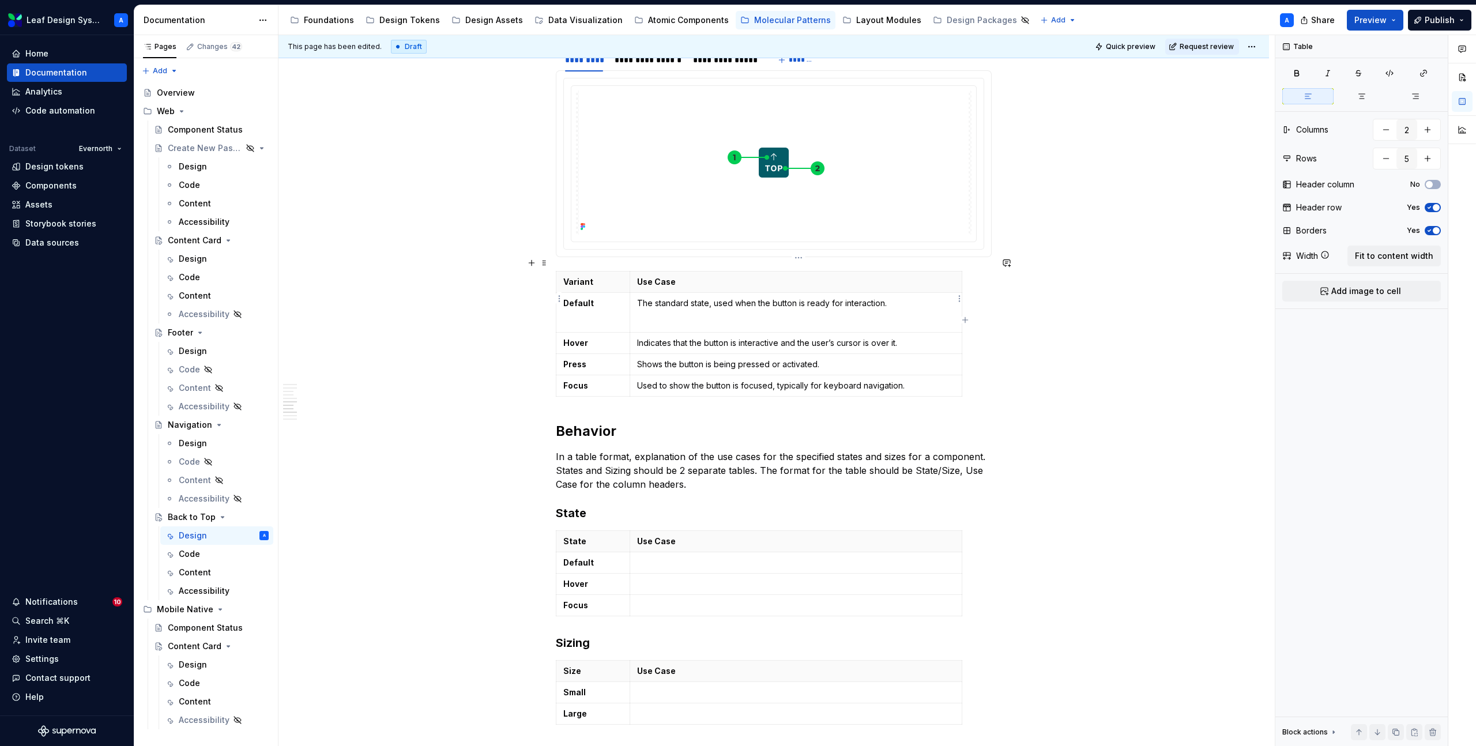
click at [650, 316] on p at bounding box center [796, 322] width 318 height 12
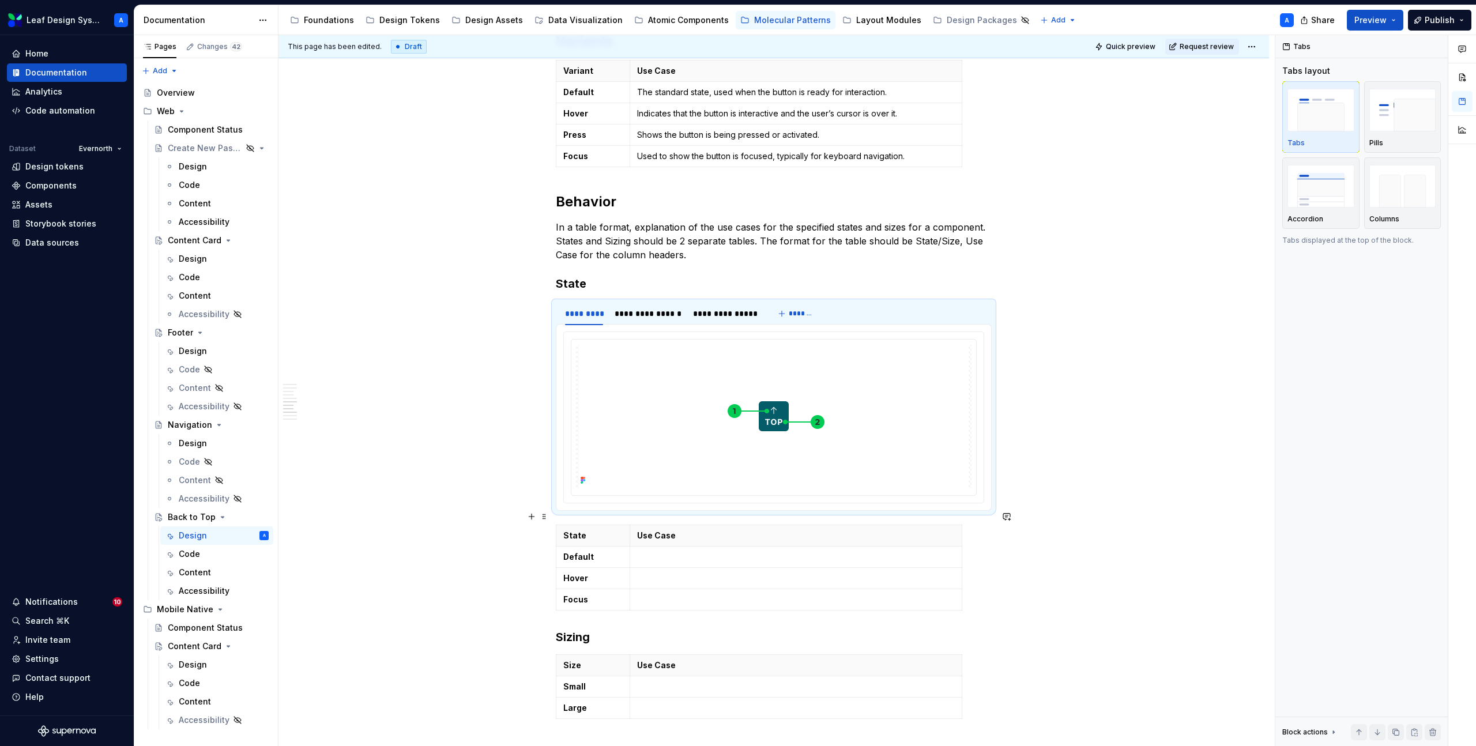
scroll to position [1259, 0]
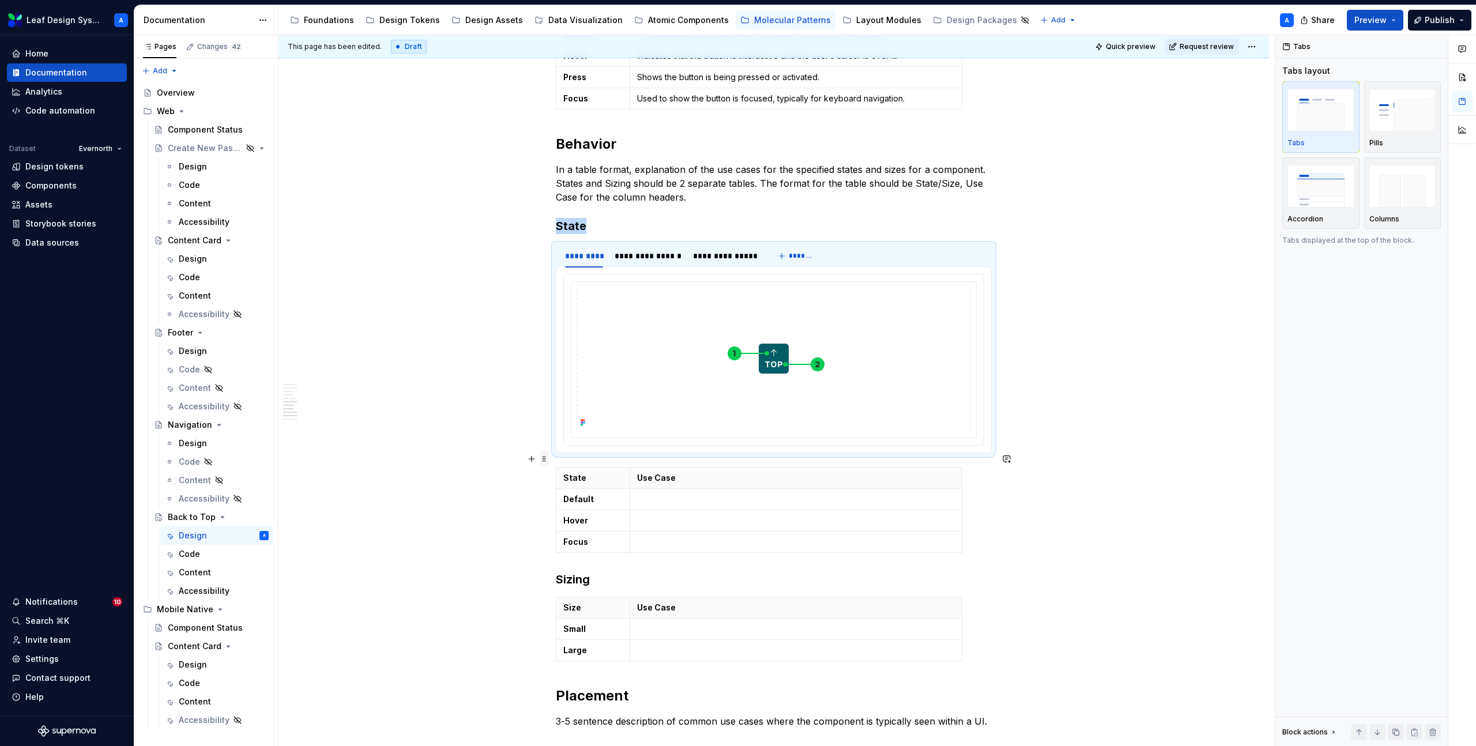
click at [548, 461] on span at bounding box center [544, 459] width 9 height 16
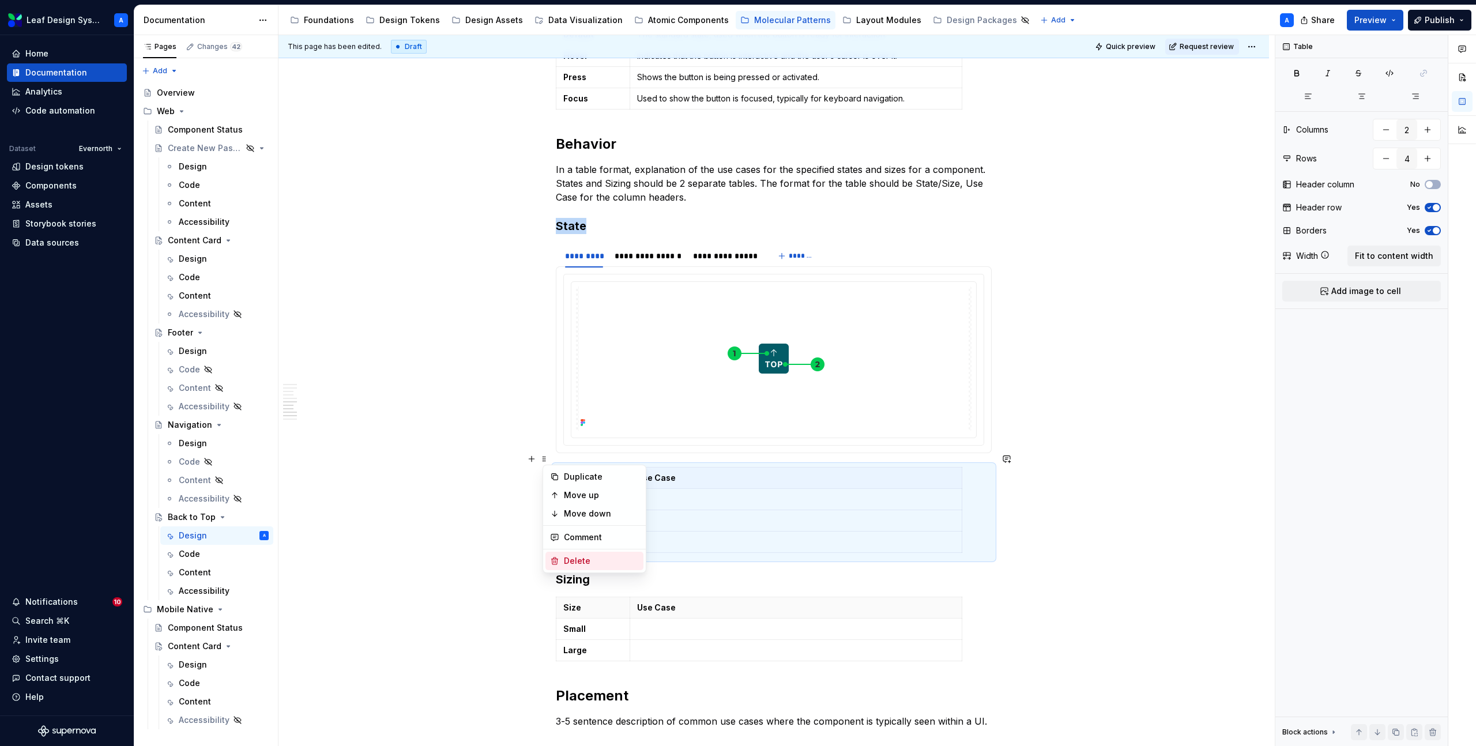
click at [569, 562] on div "Delete" at bounding box center [601, 561] width 75 height 12
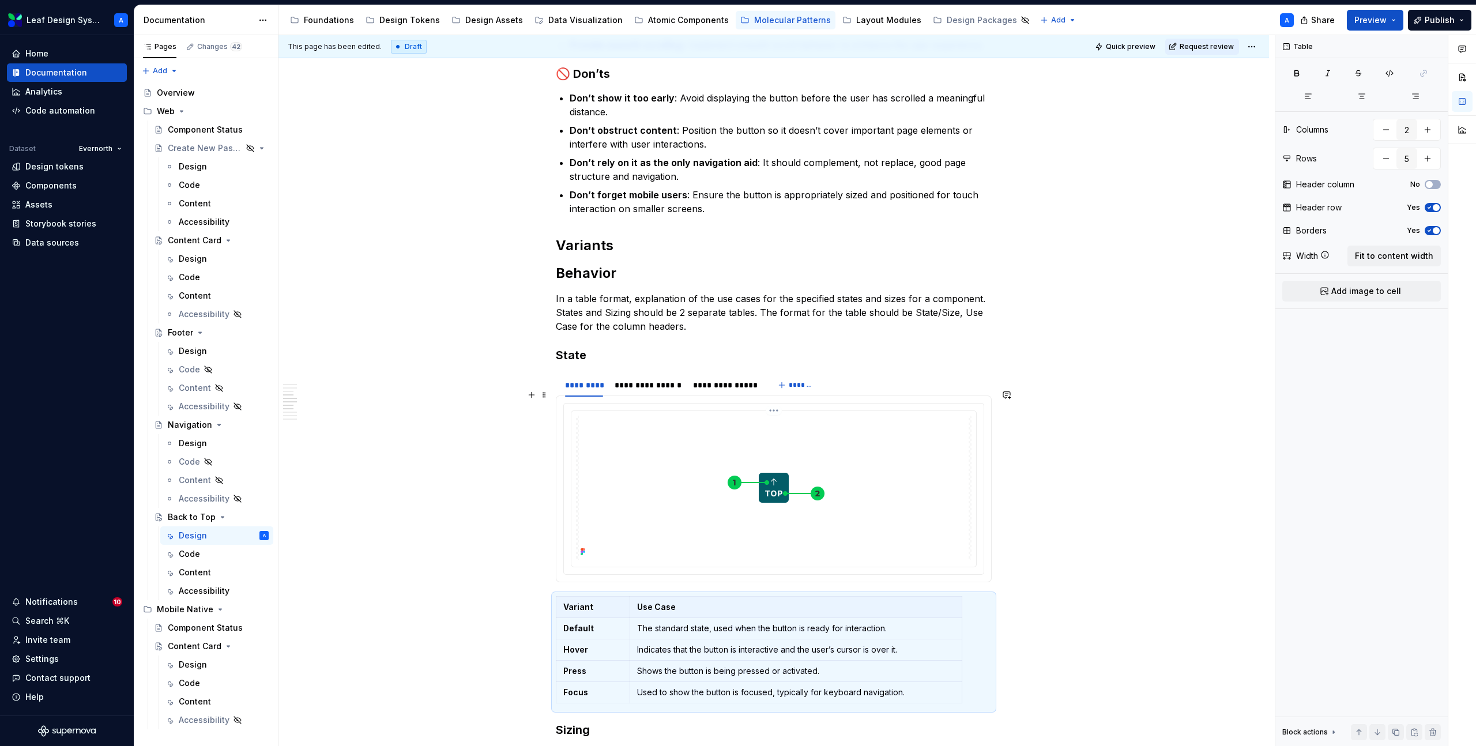
scroll to position [997, 0]
drag, startPoint x: 544, startPoint y: 94, endPoint x: 608, endPoint y: 464, distance: 375.1
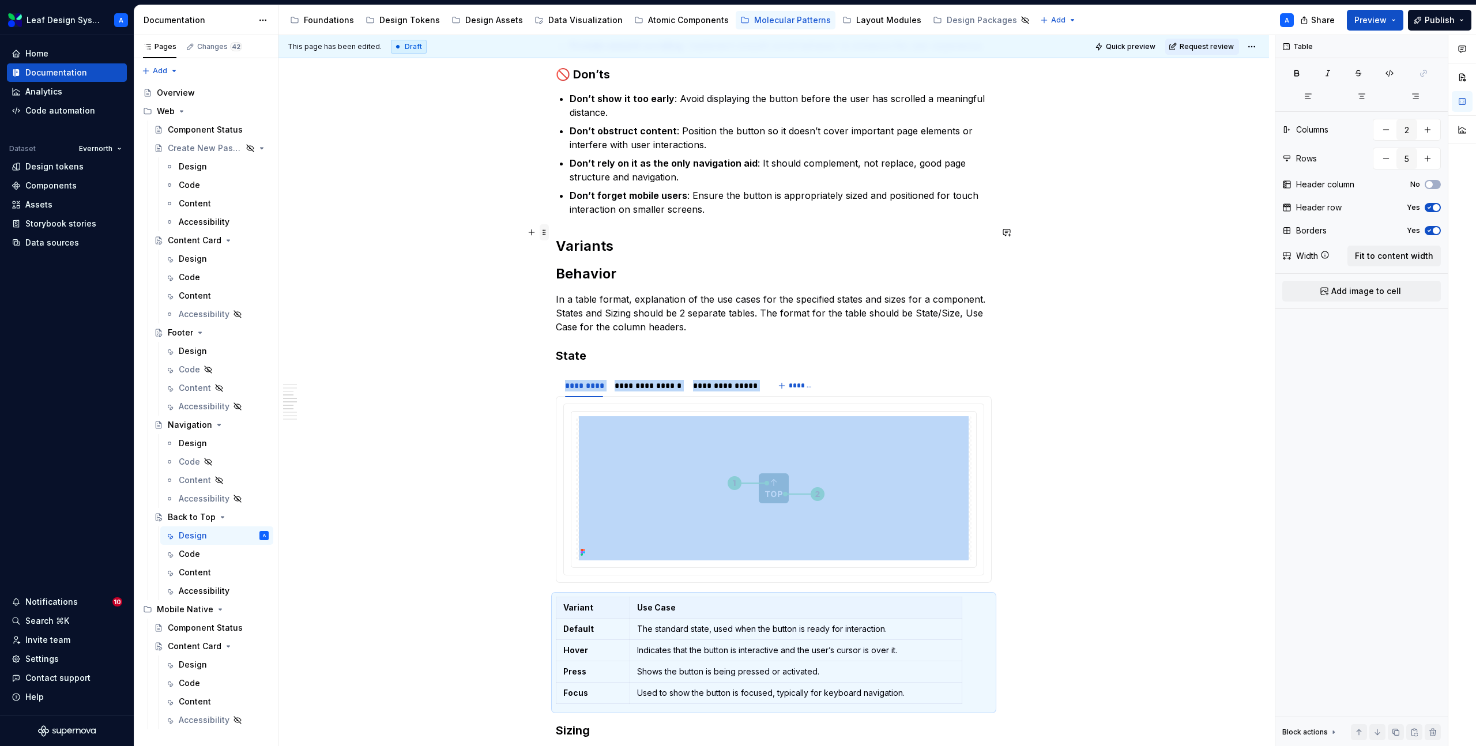
click at [547, 235] on span at bounding box center [544, 232] width 9 height 16
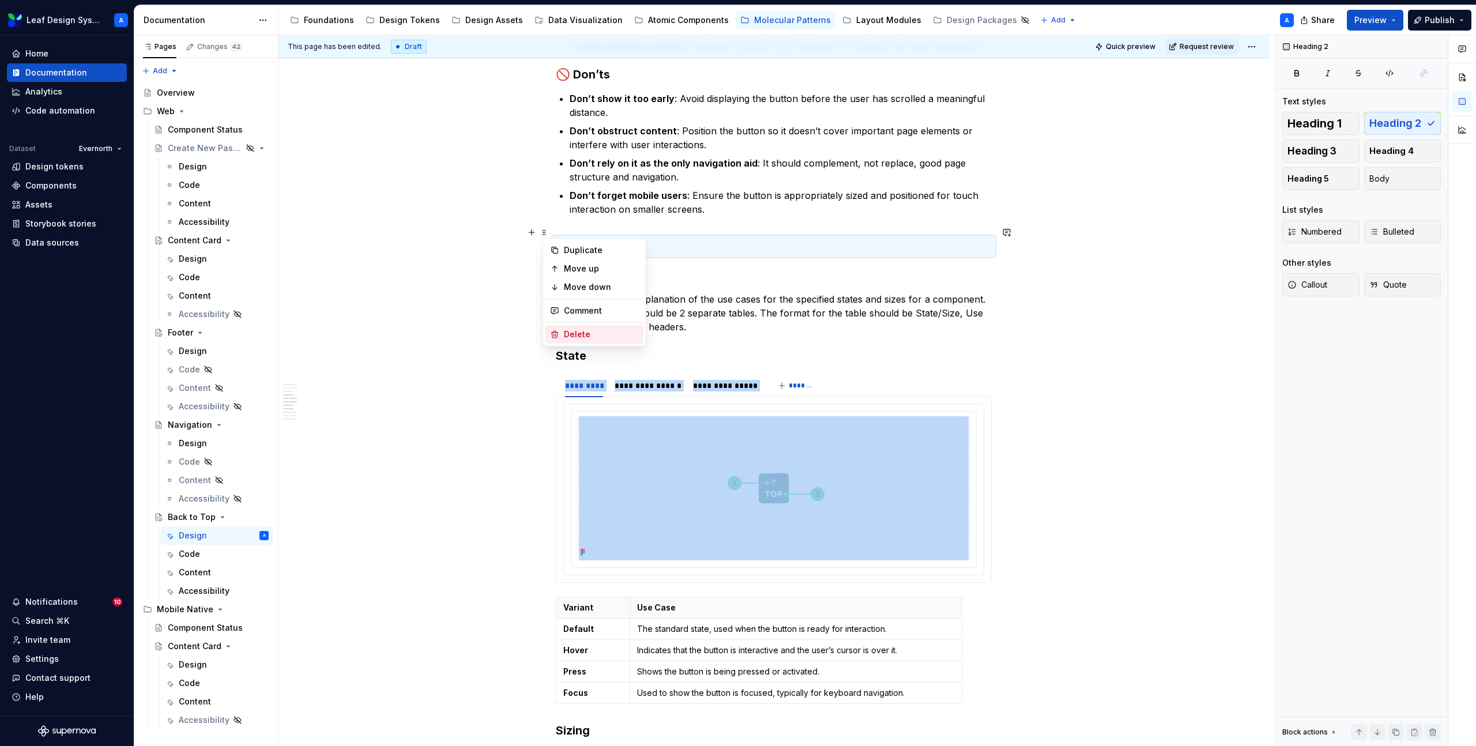
click at [571, 339] on div "Delete" at bounding box center [601, 335] width 75 height 12
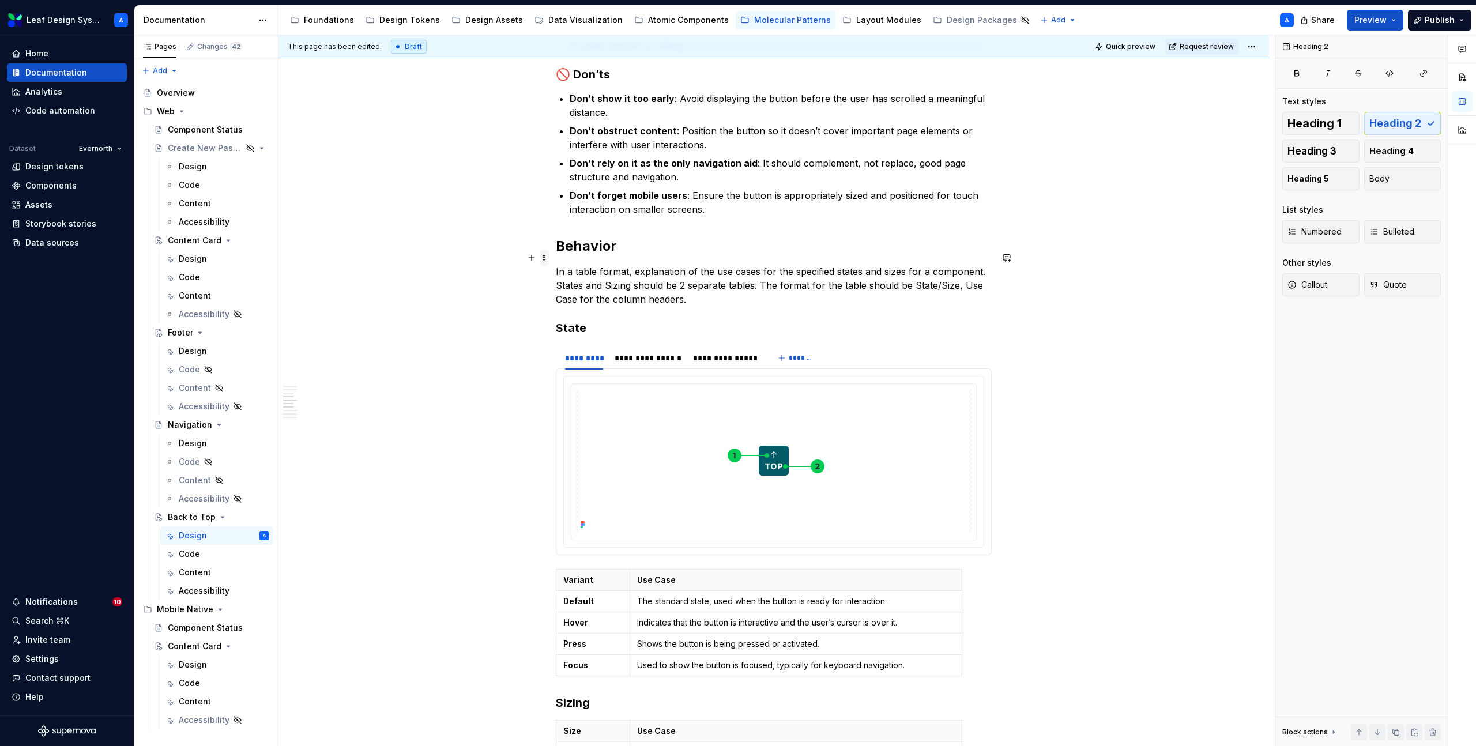
click at [548, 258] on span at bounding box center [544, 258] width 9 height 16
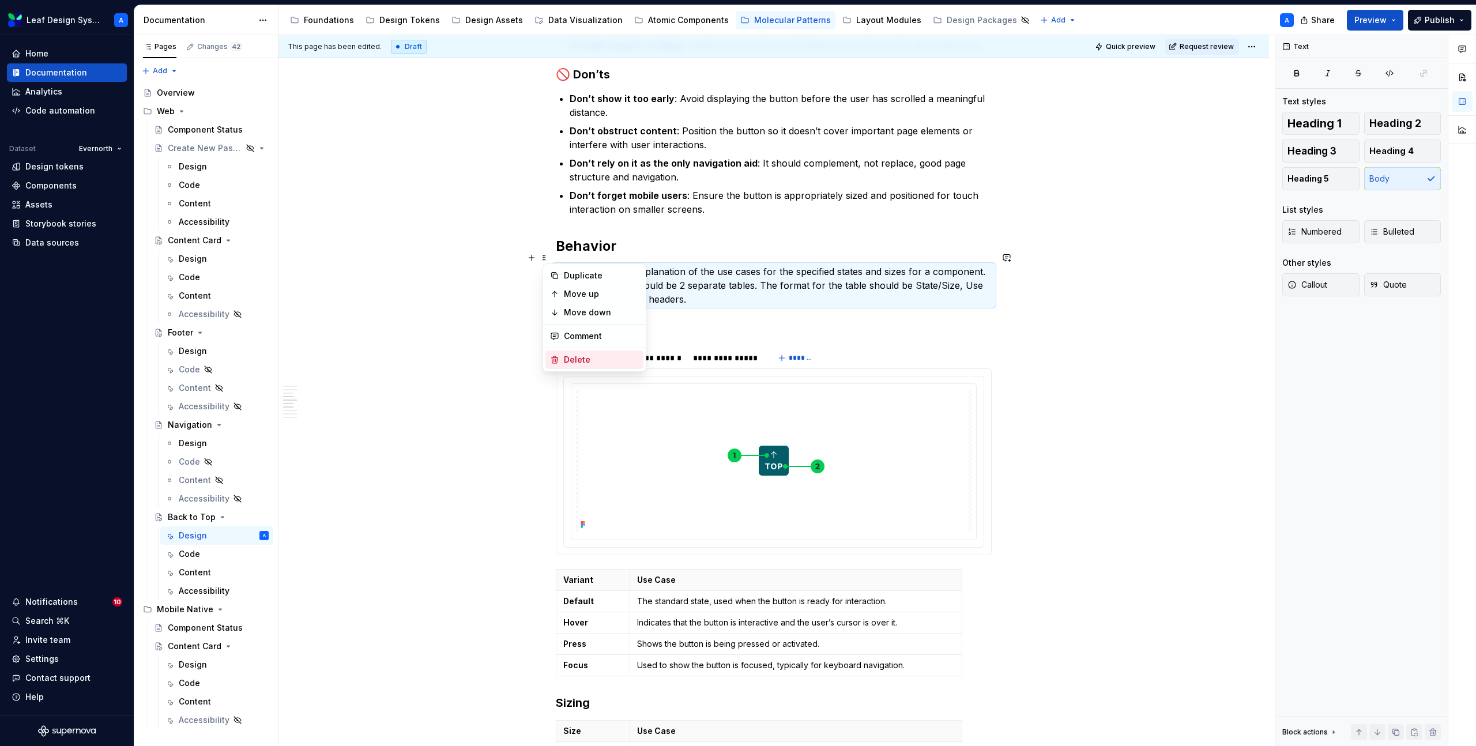
click at [564, 363] on div "Delete" at bounding box center [601, 360] width 75 height 12
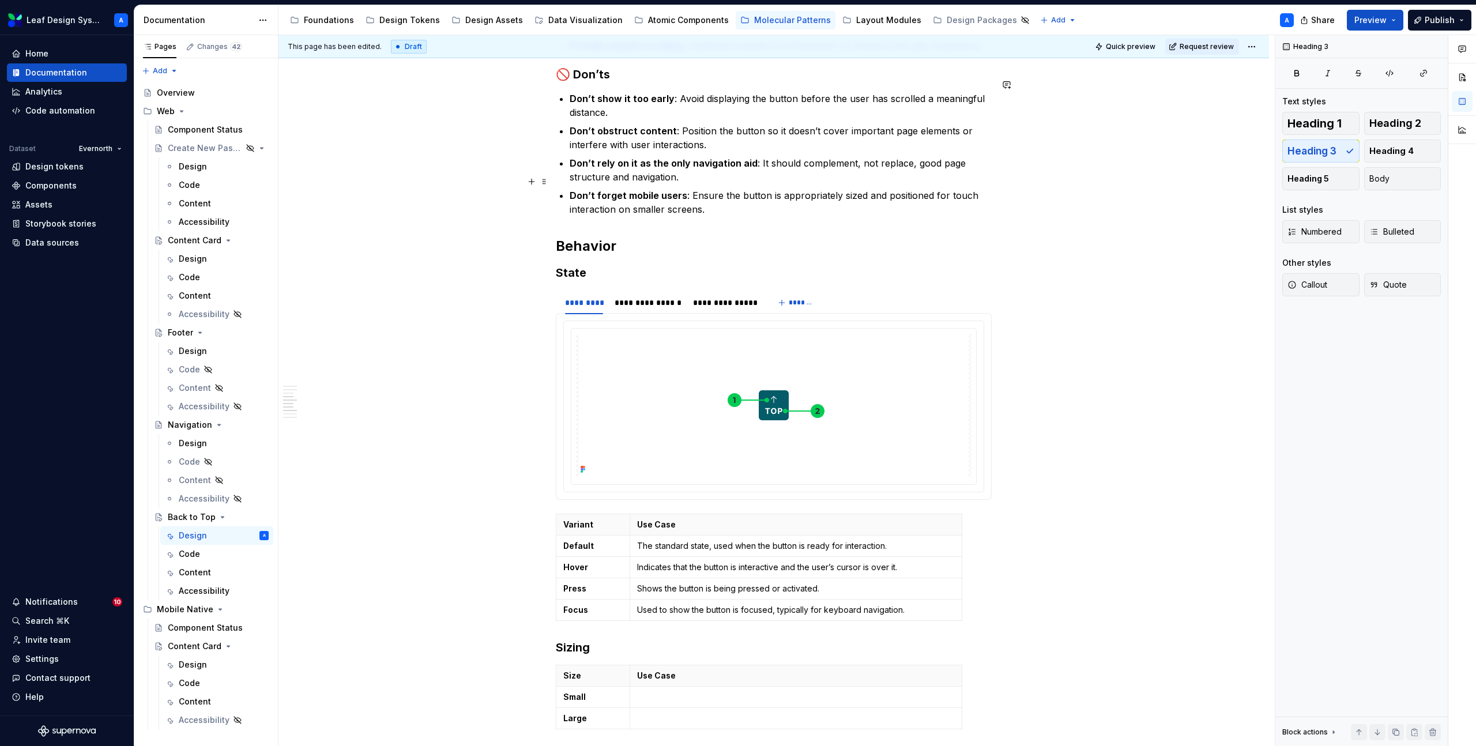
click at [1035, 193] on div "**********" at bounding box center [774, 227] width 991 height 2047
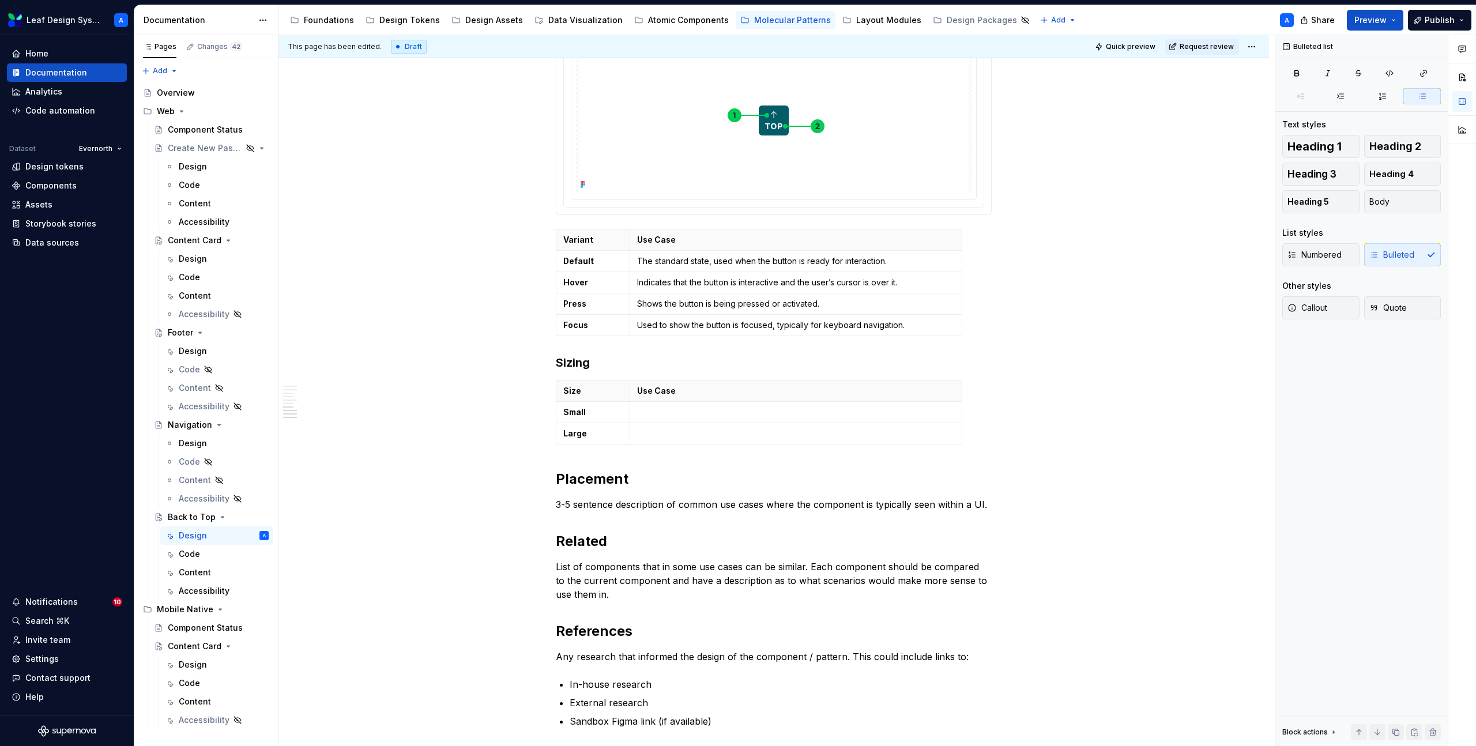
scroll to position [1289, 0]
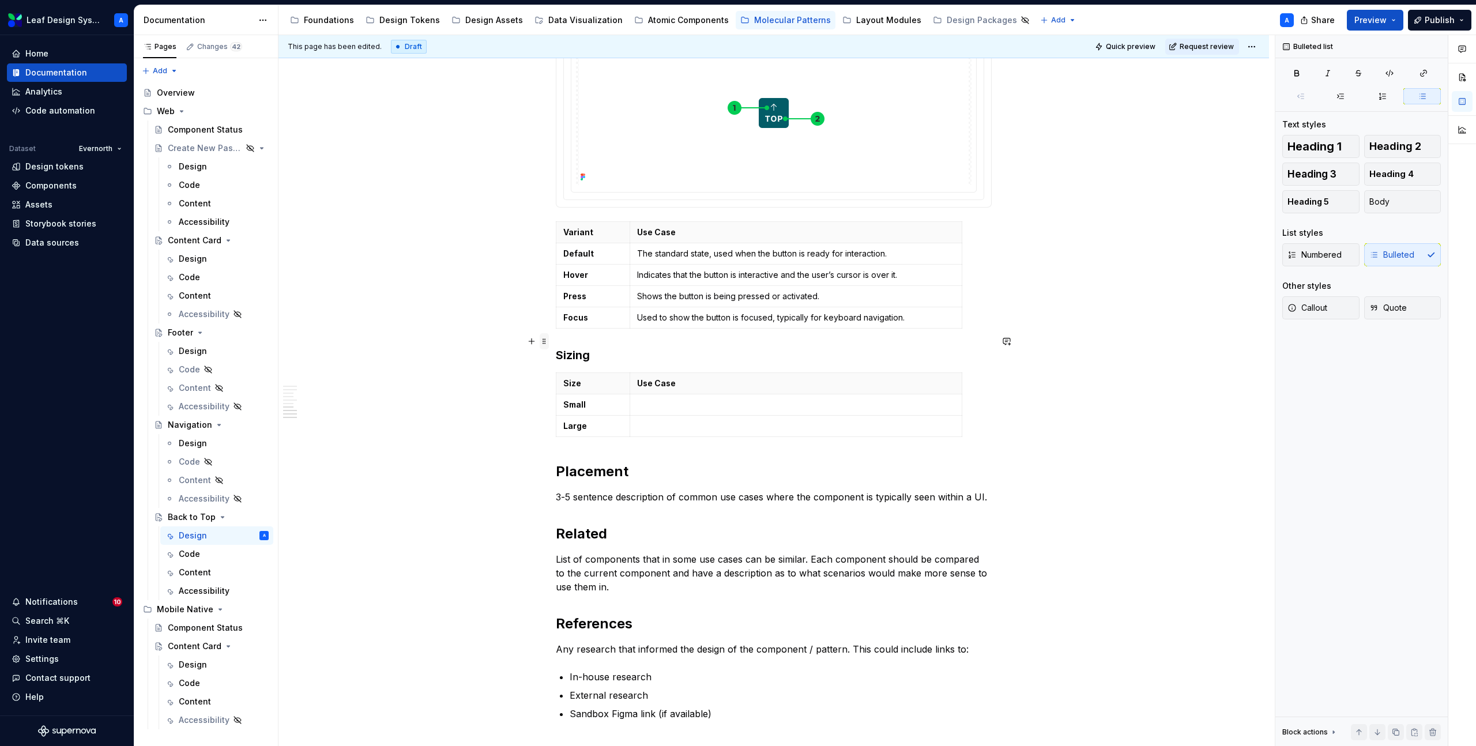
click at [544, 340] on span at bounding box center [544, 341] width 9 height 16
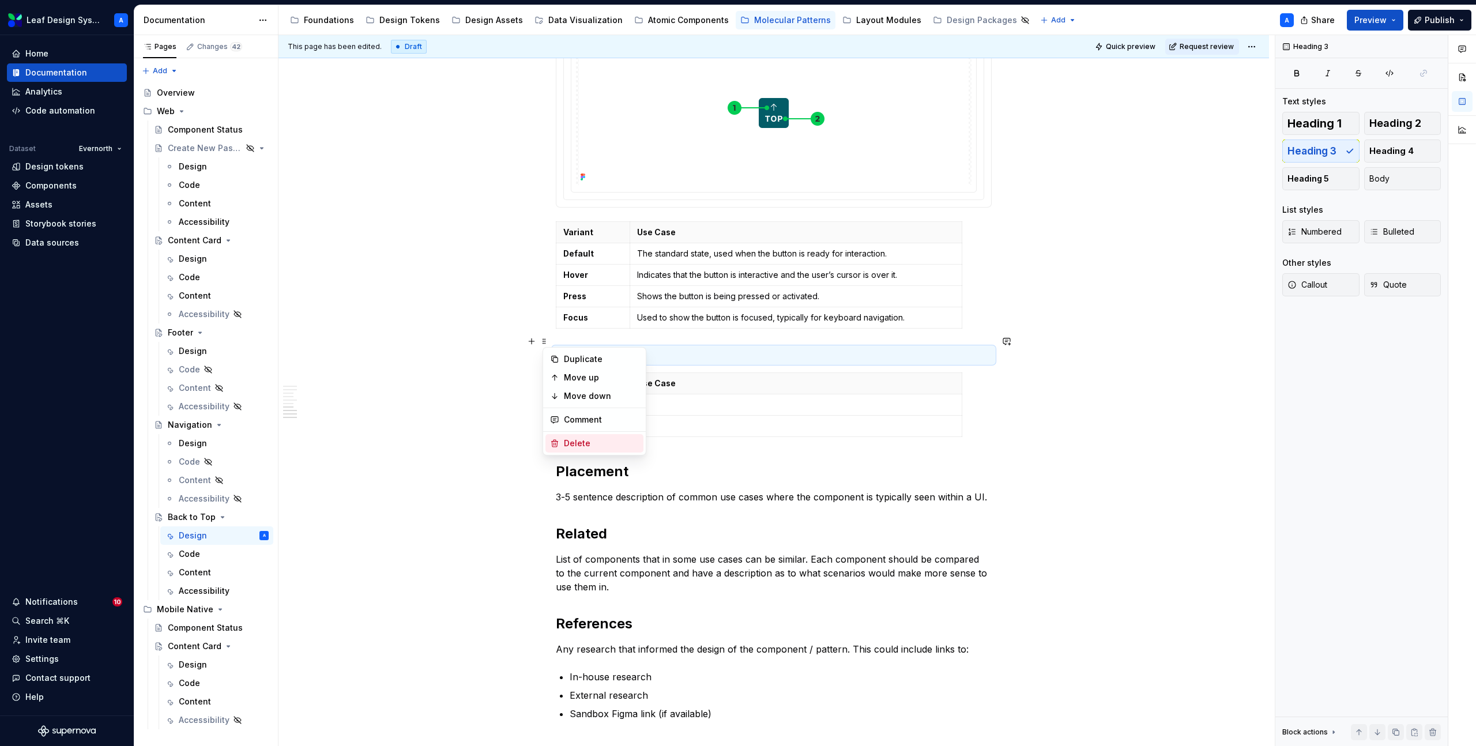
click at [567, 446] on div "Delete" at bounding box center [601, 444] width 75 height 12
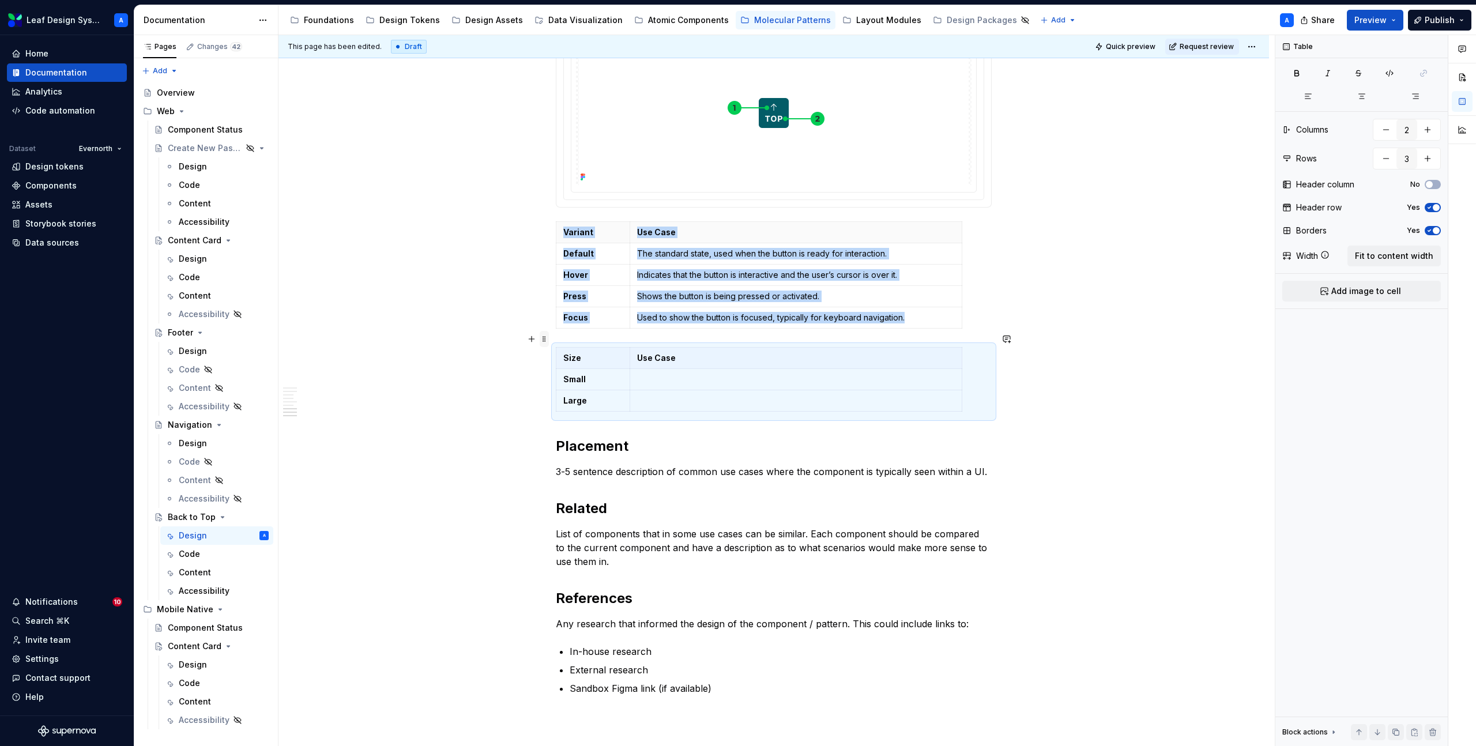
click at [548, 343] on span at bounding box center [544, 339] width 9 height 16
click at [567, 438] on div "Delete" at bounding box center [601, 441] width 75 height 12
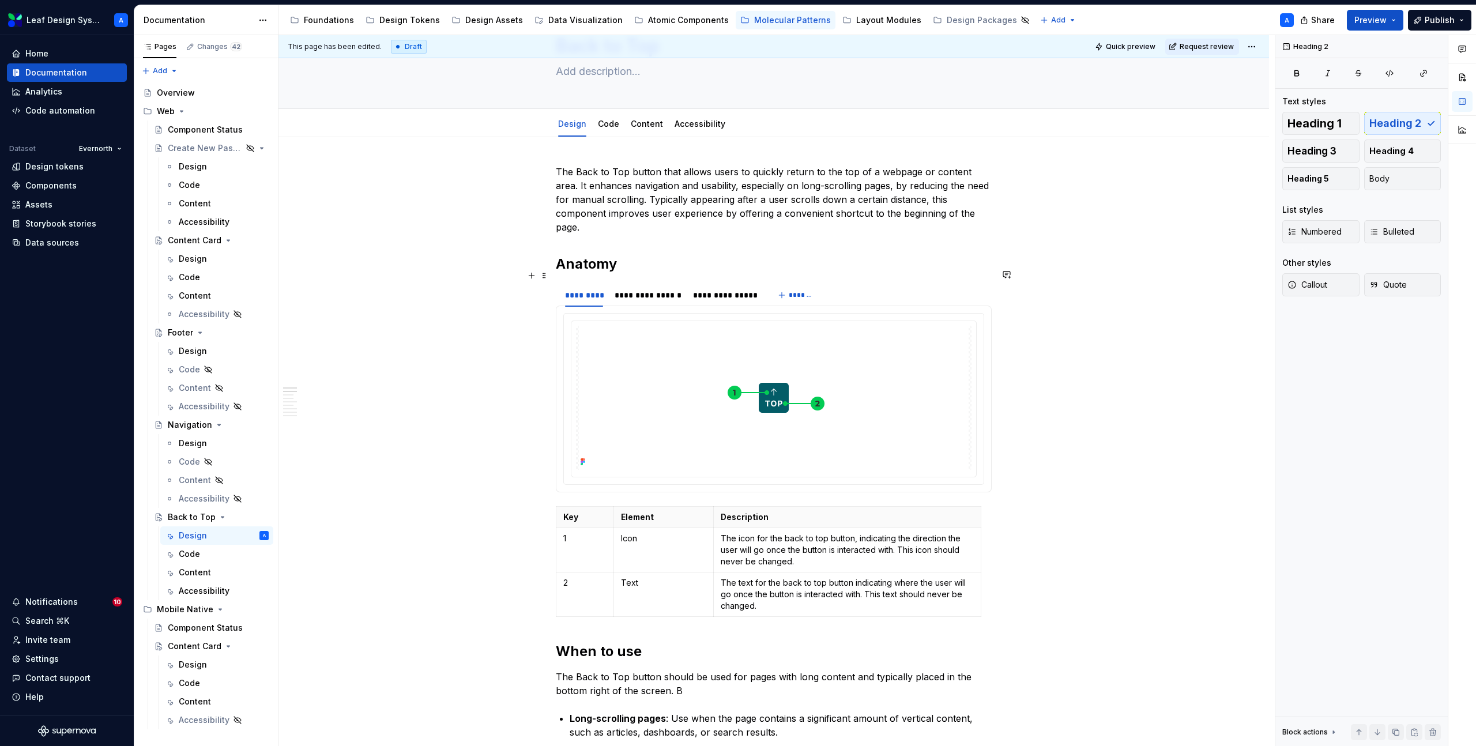
scroll to position [62, 0]
click at [609, 122] on link "Code" at bounding box center [608, 124] width 21 height 10
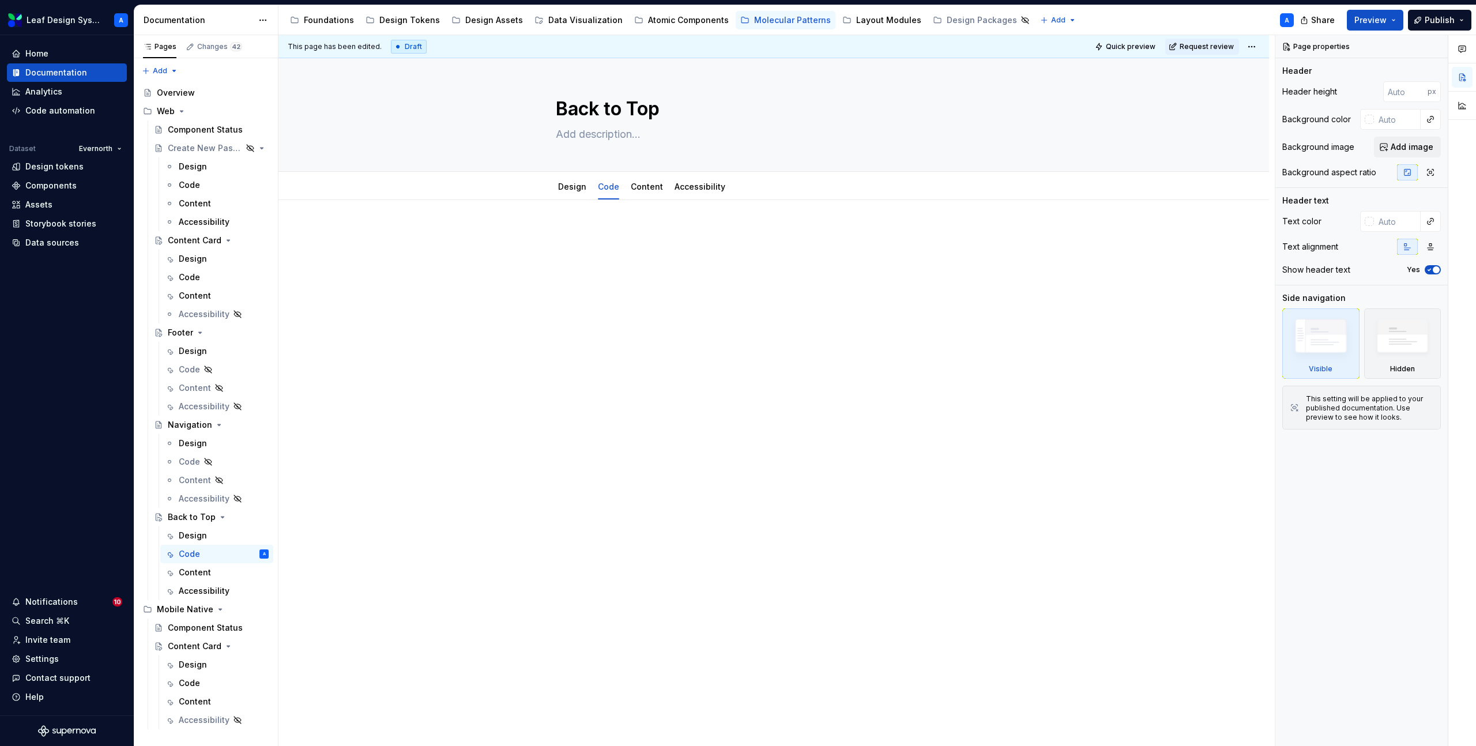
click at [584, 235] on p at bounding box center [774, 235] width 436 height 14
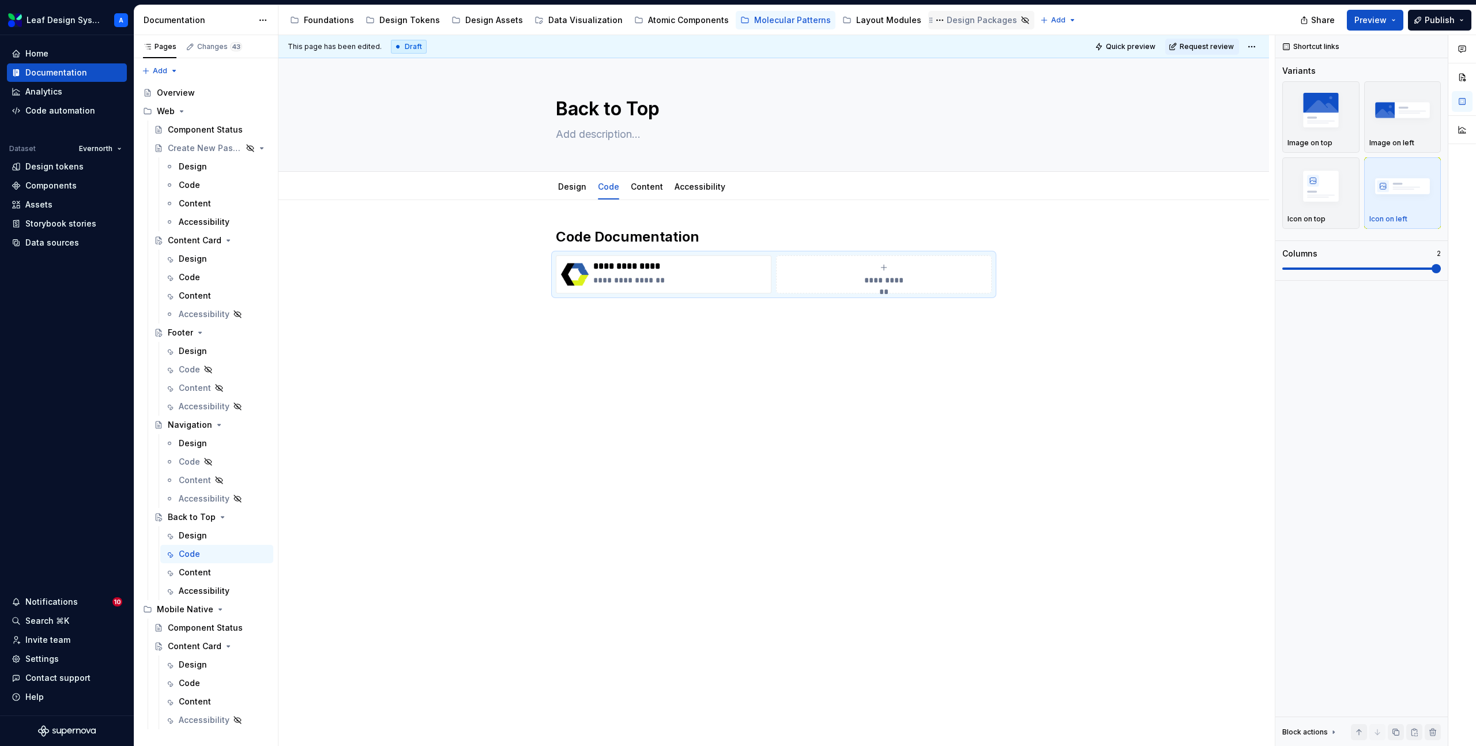
type textarea "*"
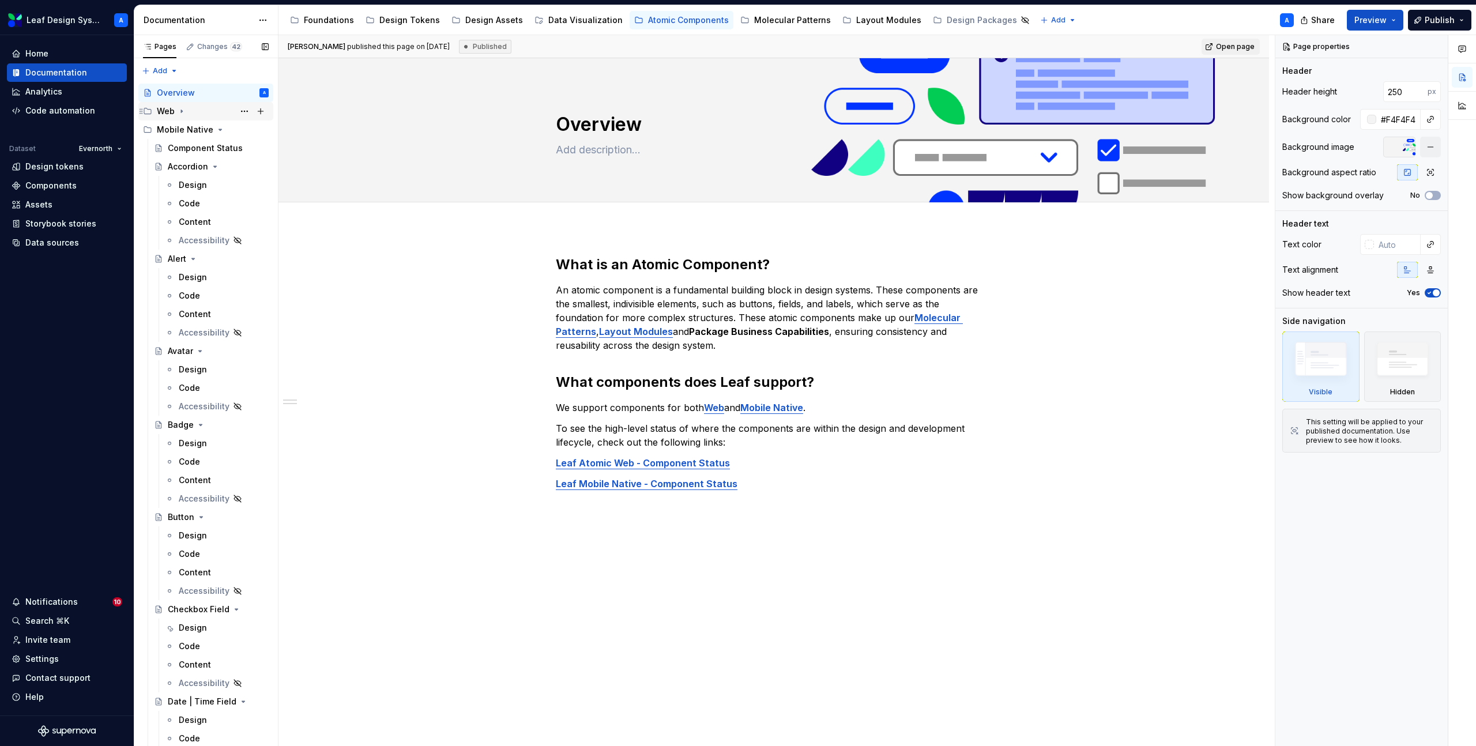
click at [182, 111] on icon "Page tree" at bounding box center [181, 111] width 1 height 3
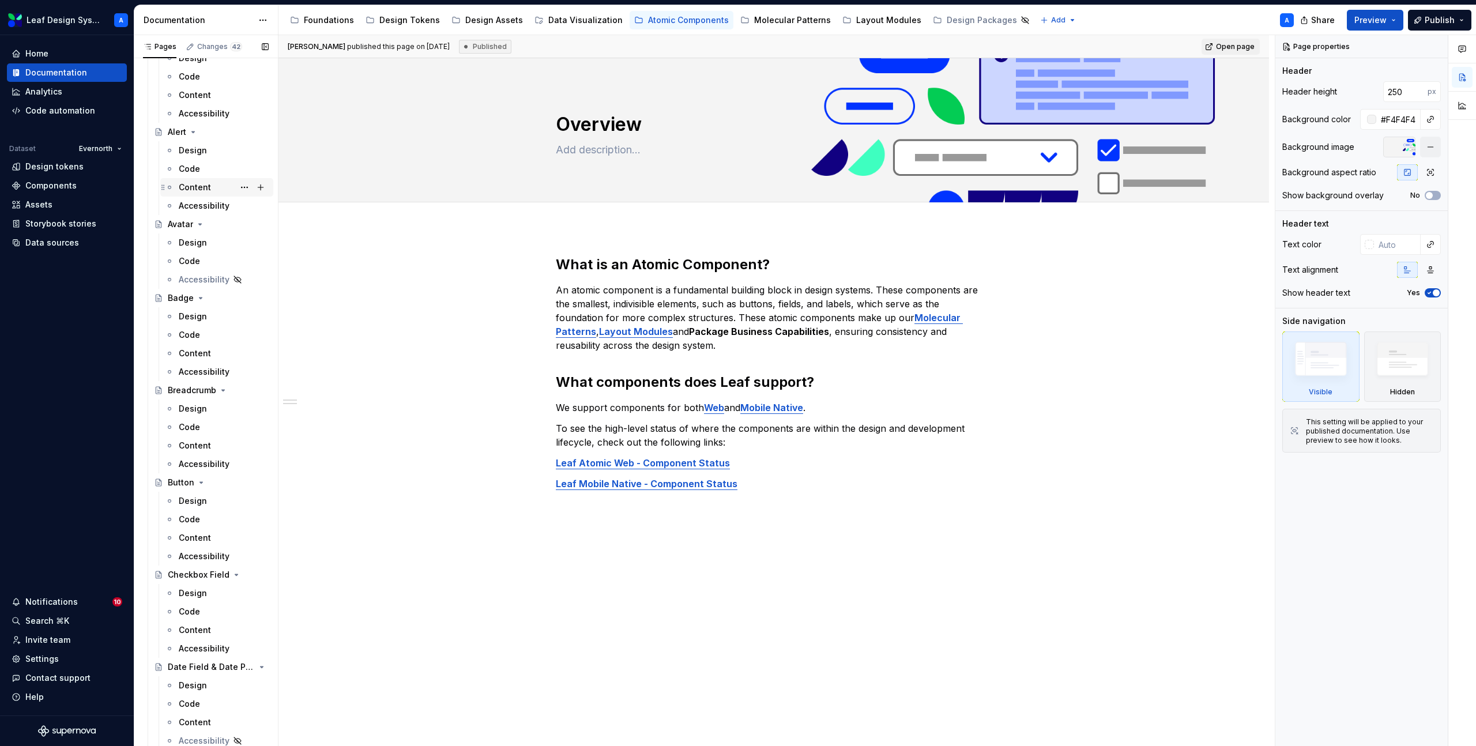
scroll to position [138, 0]
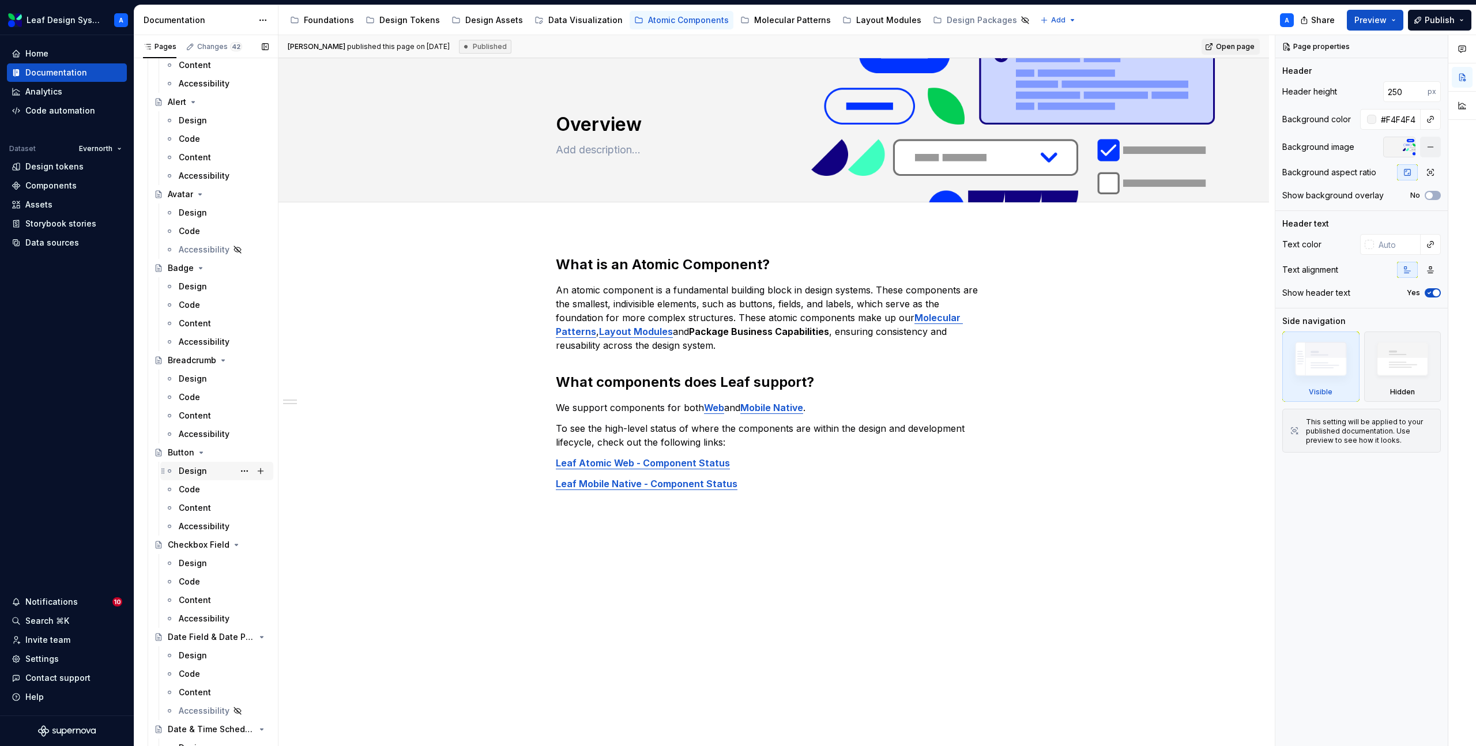
click at [199, 473] on div "Design" at bounding box center [193, 471] width 28 height 12
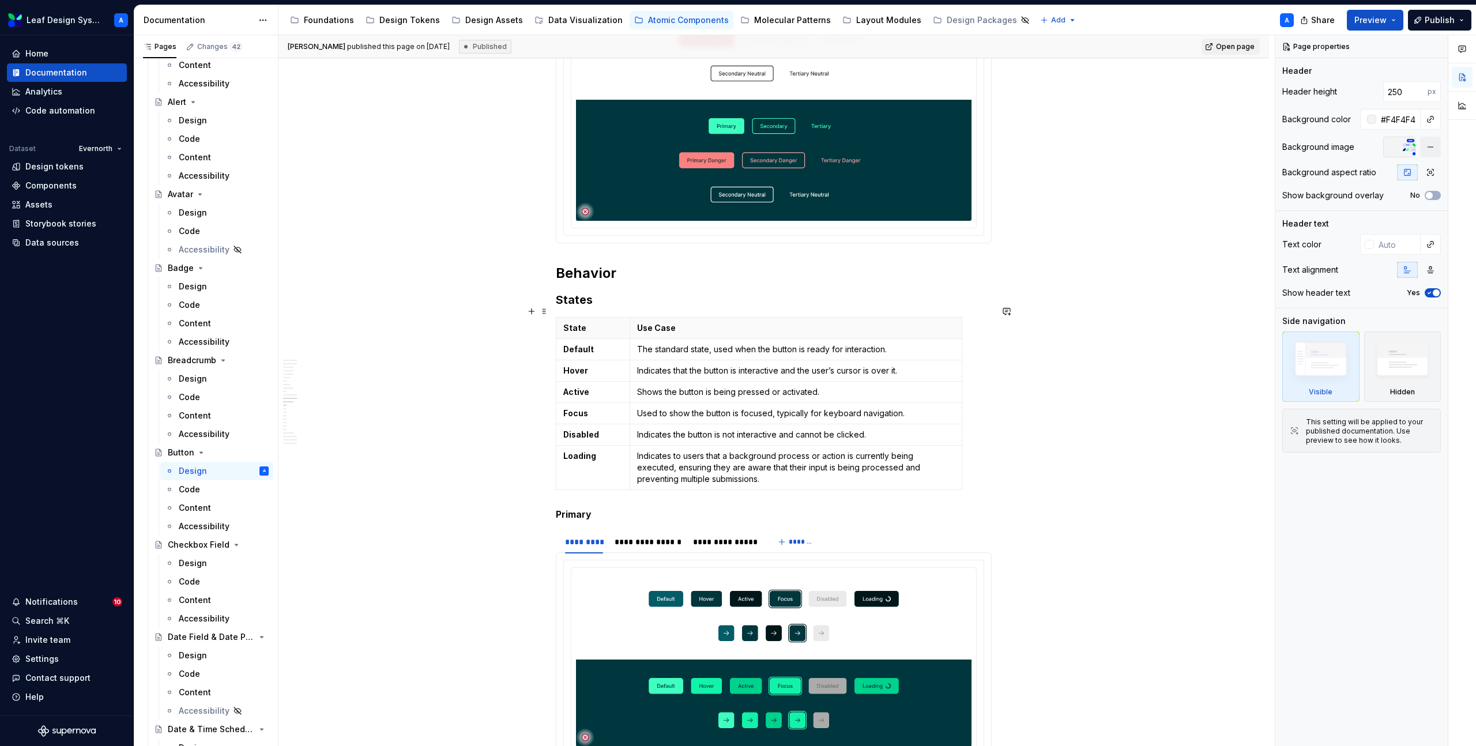
scroll to position [3060, 0]
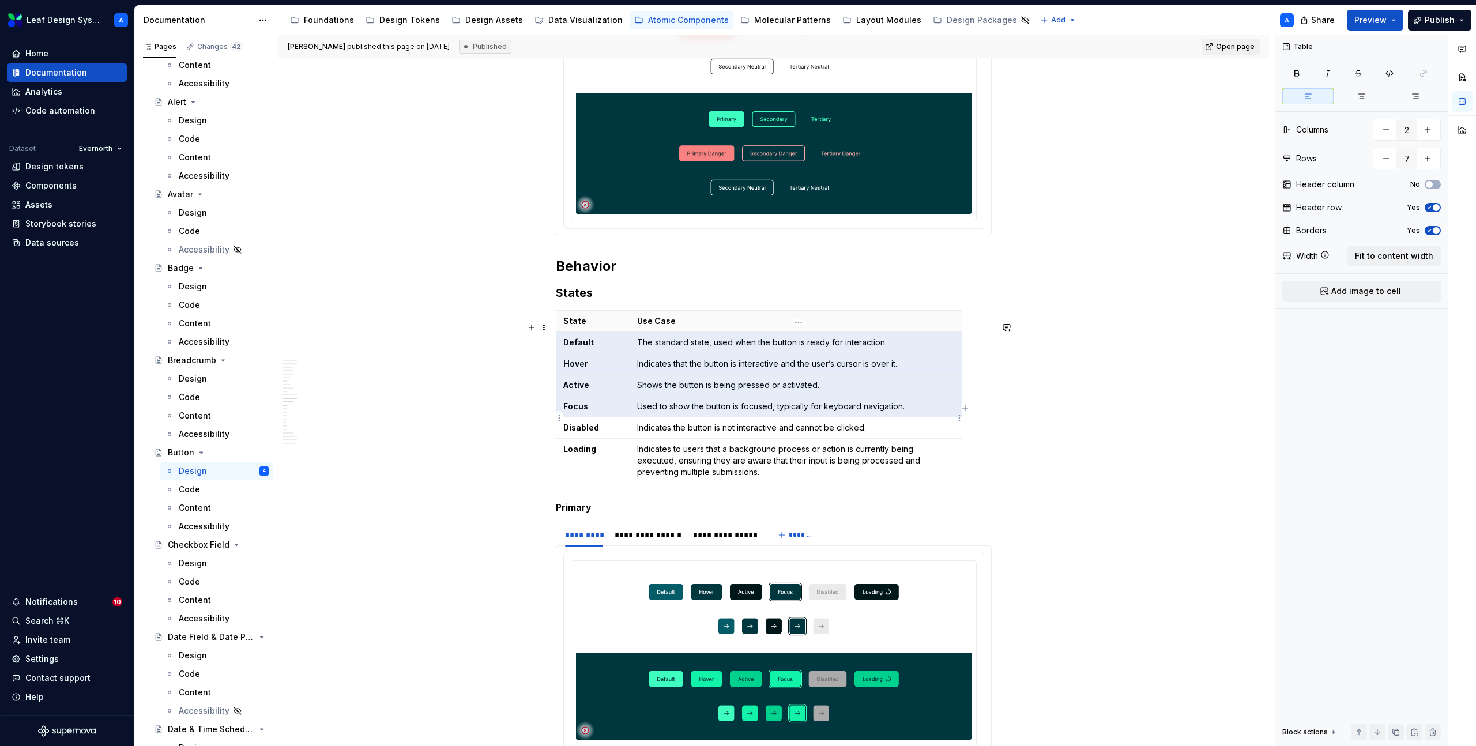
drag, startPoint x: 567, startPoint y: 354, endPoint x: 911, endPoint y: 420, distance: 350.5
click at [911, 420] on tbody "State Use Case Default The standard state, used when the button is ready for in…" at bounding box center [760, 397] width 406 height 172
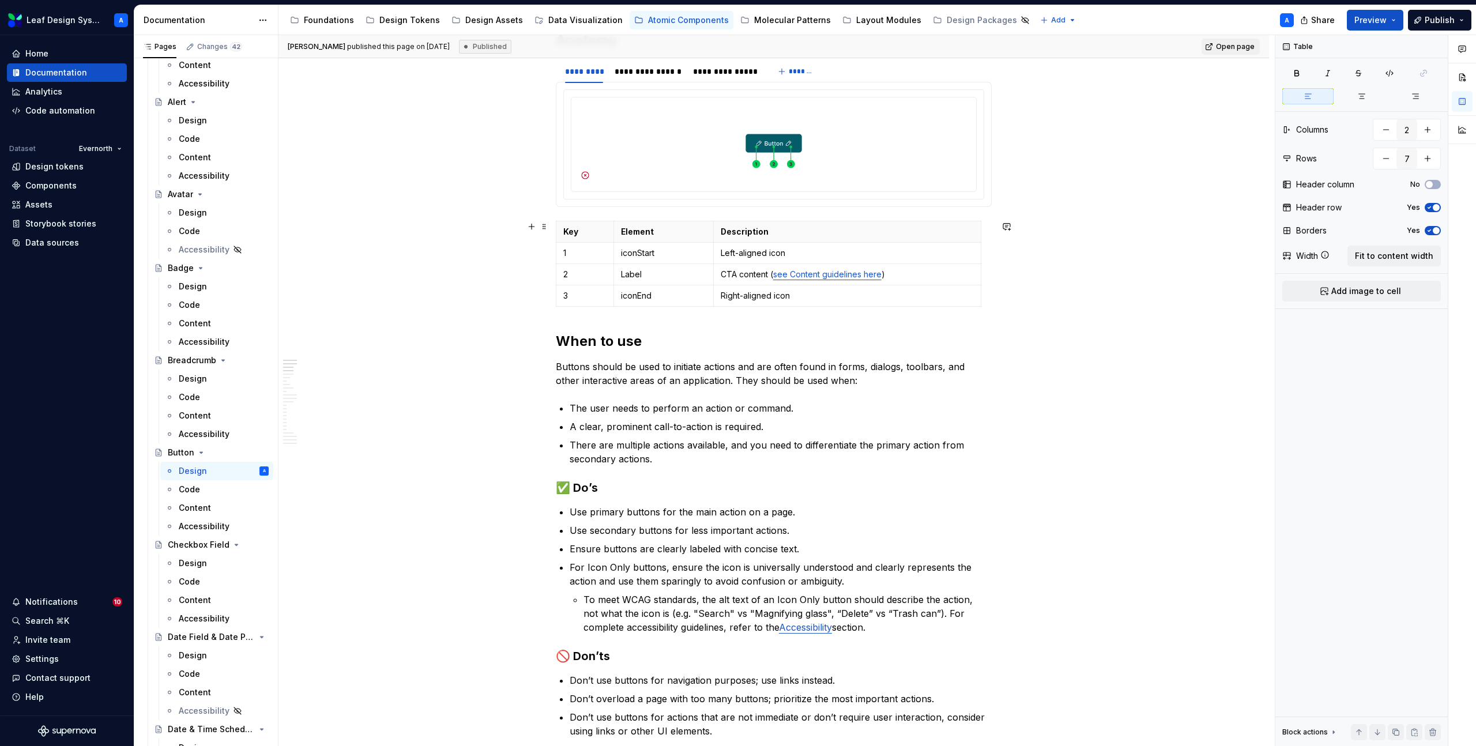
scroll to position [0, 0]
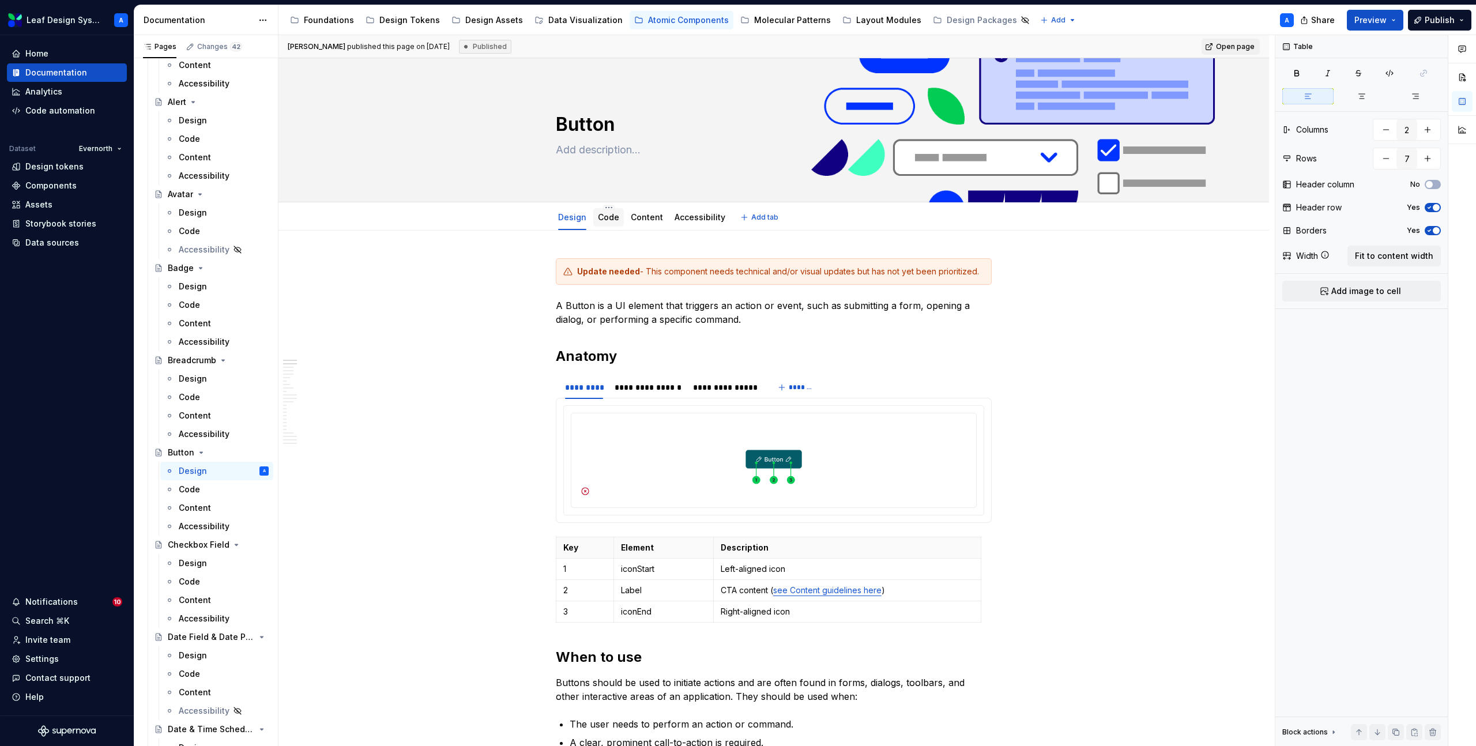
click at [616, 222] on div "Code" at bounding box center [608, 218] width 21 height 12
click at [606, 214] on link "Code" at bounding box center [608, 217] width 21 height 10
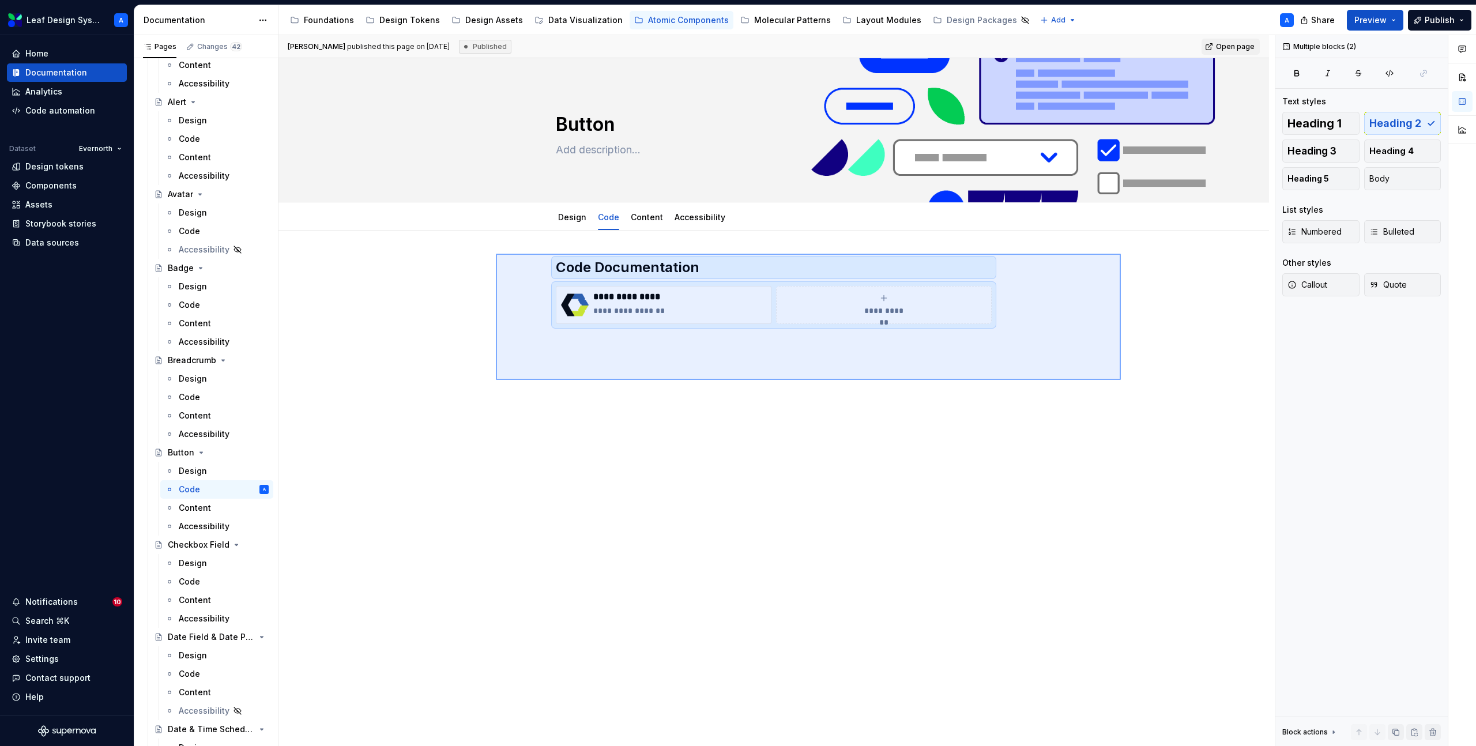
drag, startPoint x: 631, startPoint y: 266, endPoint x: 1121, endPoint y: 380, distance: 503.2
click at [1121, 380] on div "**********" at bounding box center [777, 391] width 997 height 712
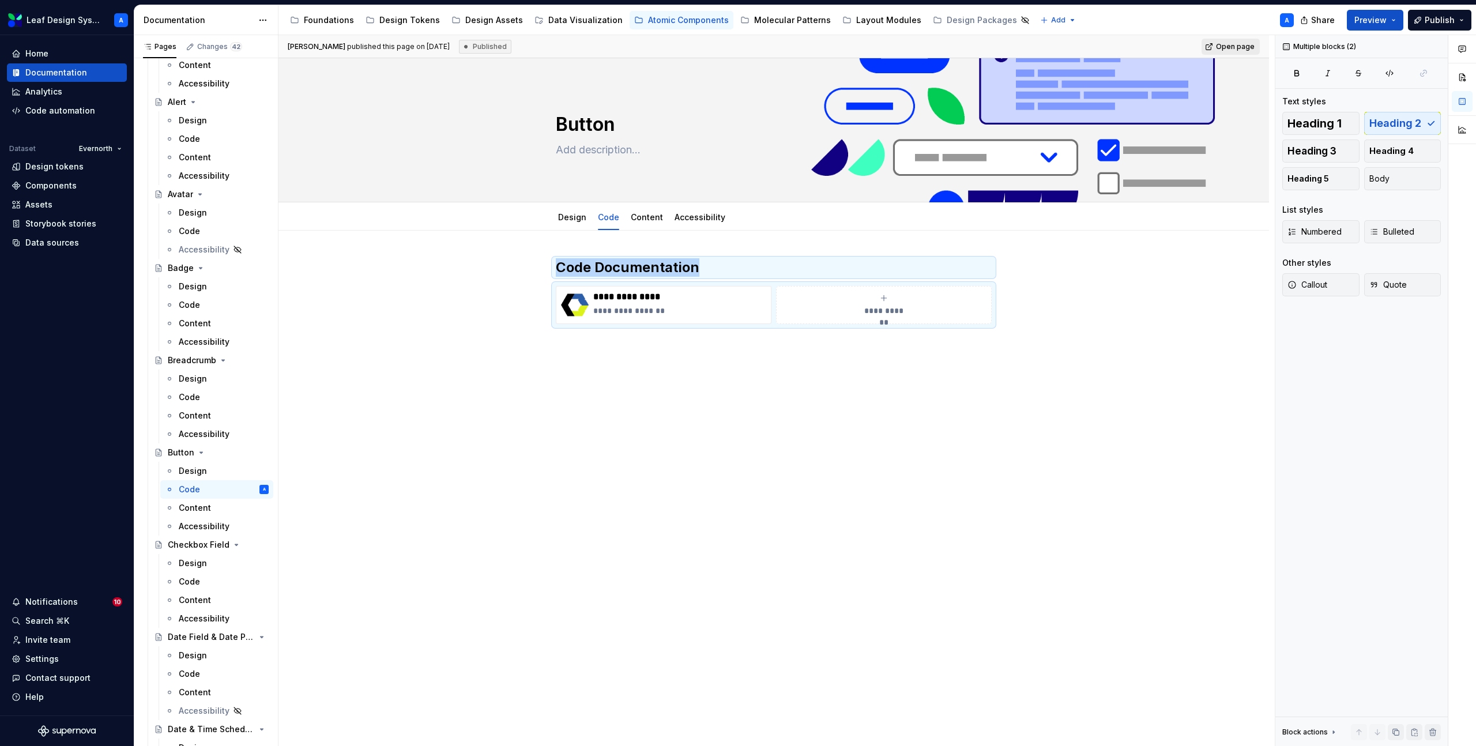
copy h2 "Code Documentation"
click at [693, 307] on p "**********" at bounding box center [679, 311] width 173 height 12
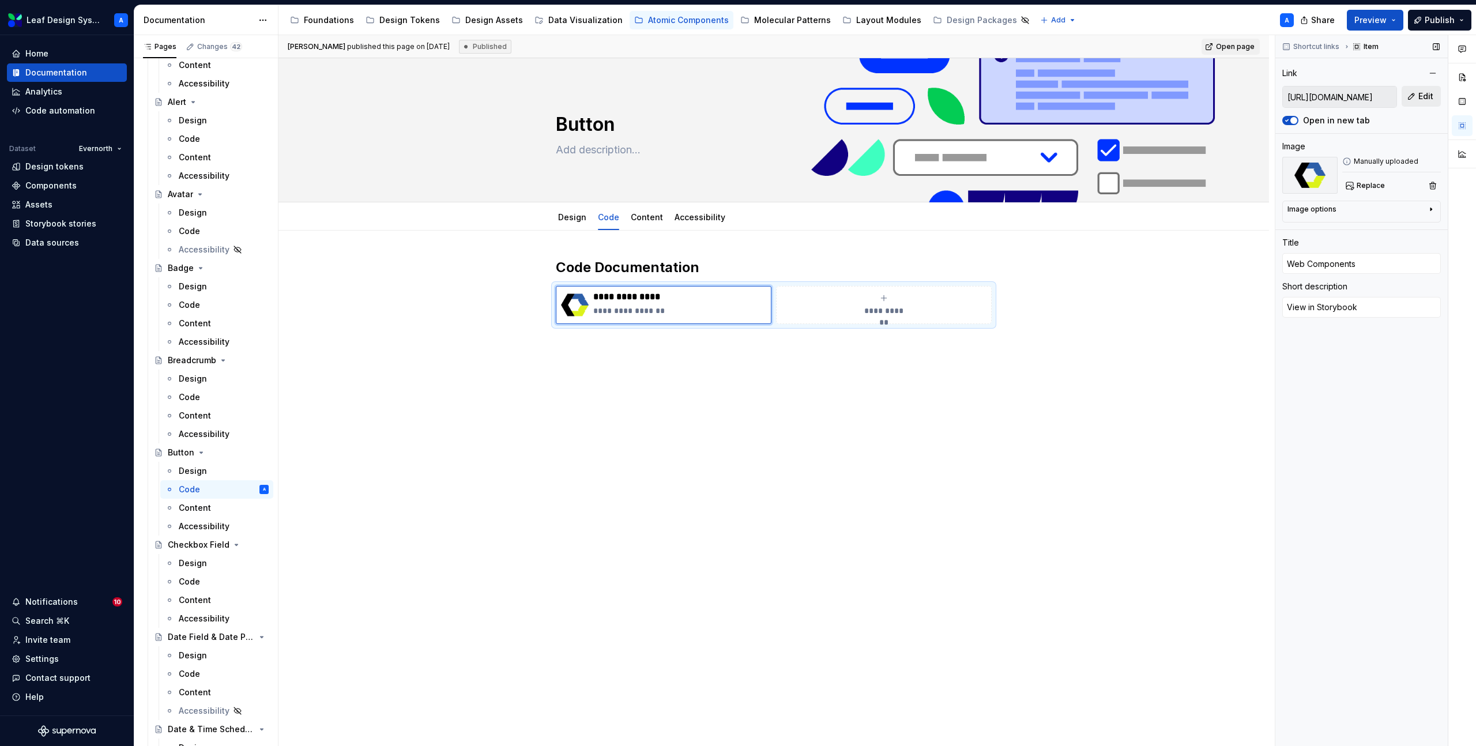
click at [1431, 94] on span "Edit" at bounding box center [1426, 97] width 15 height 12
type textarea "*"
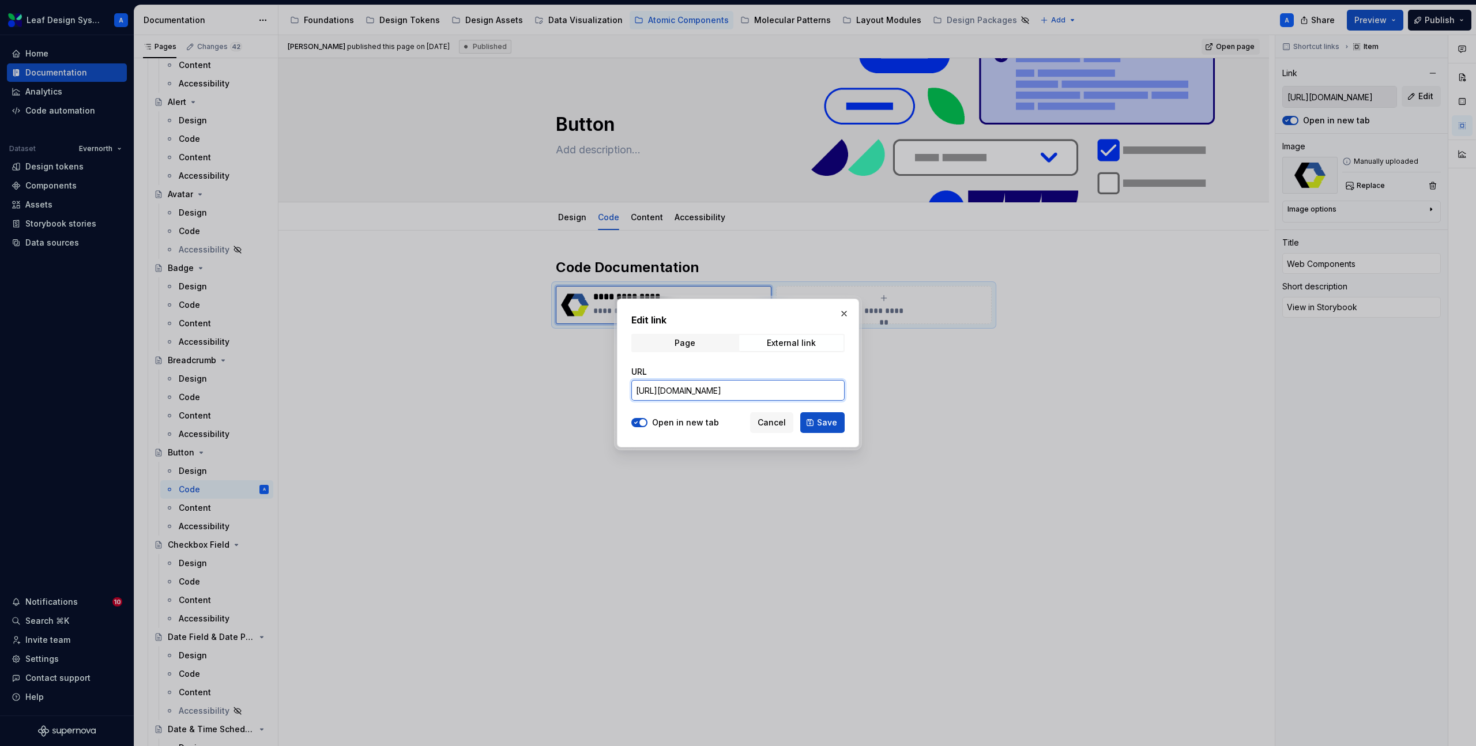
click at [753, 386] on input "https://static-dev.esi-memberweb-dev.aws.evernorthcloud.com/leaf-web/?path=/doc…" at bounding box center [738, 390] width 213 height 21
paste input "www-dev-candidate.express-scripts.com/leaf-web/?path=/docs/web-components-ready…"
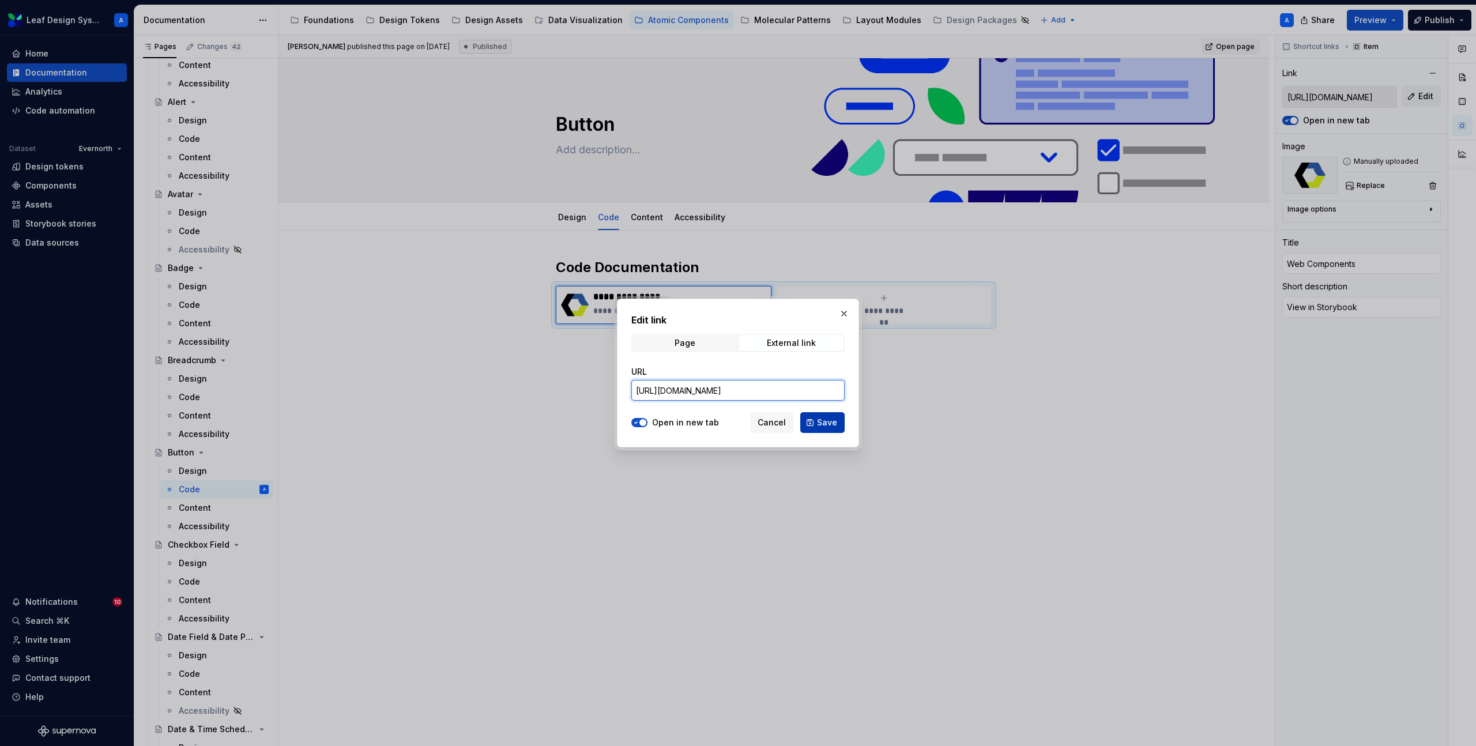
type input "https://www-dev-candidate.express-scripts.com/leaf-web/?path=/docs/web-componen…"
click at [820, 422] on span "Save" at bounding box center [827, 423] width 20 height 12
type textarea "*"
type input "https://www-dev-candidate.express-scripts.com/leaf-web/?path=/docs/web-componen…"
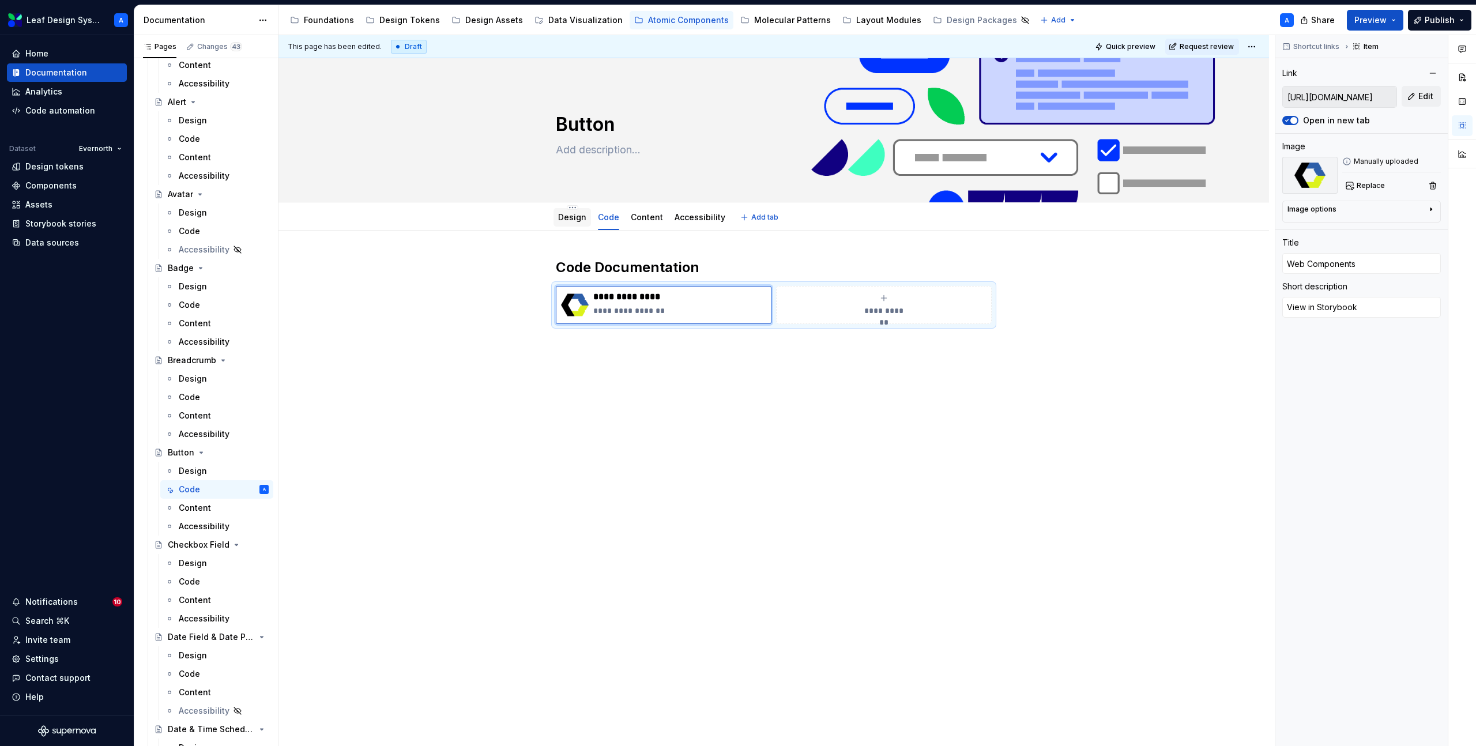
click at [572, 220] on link "Design" at bounding box center [572, 217] width 28 height 10
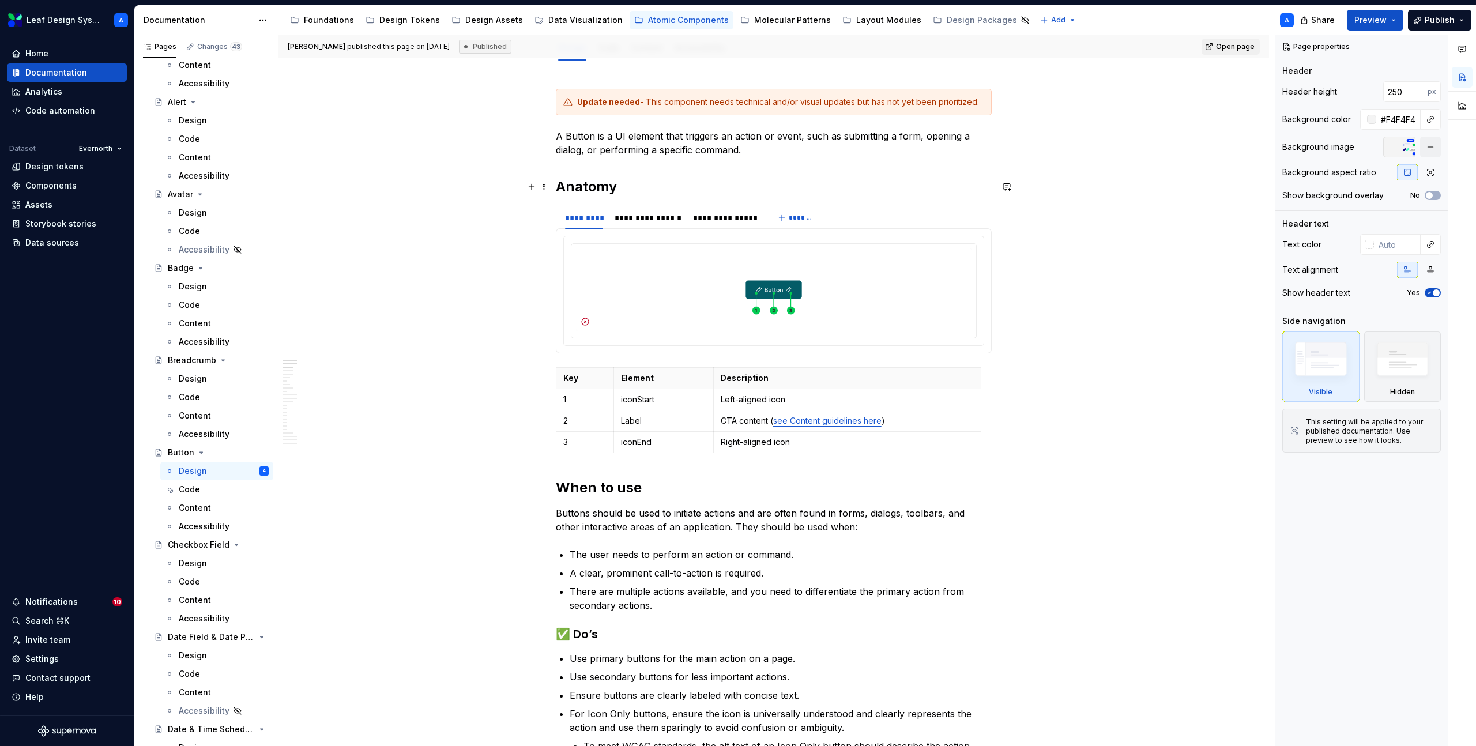
scroll to position [172, 0]
type textarea "*"
